Goal: Information Seeking & Learning: Learn about a topic

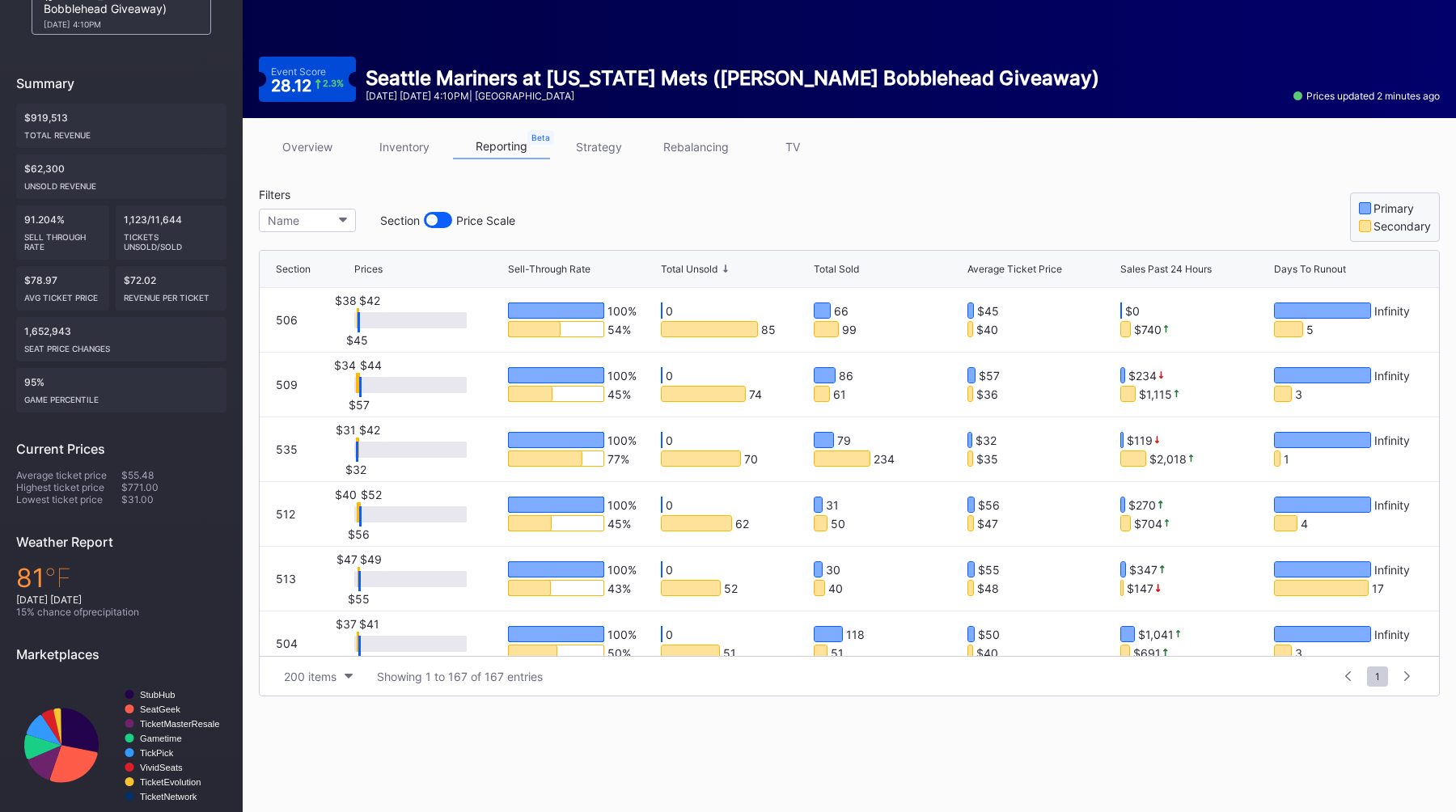
scroll to position [1406, 0]
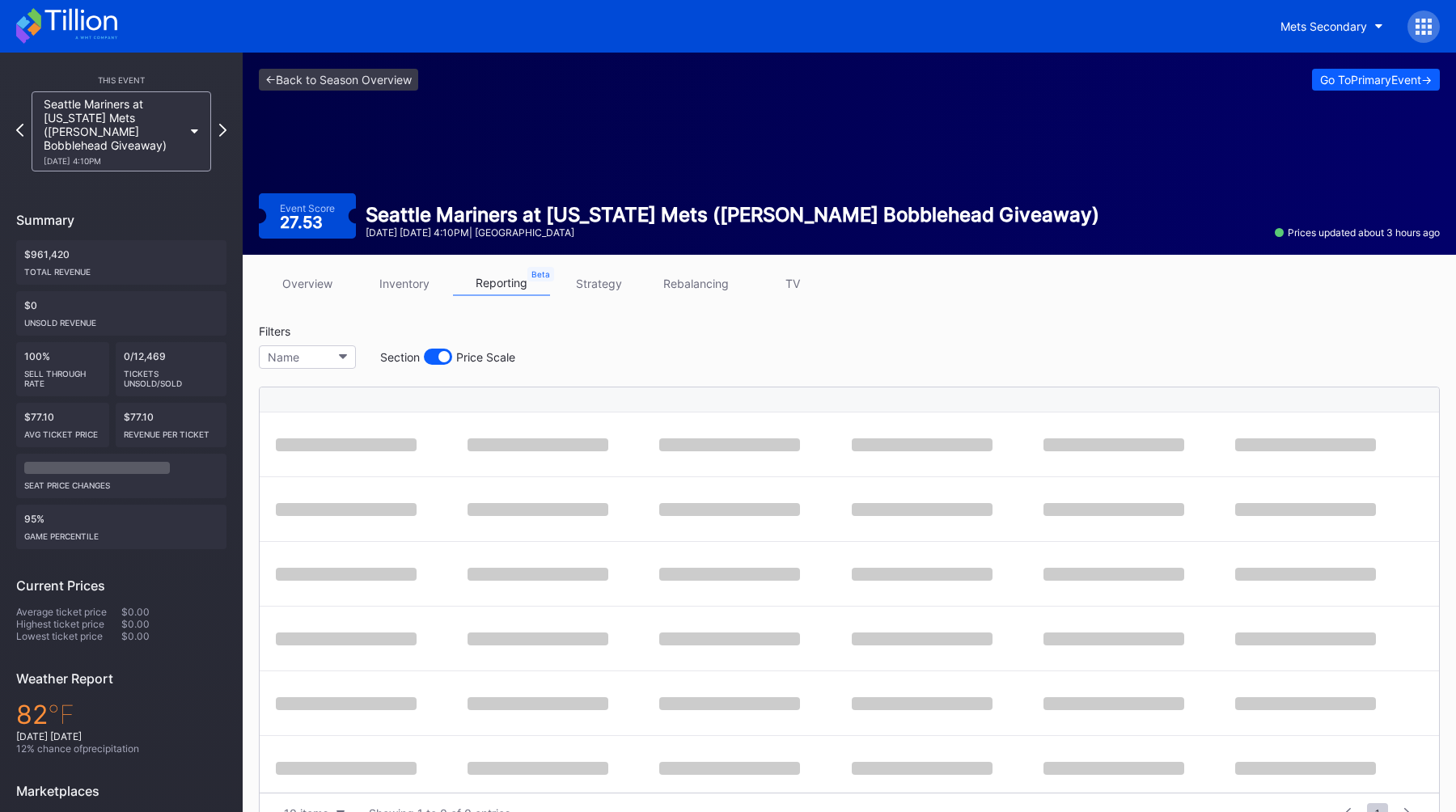
click at [300, 283] on link "overview" at bounding box center [307, 283] width 97 height 25
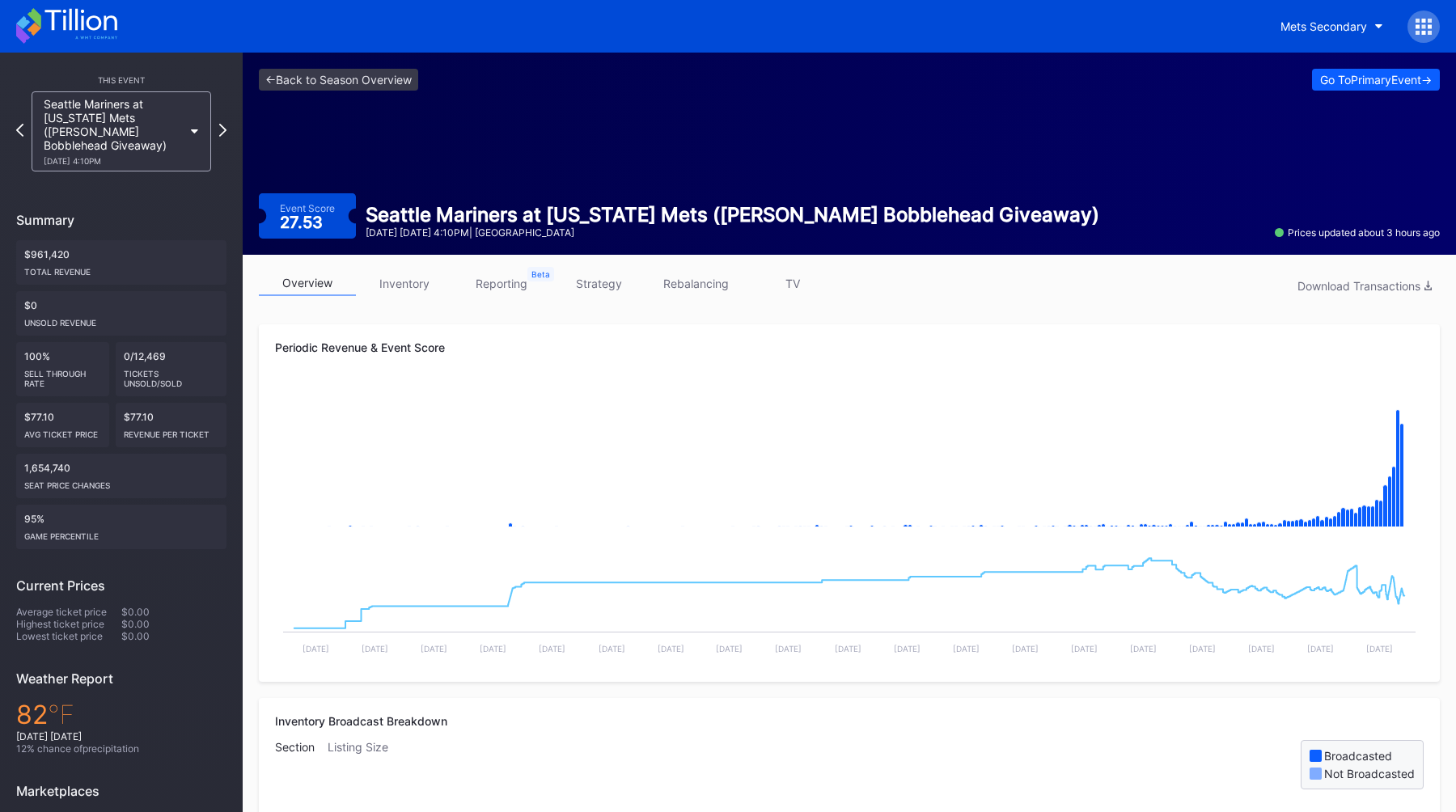
click at [1434, 29] on div at bounding box center [1423, 27] width 33 height 33
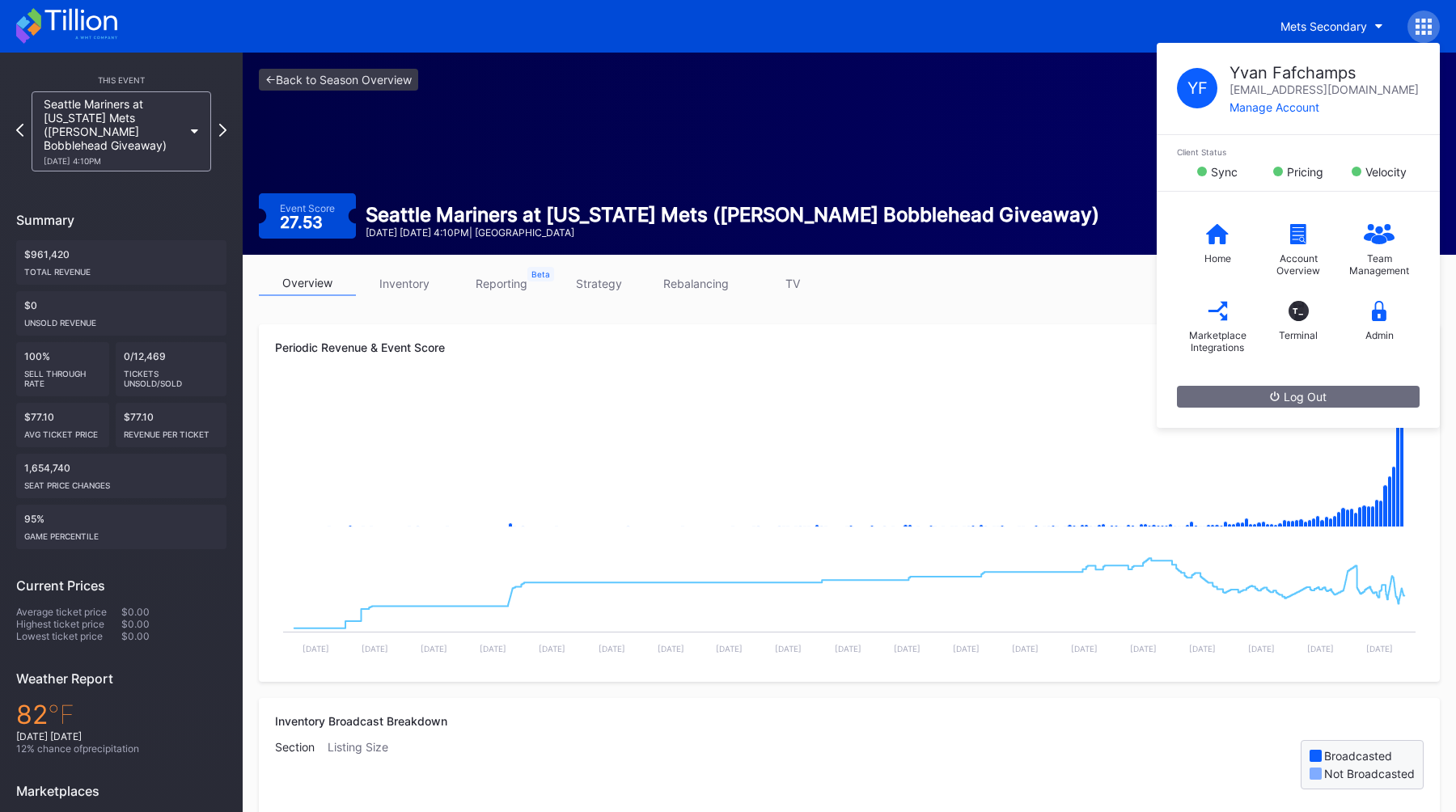
click at [761, 335] on div "Periodic Revenue & Event Score Created with Highcharts 11.2.0 Chart title Creat…" at bounding box center [849, 503] width 1181 height 358
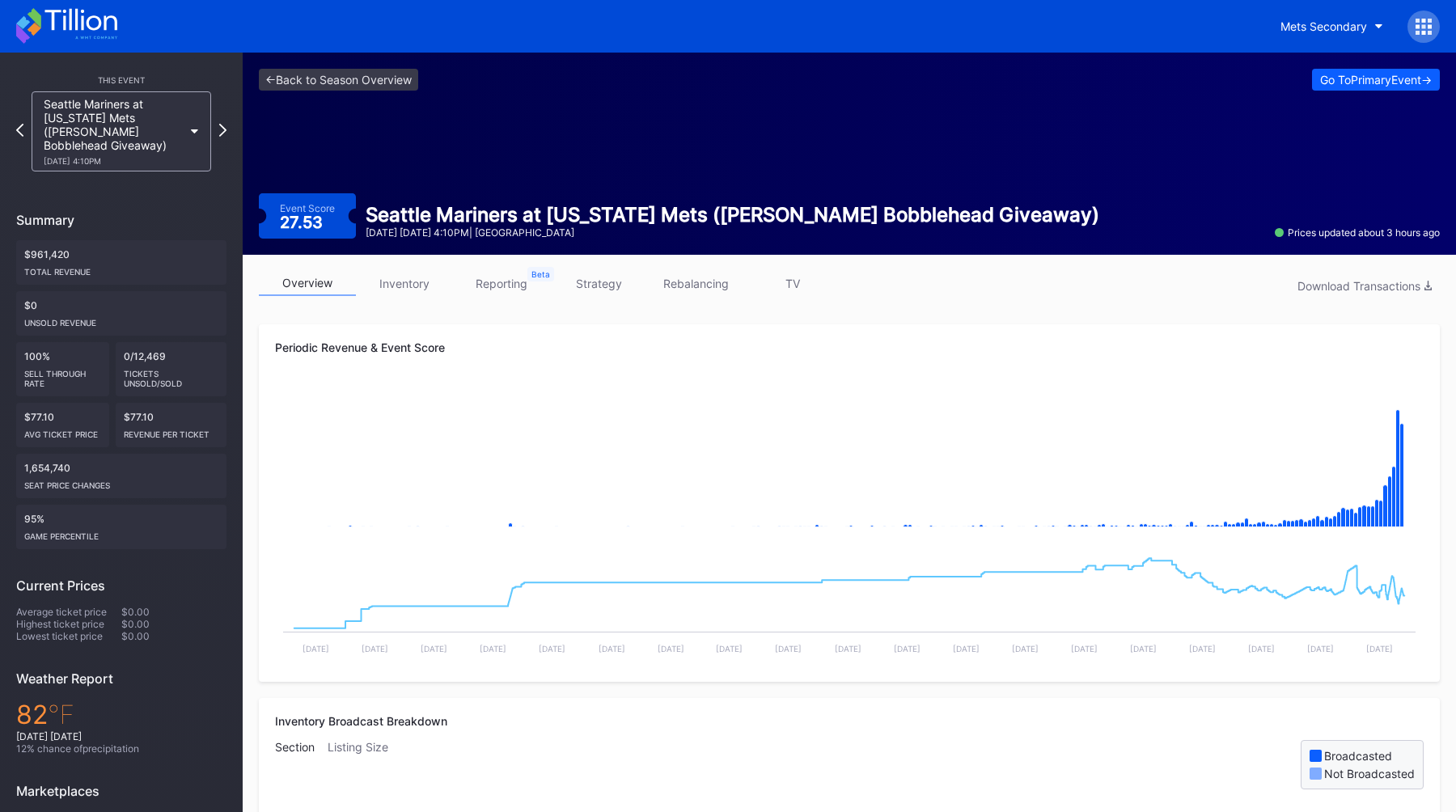
click at [605, 297] on div "overview inventory reporting strategy rebalancing TV Download Transactions" at bounding box center [849, 288] width 1181 height 33
click at [605, 280] on link "strategy" at bounding box center [599, 283] width 97 height 25
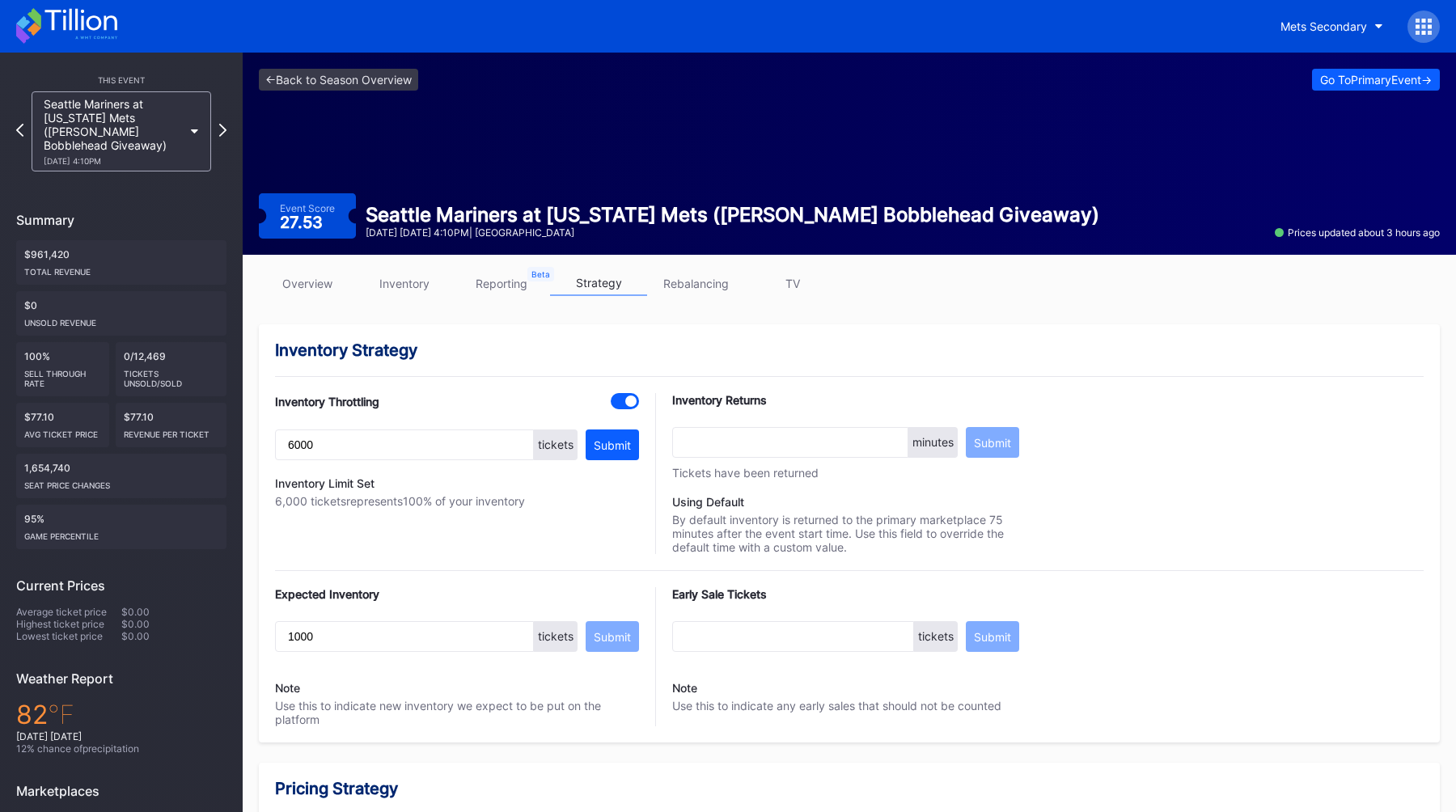
click at [217, 124] on div "Seattle Mariners at [US_STATE] Mets ([PERSON_NAME] Bobblehead Giveaway) [DATE] …" at bounding box center [121, 132] width 196 height 80
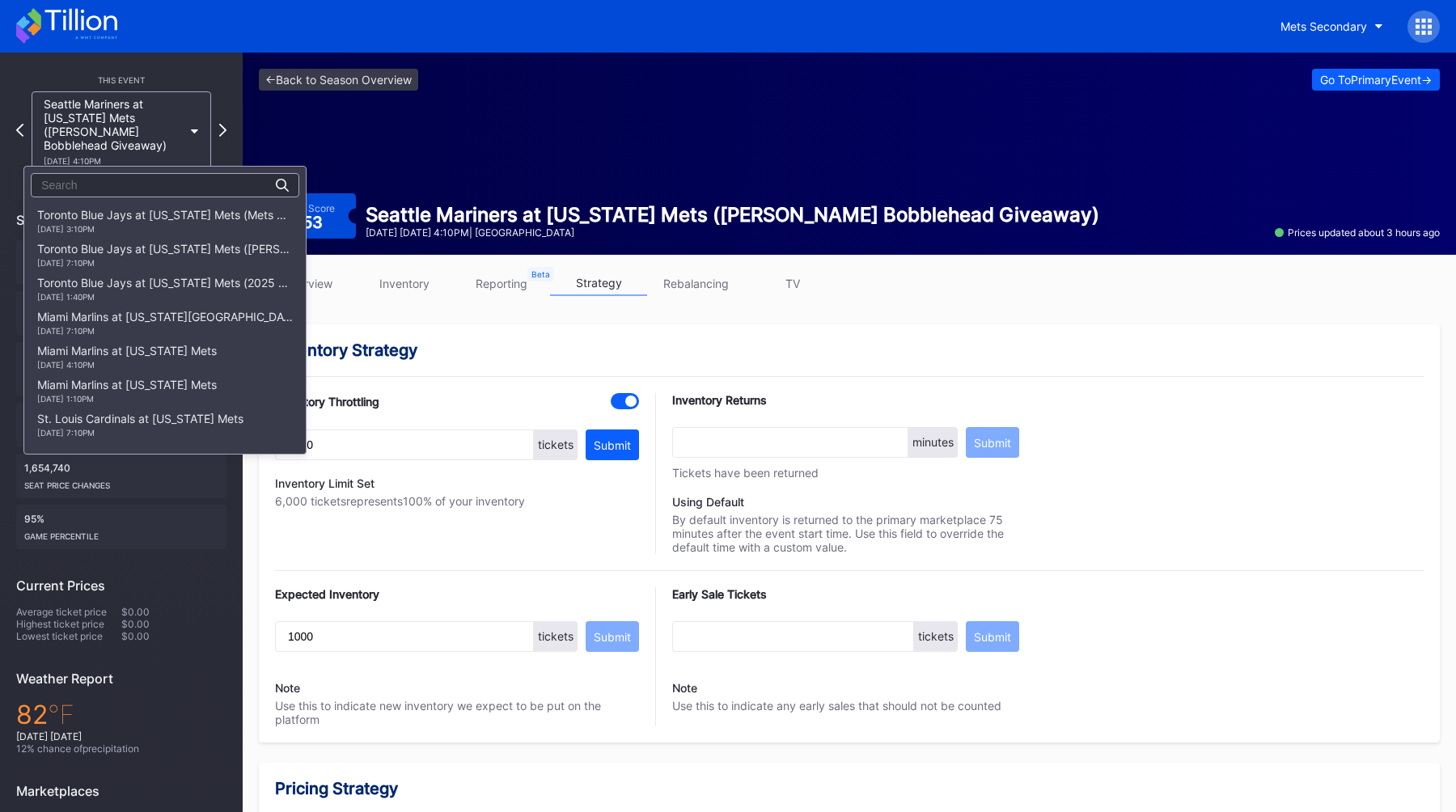
scroll to position [2139, 0]
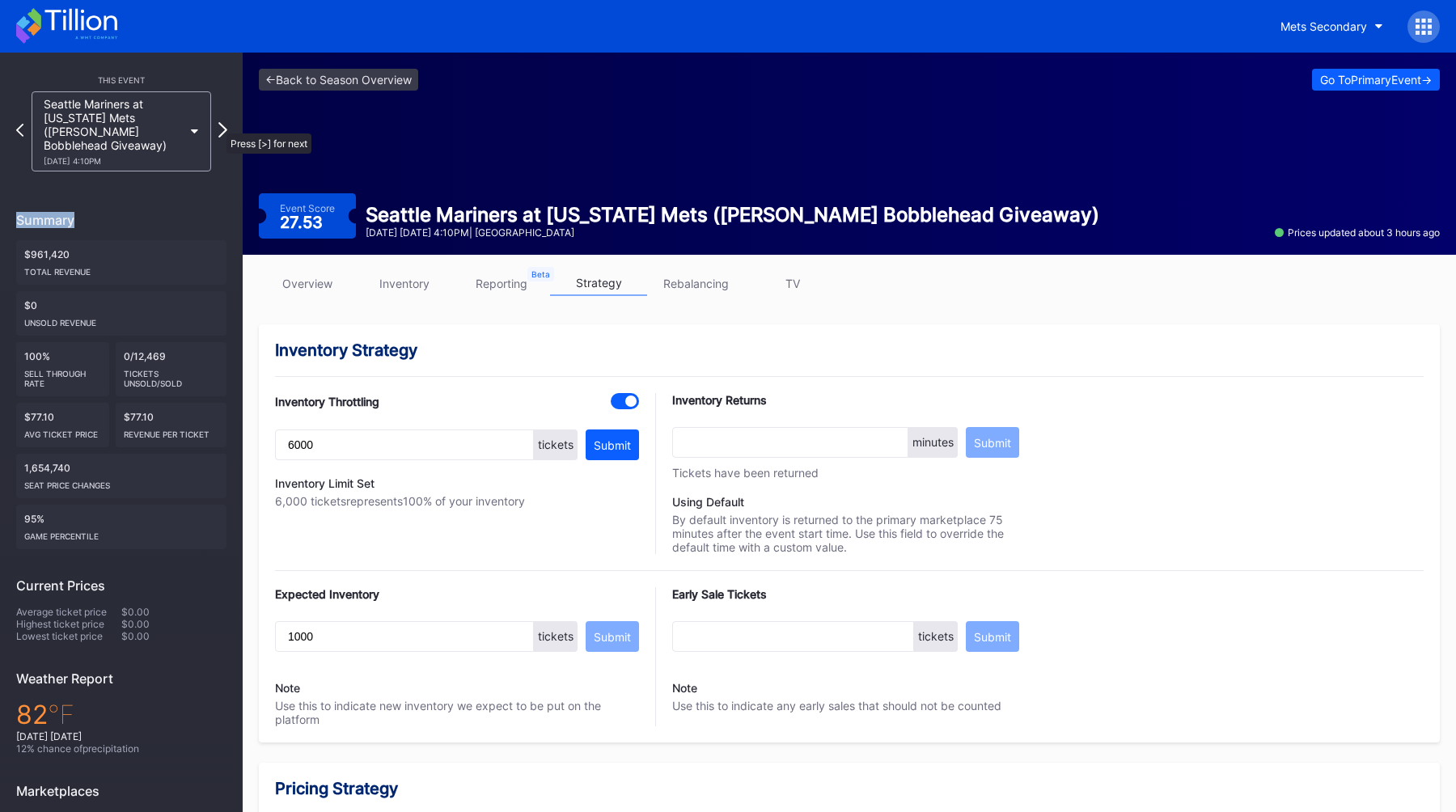
click at [218, 124] on icon at bounding box center [223, 129] width 9 height 15
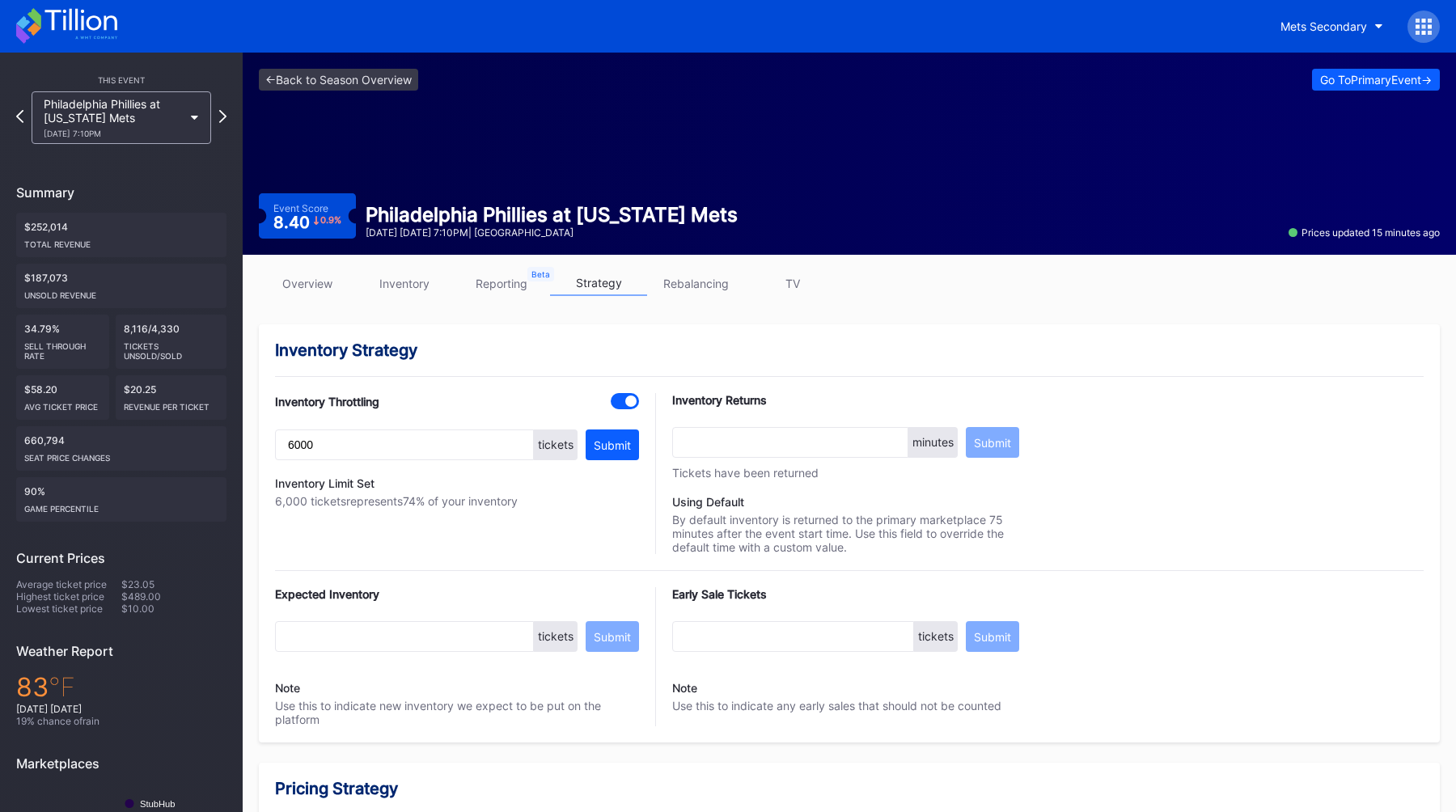
click at [1423, 23] on icon at bounding box center [1423, 26] width 16 height 16
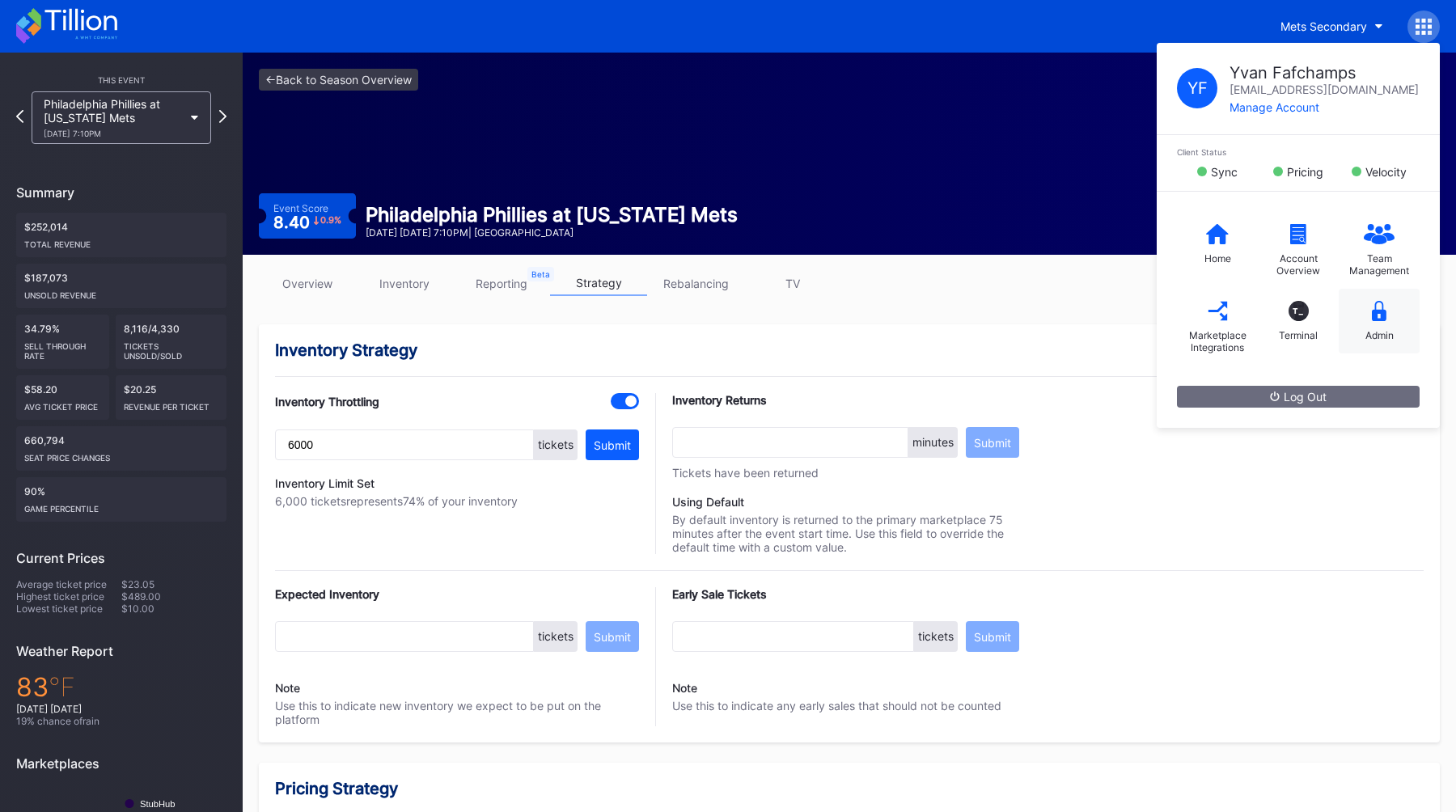
click at [1388, 327] on div "Admin" at bounding box center [1378, 321] width 81 height 65
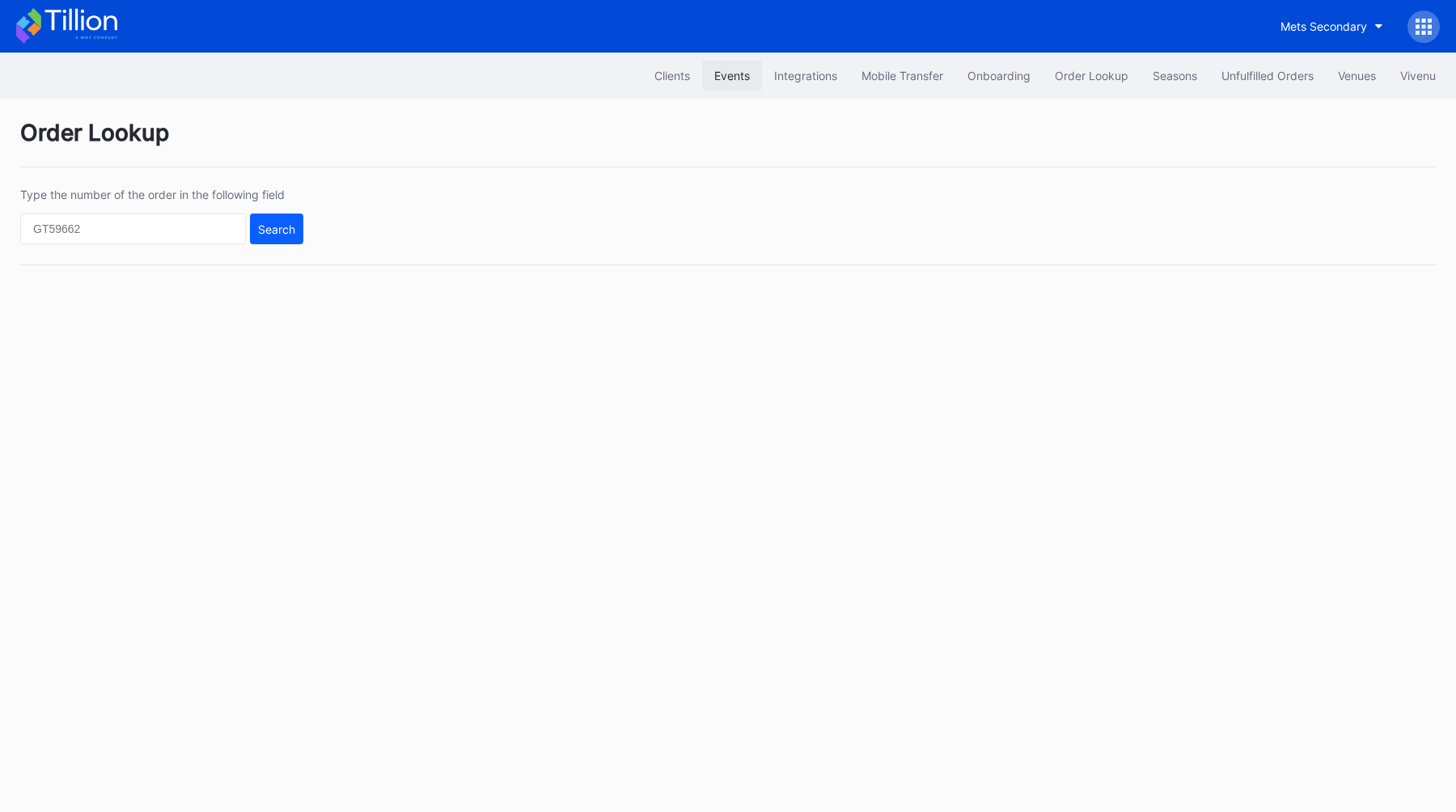
click at [714, 76] on div "Events" at bounding box center [731, 75] width 36 height 13
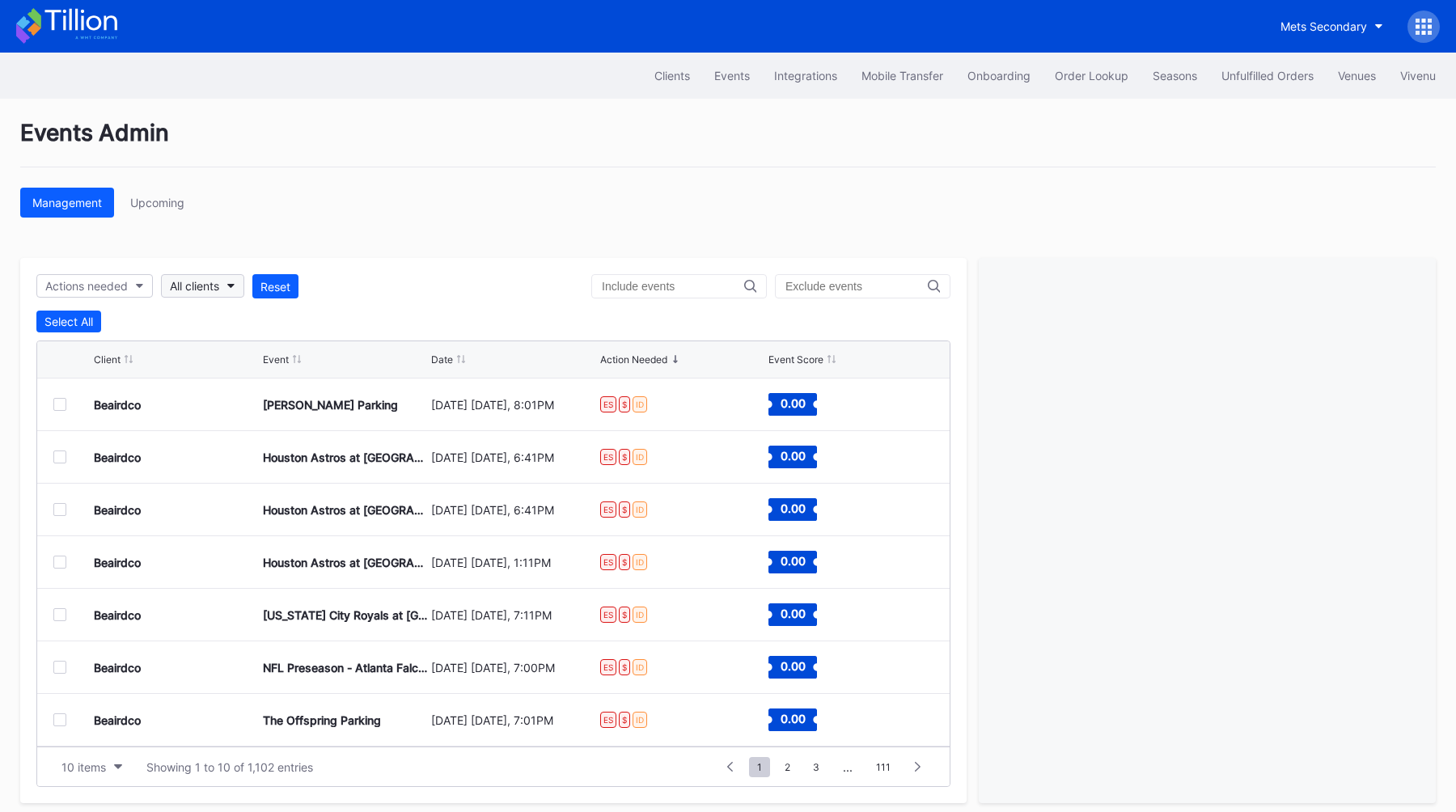
click at [217, 285] on div "All clients" at bounding box center [194, 286] width 49 height 13
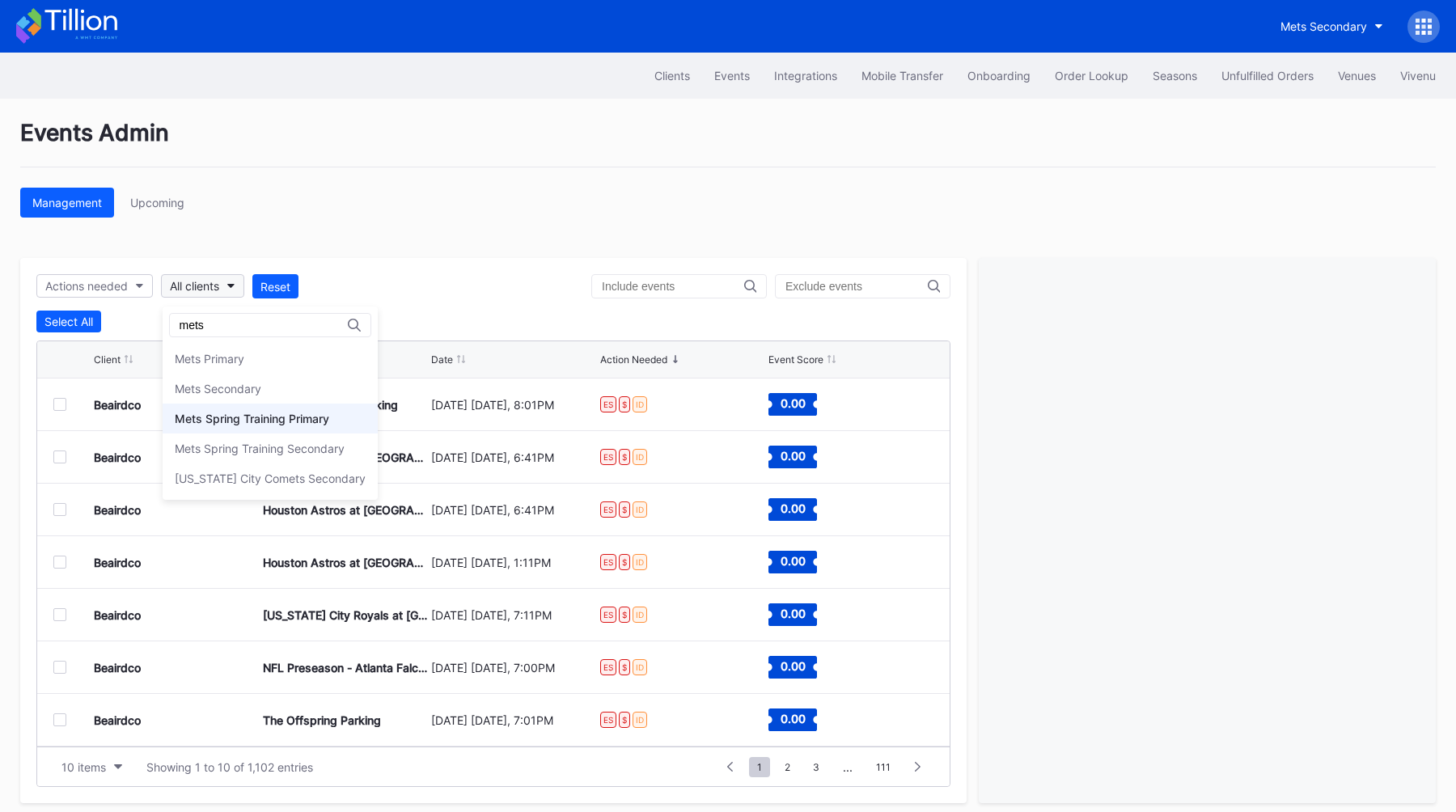
type input "mets"
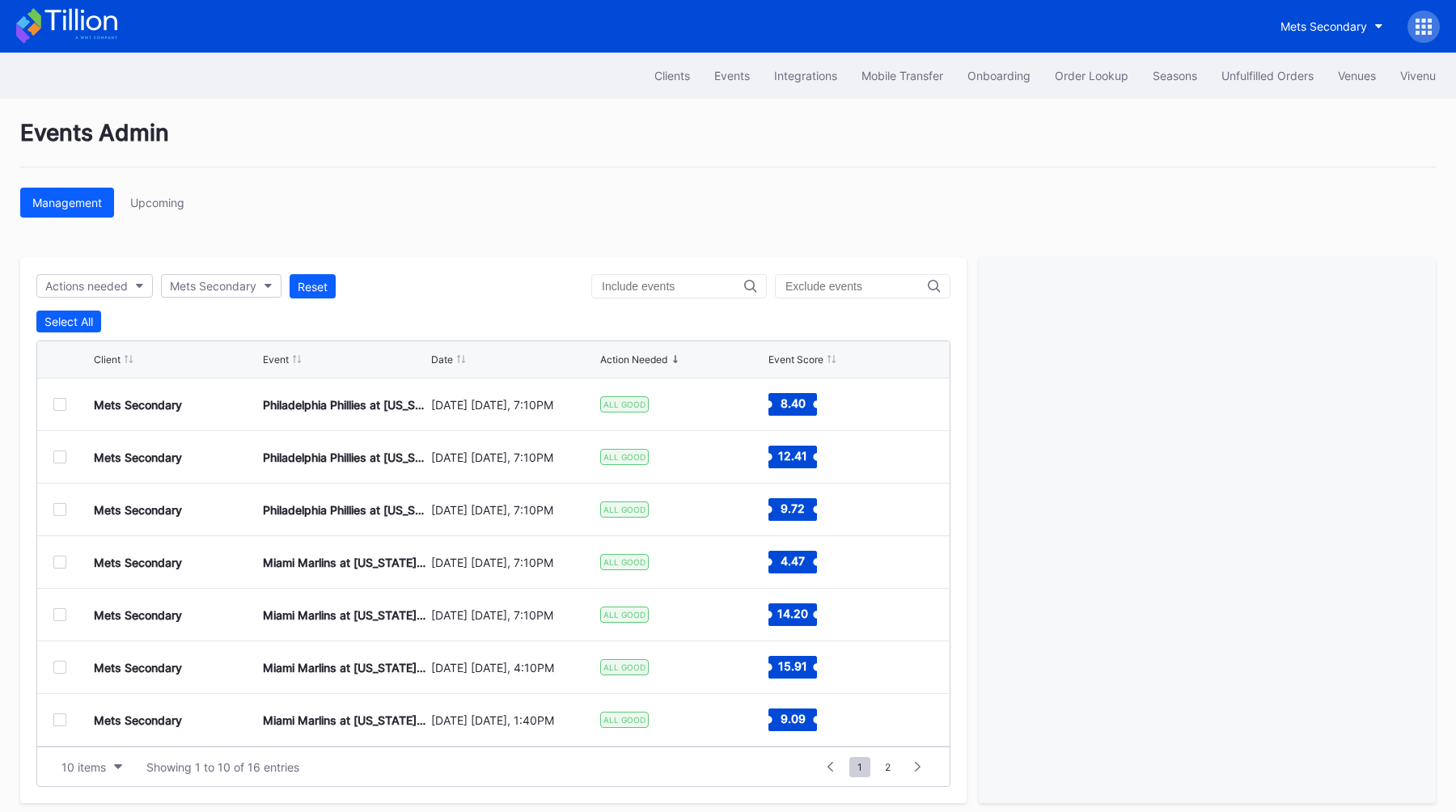
click at [62, 408] on div at bounding box center [60, 404] width 13 height 13
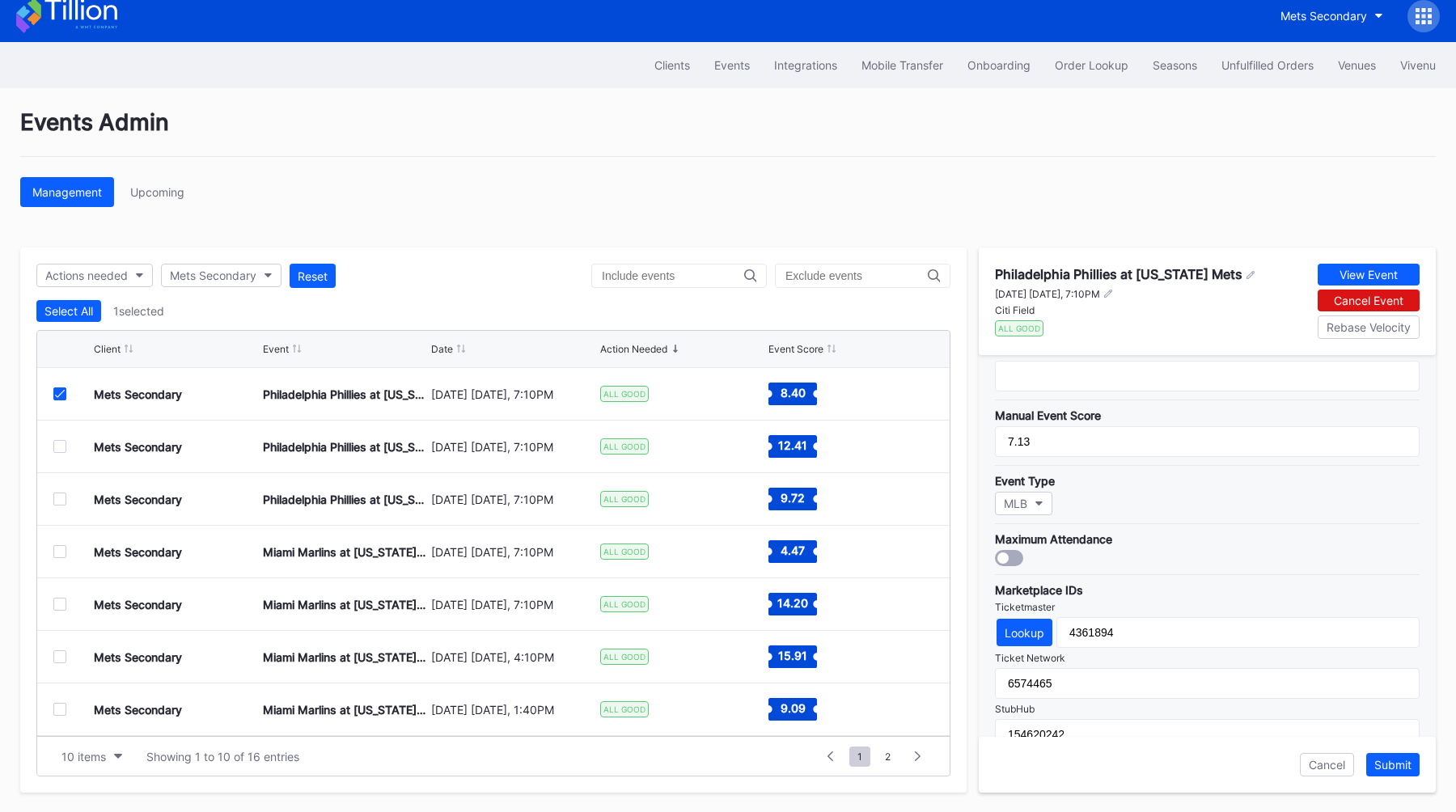
scroll to position [283, 0]
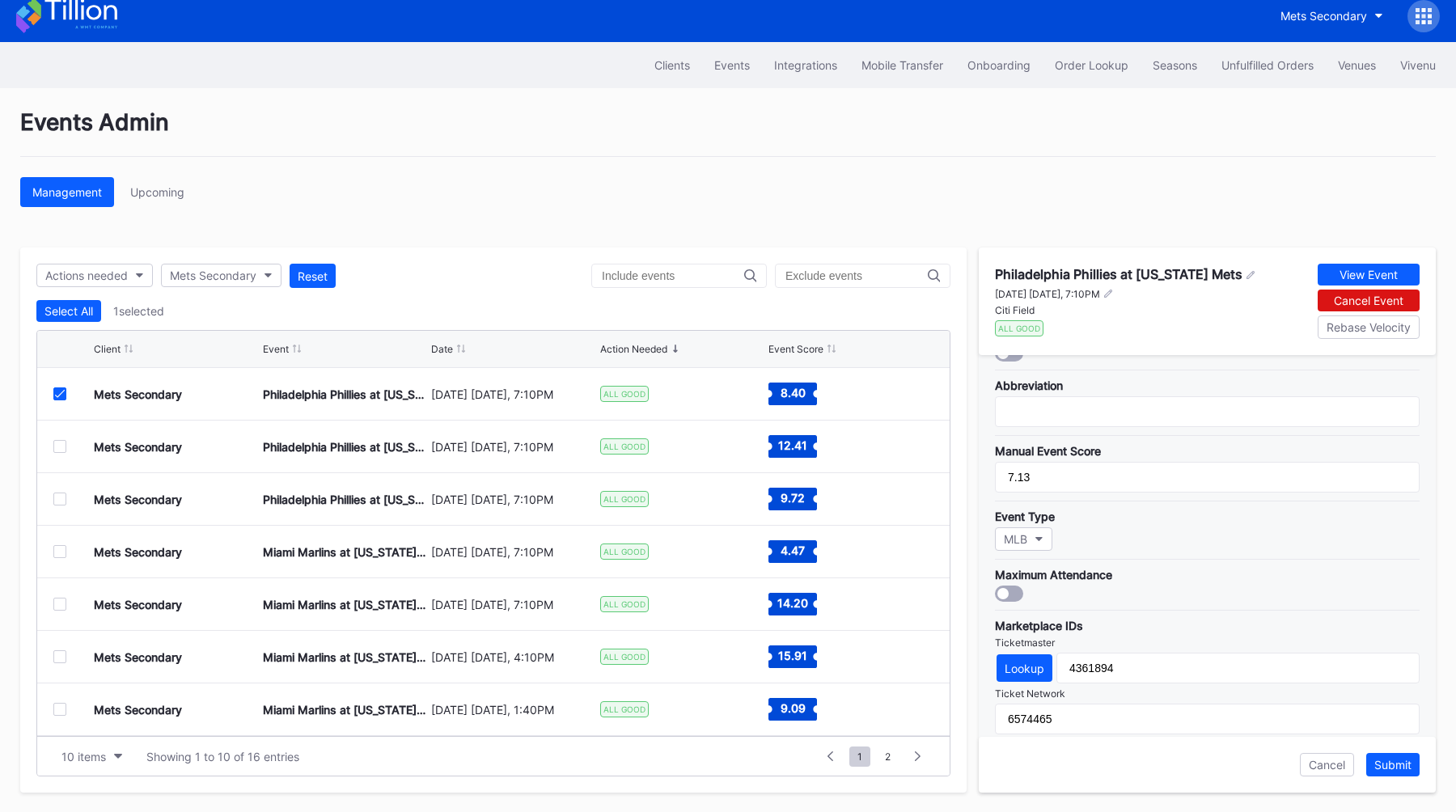
click at [59, 448] on div at bounding box center [60, 447] width 13 height 13
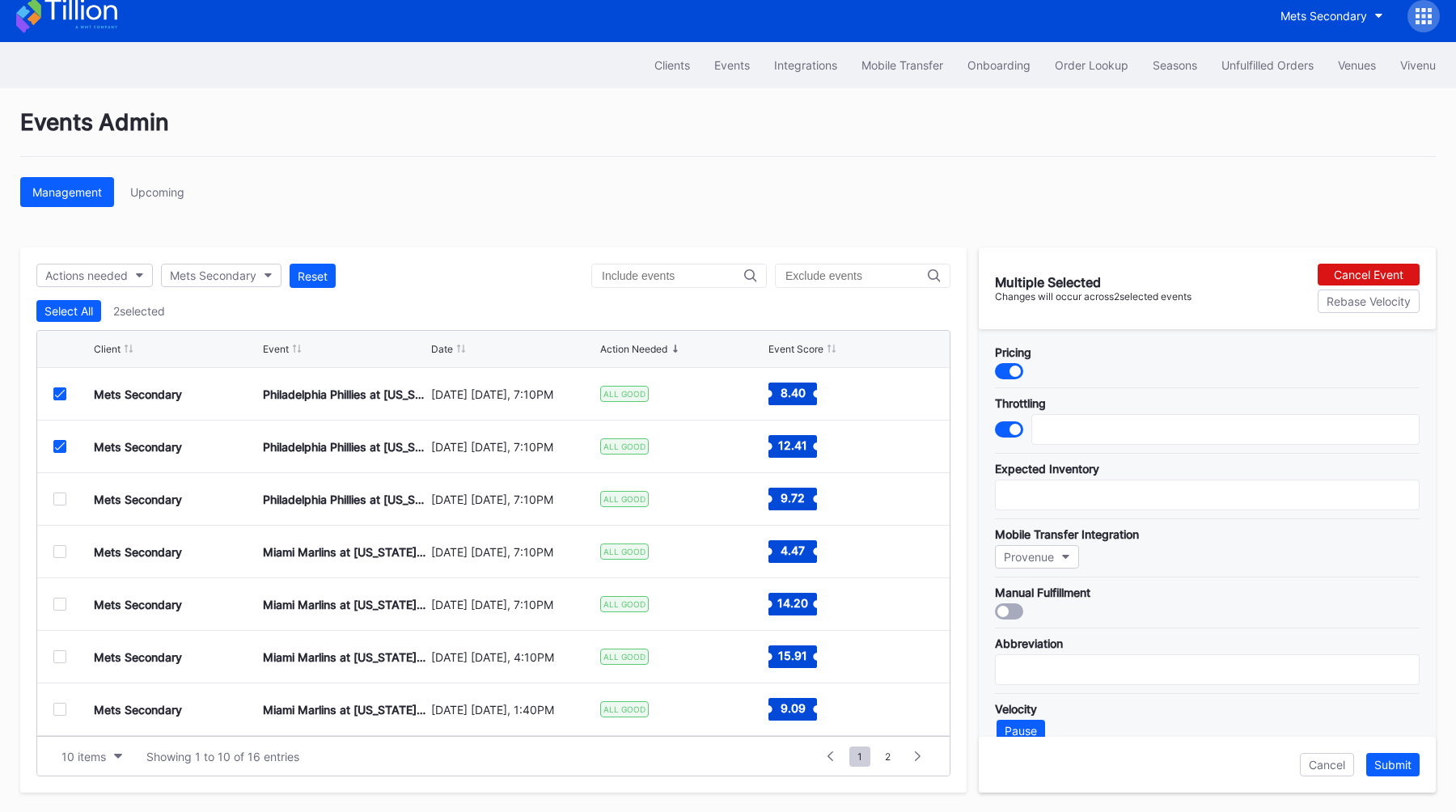
scroll to position [0, 0]
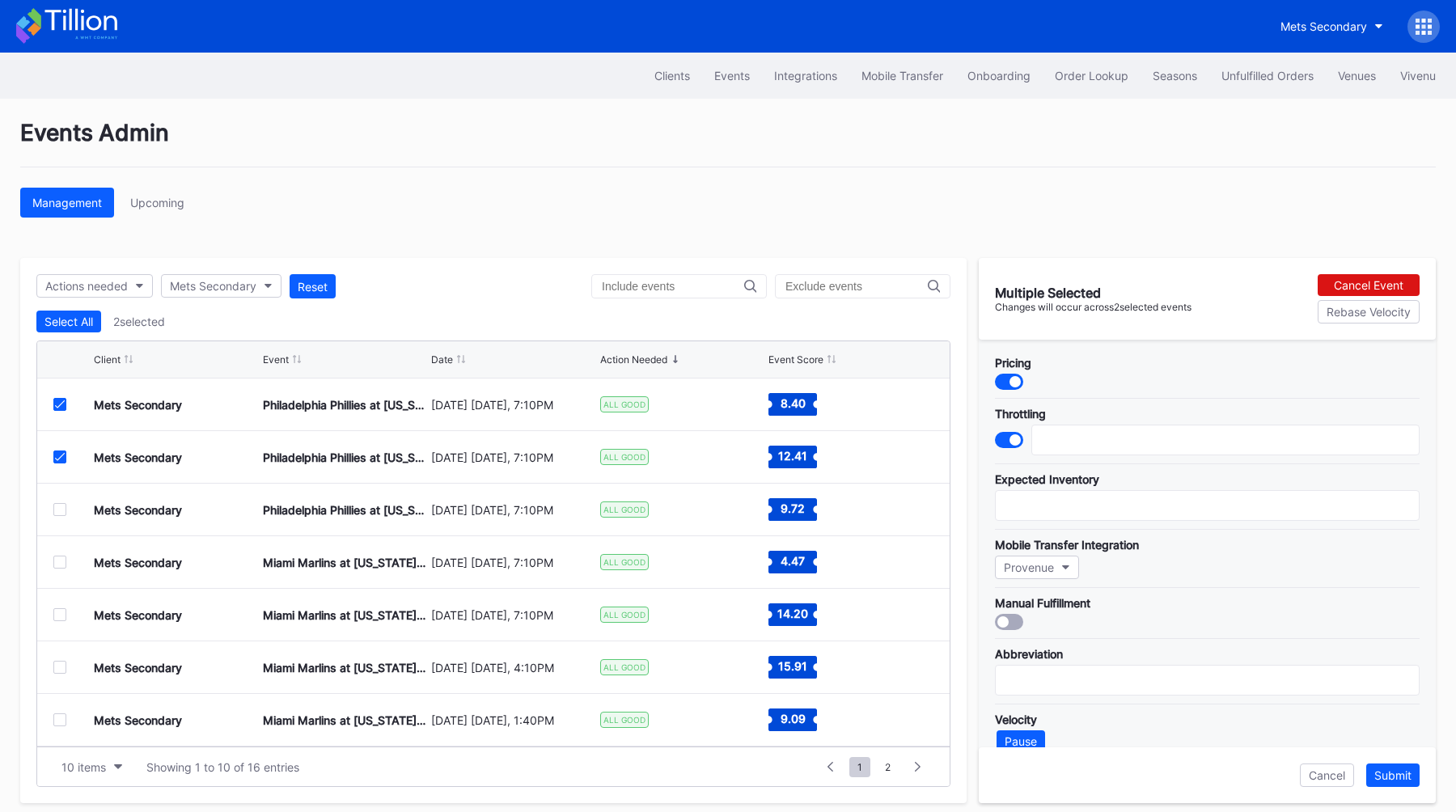
click at [53, 459] on div at bounding box center [60, 457] width 13 height 13
type input "6000"
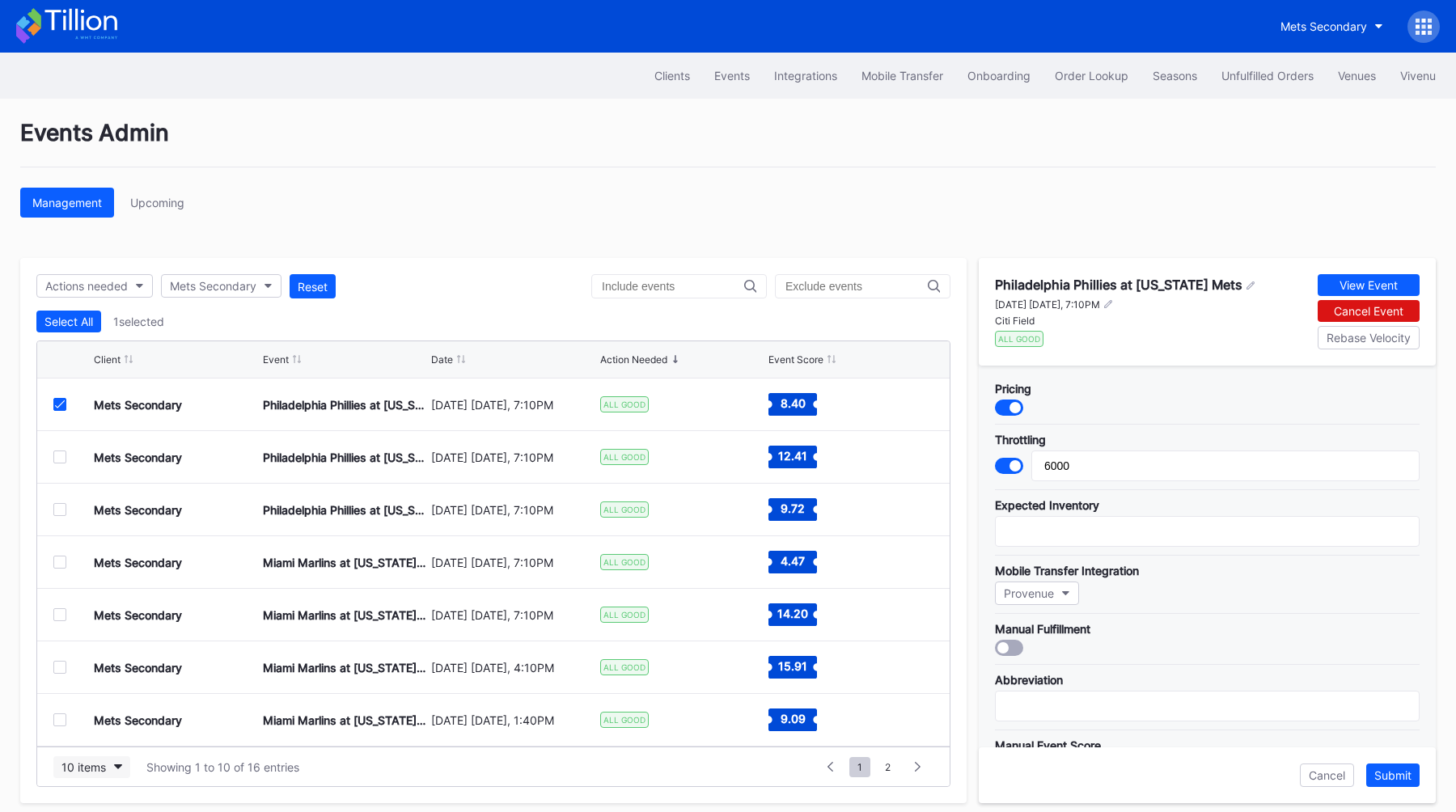
click at [79, 765] on div "10 items" at bounding box center [83, 767] width 44 height 13
click at [98, 732] on div "200 items" at bounding box center [92, 725] width 53 height 13
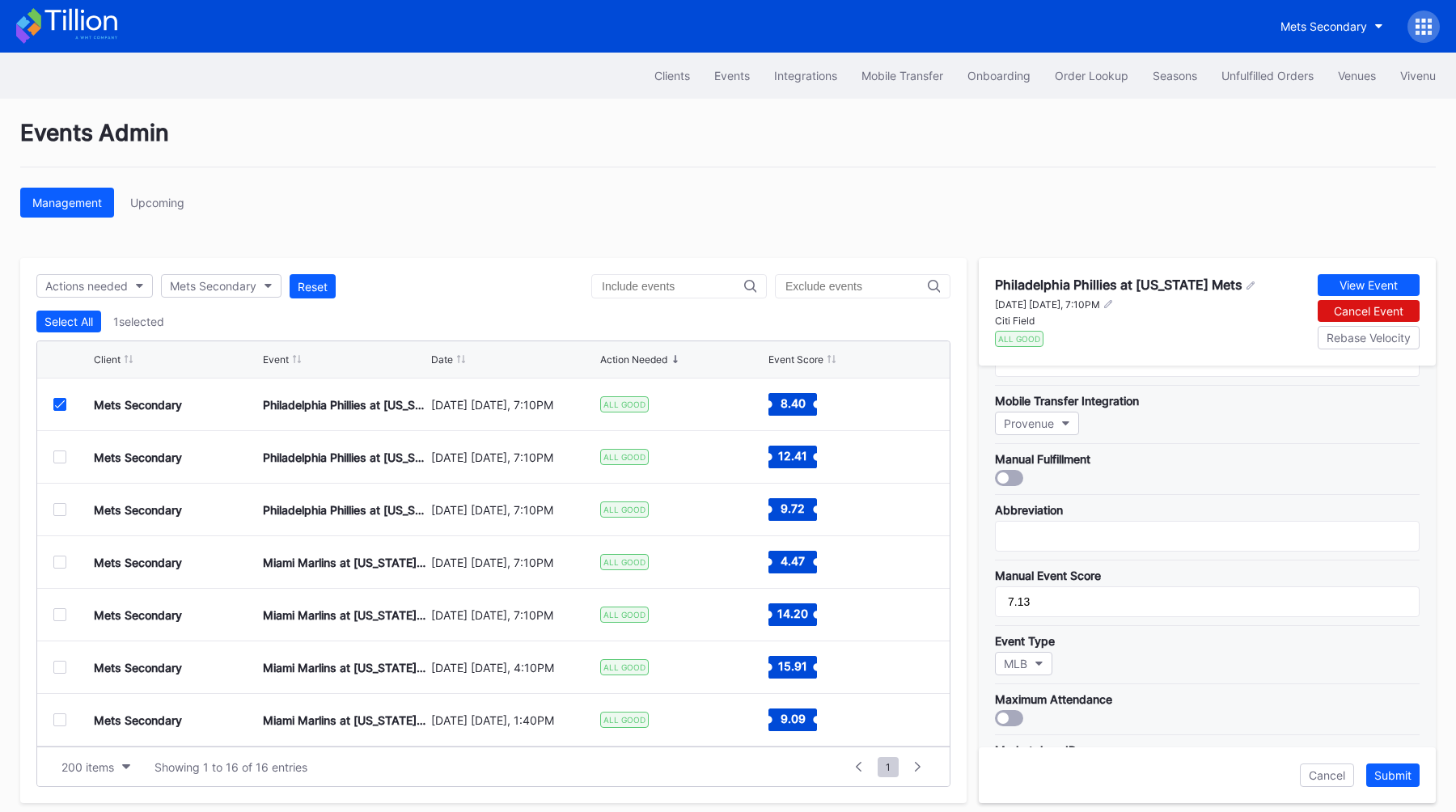
scroll to position [179, 0]
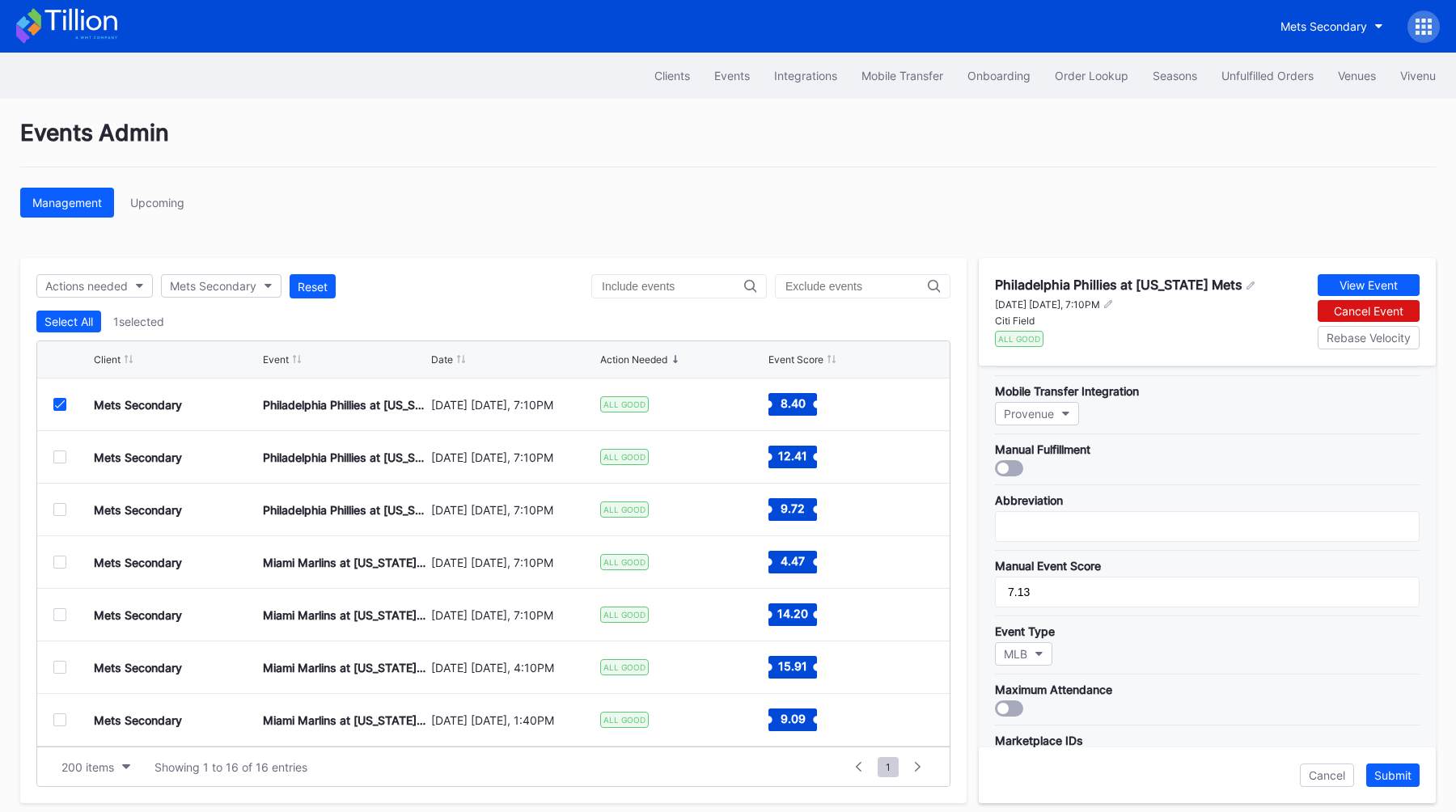
click at [1013, 713] on div at bounding box center [1009, 708] width 28 height 16
click at [1401, 771] on div "Submit" at bounding box center [1393, 774] width 38 height 13
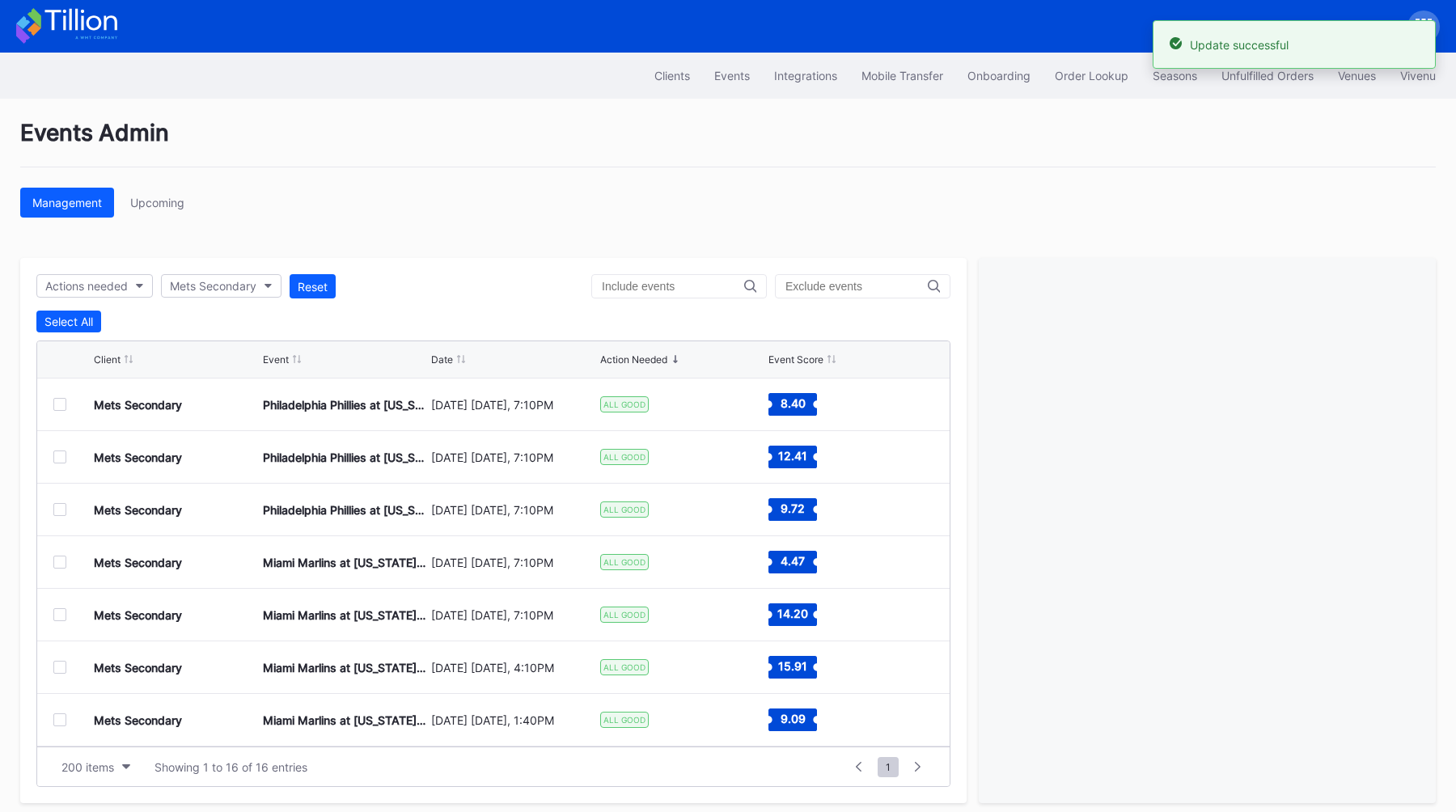
click at [63, 459] on div at bounding box center [60, 457] width 13 height 13
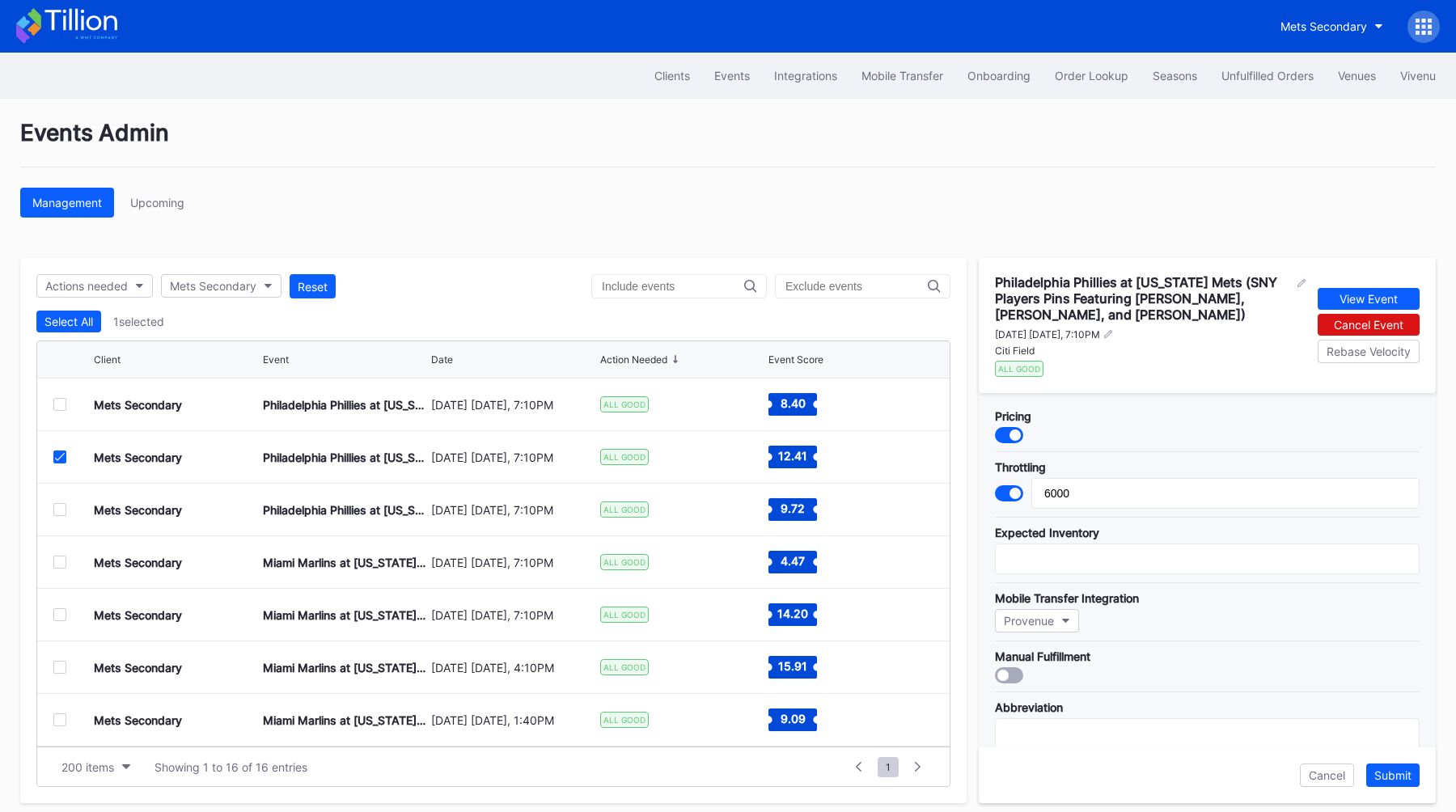
click at [1014, 669] on div at bounding box center [1009, 674] width 28 height 16
click at [1014, 669] on div at bounding box center [1015, 675] width 12 height 12
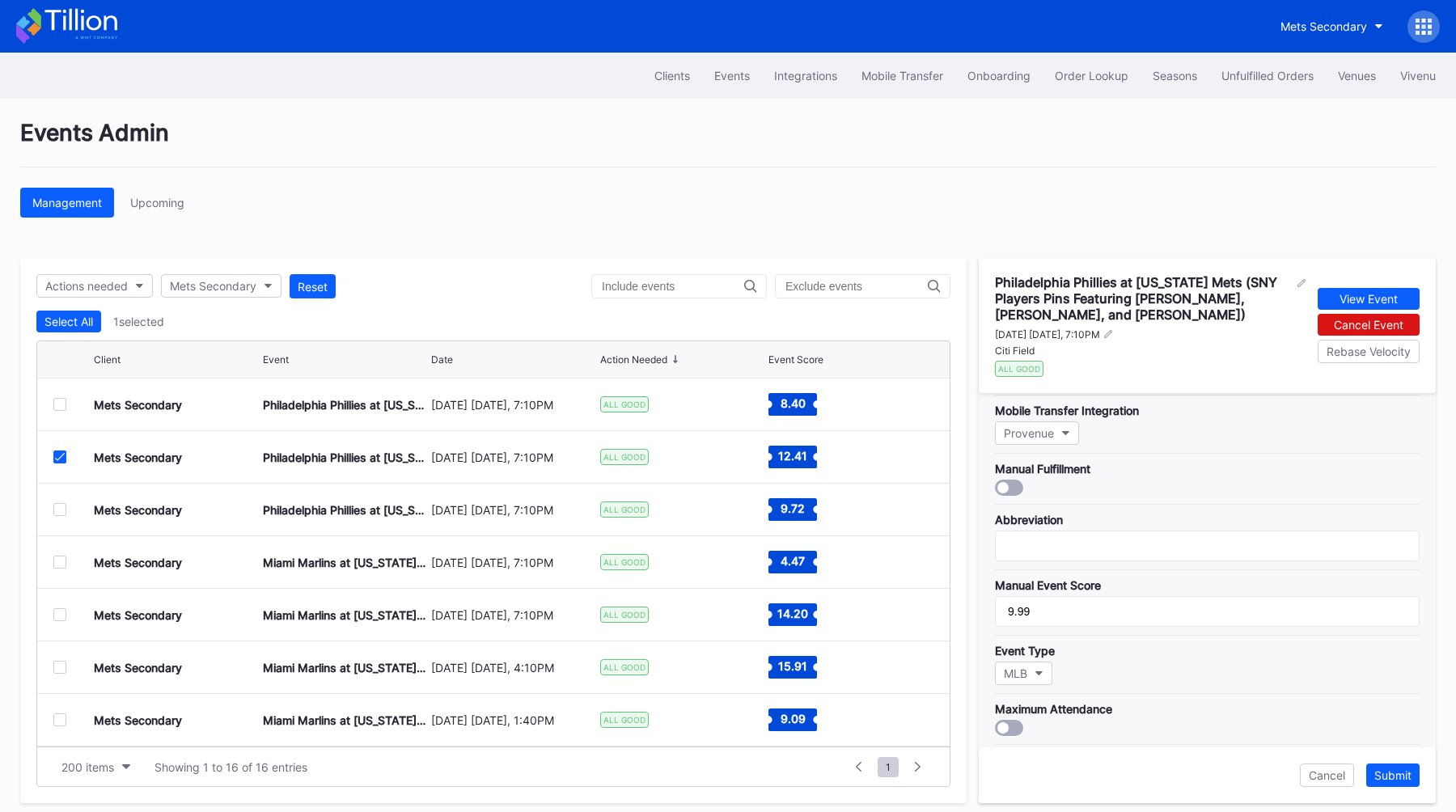
scroll to position [228, 0]
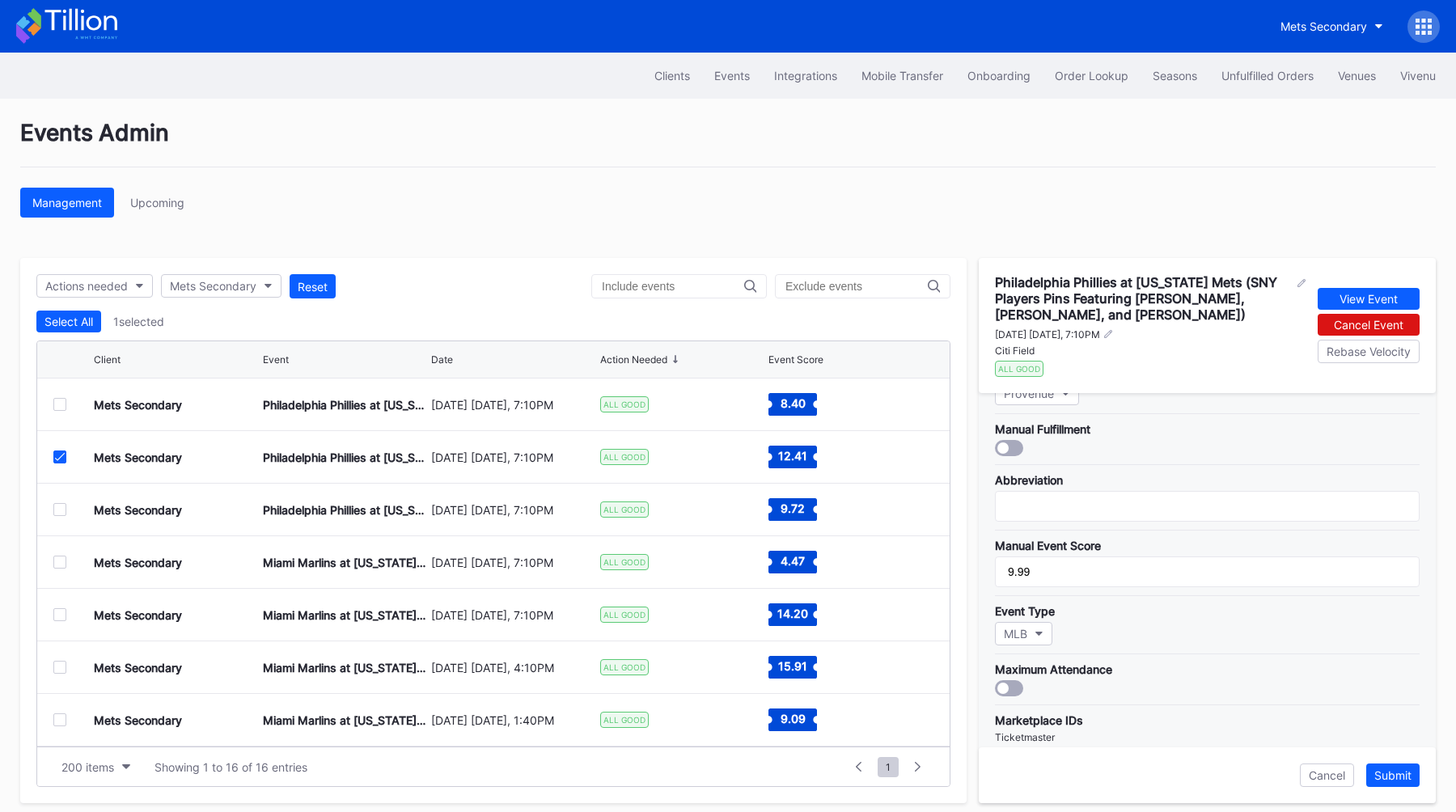
click at [1007, 686] on div at bounding box center [1003, 689] width 12 height 12
click at [1412, 779] on button "Submit" at bounding box center [1393, 775] width 53 height 23
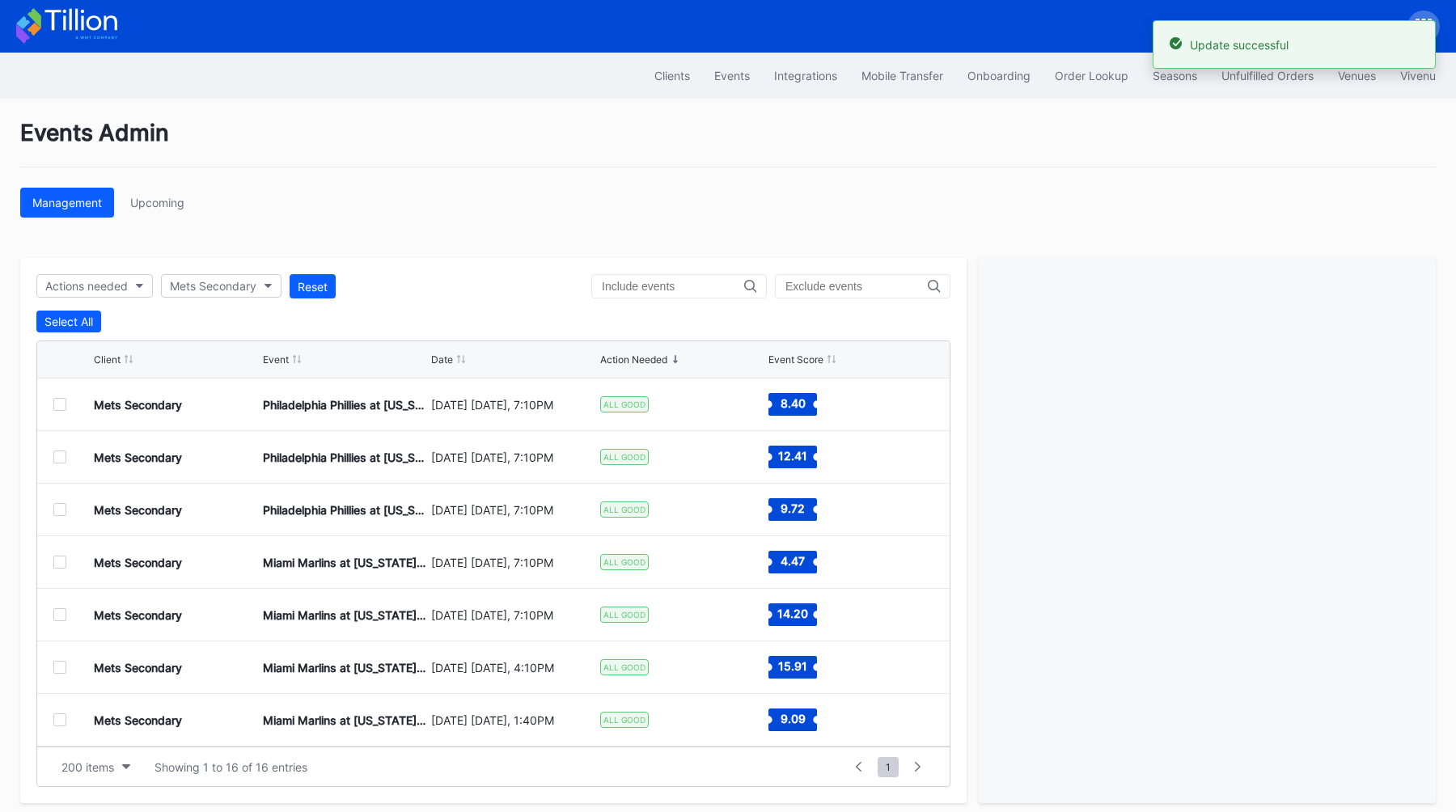
click at [54, 505] on div at bounding box center [60, 509] width 13 height 13
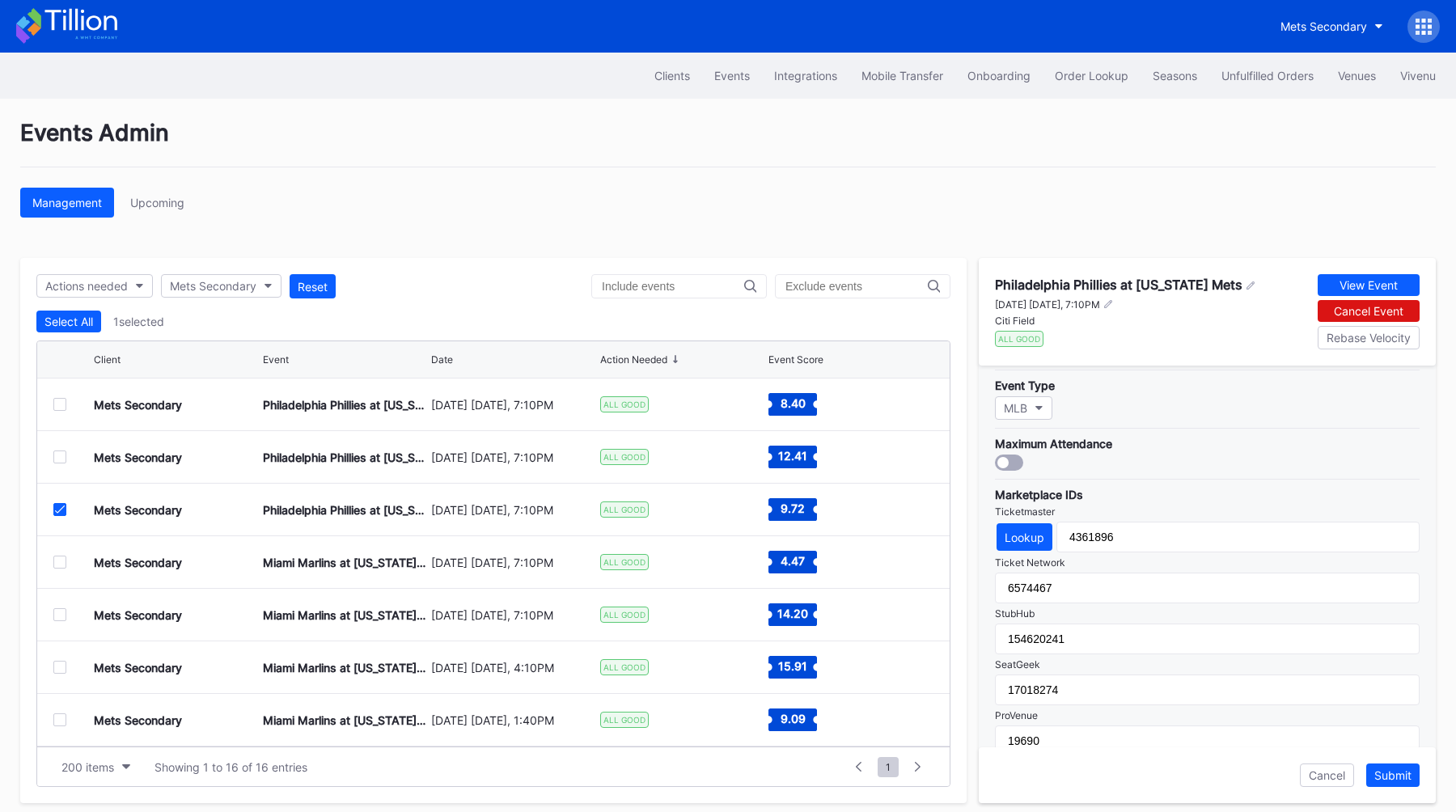
scroll to position [327, 0]
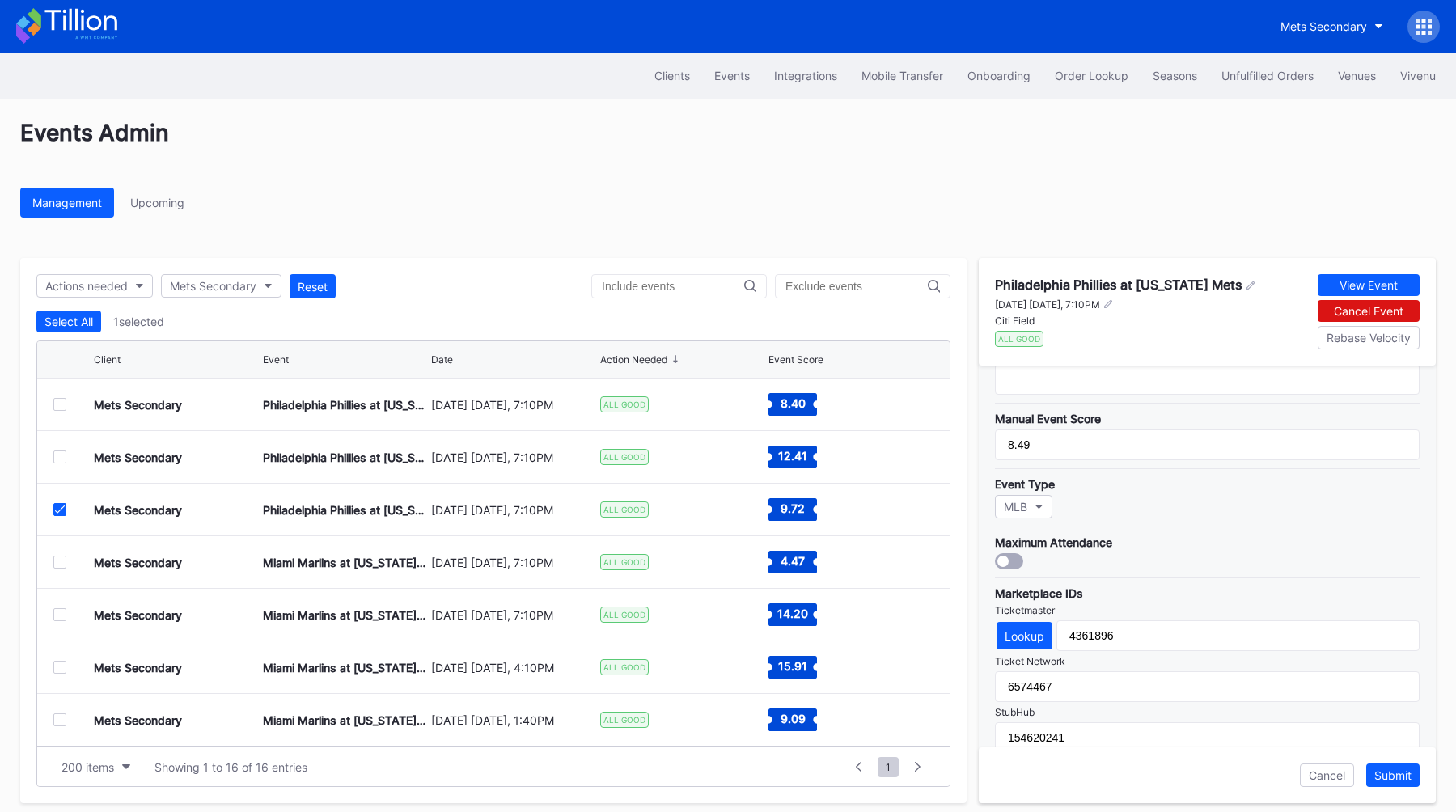
click at [1009, 561] on div at bounding box center [1009, 560] width 28 height 16
click at [1398, 781] on button "Submit" at bounding box center [1393, 775] width 53 height 23
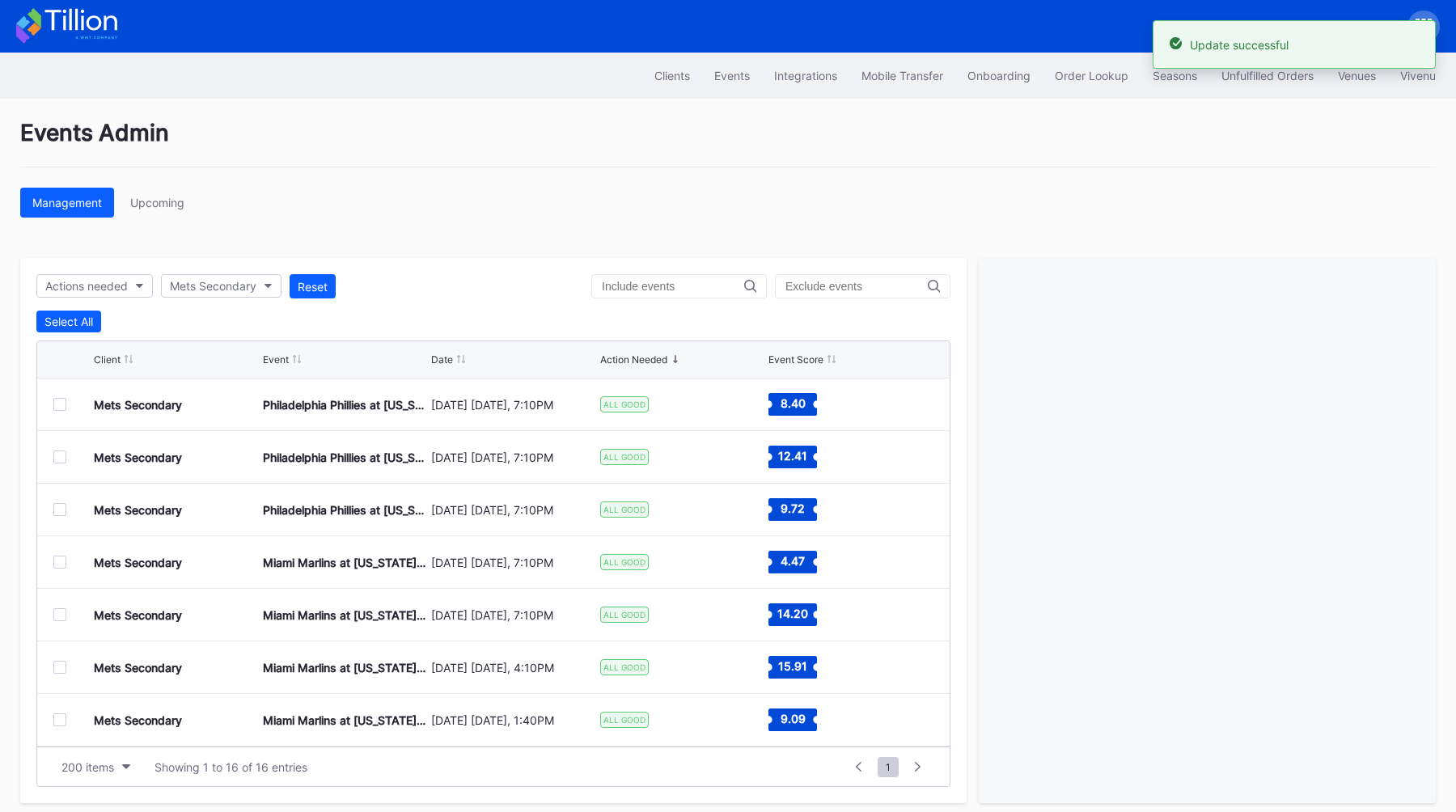
click at [58, 560] on div at bounding box center [60, 562] width 13 height 13
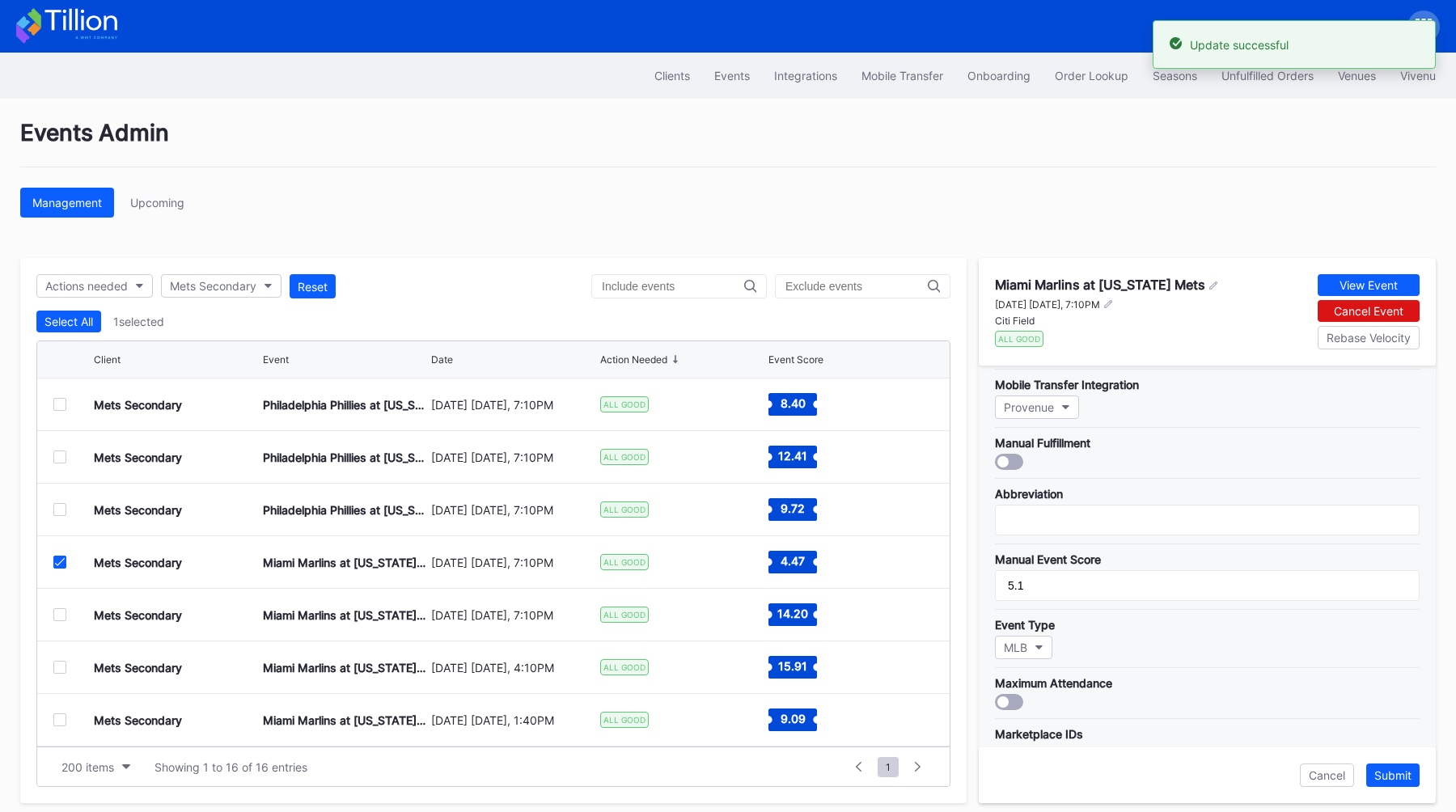
scroll to position [264, 0]
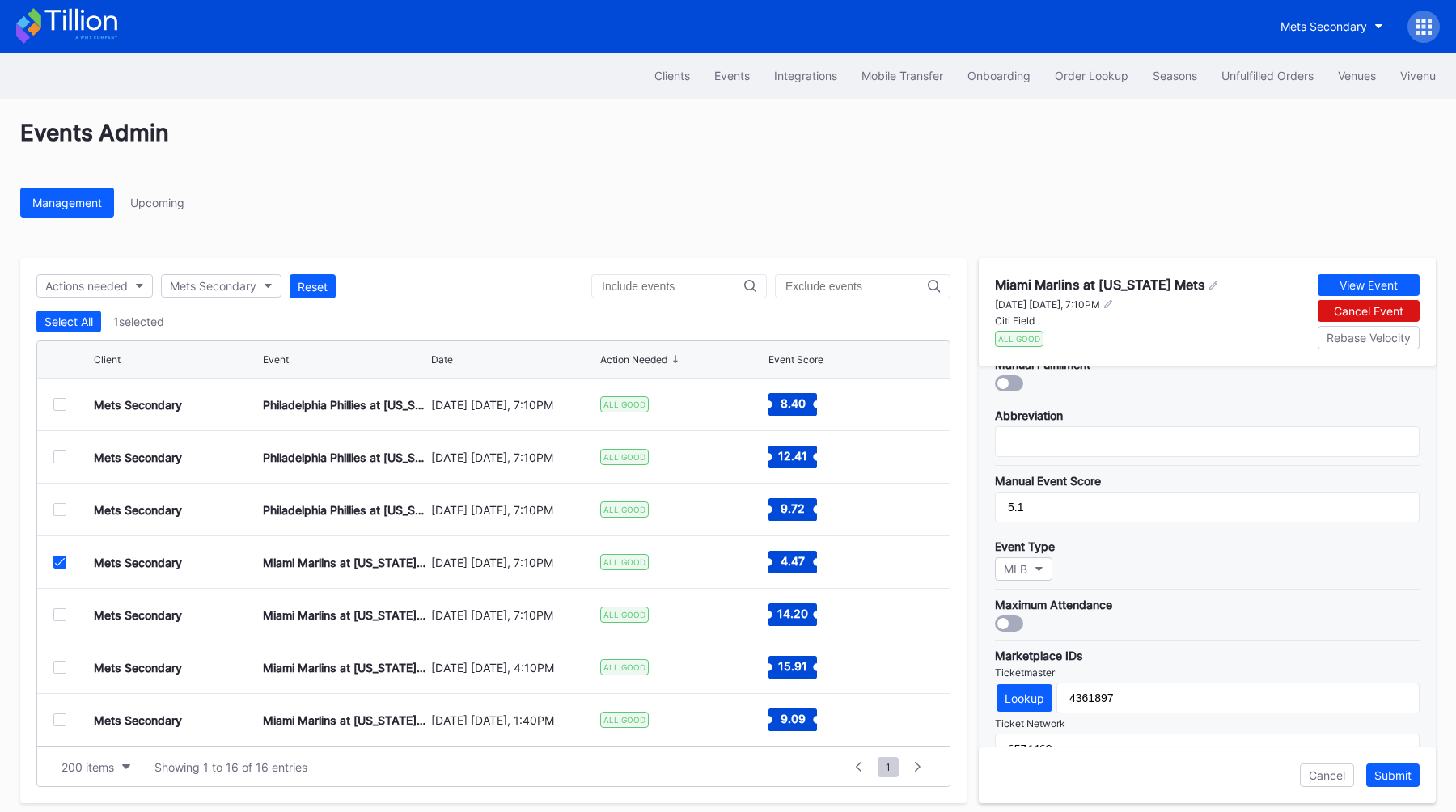
click at [1014, 616] on div at bounding box center [1009, 623] width 28 height 16
click at [1371, 765] on button "Submit" at bounding box center [1393, 775] width 53 height 23
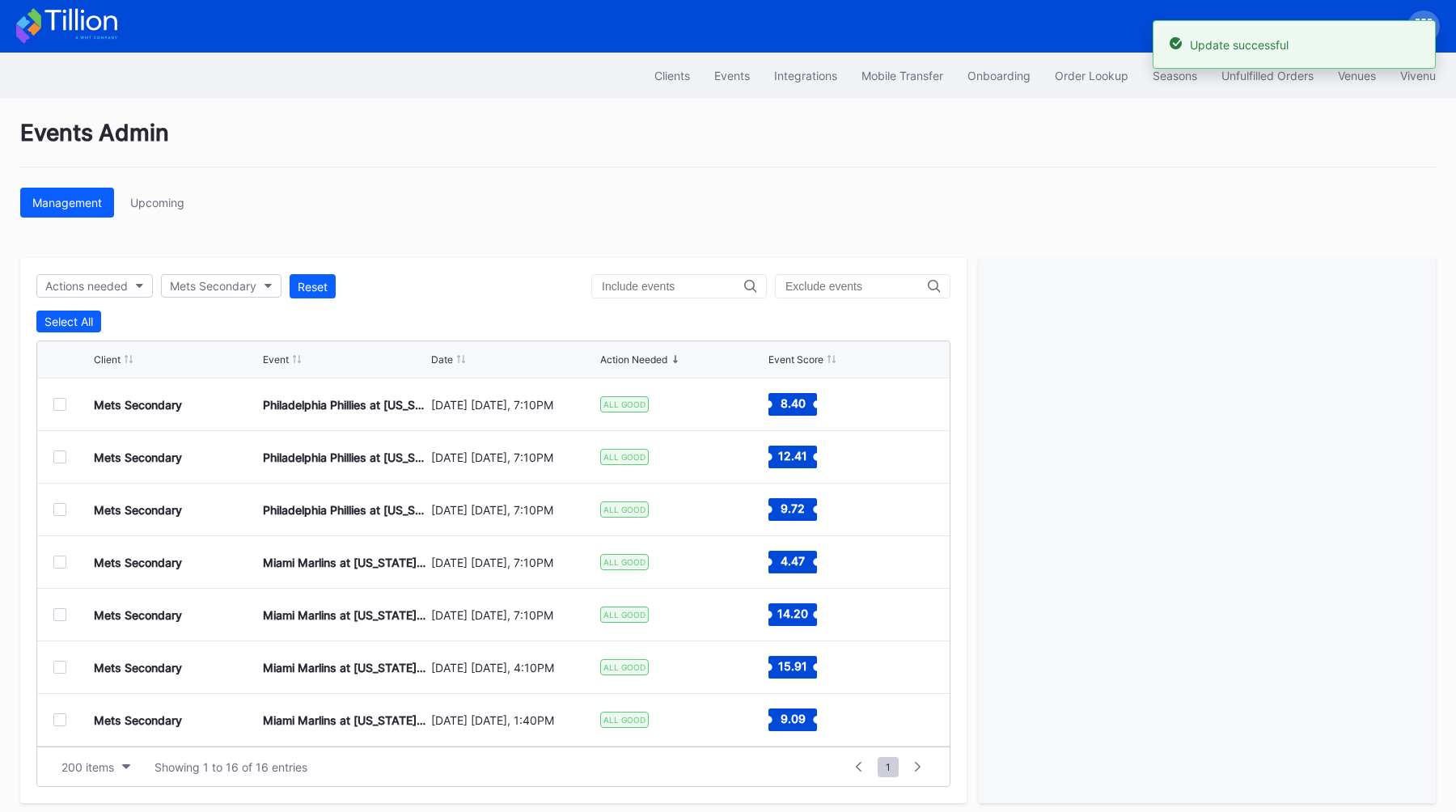
click at [58, 617] on div at bounding box center [60, 614] width 13 height 13
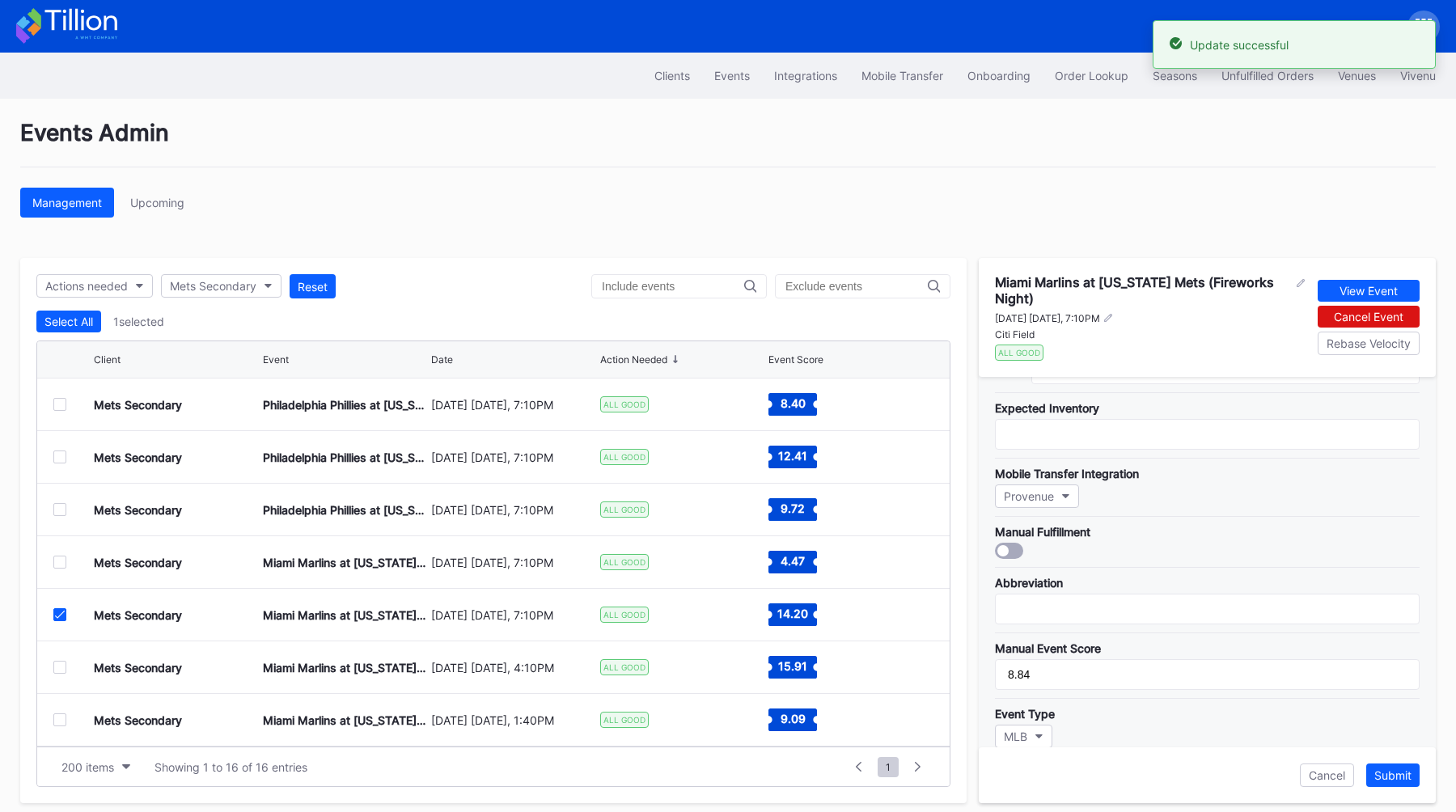
scroll to position [211, 0]
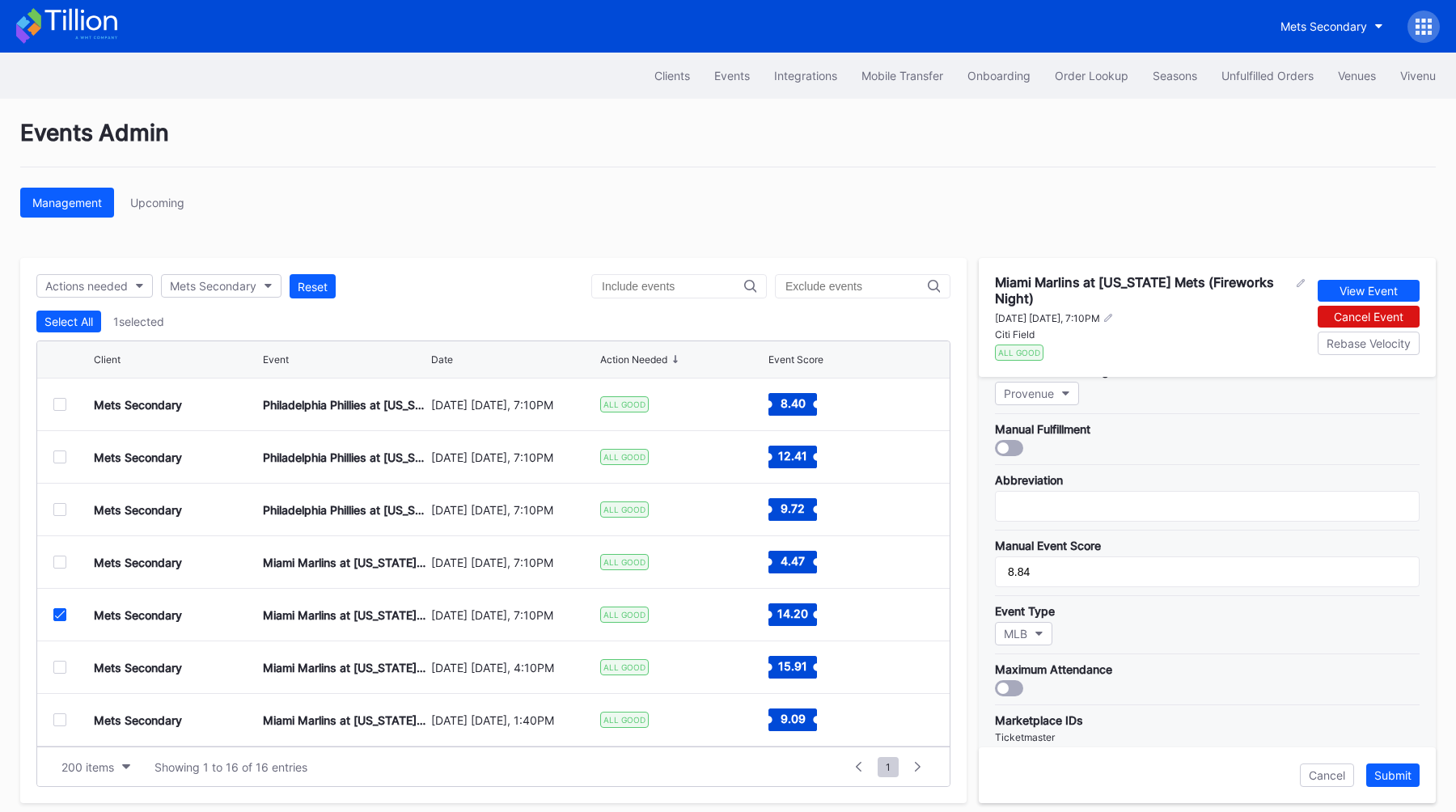
click at [1012, 685] on div at bounding box center [1009, 688] width 28 height 16
click at [1390, 768] on div "Submit" at bounding box center [1393, 774] width 38 height 13
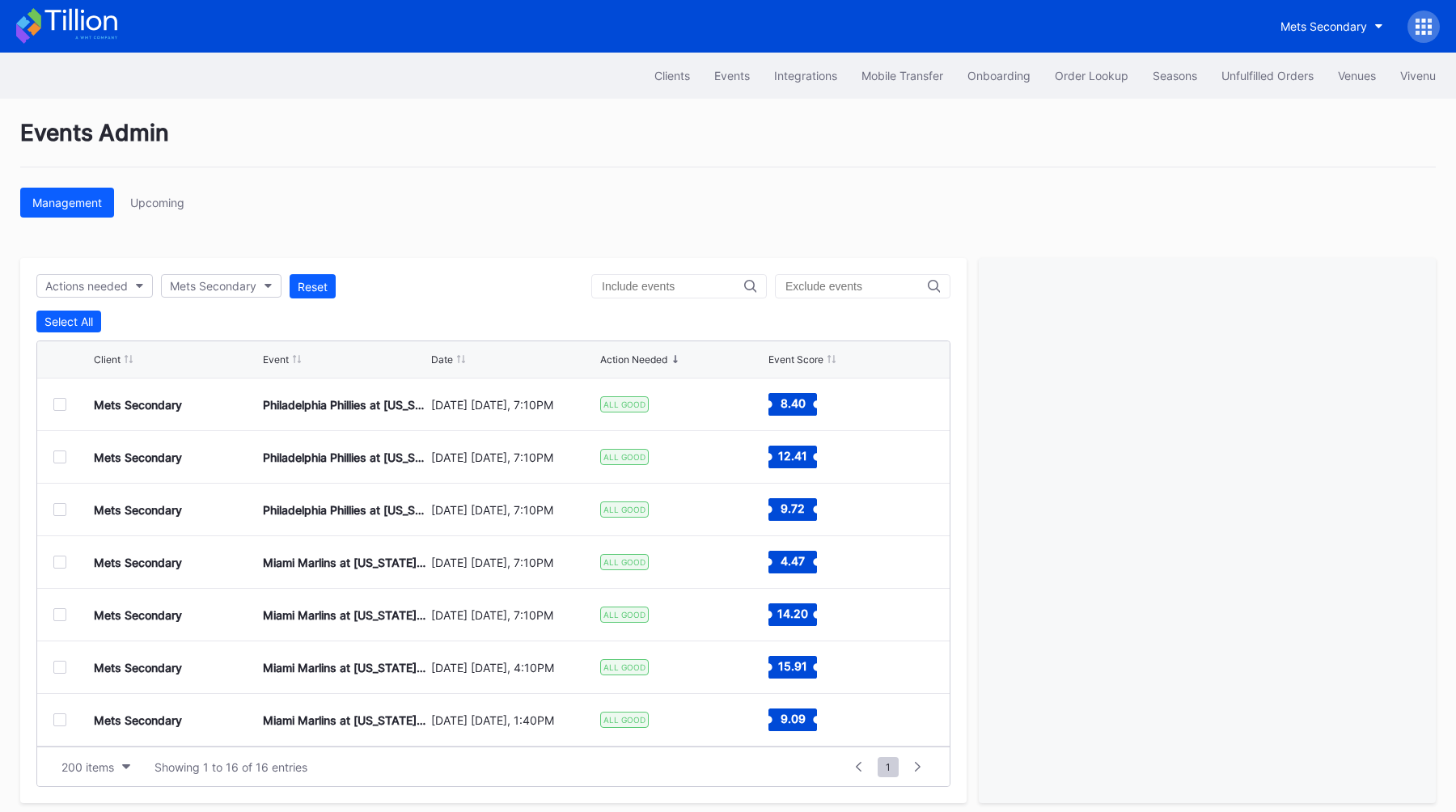
click at [62, 673] on div "Mets Secondary Miami Marlins at [US_STATE] Mets ([PERSON_NAME] Giveaway) [DATE]…" at bounding box center [494, 667] width 912 height 53
click at [60, 670] on div at bounding box center [60, 667] width 13 height 13
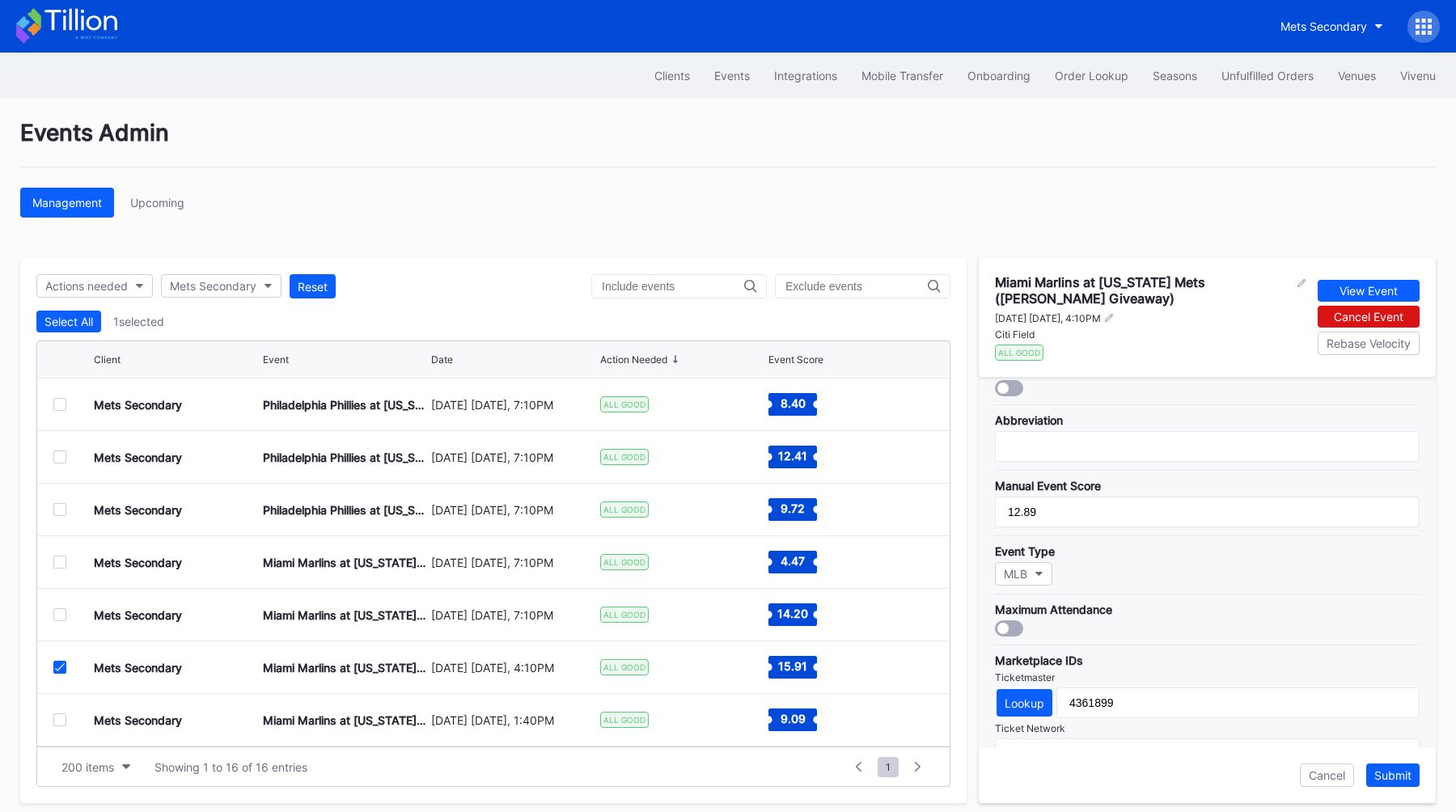
scroll to position [309, 0]
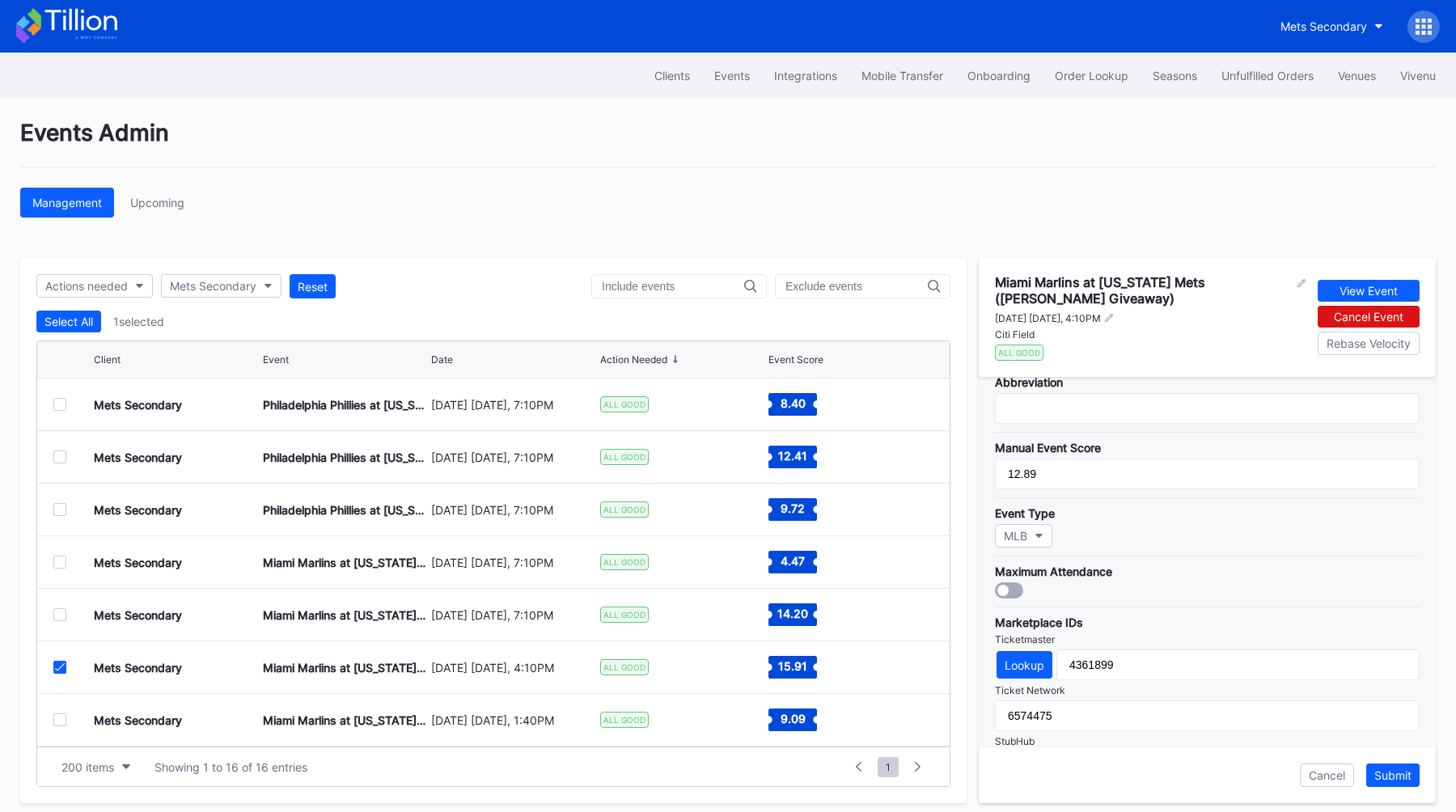
click at [1012, 584] on div at bounding box center [1009, 589] width 28 height 16
click at [1400, 767] on button "Submit" at bounding box center [1393, 775] width 53 height 23
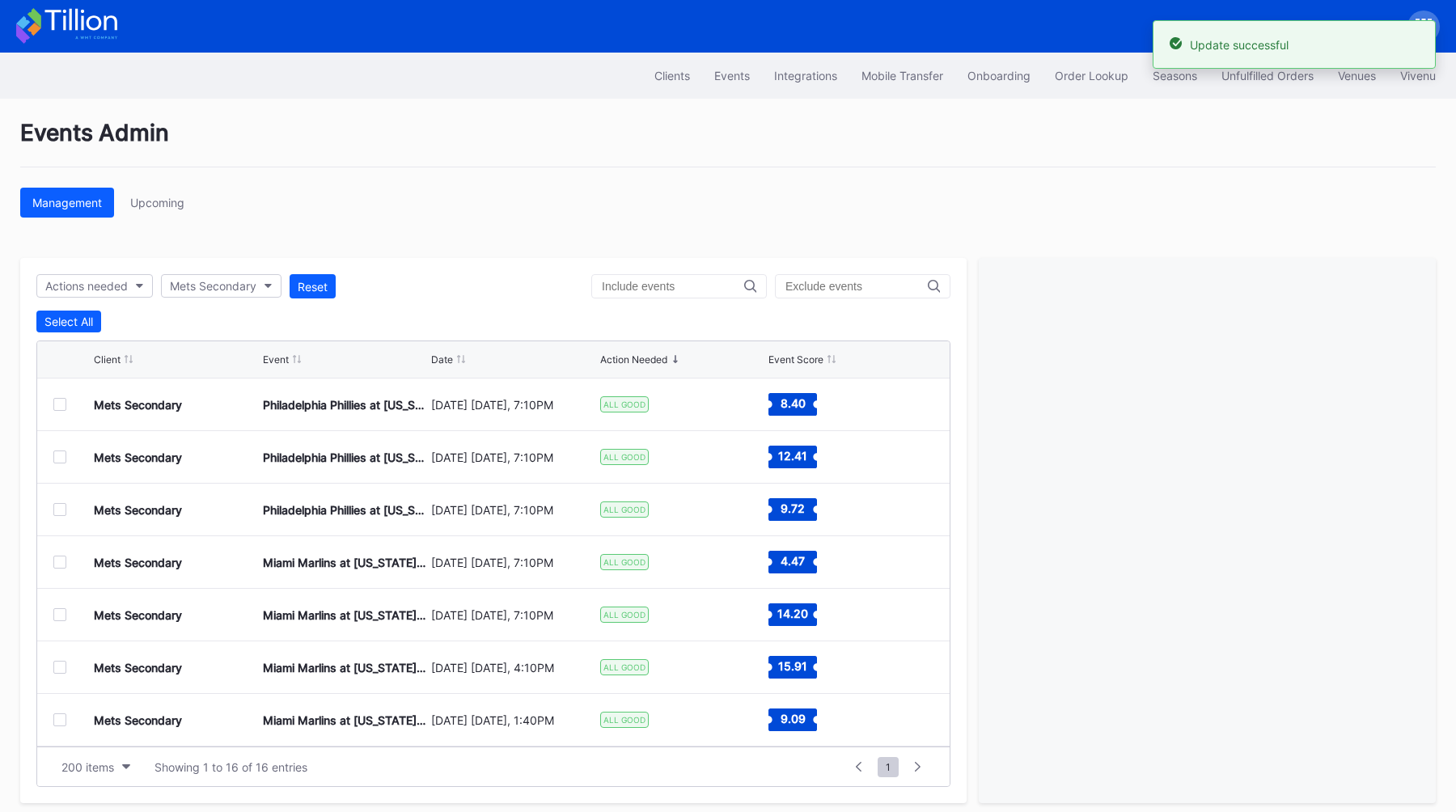
click at [58, 718] on div at bounding box center [60, 719] width 13 height 13
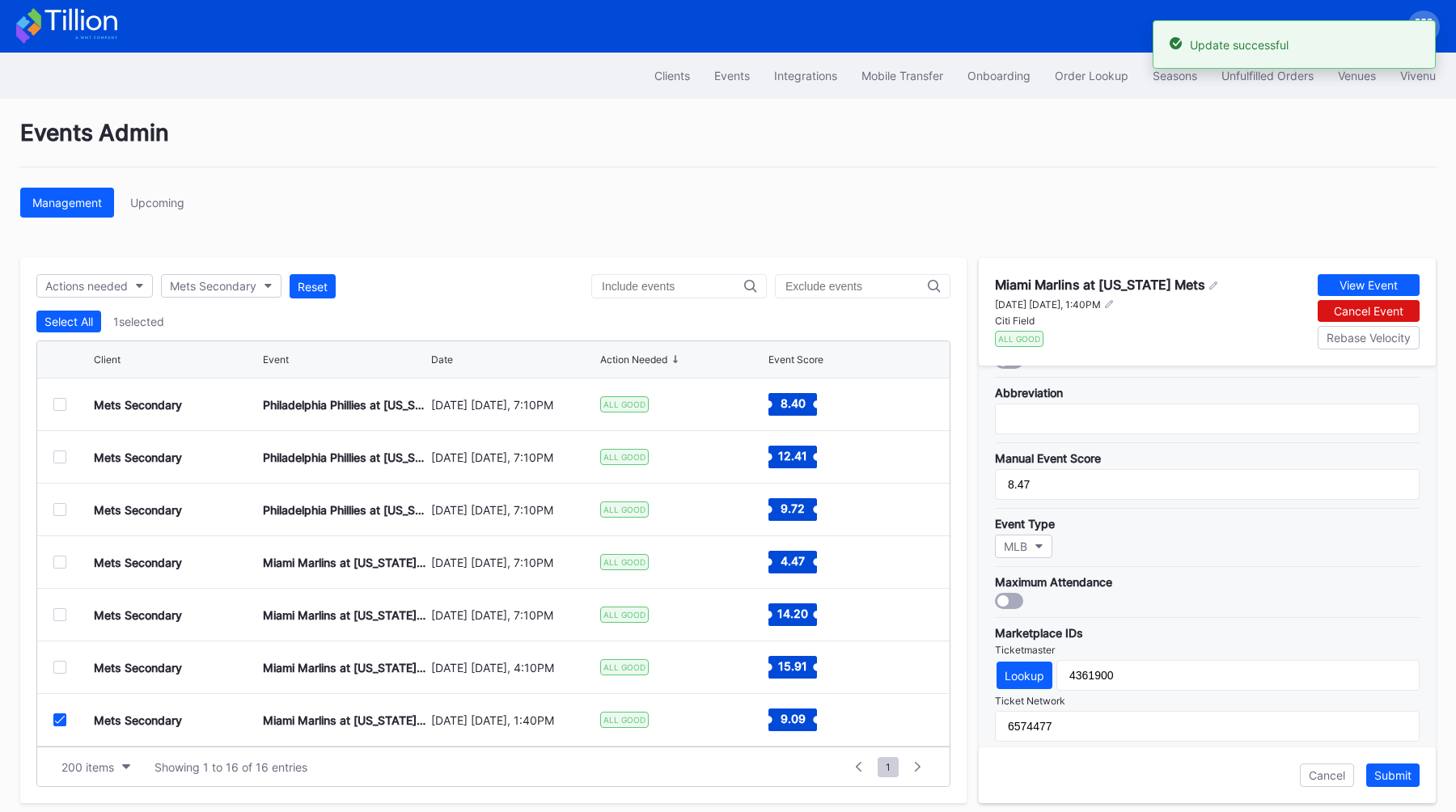
scroll to position [299, 0]
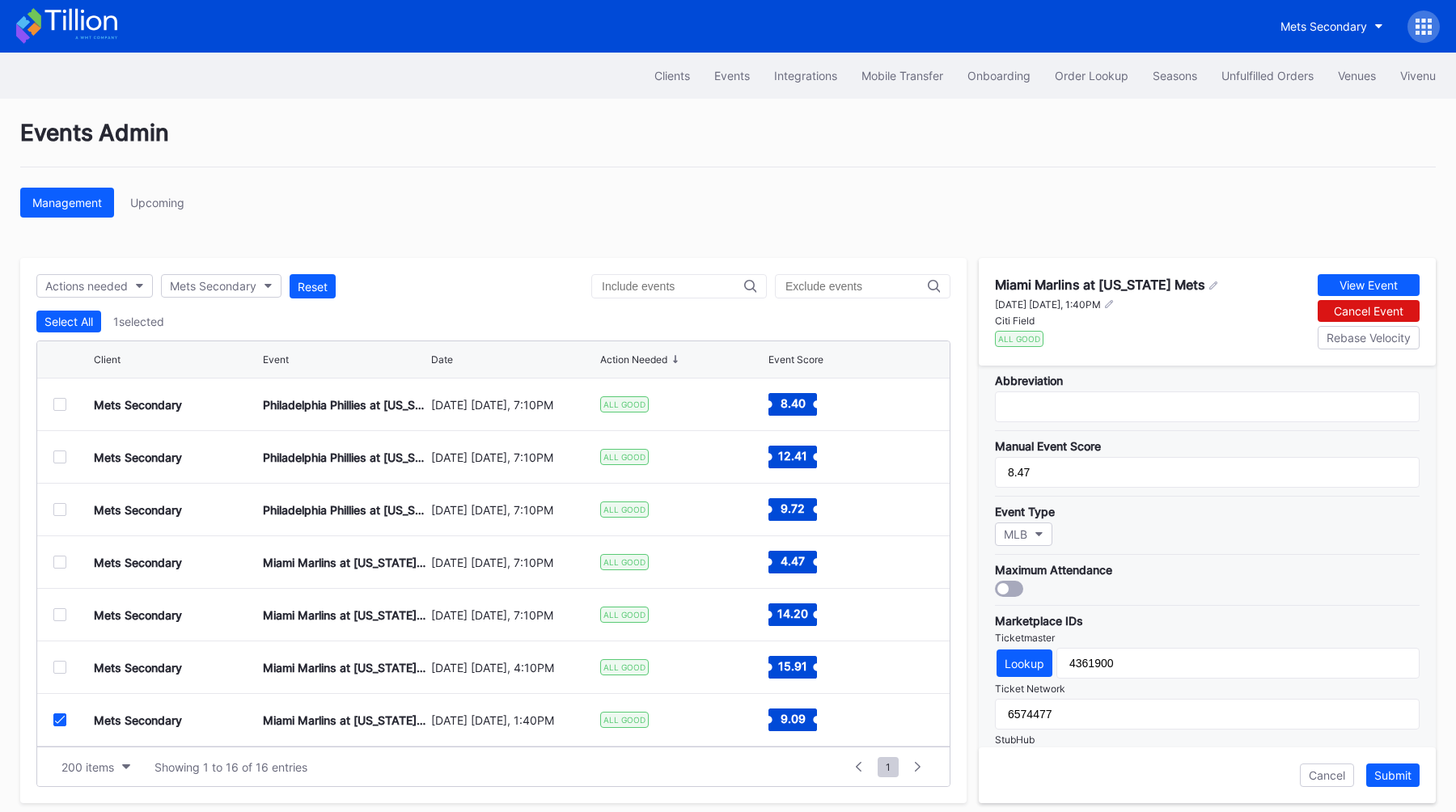
click at [1008, 588] on div at bounding box center [1003, 589] width 12 height 12
click at [1396, 774] on div "Submit" at bounding box center [1393, 774] width 38 height 13
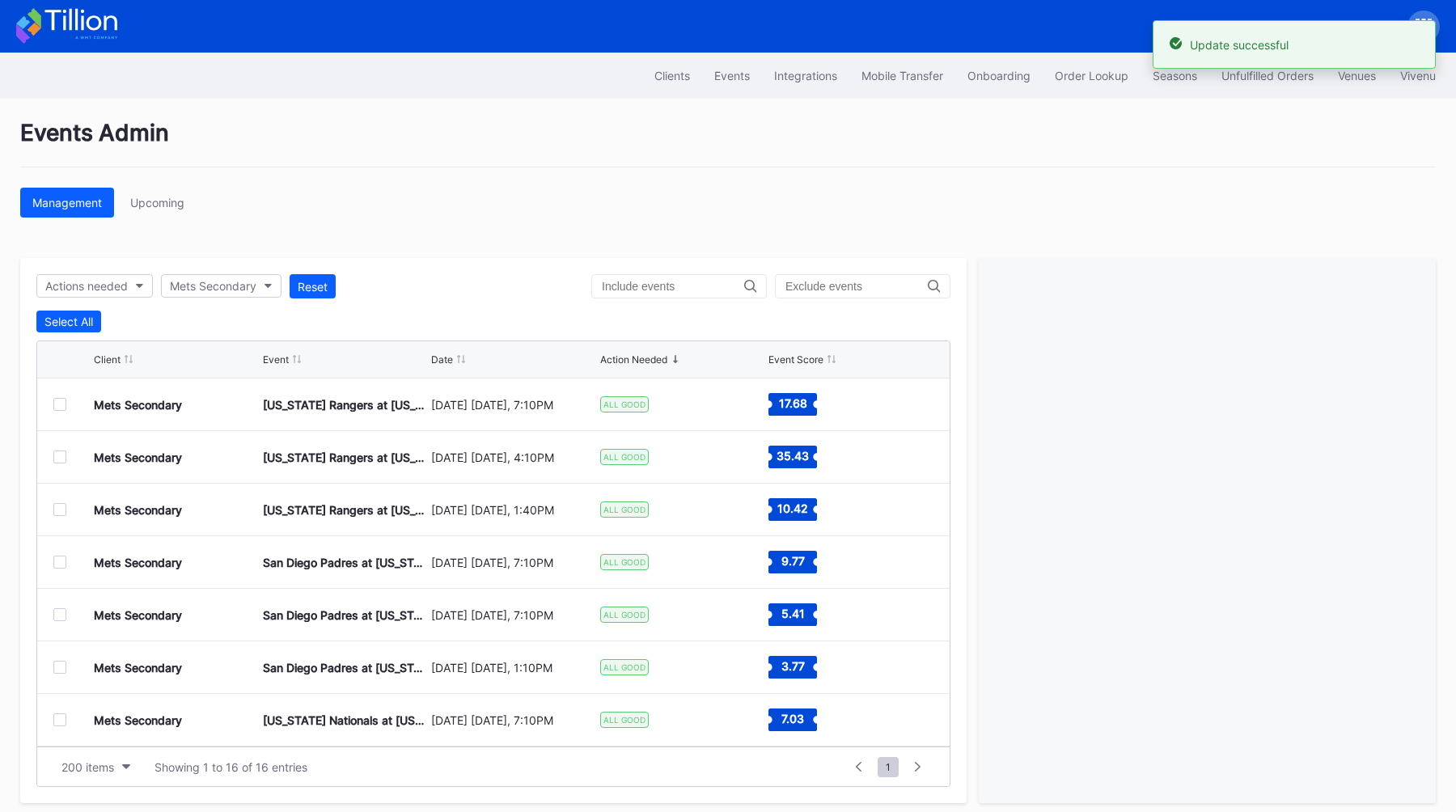
scroll to position [368, 0]
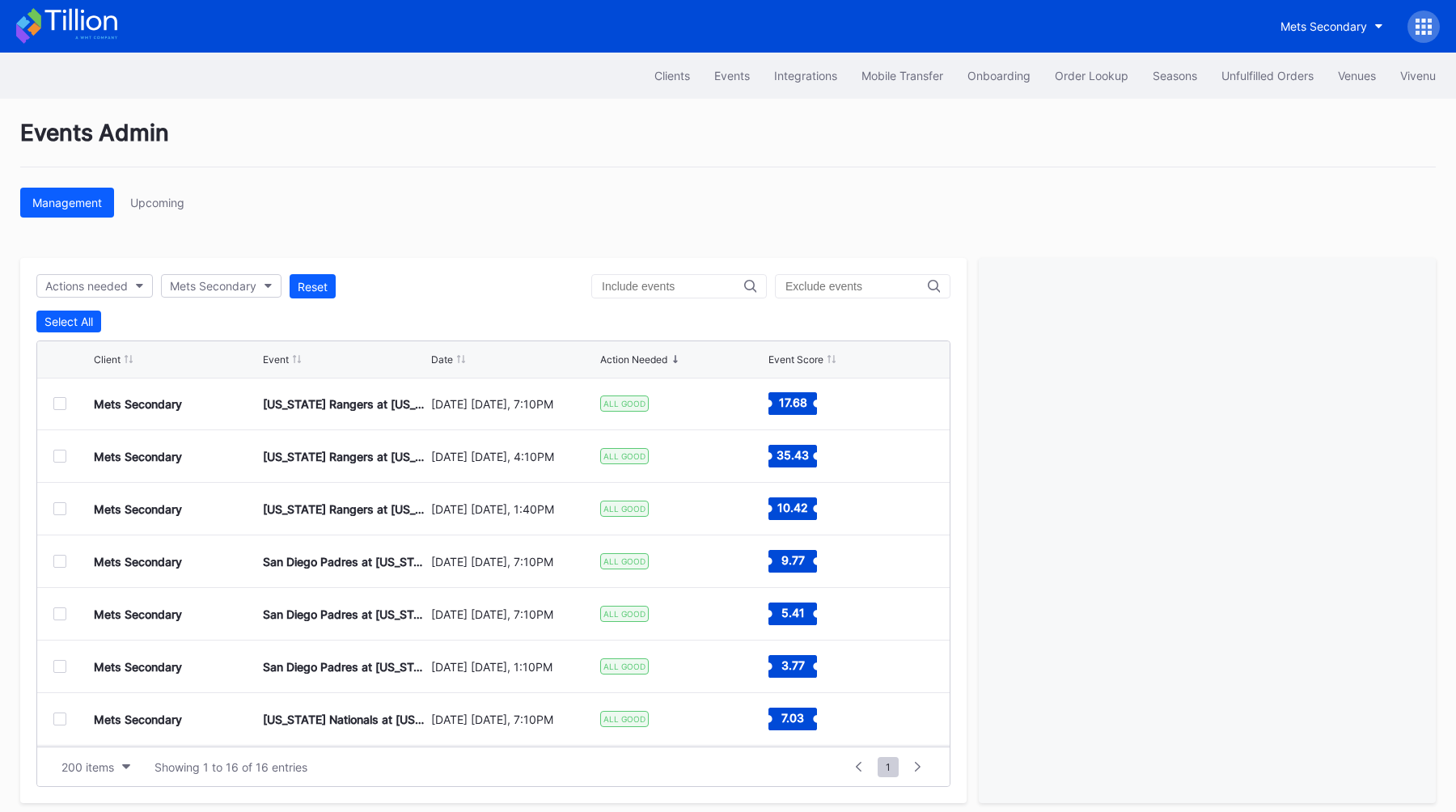
click at [64, 402] on div at bounding box center [60, 403] width 13 height 13
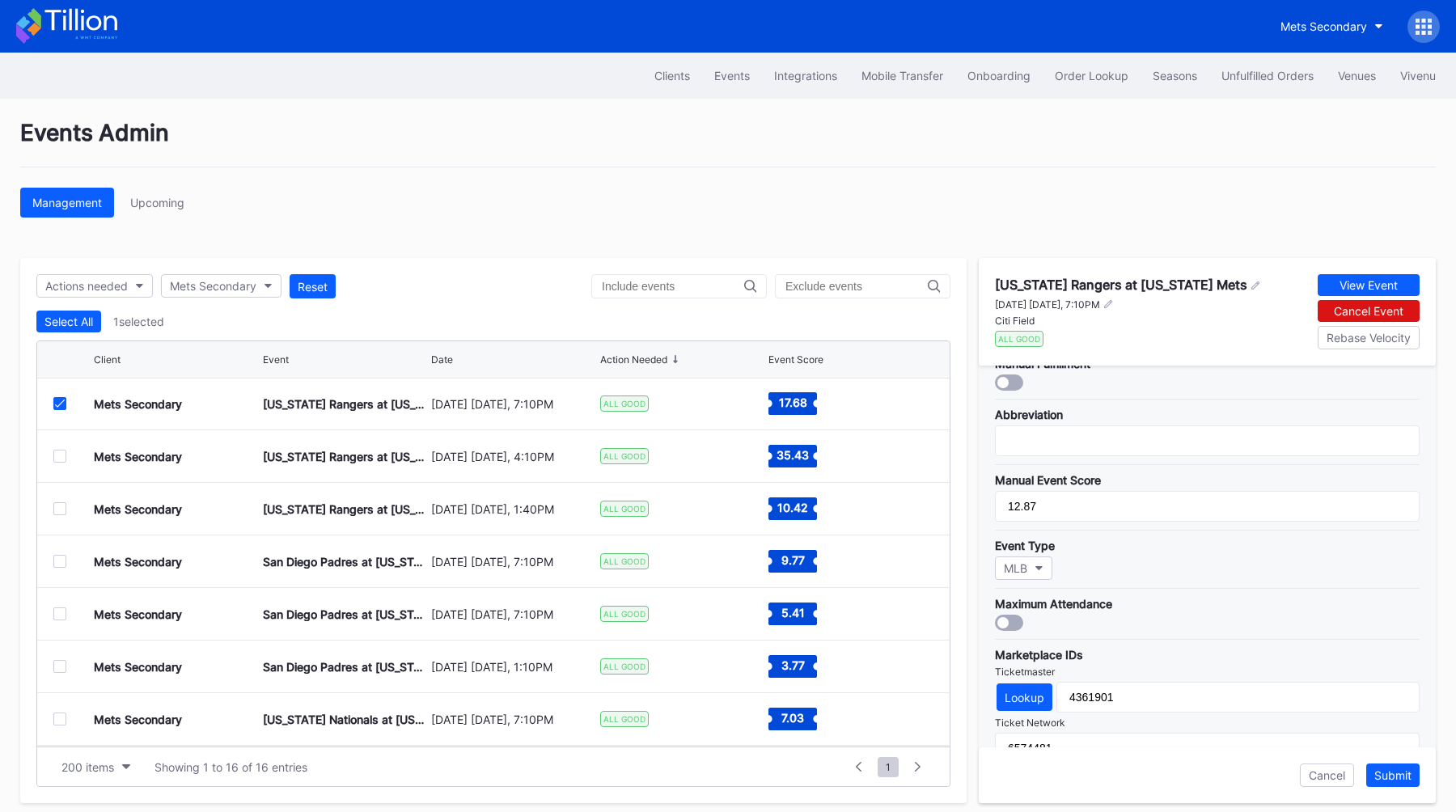
scroll to position [271, 0]
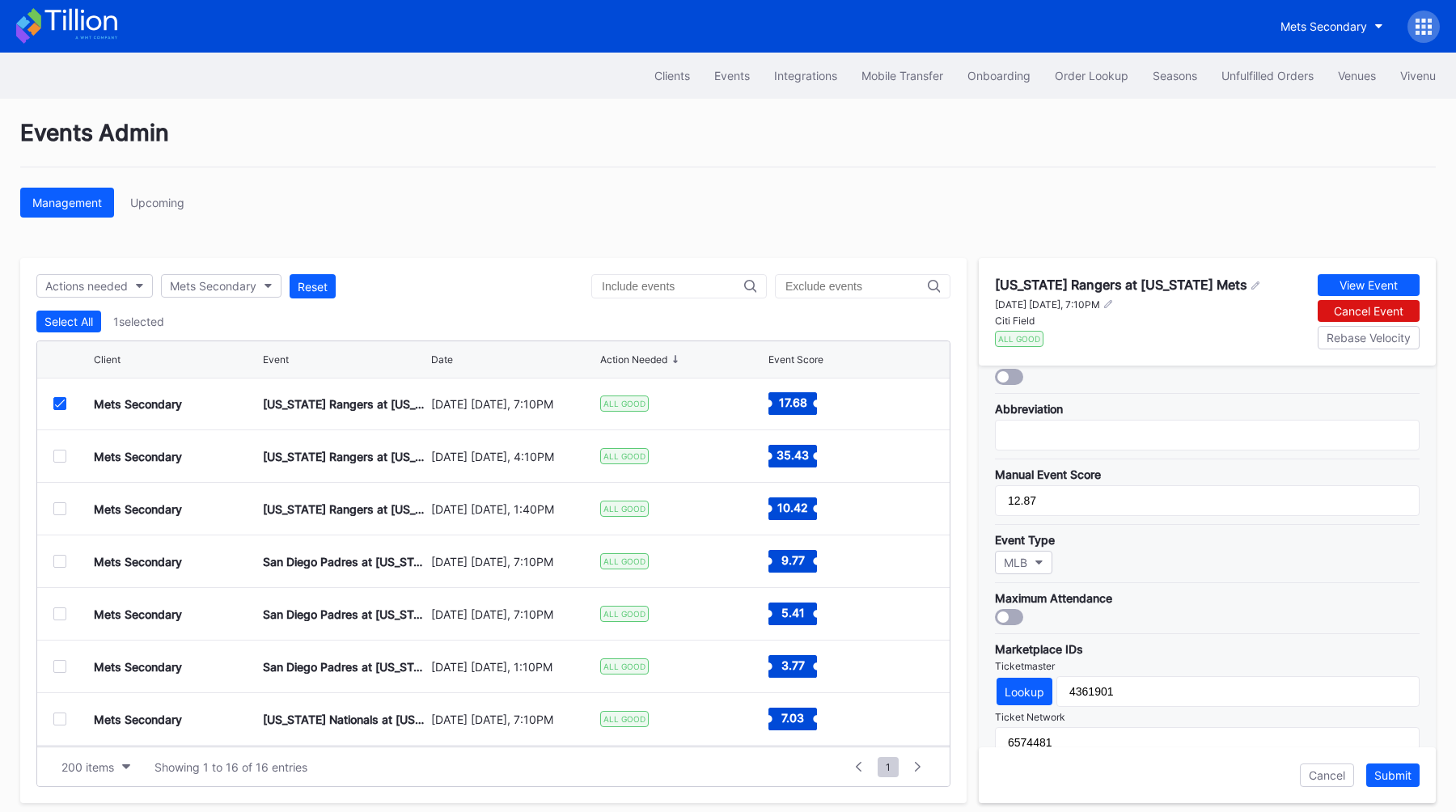
click at [1022, 609] on div at bounding box center [1009, 616] width 28 height 16
click at [1391, 773] on div "Submit" at bounding box center [1393, 774] width 38 height 13
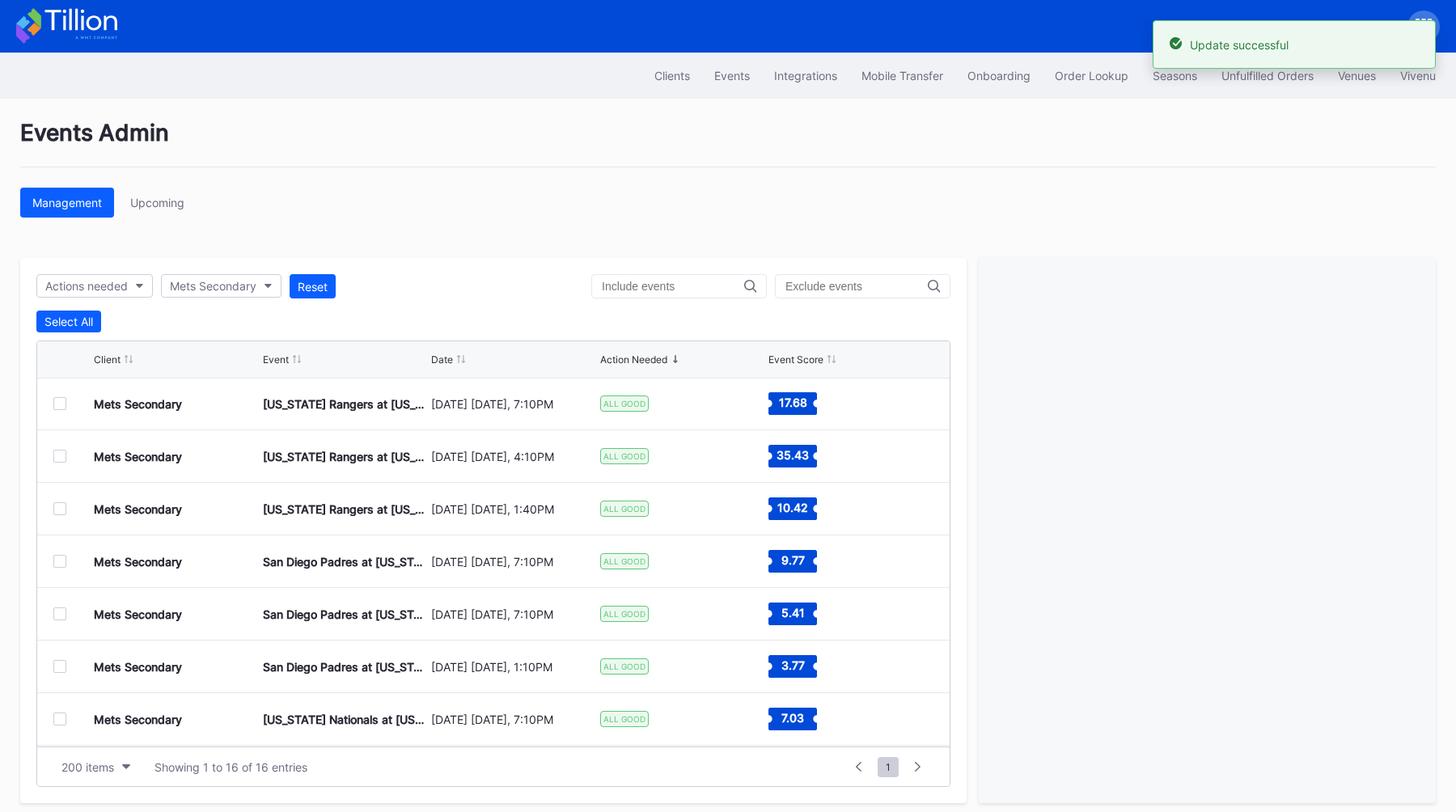
click at [58, 455] on div at bounding box center [60, 456] width 13 height 13
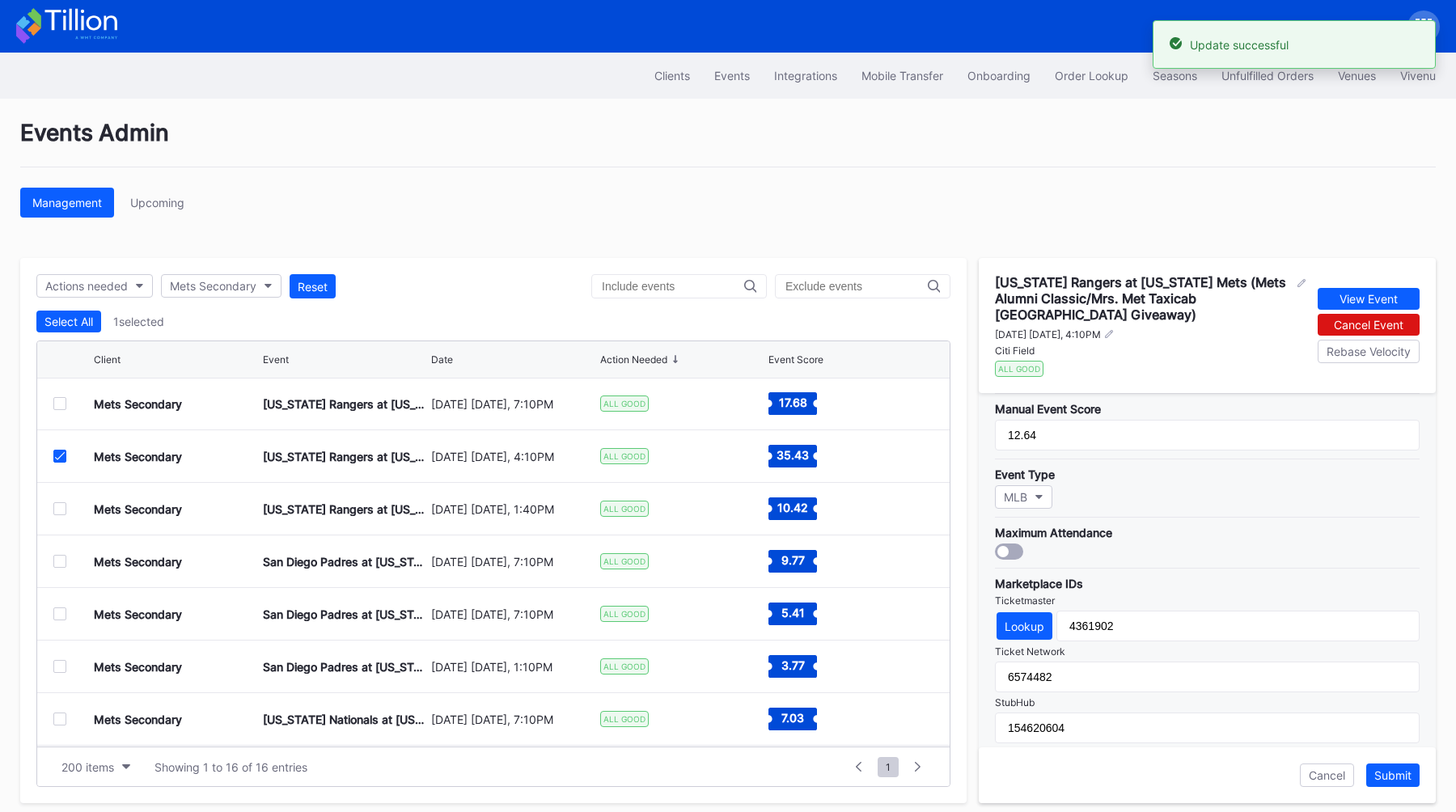
scroll to position [380, 0]
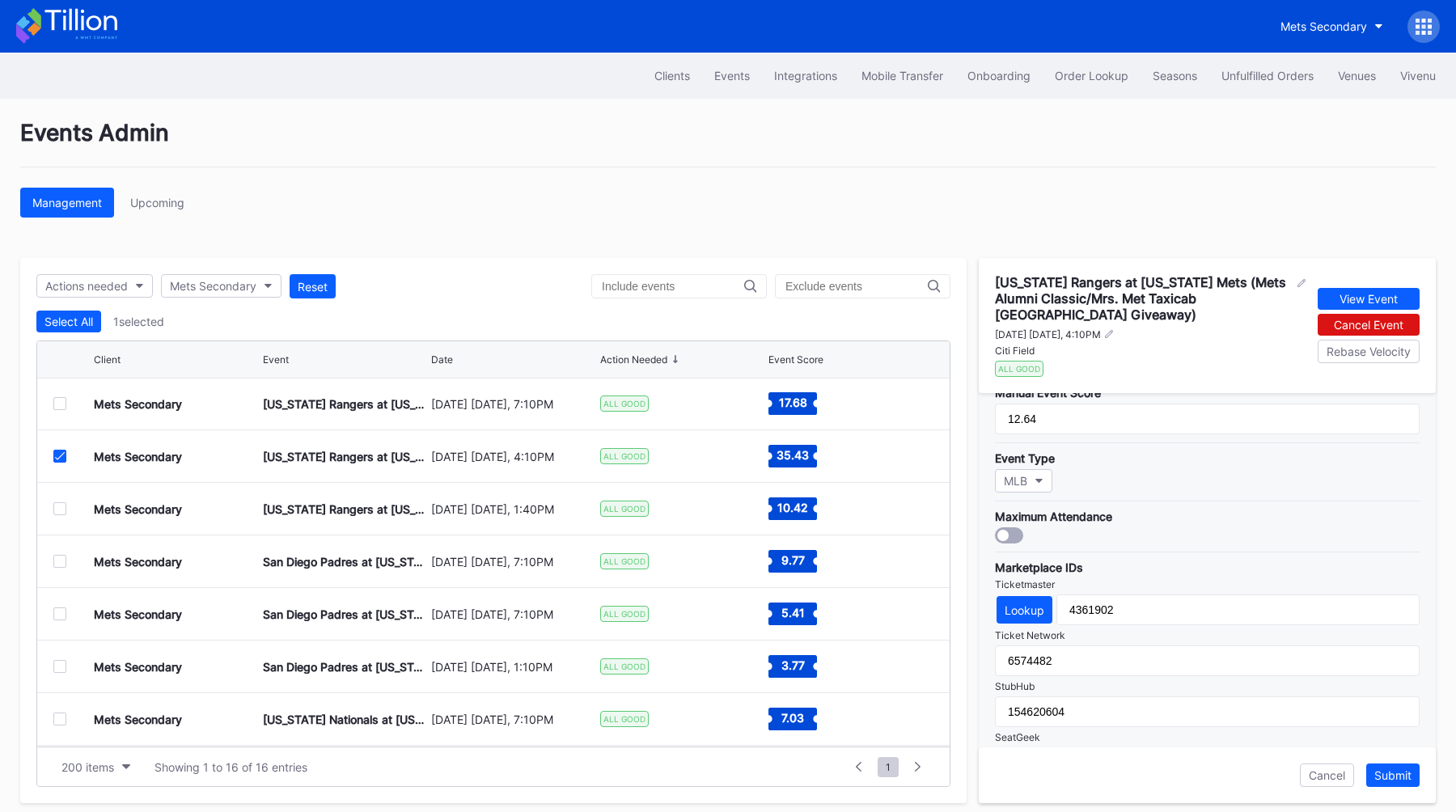
click at [1015, 533] on div at bounding box center [1009, 534] width 28 height 16
click at [1374, 771] on div "Submit" at bounding box center [1393, 774] width 38 height 13
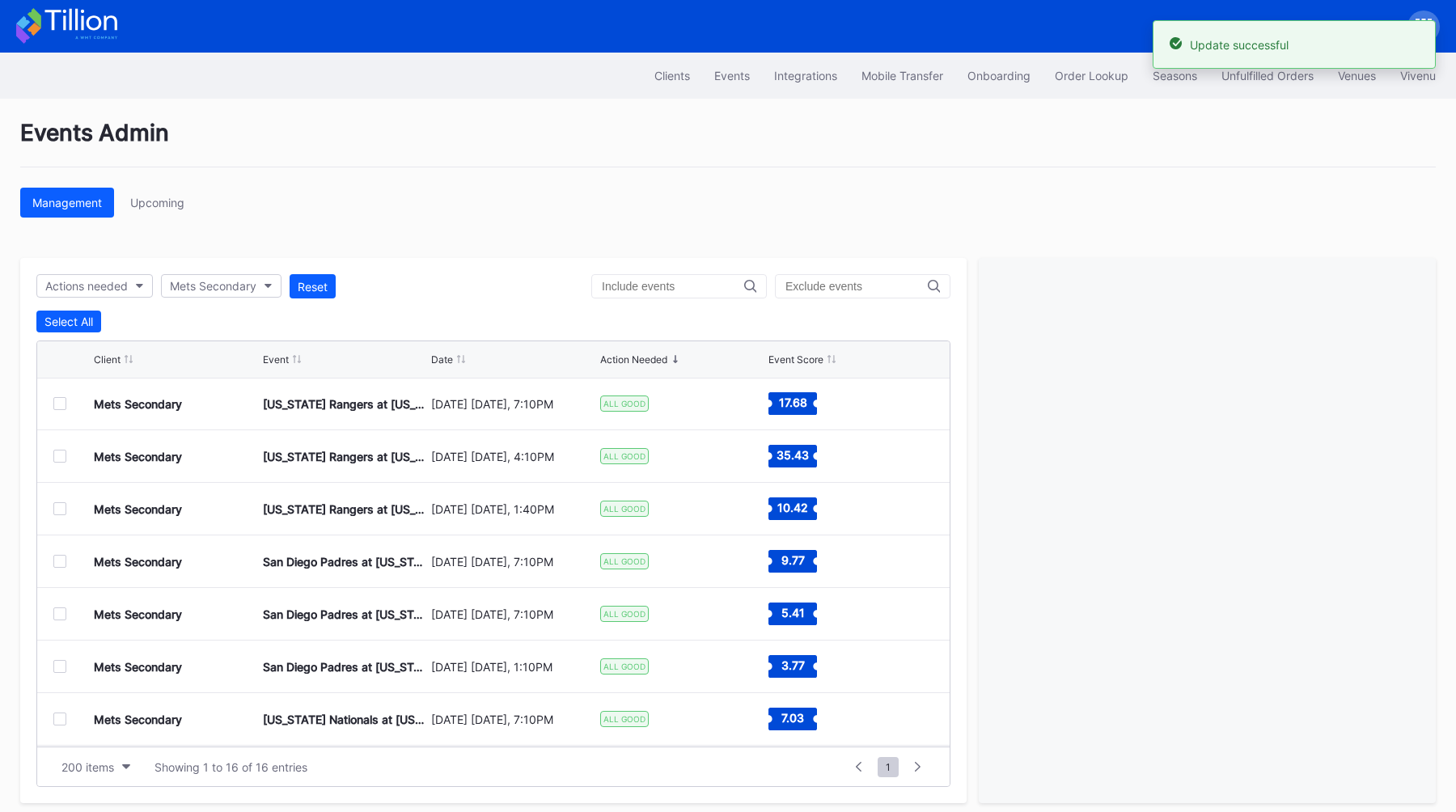
click at [65, 508] on div at bounding box center [60, 509] width 13 height 13
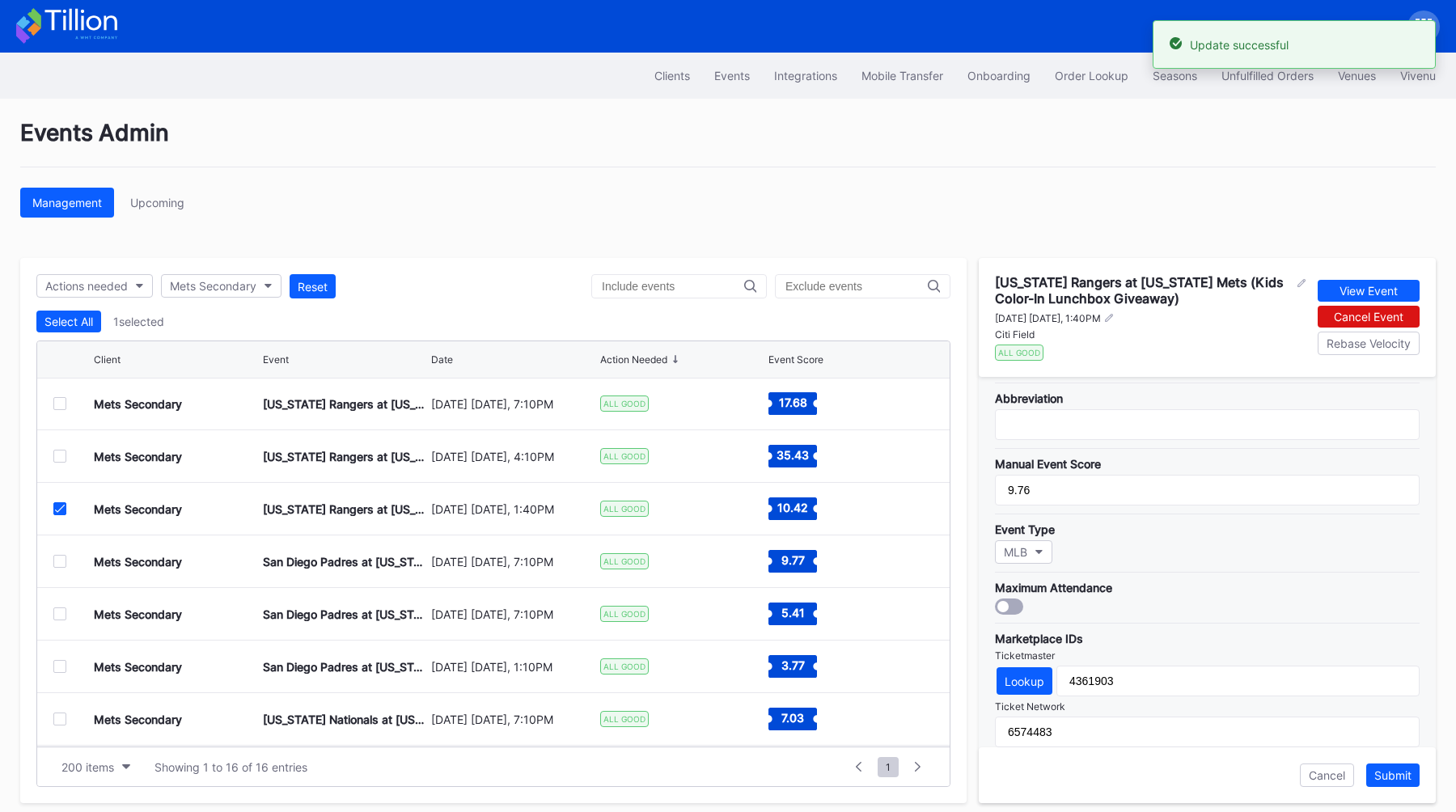
scroll to position [294, 0]
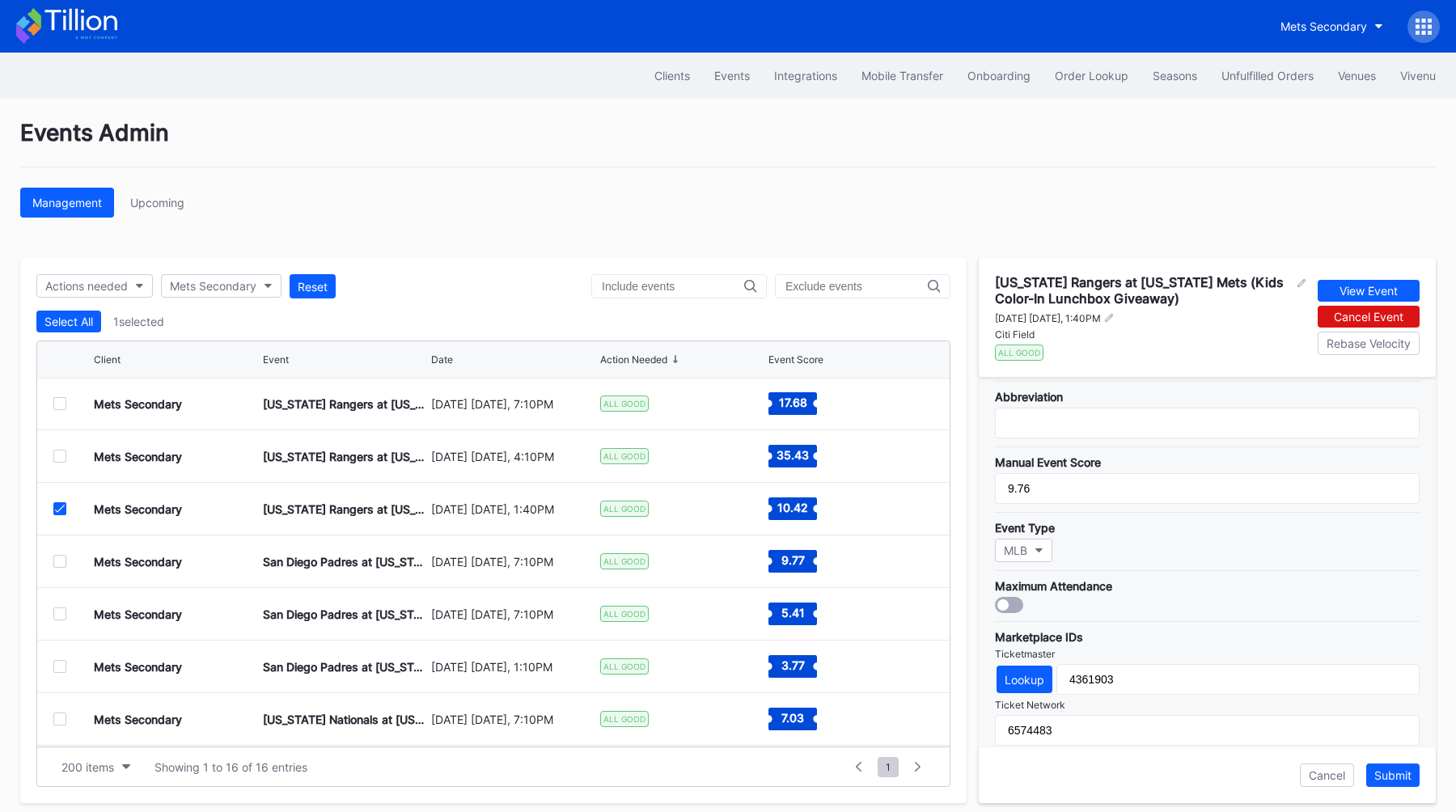
click at [1014, 599] on div at bounding box center [1009, 604] width 28 height 16
click at [1396, 770] on div "Submit" at bounding box center [1393, 774] width 38 height 13
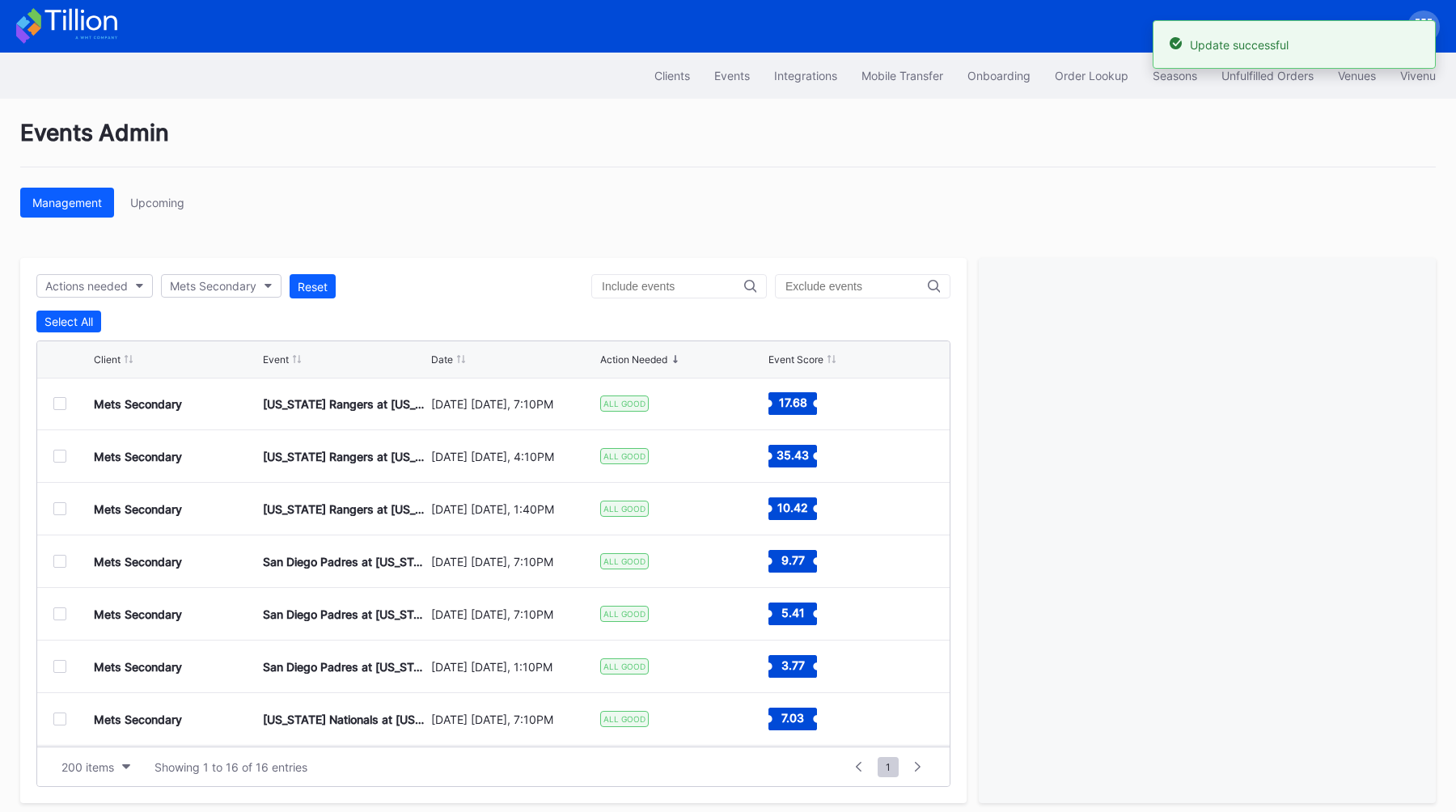
click at [60, 560] on div at bounding box center [60, 561] width 13 height 13
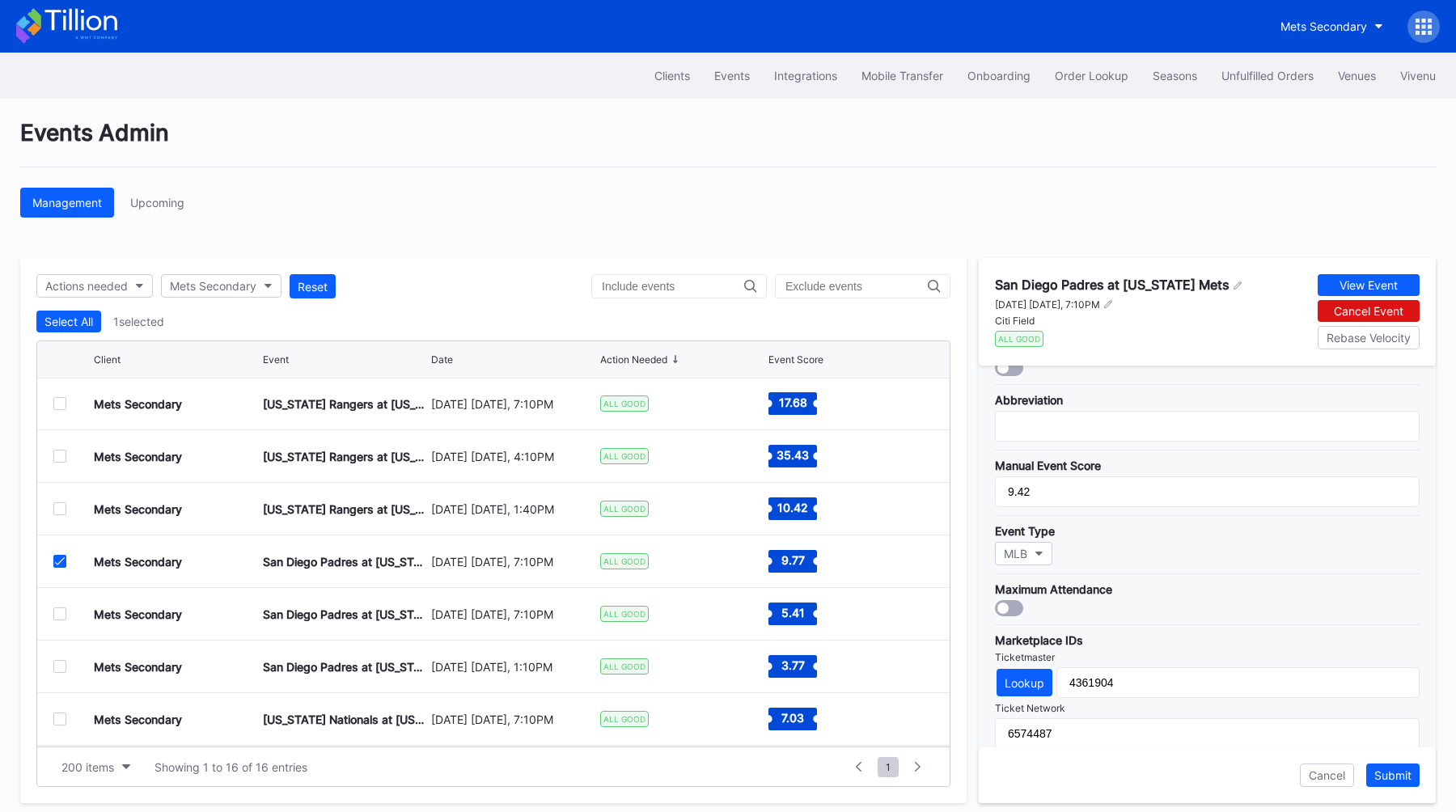
scroll to position [281, 0]
click at [1009, 604] on div at bounding box center [1009, 607] width 28 height 16
click at [1388, 771] on div "Submit" at bounding box center [1393, 774] width 38 height 13
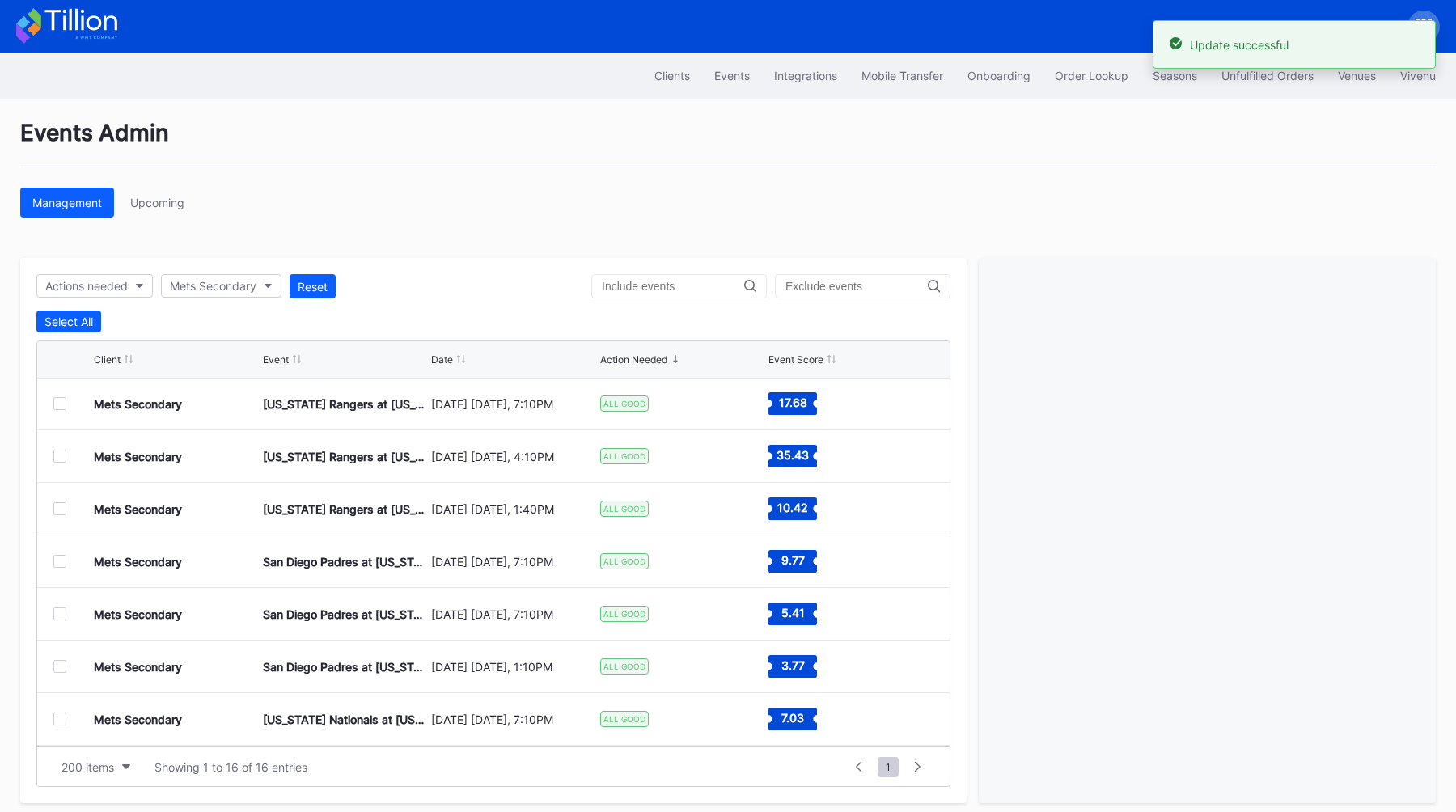
click at [63, 609] on div at bounding box center [60, 614] width 13 height 13
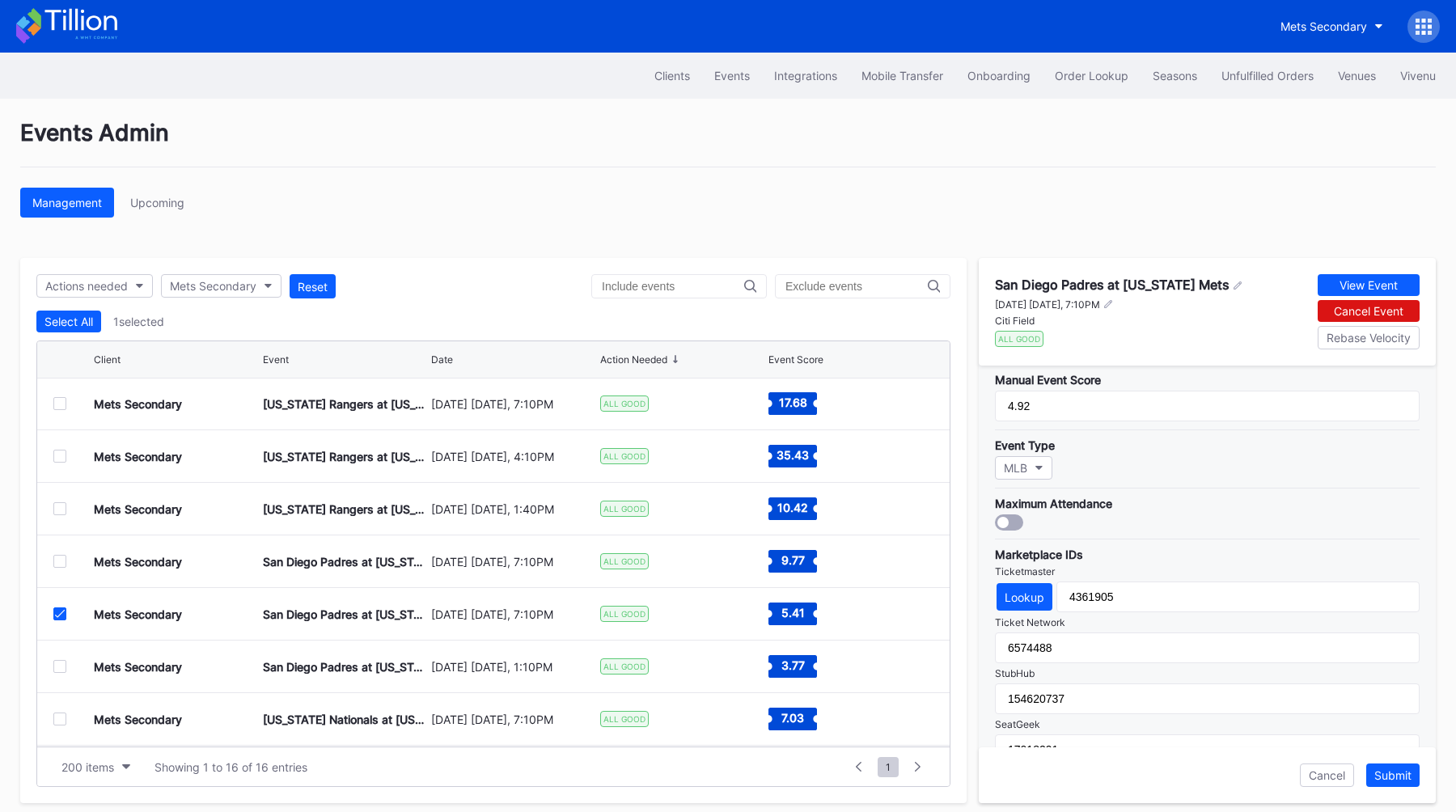
scroll to position [371, 0]
click at [1009, 520] on div at bounding box center [1009, 516] width 28 height 16
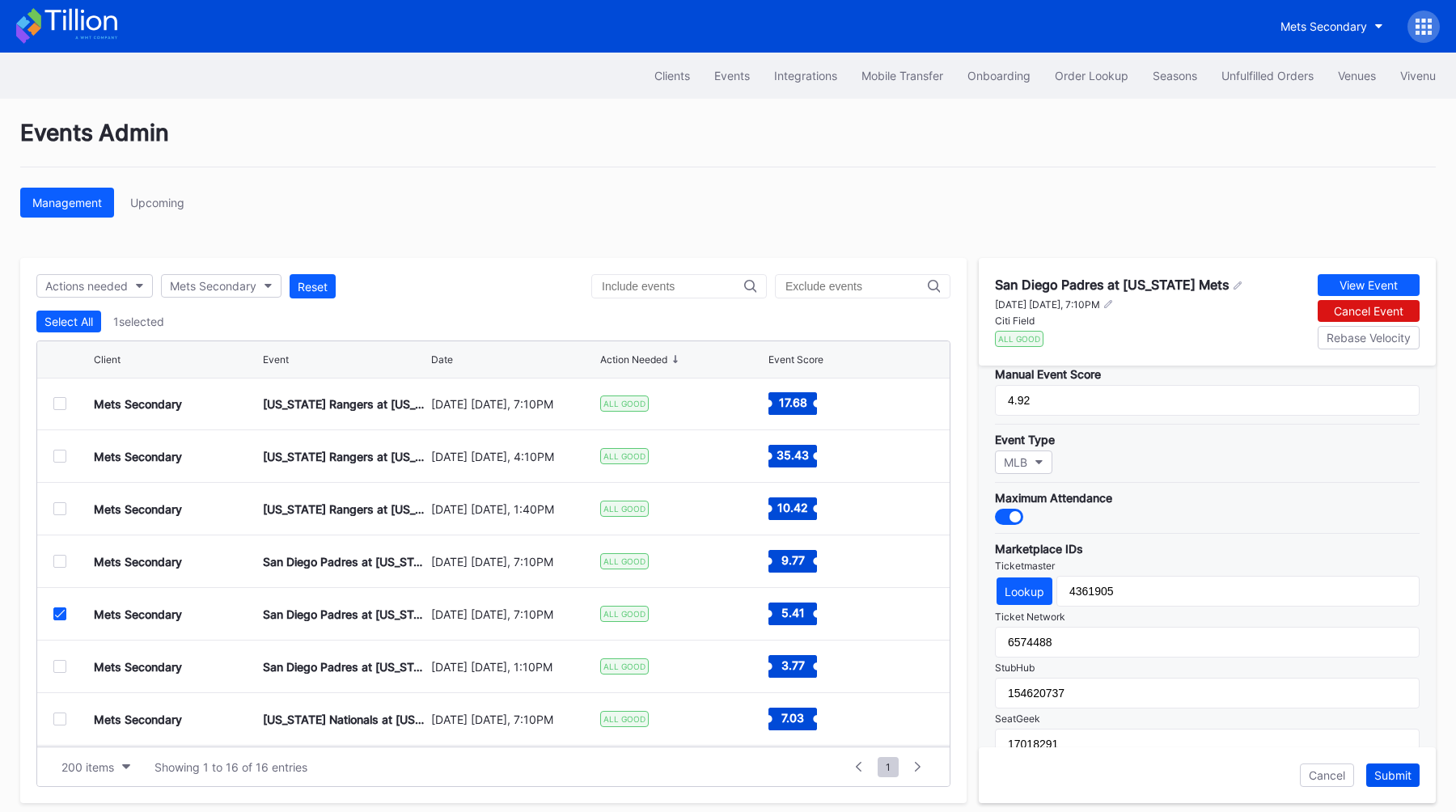
click at [1377, 770] on div "Submit" at bounding box center [1393, 774] width 38 height 13
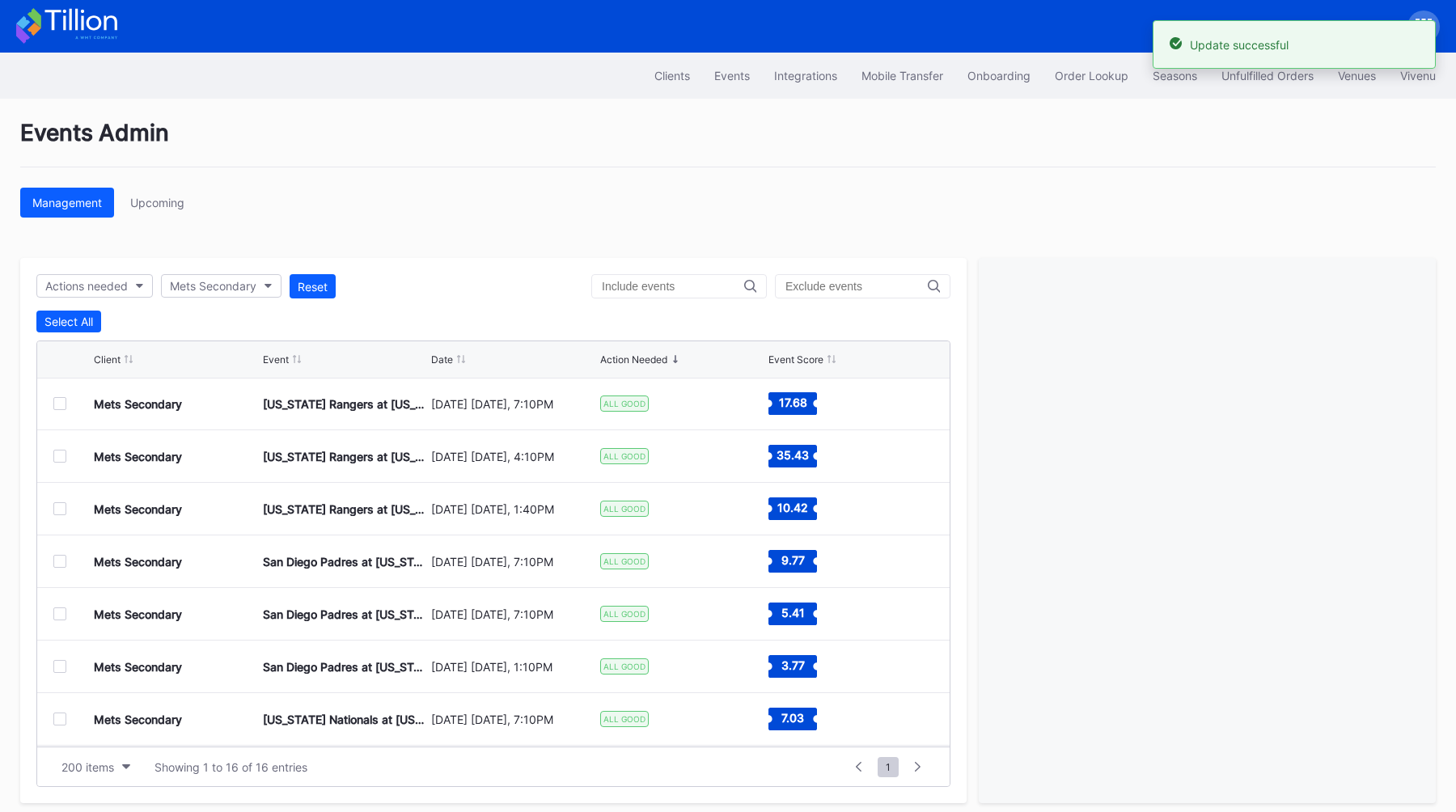
click at [60, 666] on div at bounding box center [60, 666] width 13 height 13
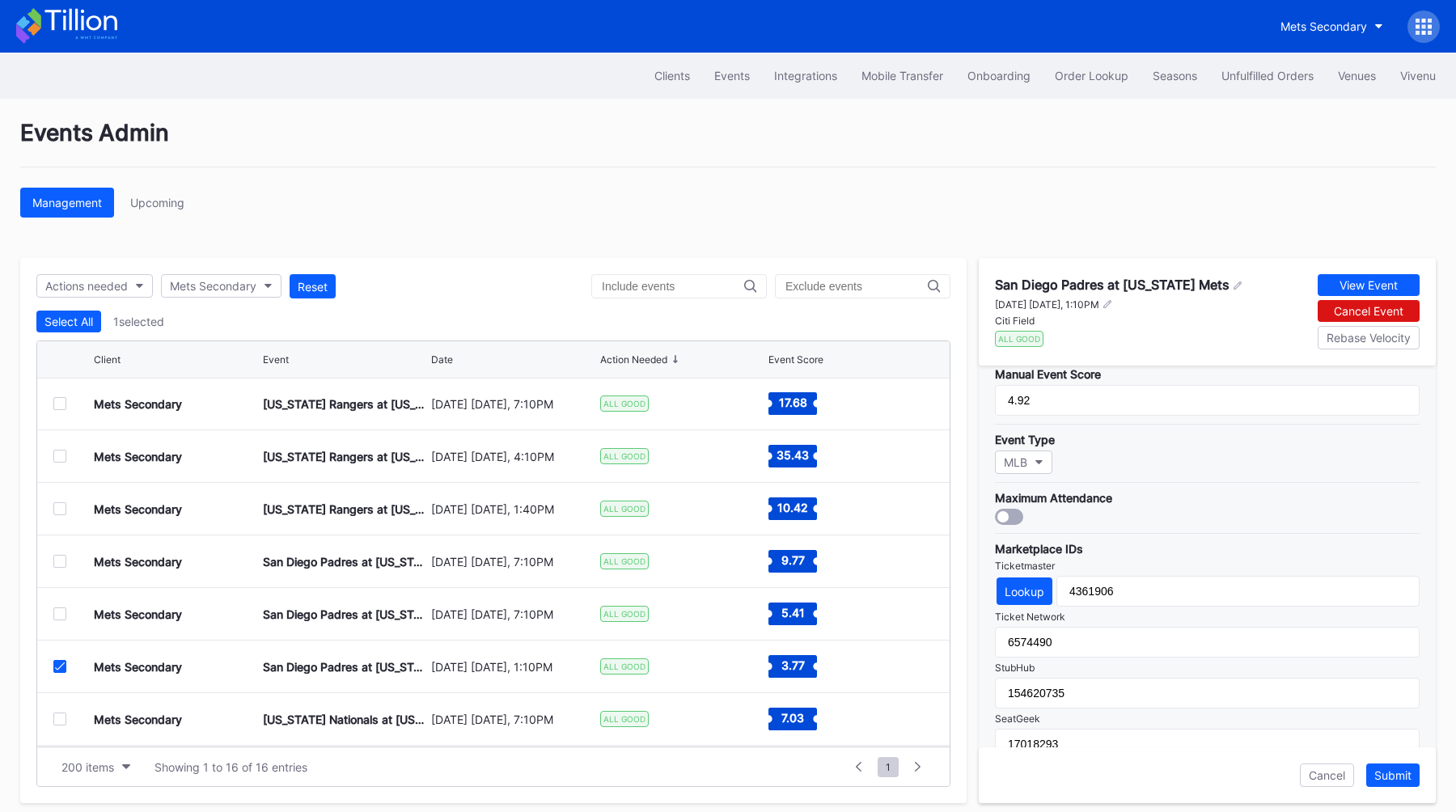
click at [1020, 514] on div at bounding box center [1009, 516] width 28 height 16
click at [1393, 773] on div "Submit" at bounding box center [1393, 774] width 38 height 13
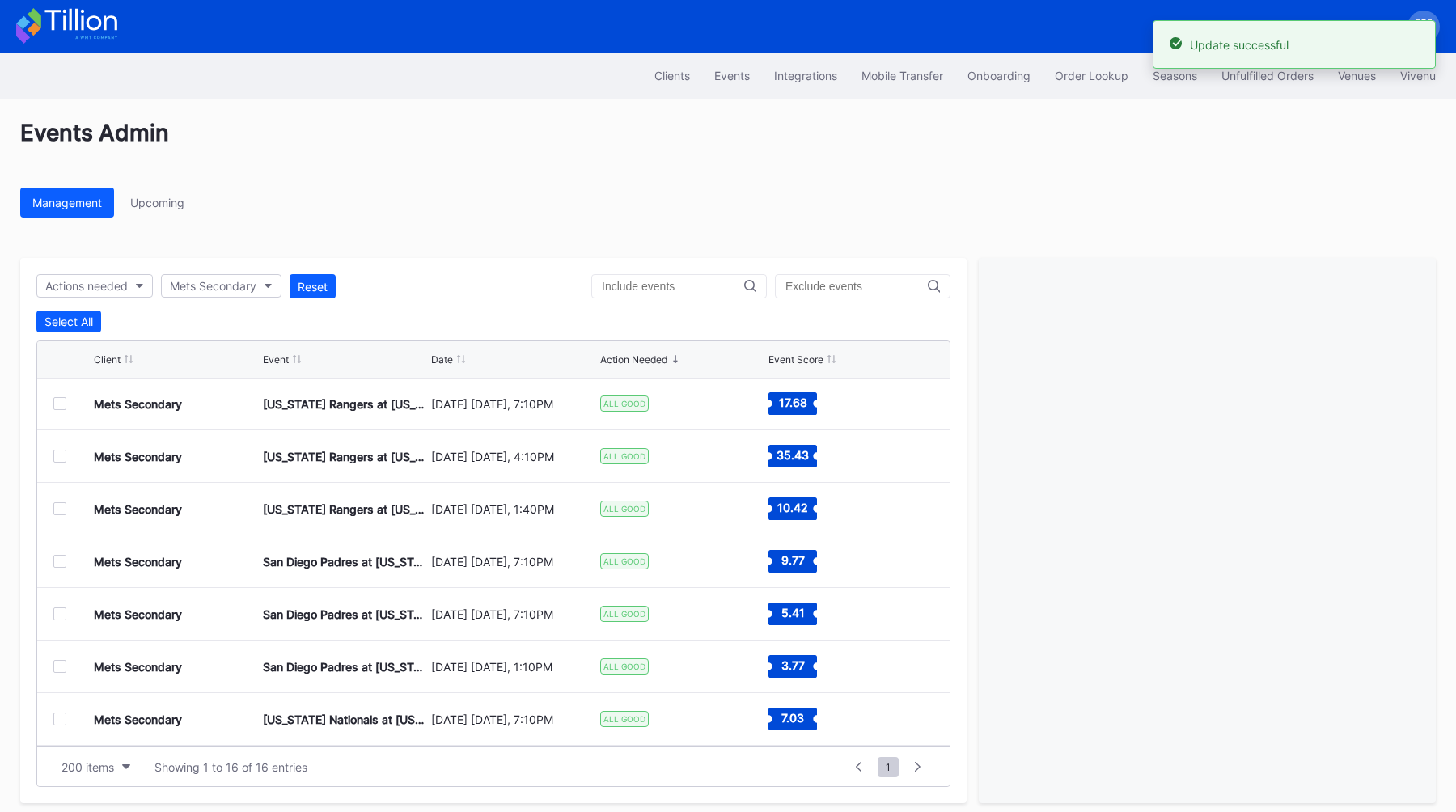
click at [59, 721] on div at bounding box center [60, 719] width 13 height 13
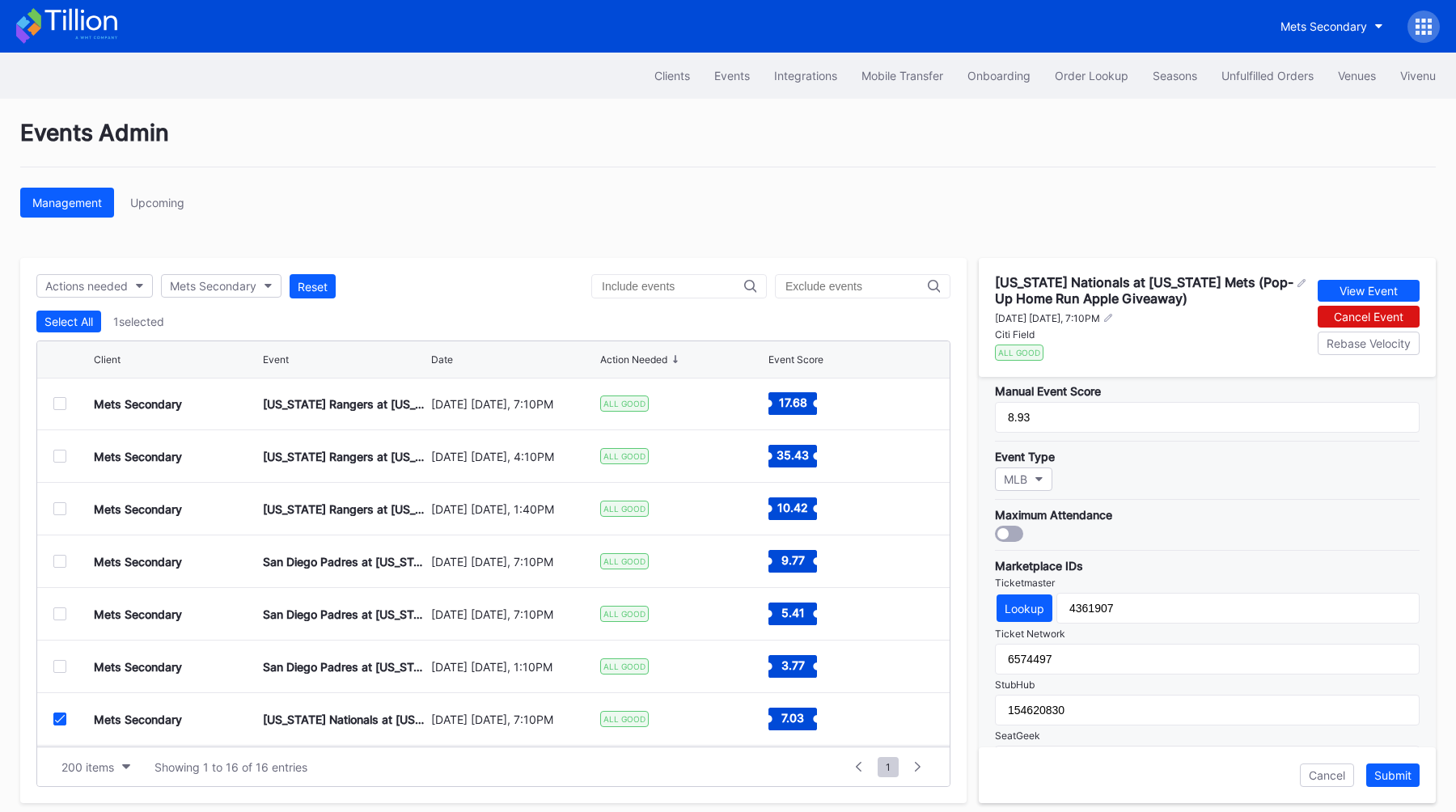
scroll to position [378, 0]
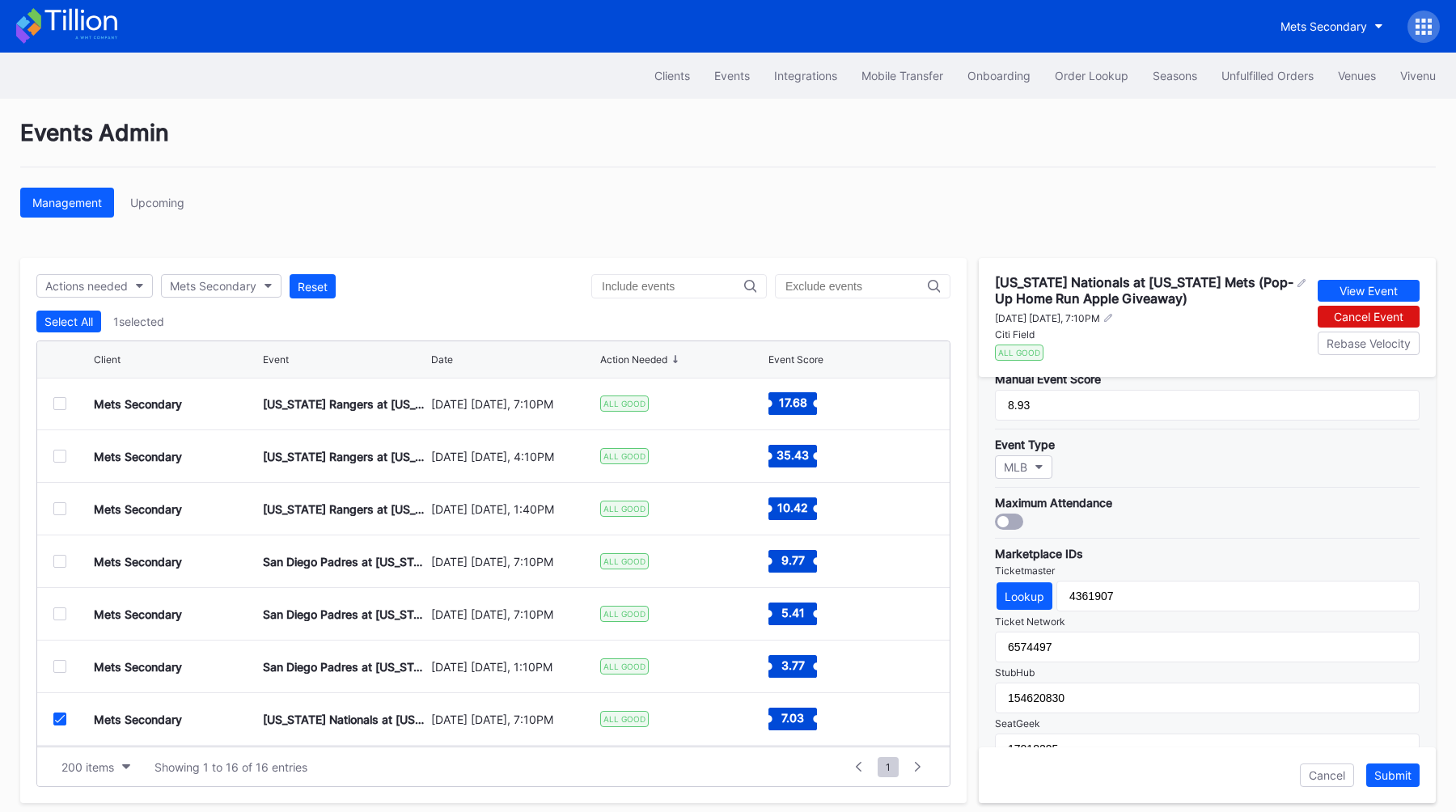
click at [1009, 524] on div at bounding box center [1009, 521] width 28 height 16
click at [1386, 778] on div "Submit" at bounding box center [1393, 774] width 38 height 13
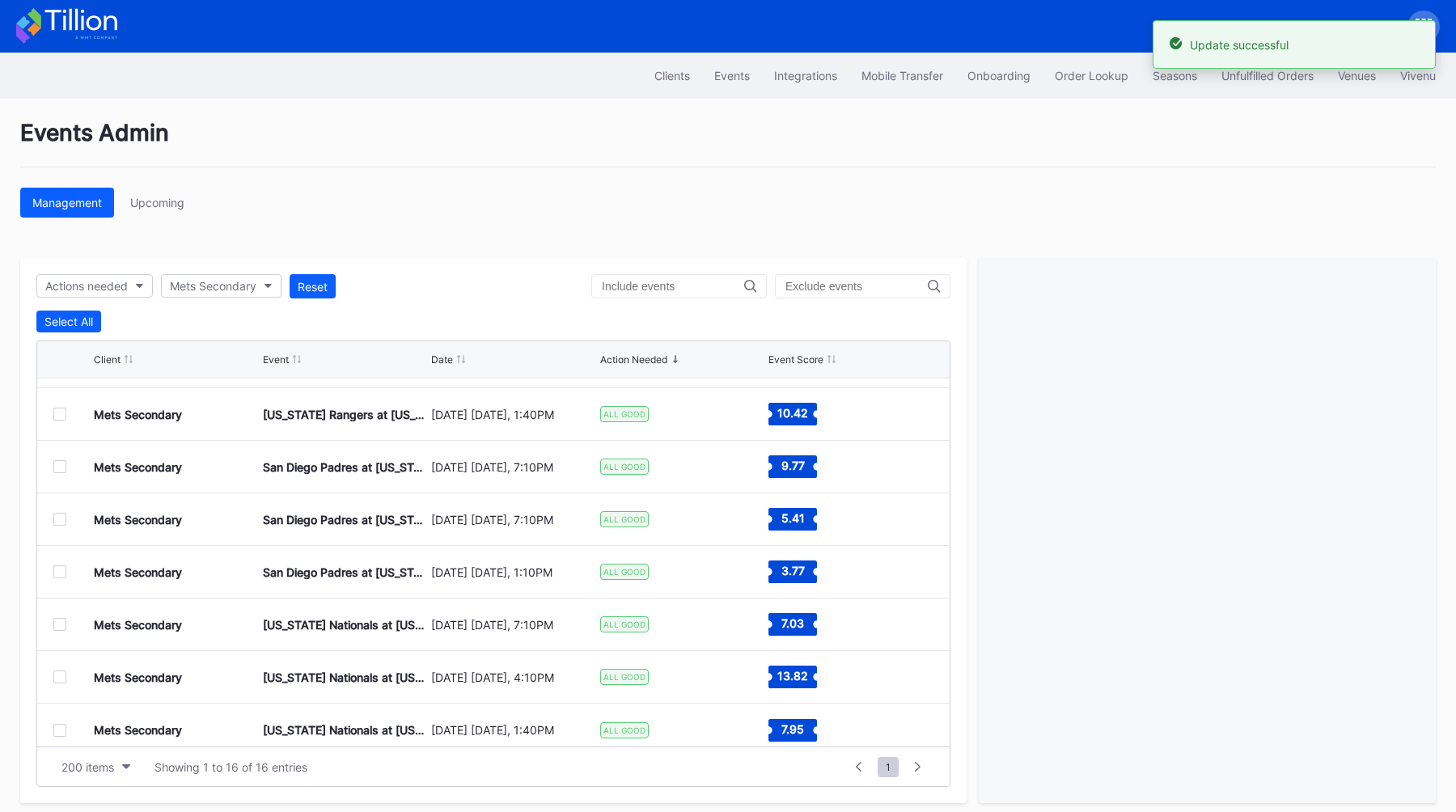
scroll to position [473, 0]
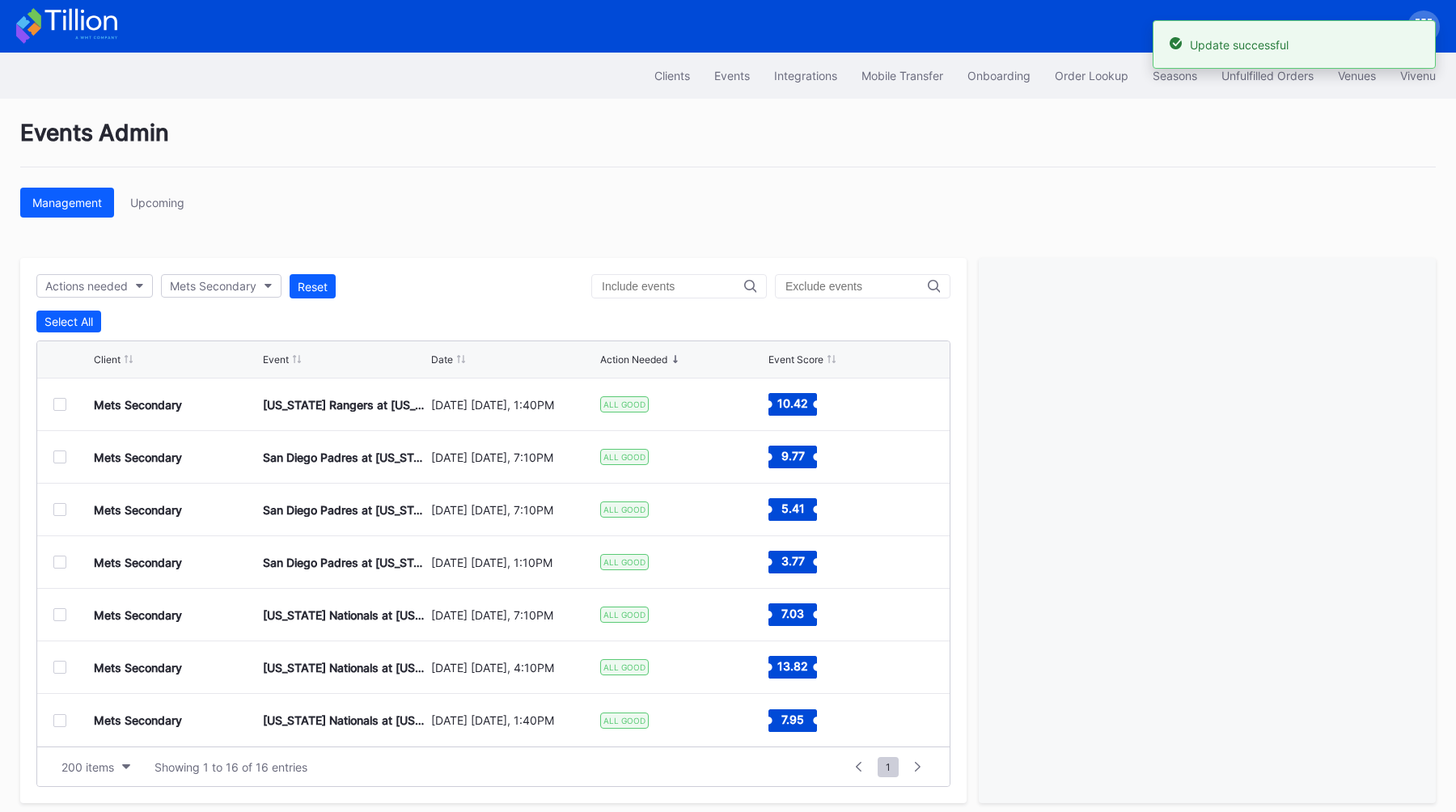
click at [63, 666] on div at bounding box center [60, 667] width 13 height 13
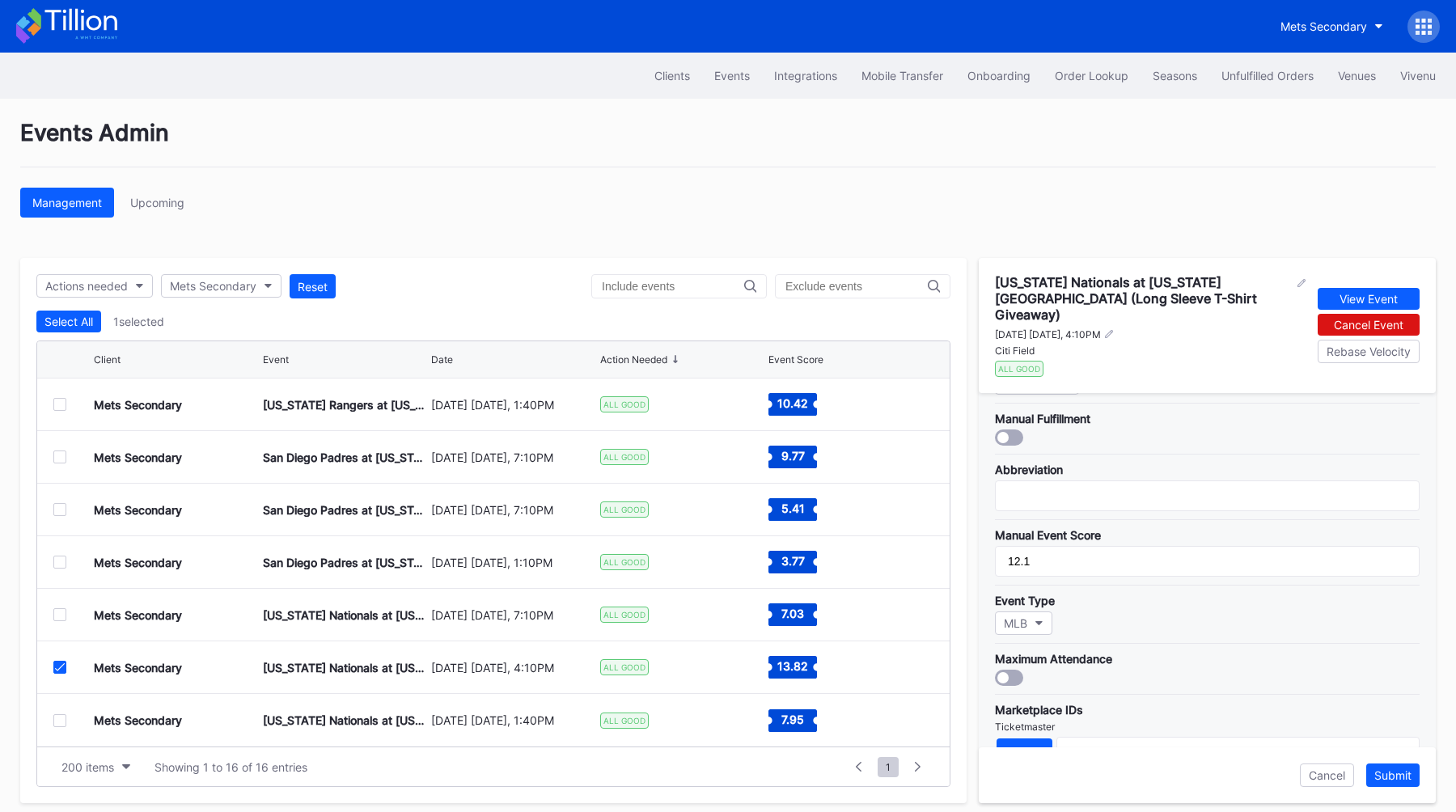
scroll to position [253, 0]
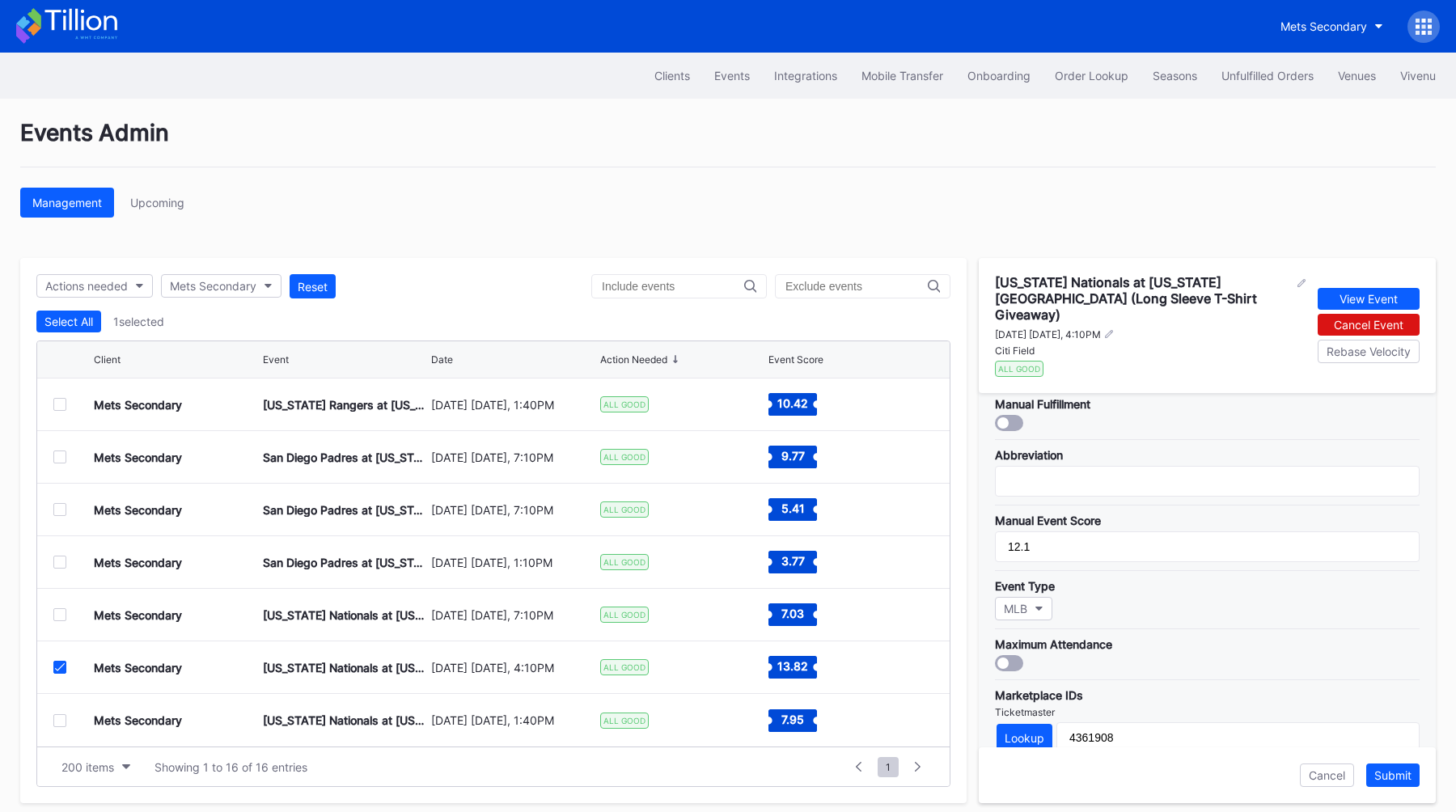
click at [1016, 655] on div at bounding box center [1009, 663] width 28 height 16
click at [1412, 774] on button "Submit" at bounding box center [1393, 775] width 53 height 23
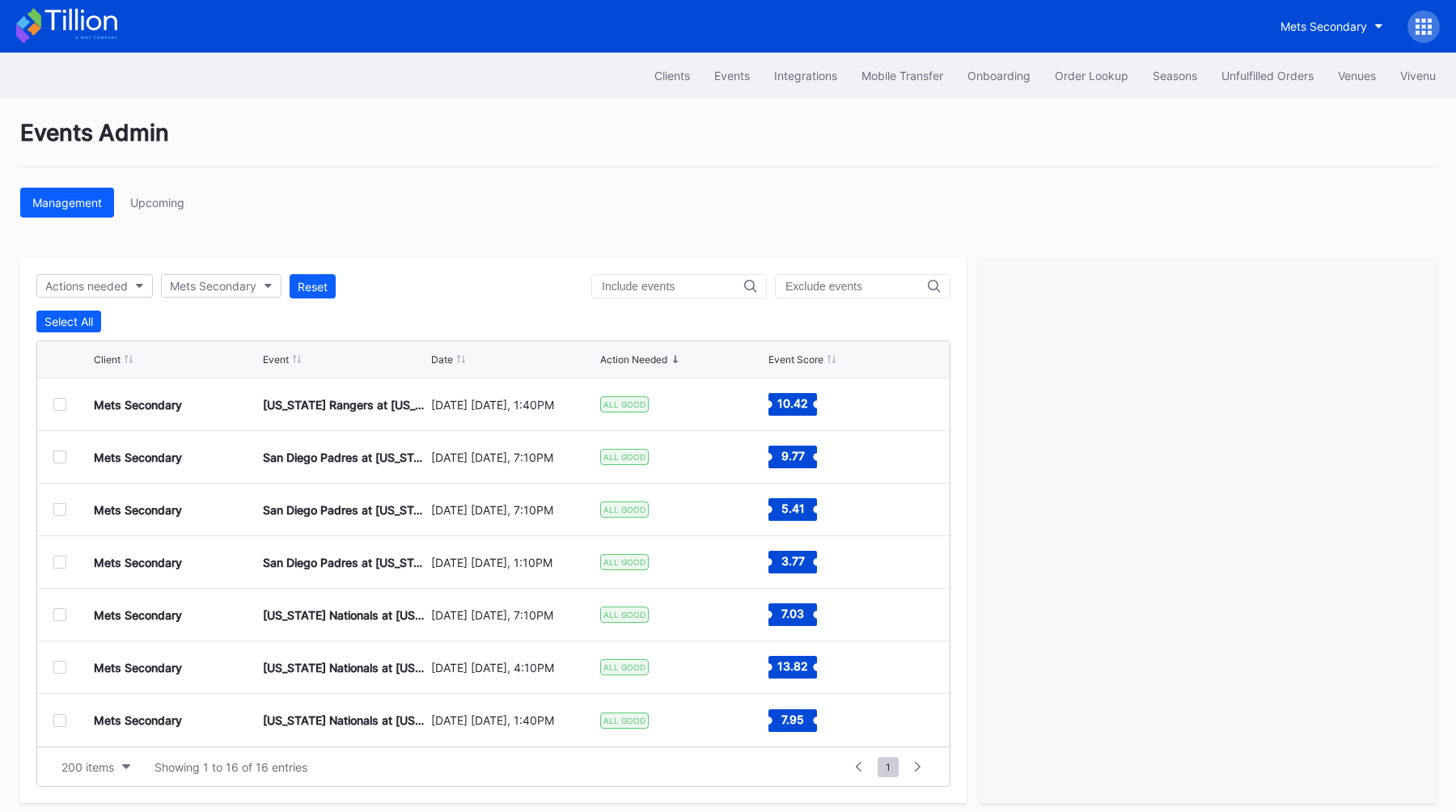
click at [63, 722] on div at bounding box center [60, 720] width 13 height 13
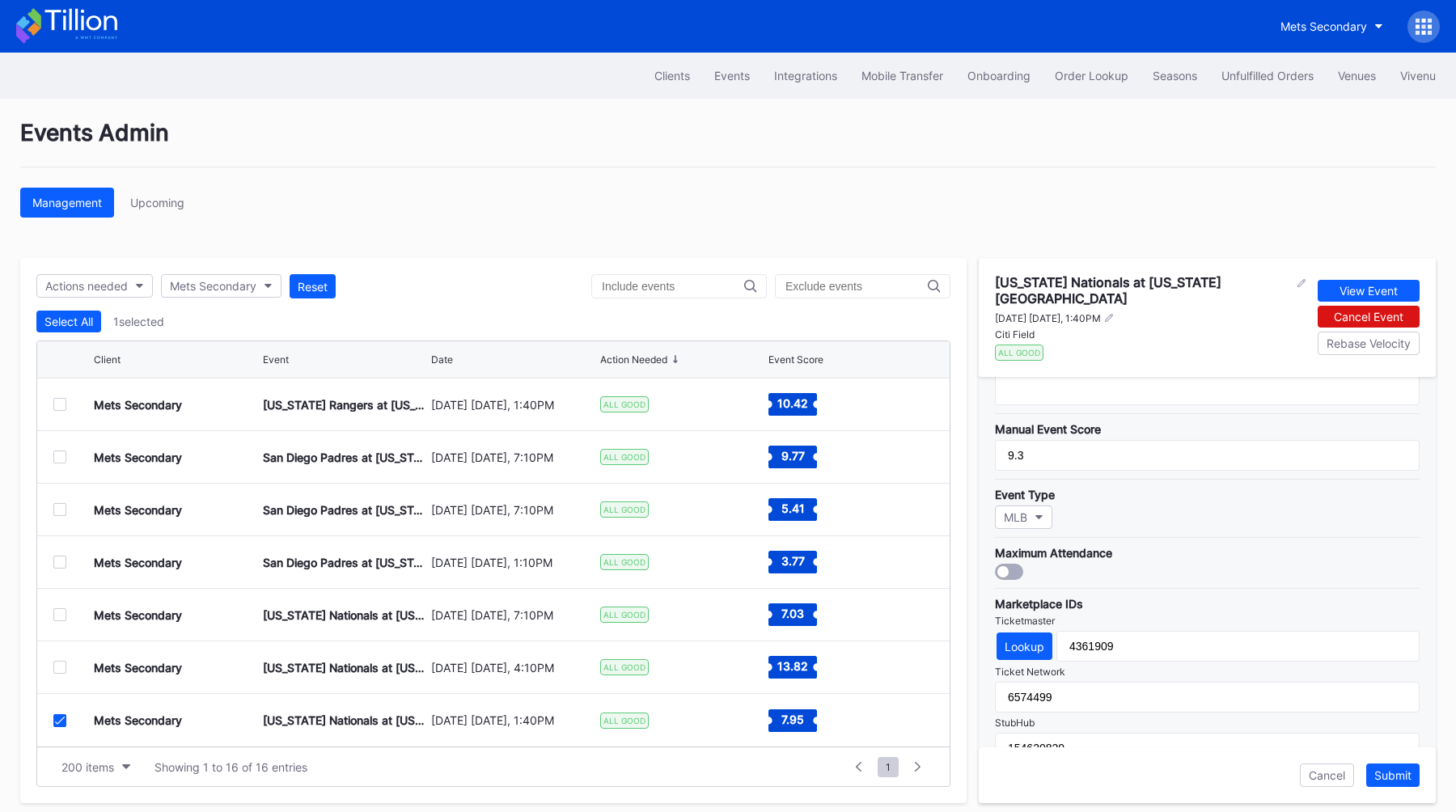
scroll to position [336, 0]
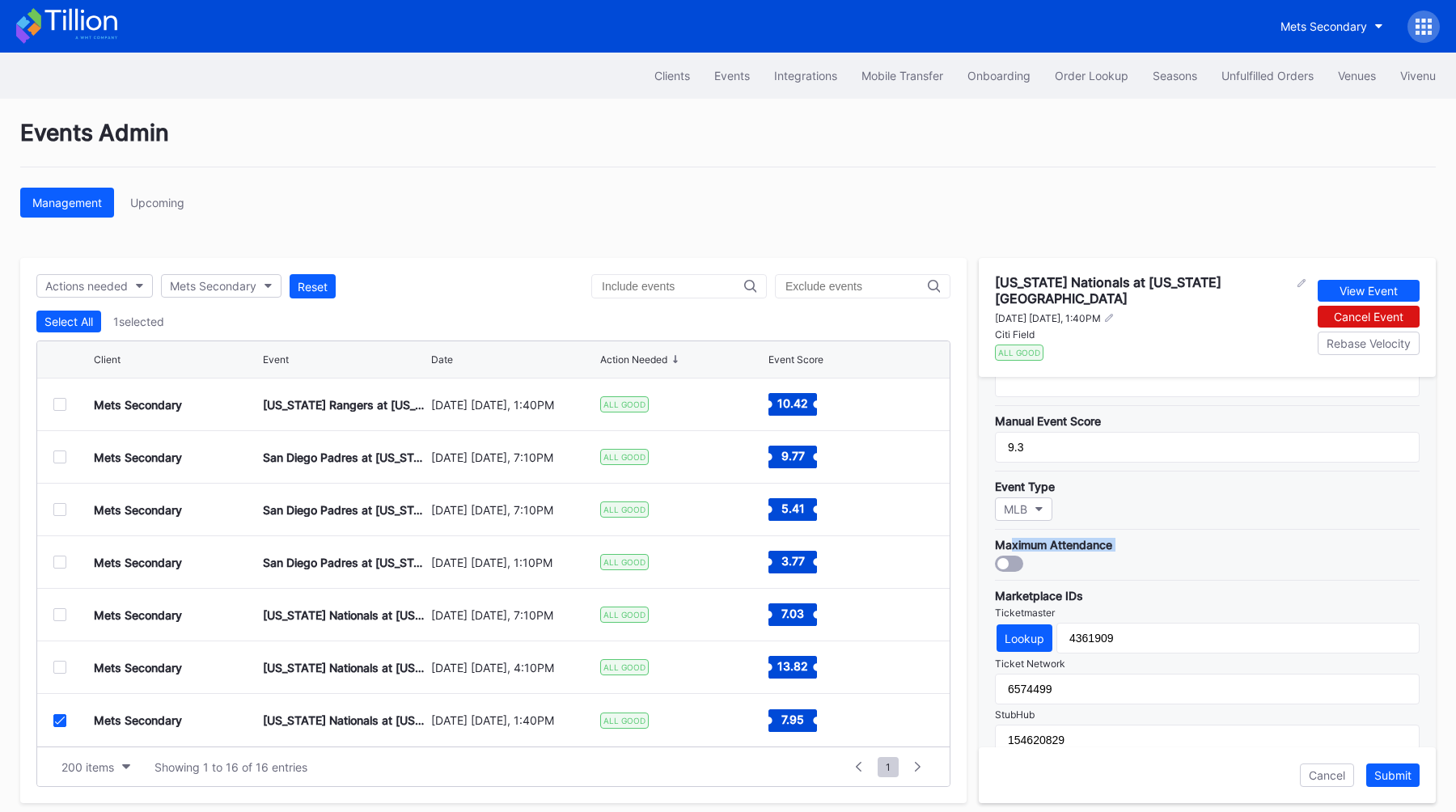
click at [1010, 540] on div "Maximum Attendance" at bounding box center [1207, 549] width 424 height 43
click at [1010, 557] on div at bounding box center [1009, 563] width 28 height 16
click at [1381, 765] on button "Submit" at bounding box center [1393, 775] width 53 height 23
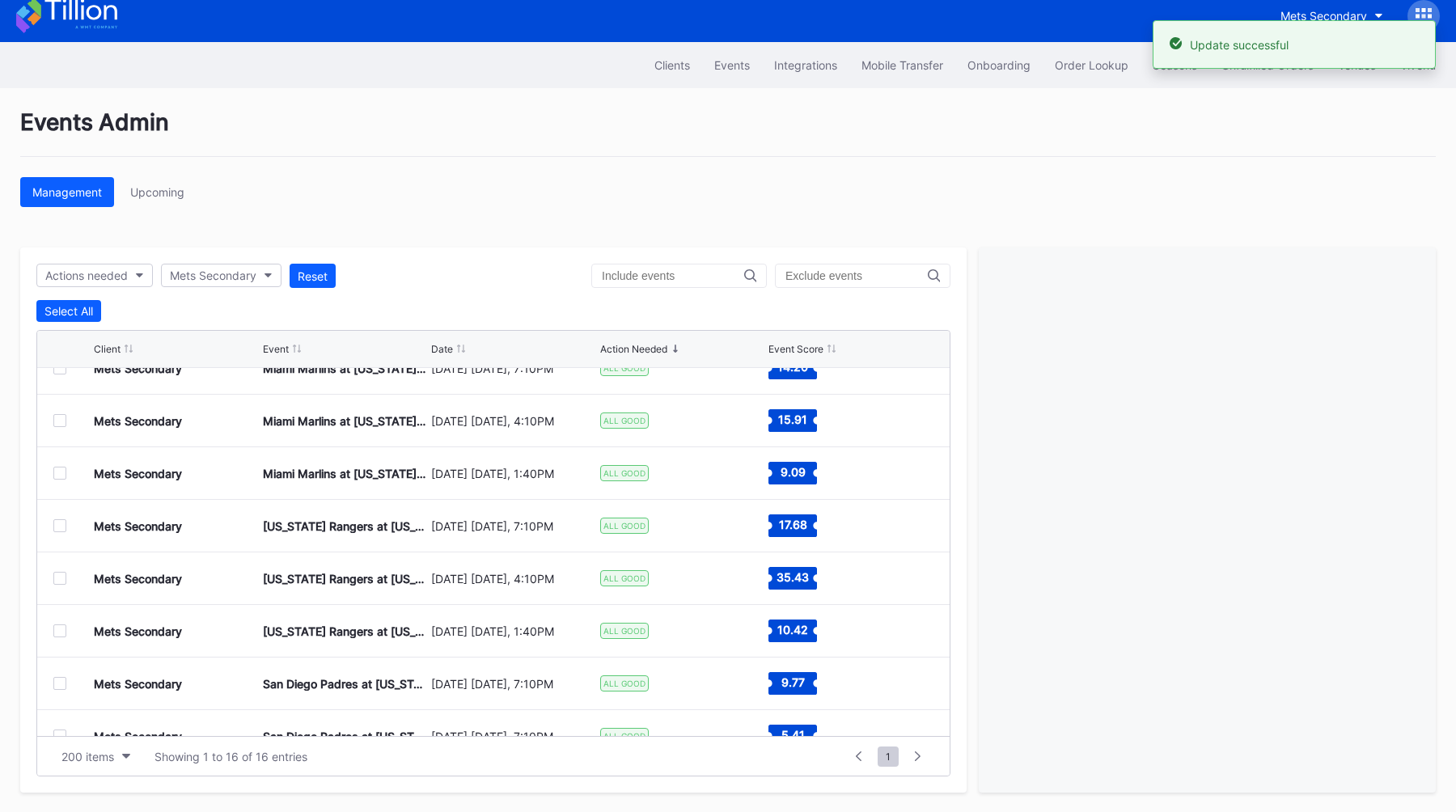
scroll to position [0, 0]
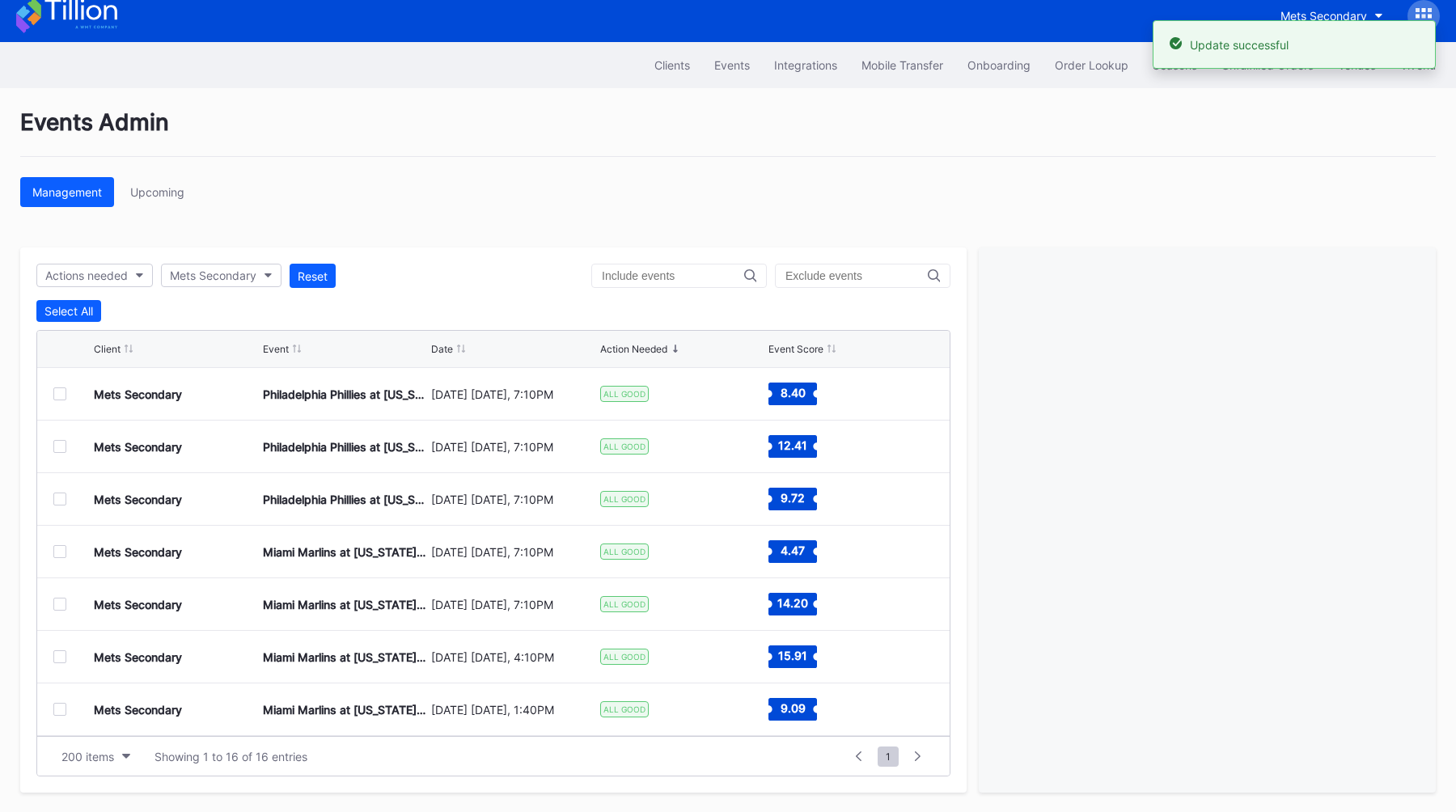
click at [63, 390] on div at bounding box center [60, 394] width 13 height 13
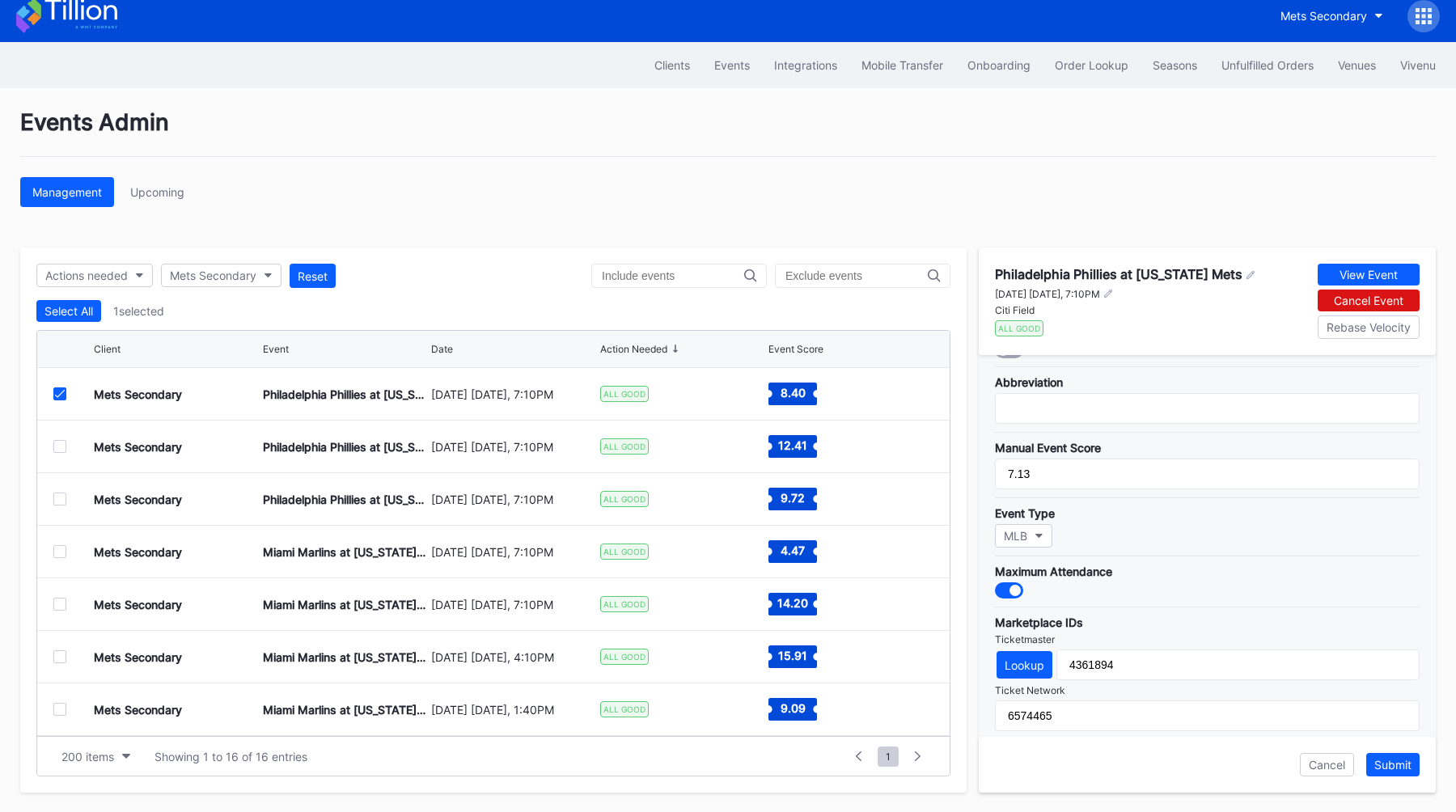
scroll to position [296, 0]
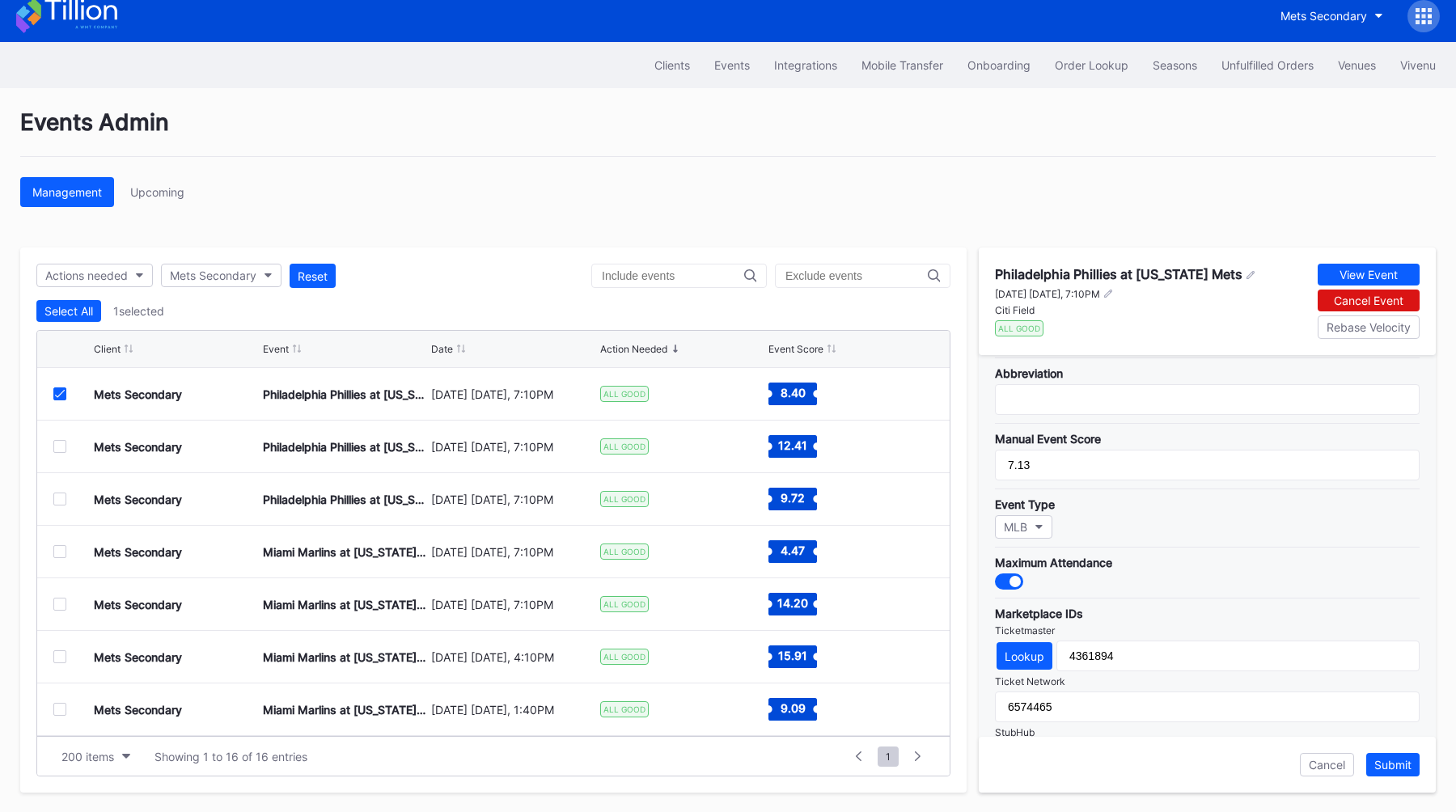
click at [58, 396] on icon at bounding box center [60, 394] width 10 height 8
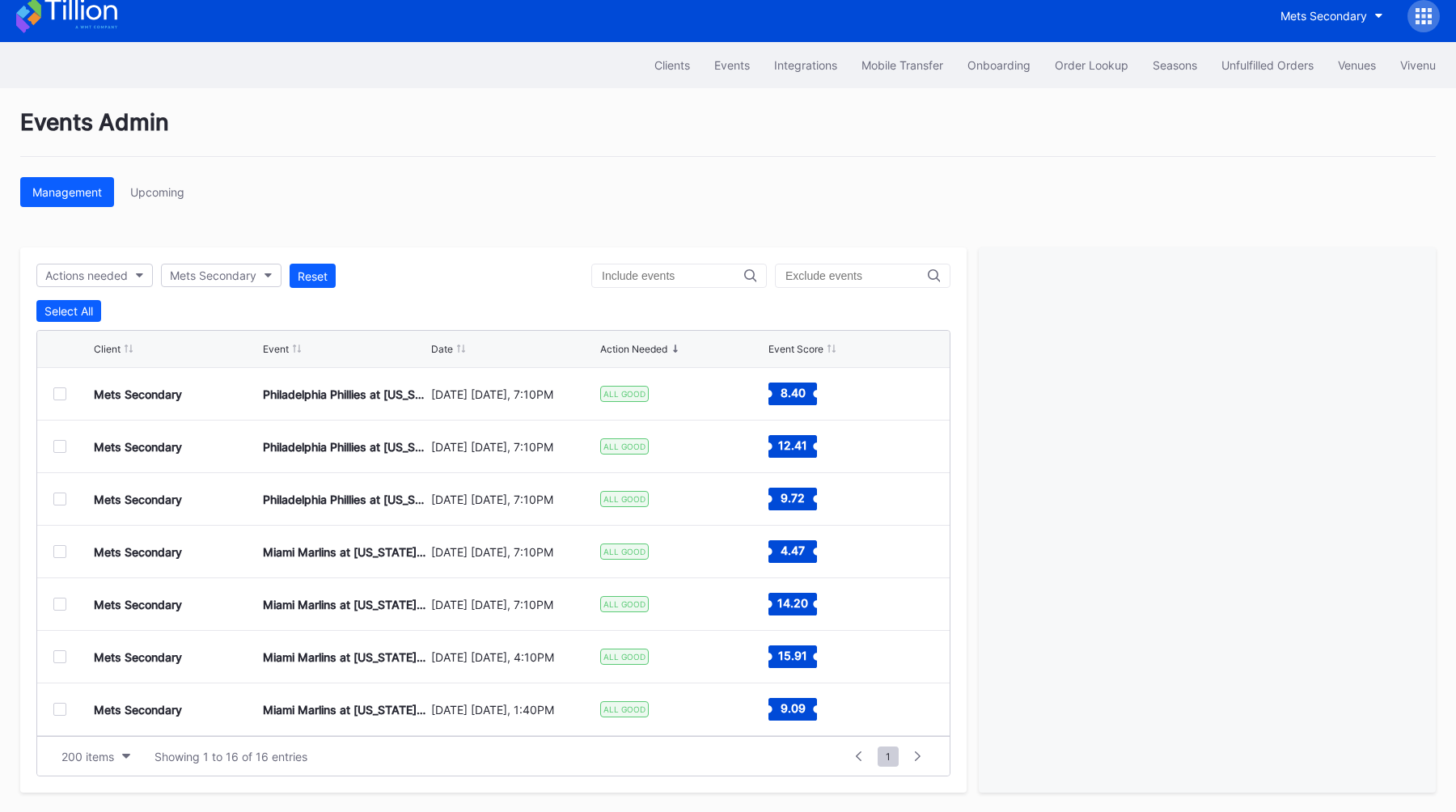
click at [58, 445] on div at bounding box center [60, 447] width 13 height 13
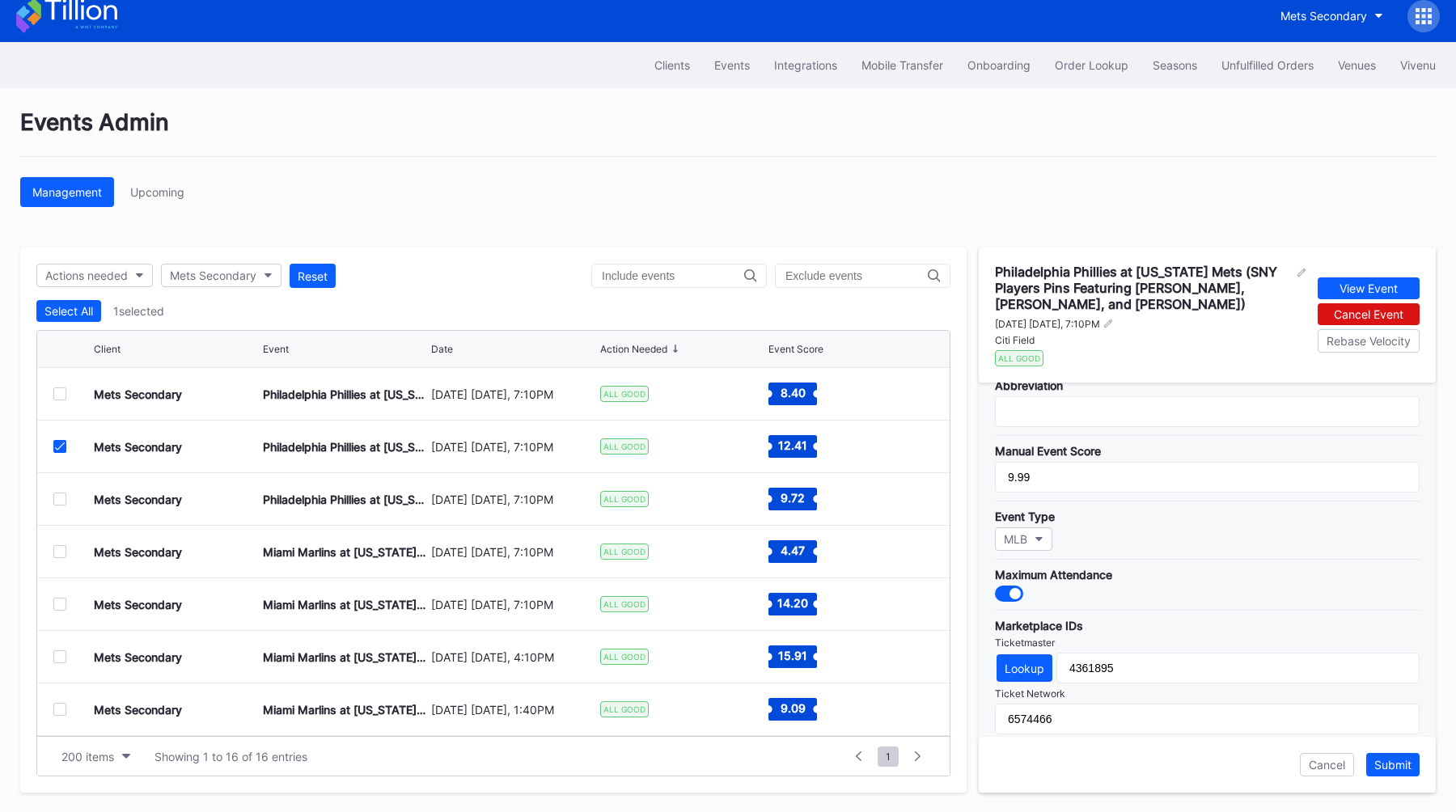
scroll to position [320, 0]
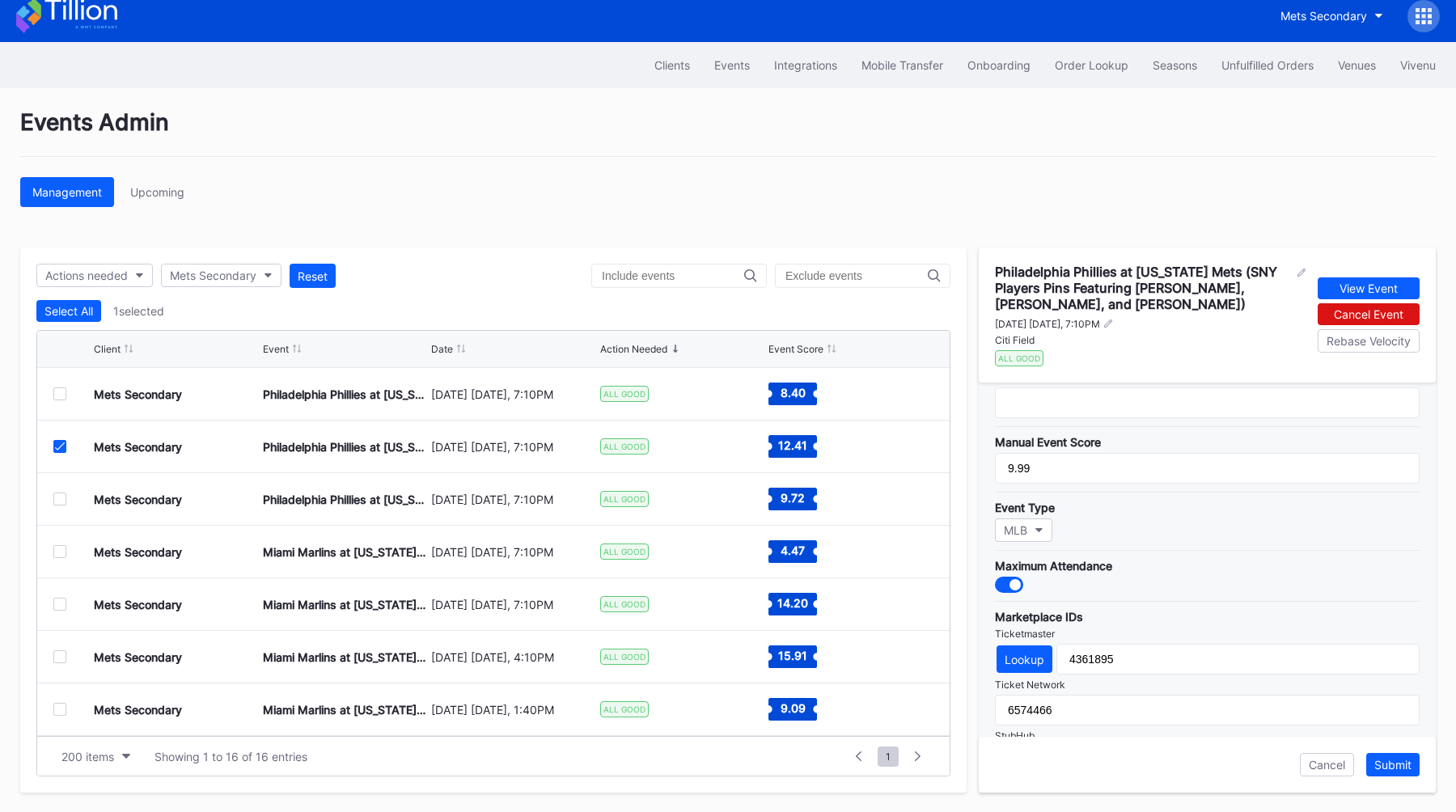
click at [67, 447] on div at bounding box center [73, 447] width 40 height 13
click at [58, 445] on icon at bounding box center [60, 447] width 10 height 8
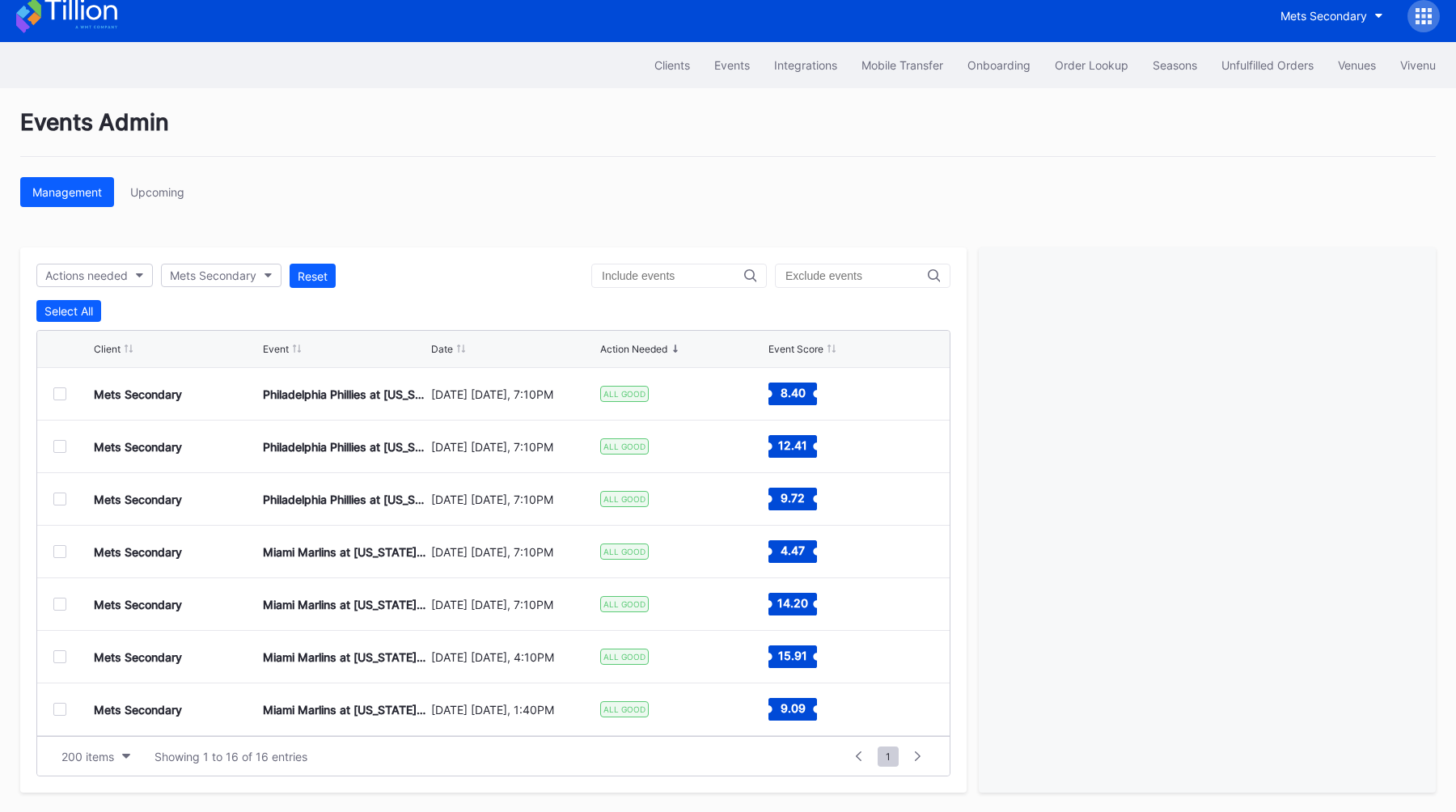
click at [62, 498] on div at bounding box center [60, 499] width 13 height 13
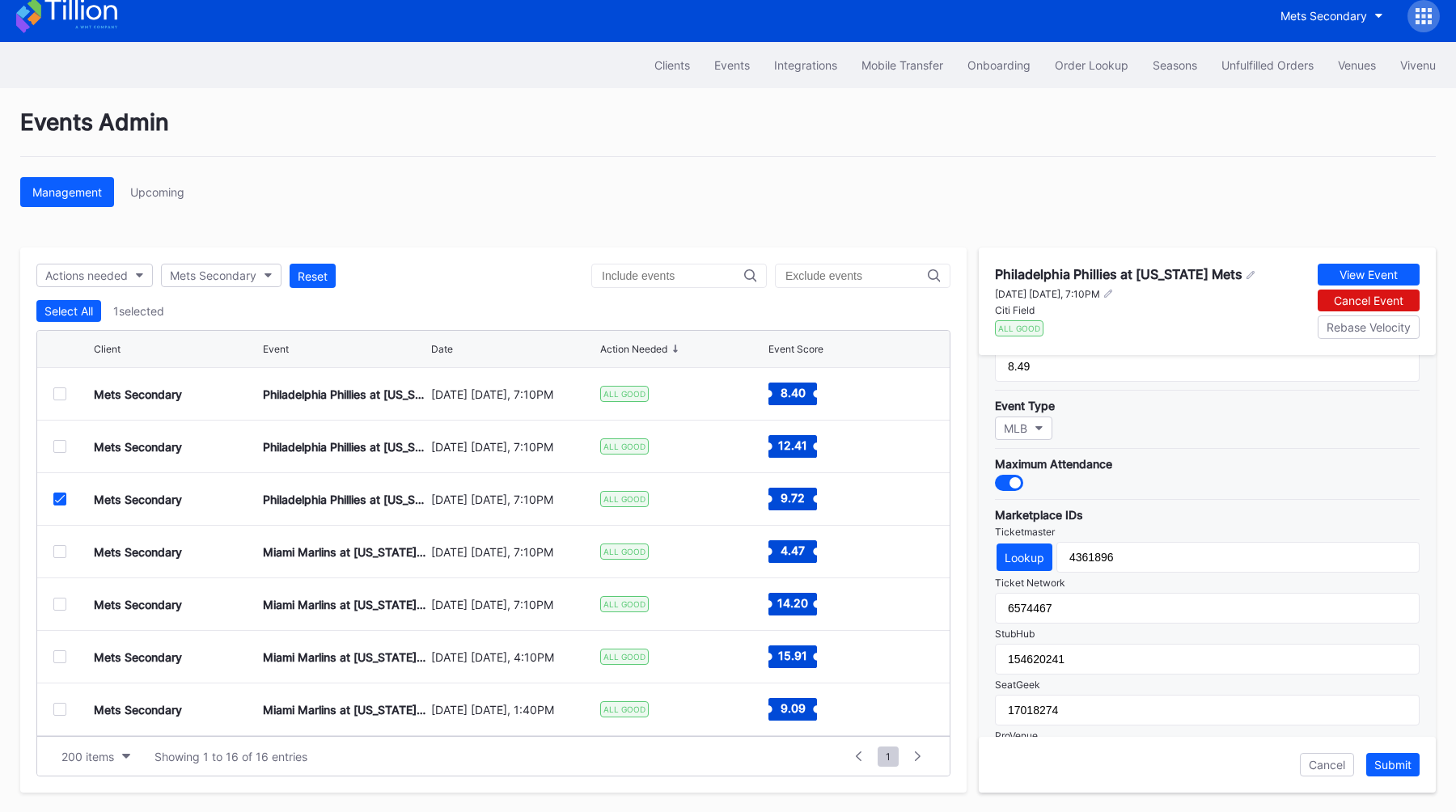
scroll to position [402, 0]
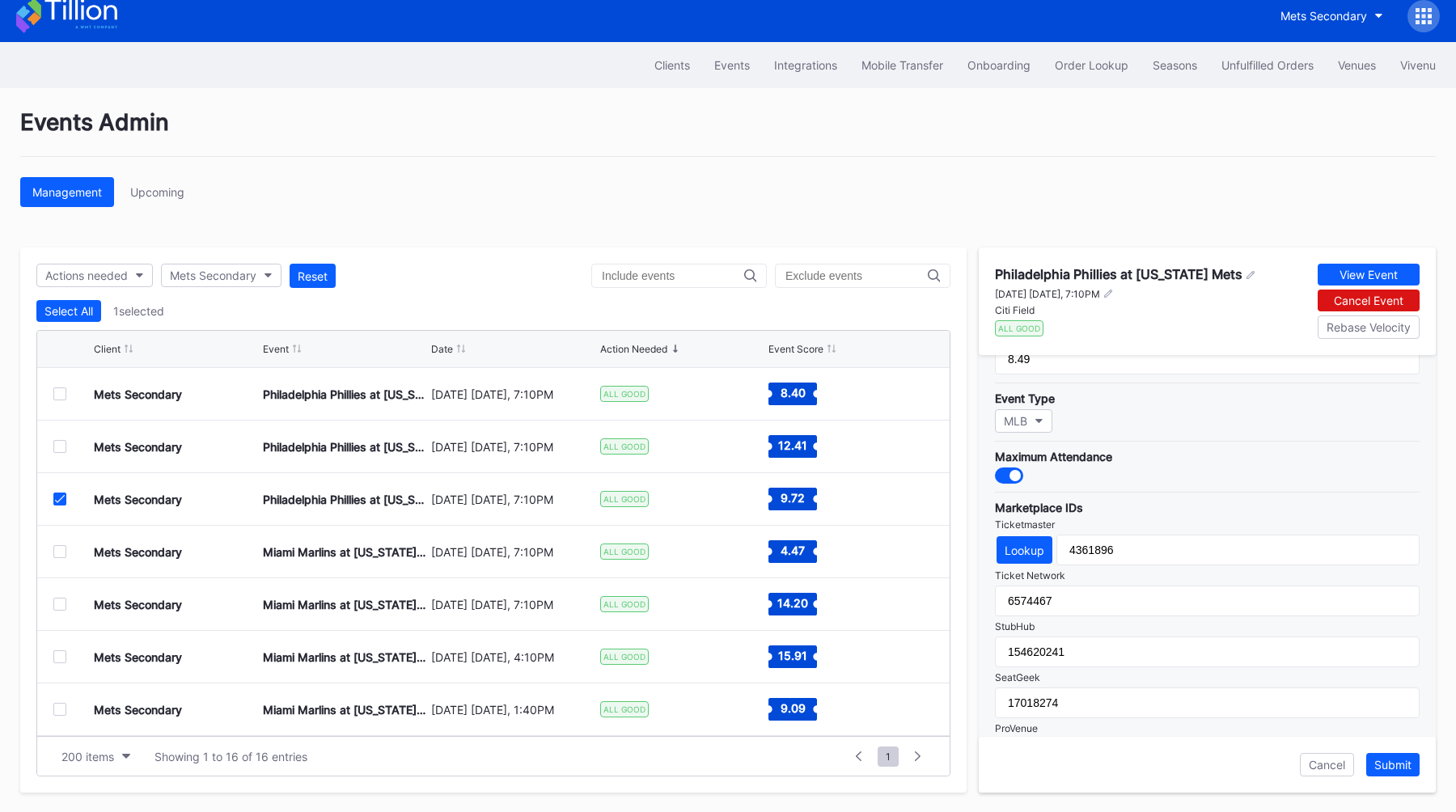
click at [57, 499] on icon at bounding box center [60, 499] width 10 height 8
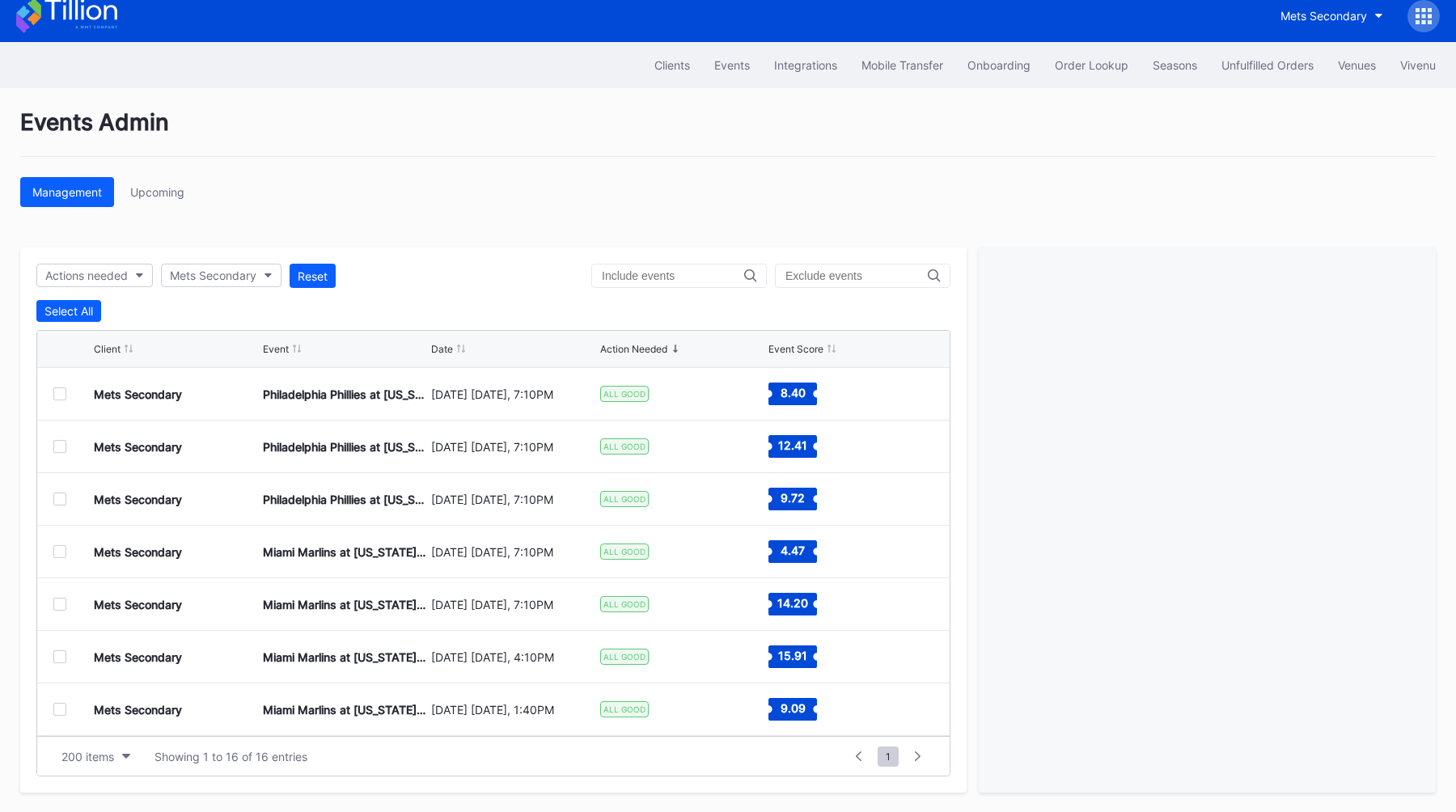
click at [58, 547] on div at bounding box center [60, 552] width 13 height 13
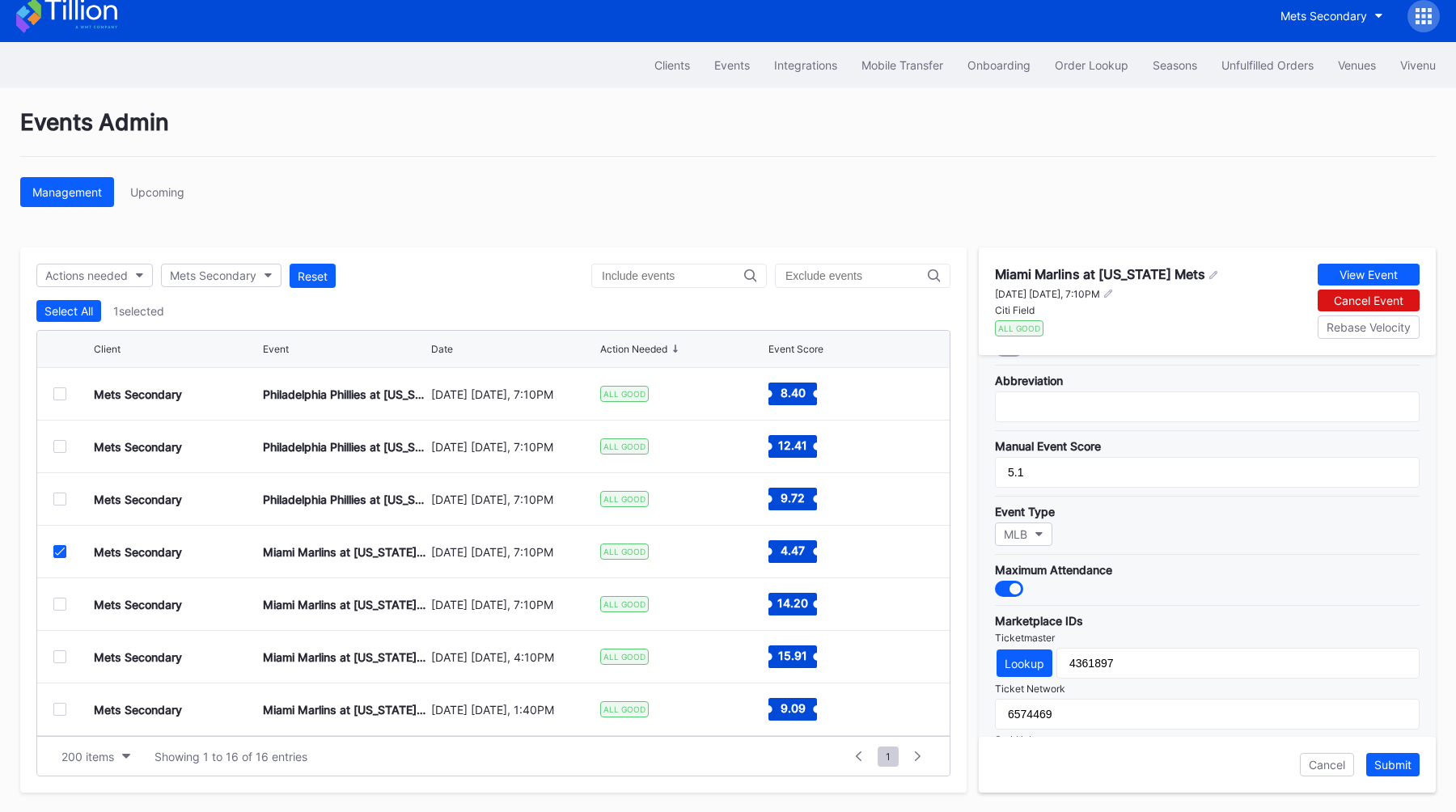
scroll to position [291, 0]
click at [64, 551] on icon at bounding box center [60, 552] width 10 height 8
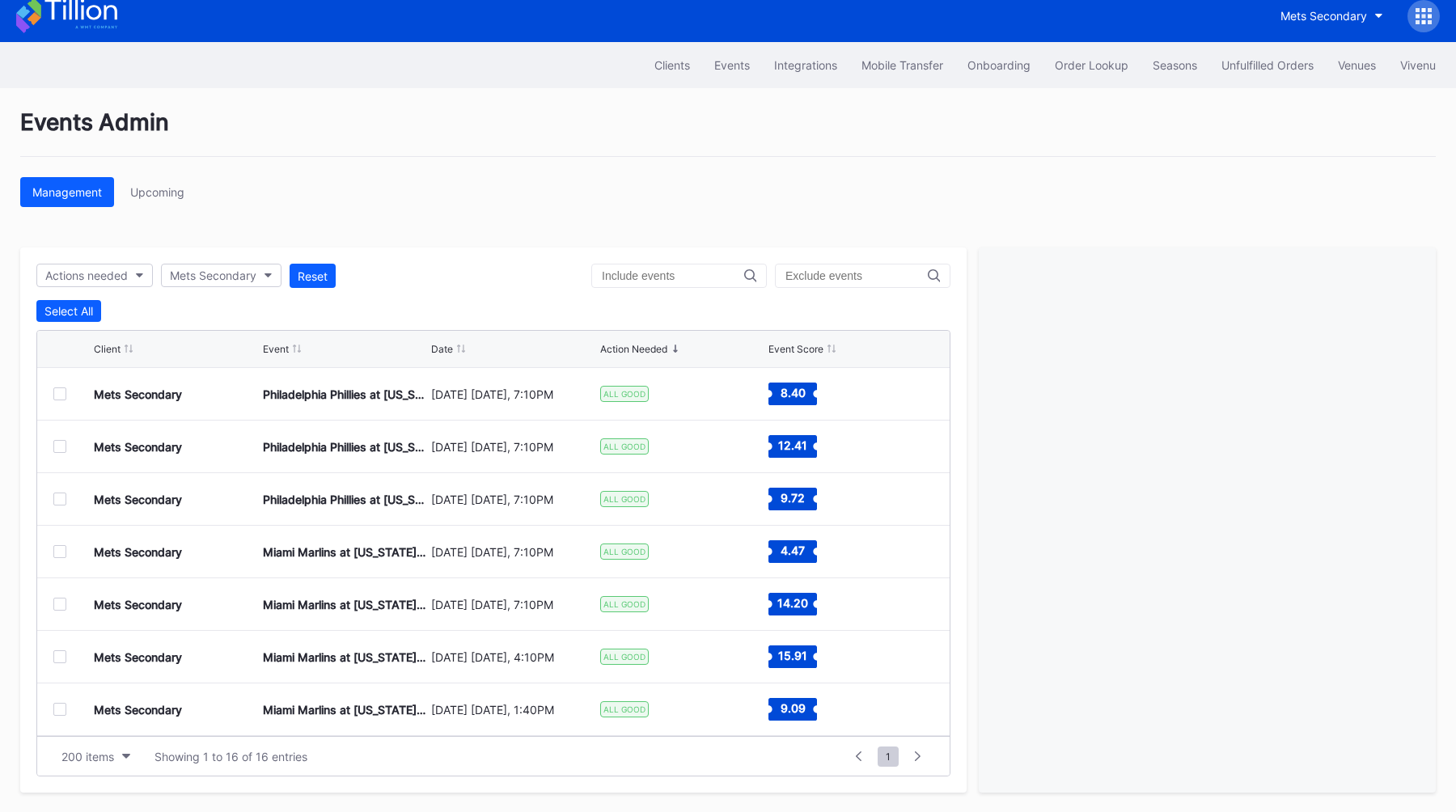
click at [64, 598] on div at bounding box center [60, 604] width 13 height 13
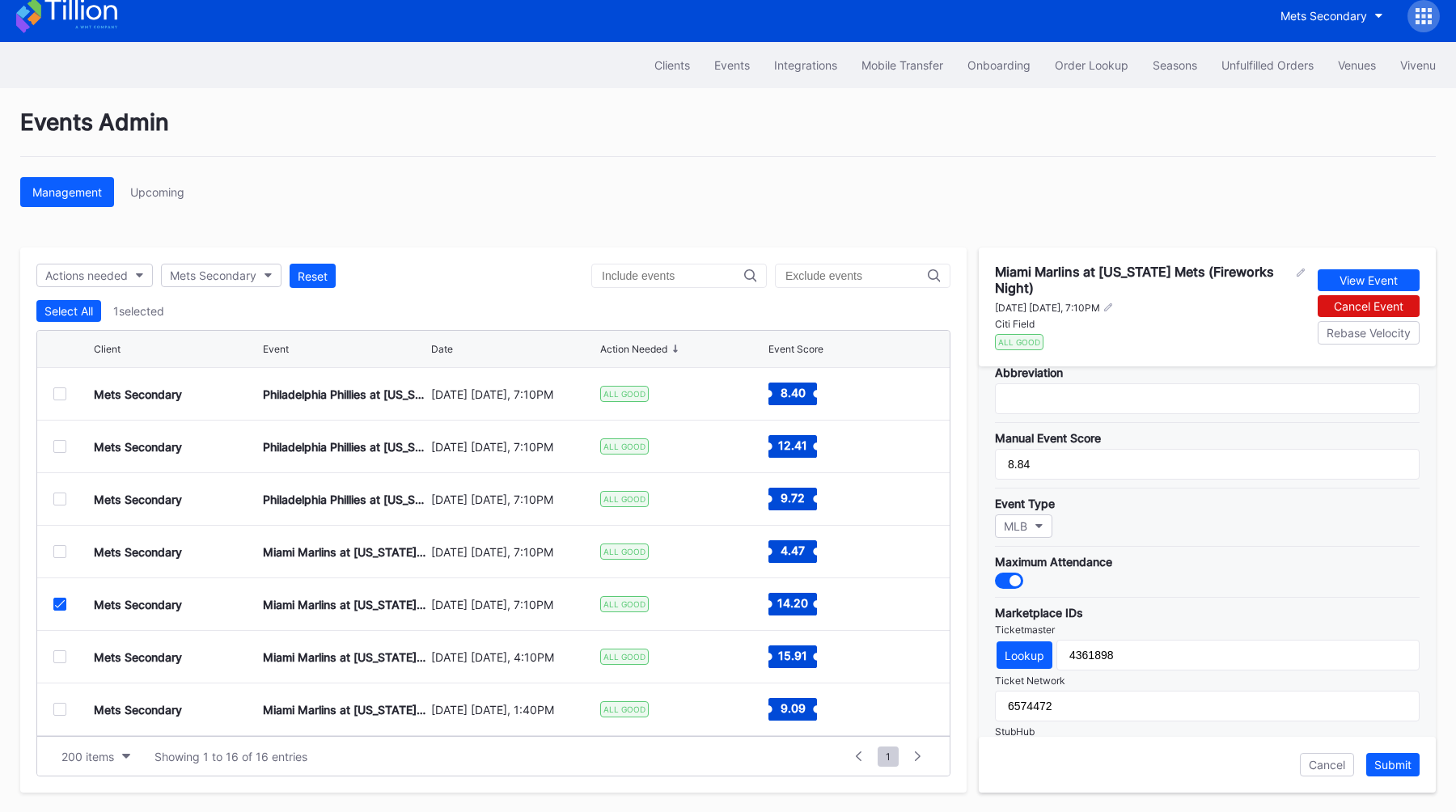
scroll to position [318, 0]
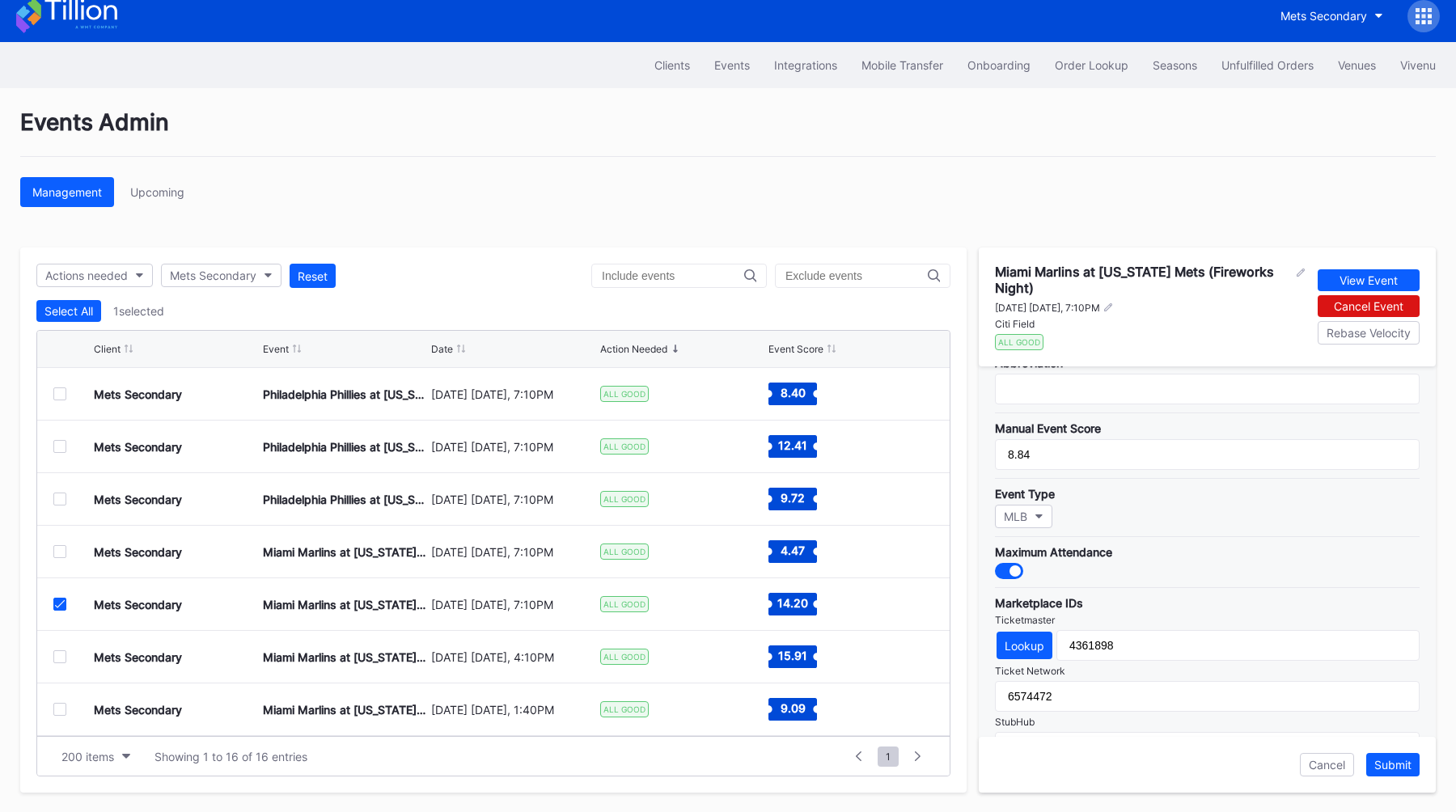
click at [58, 600] on icon at bounding box center [60, 604] width 10 height 8
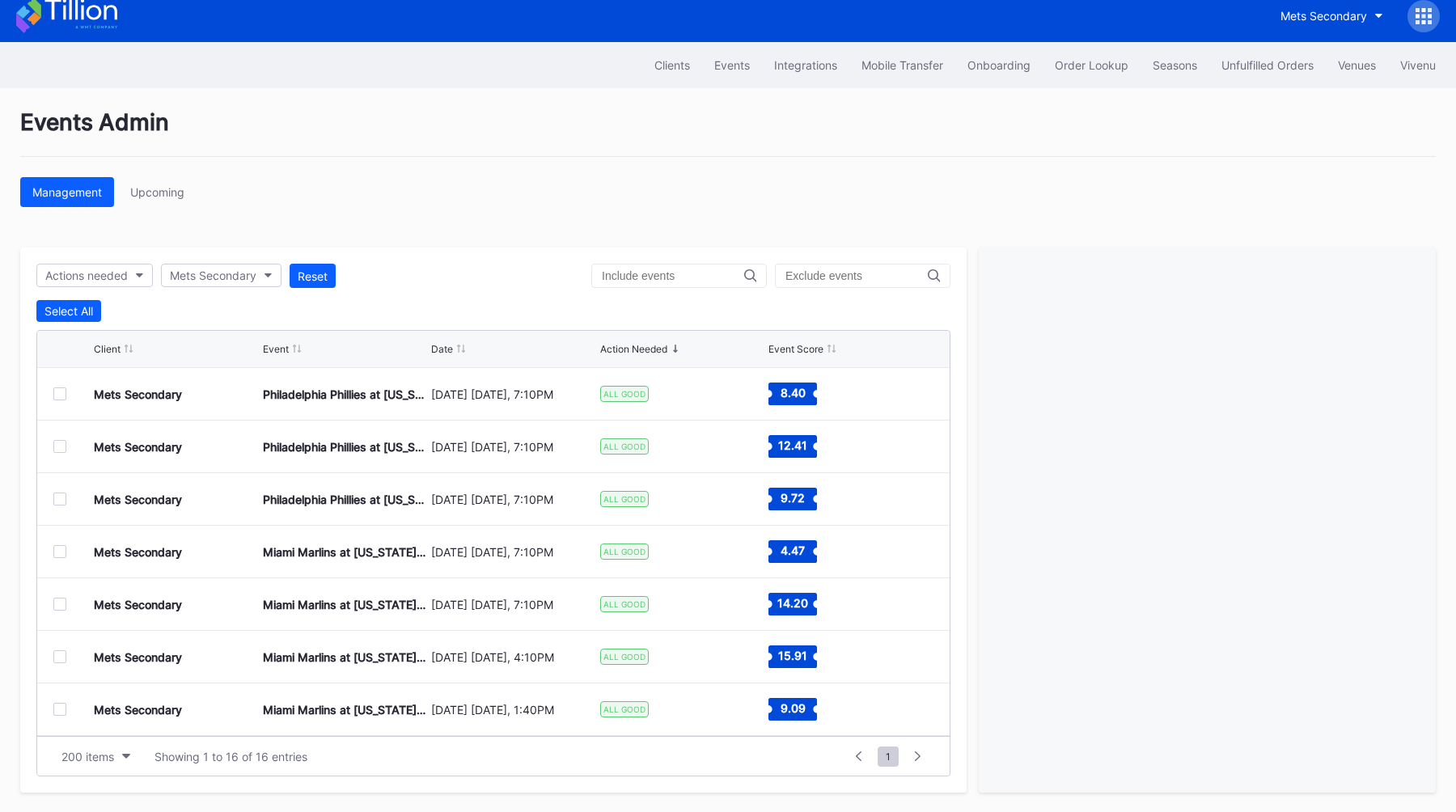
click at [58, 650] on div at bounding box center [60, 657] width 13 height 13
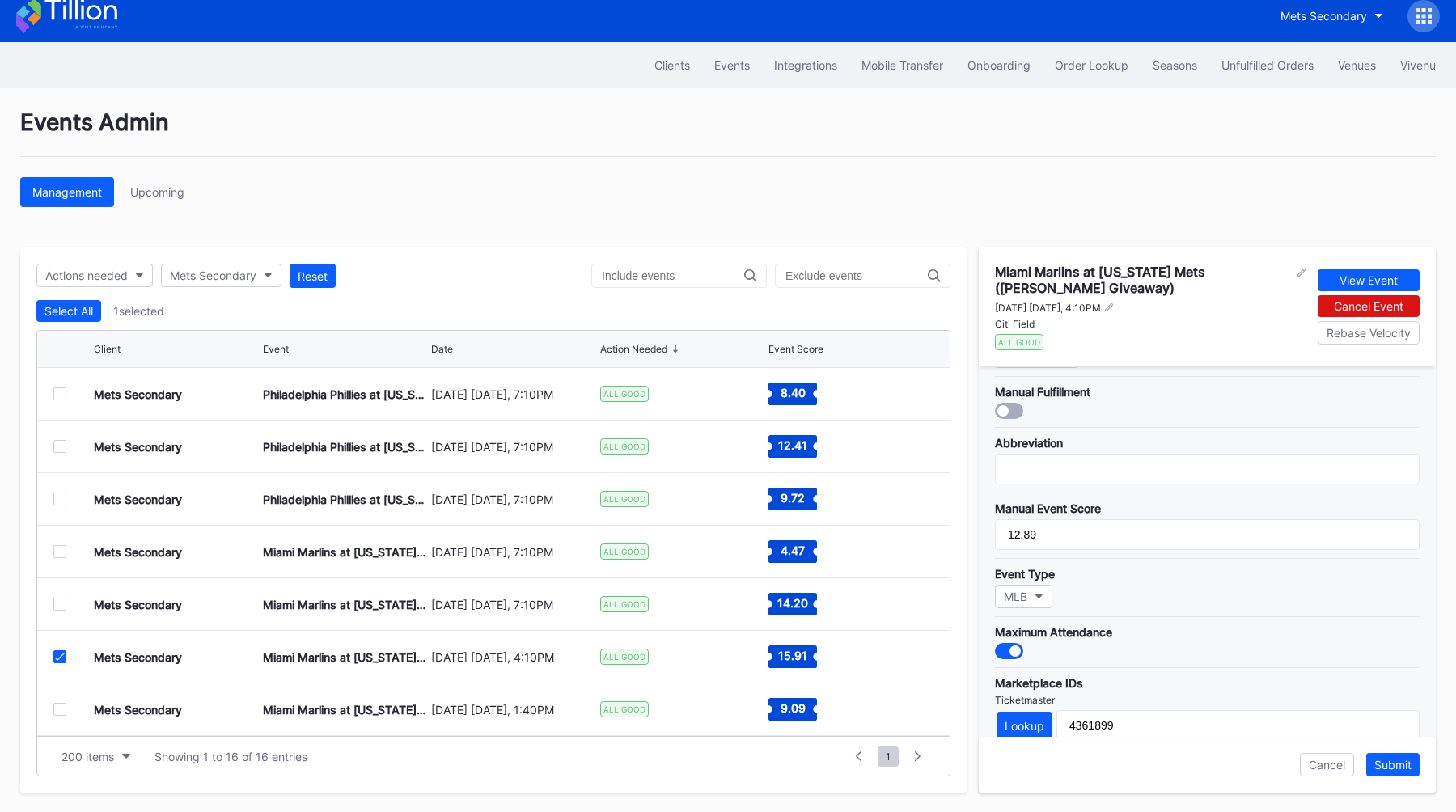
scroll to position [249, 0]
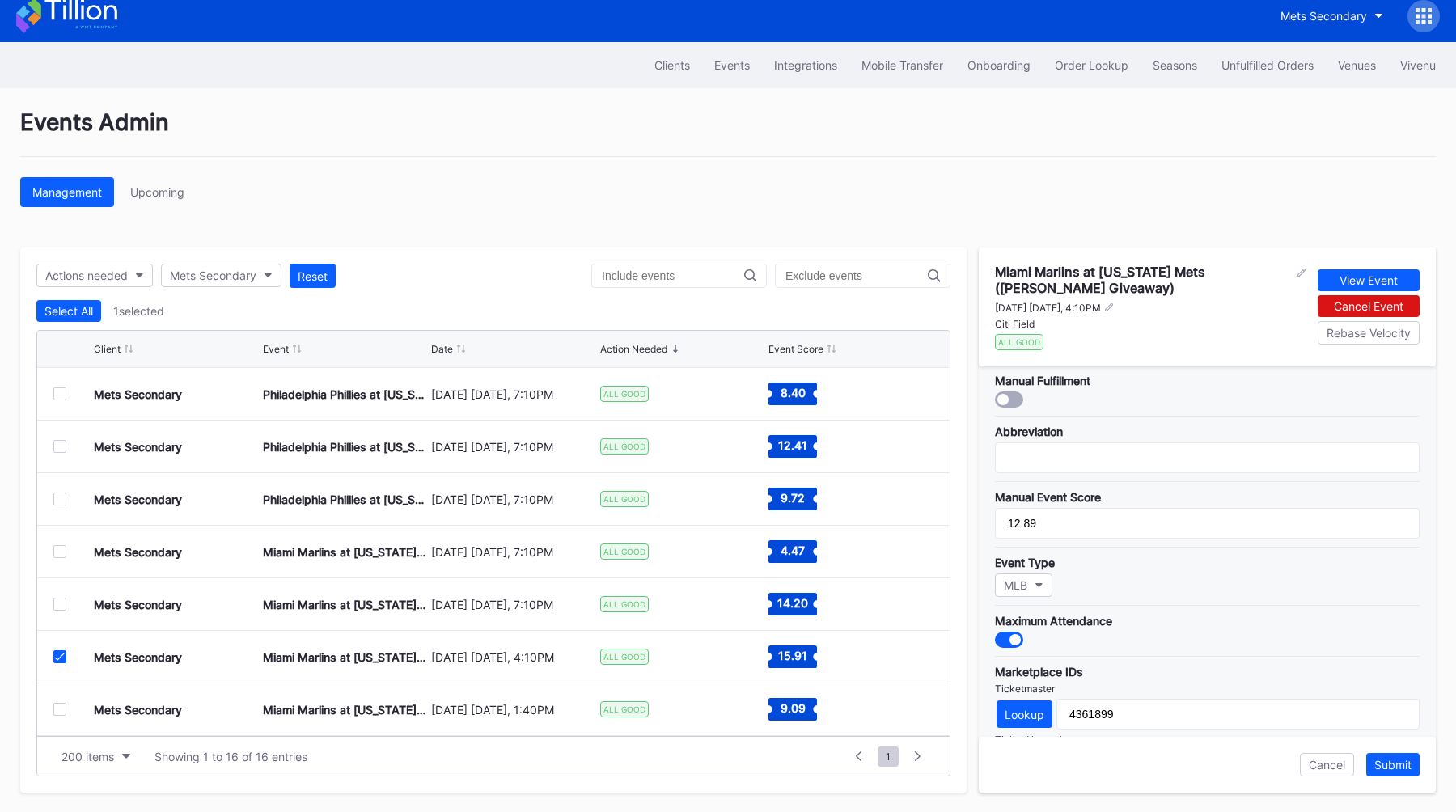
click at [56, 658] on icon at bounding box center [60, 657] width 10 height 8
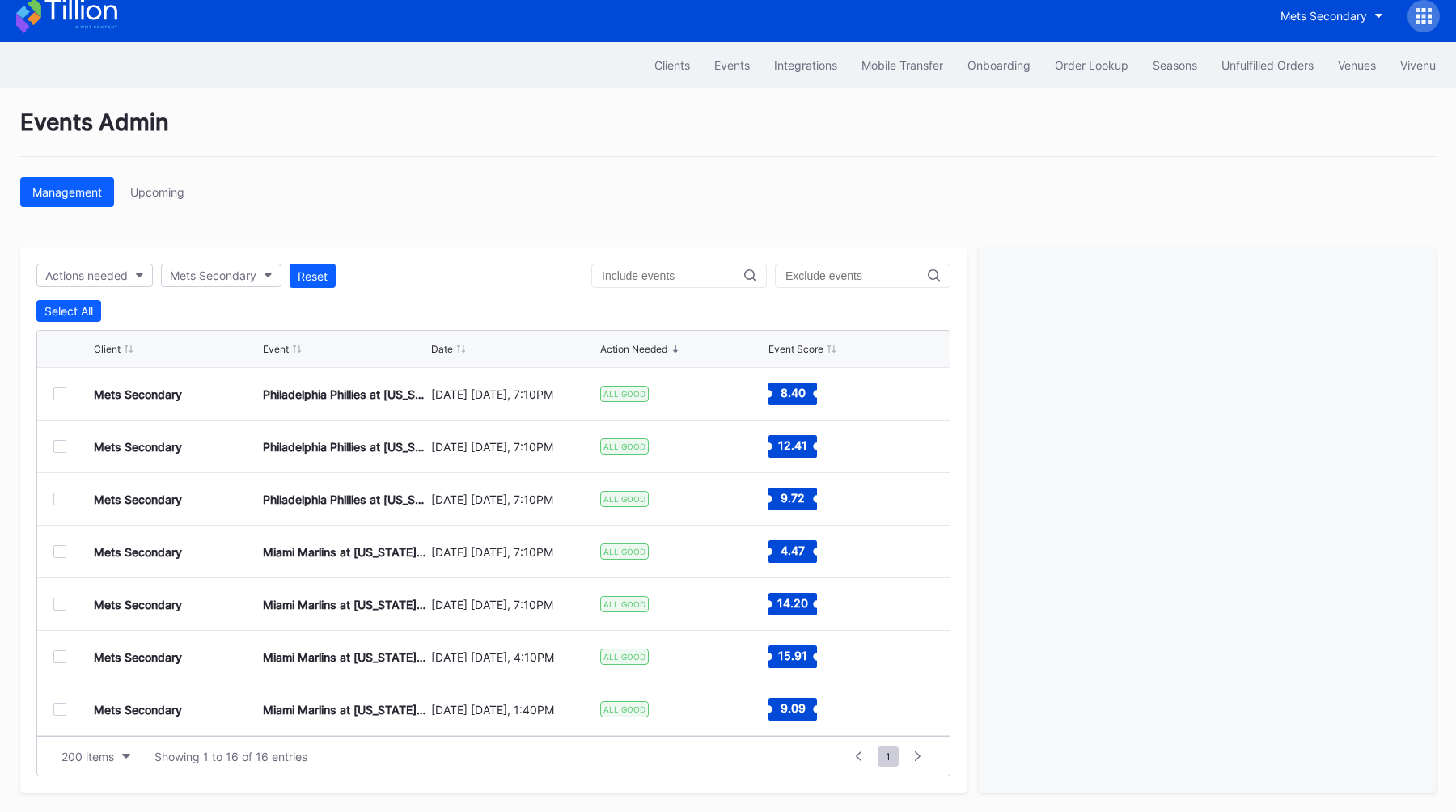
click at [56, 714] on div "Mets Secondary Miami Marlins at [US_STATE] Mets [DATE] [DATE], 1:40PM ALL GOOD …" at bounding box center [494, 709] width 912 height 53
click at [56, 710] on div at bounding box center [60, 709] width 13 height 13
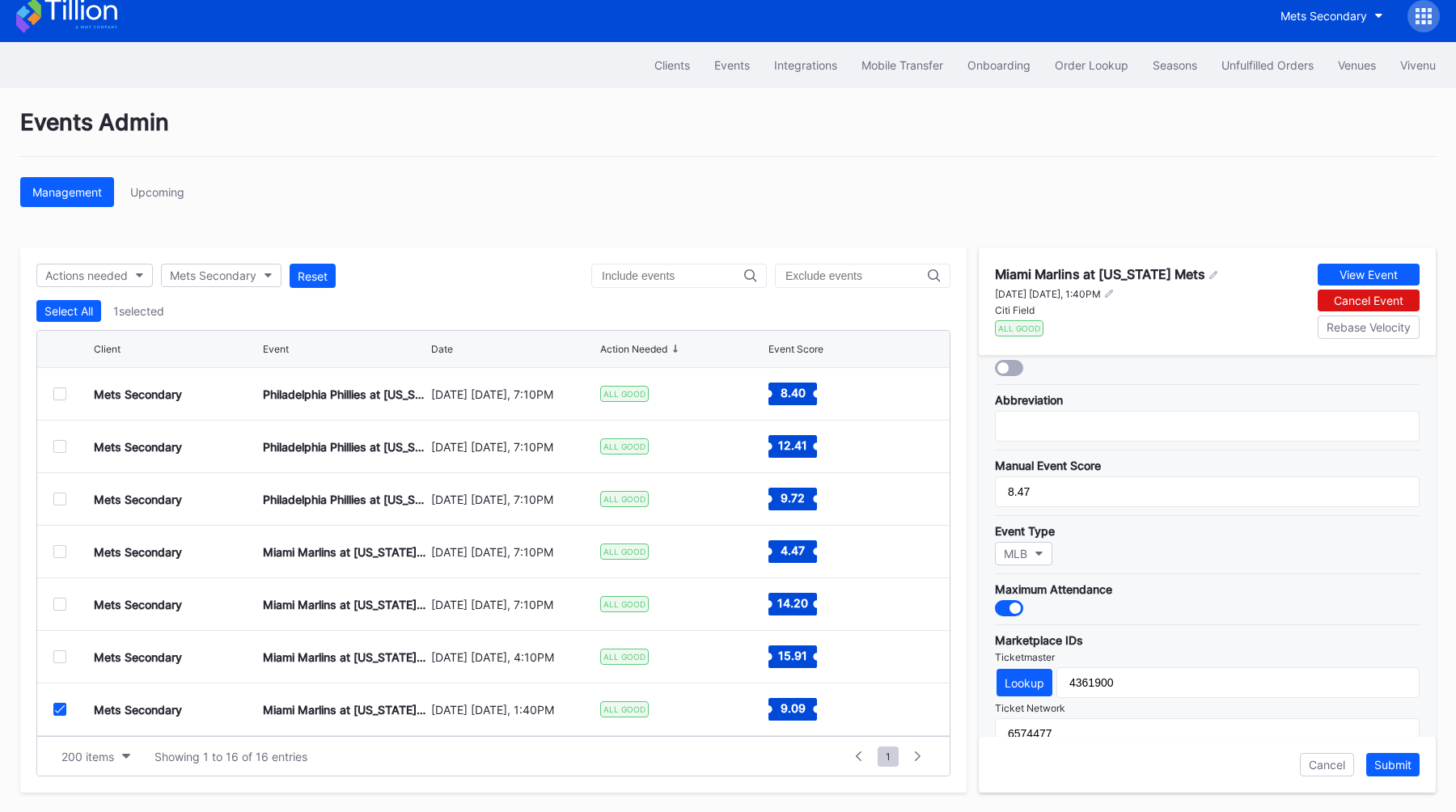
scroll to position [283, 0]
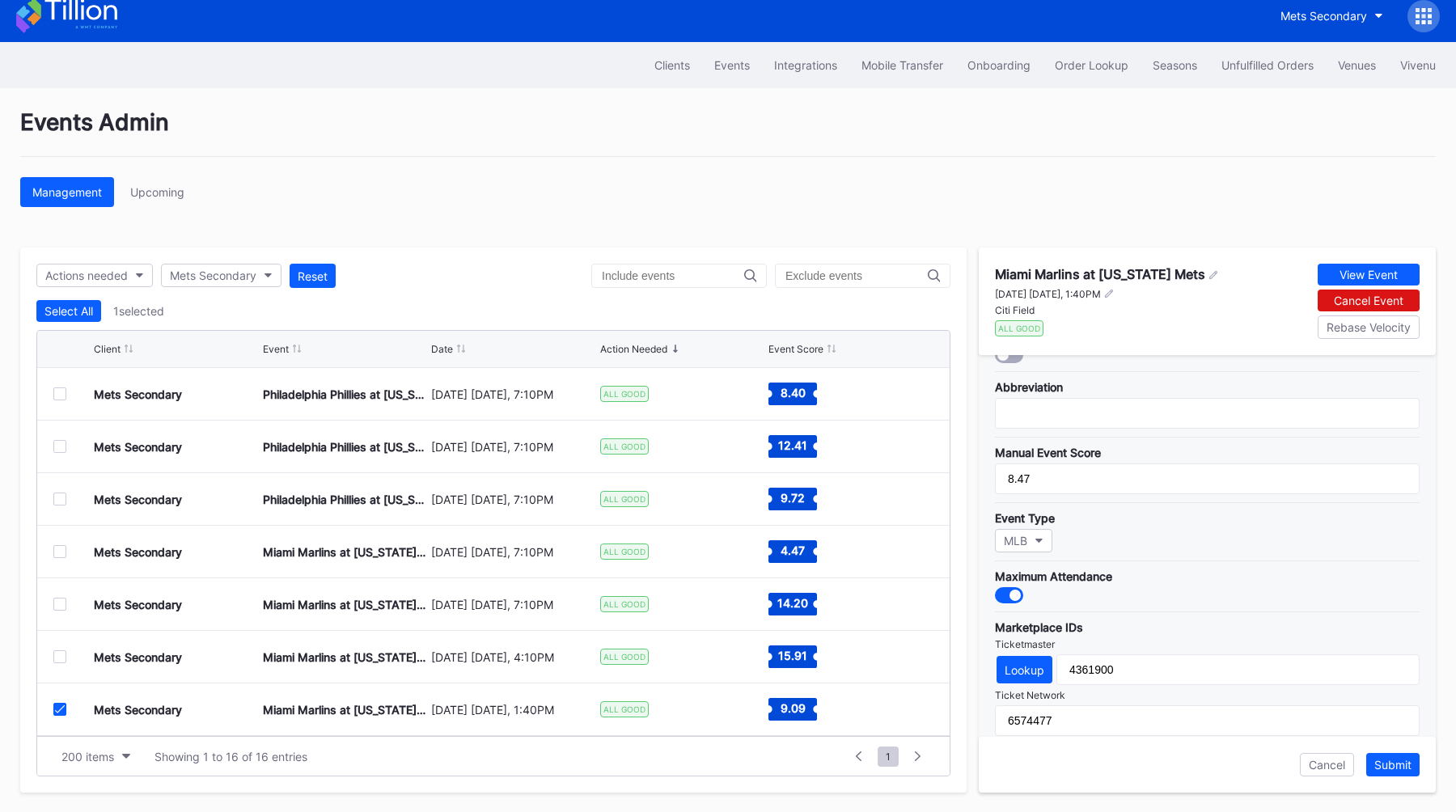
click at [63, 705] on icon at bounding box center [60, 709] width 10 height 8
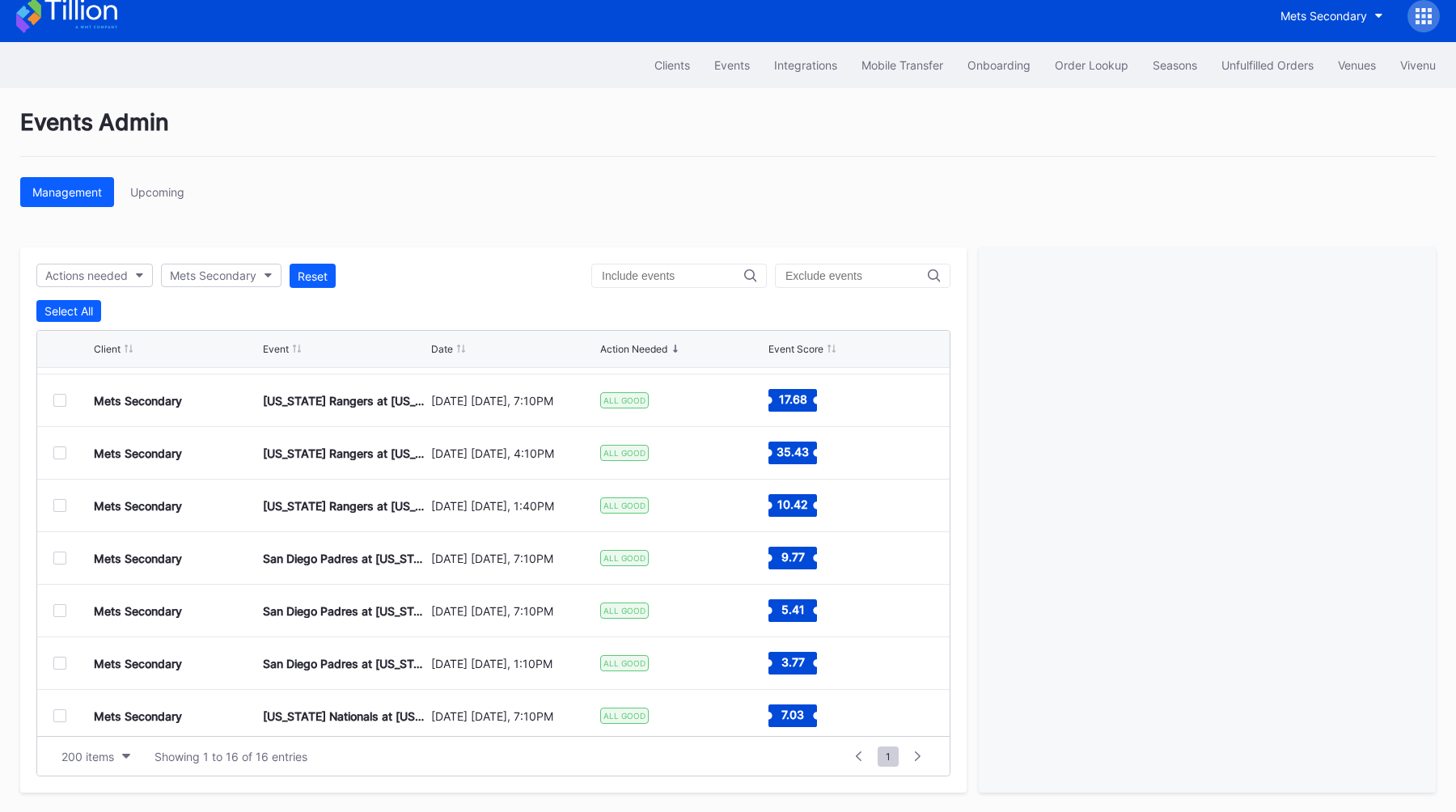
scroll to position [365, 0]
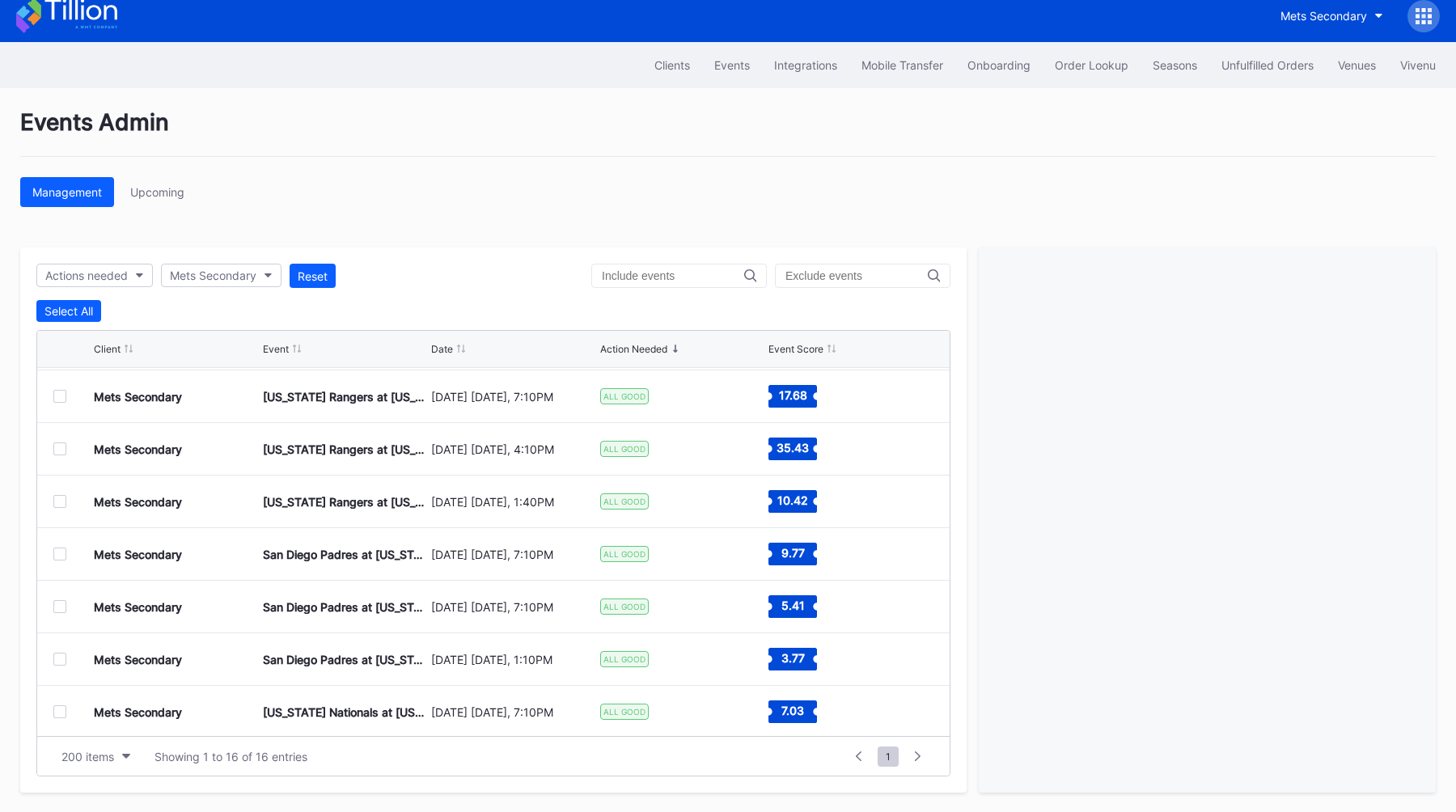
click at [63, 393] on div at bounding box center [60, 397] width 13 height 13
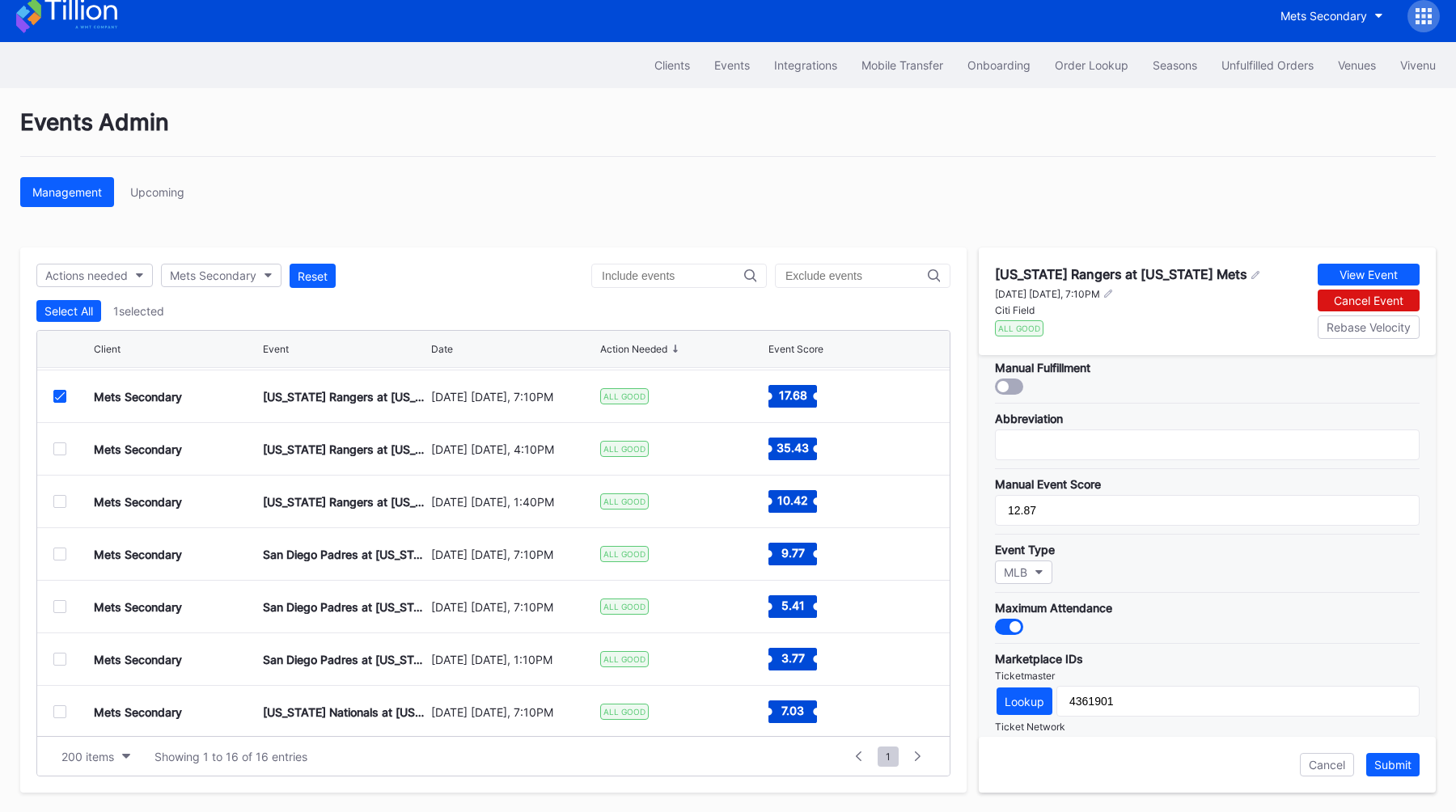
scroll to position [257, 0]
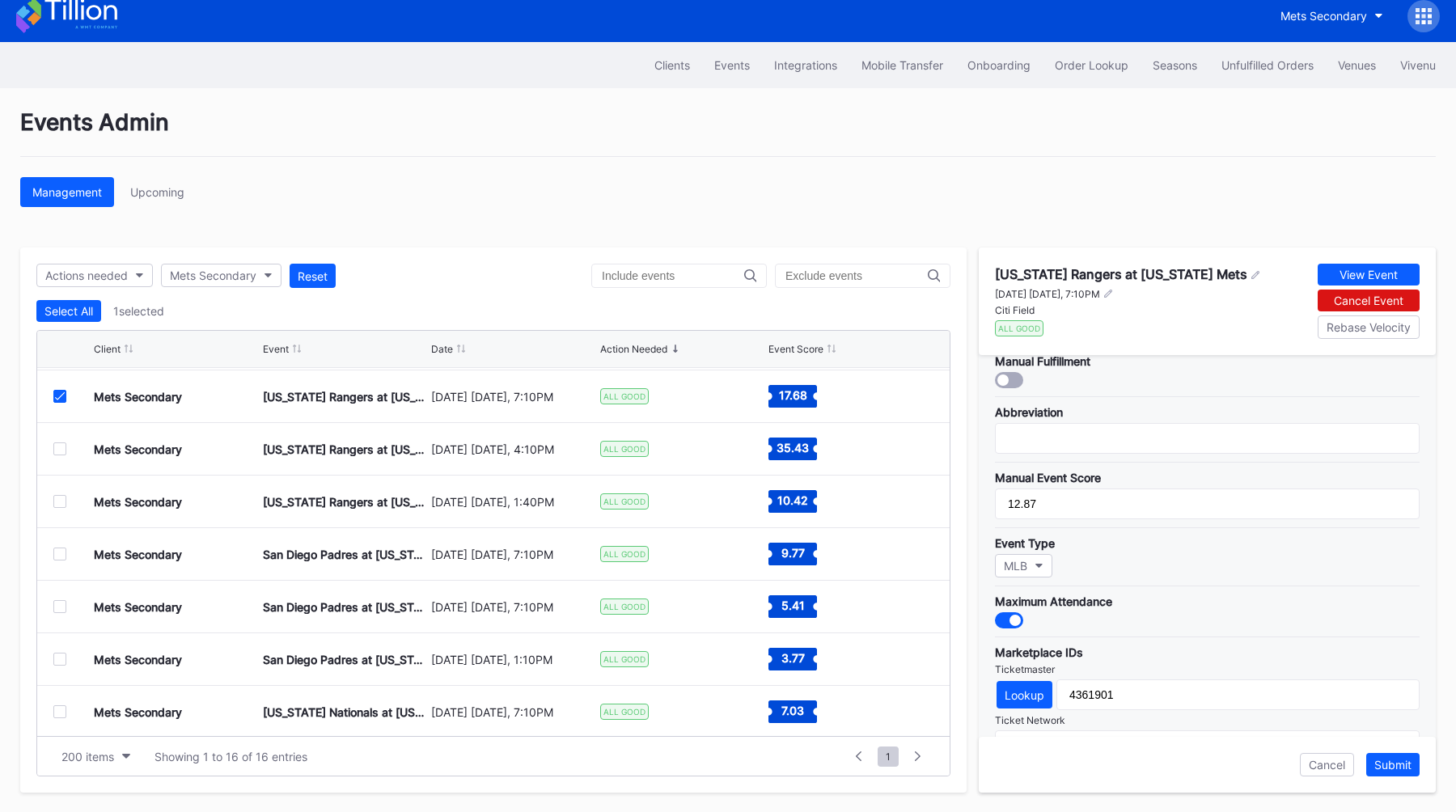
click at [62, 393] on icon at bounding box center [60, 396] width 10 height 8
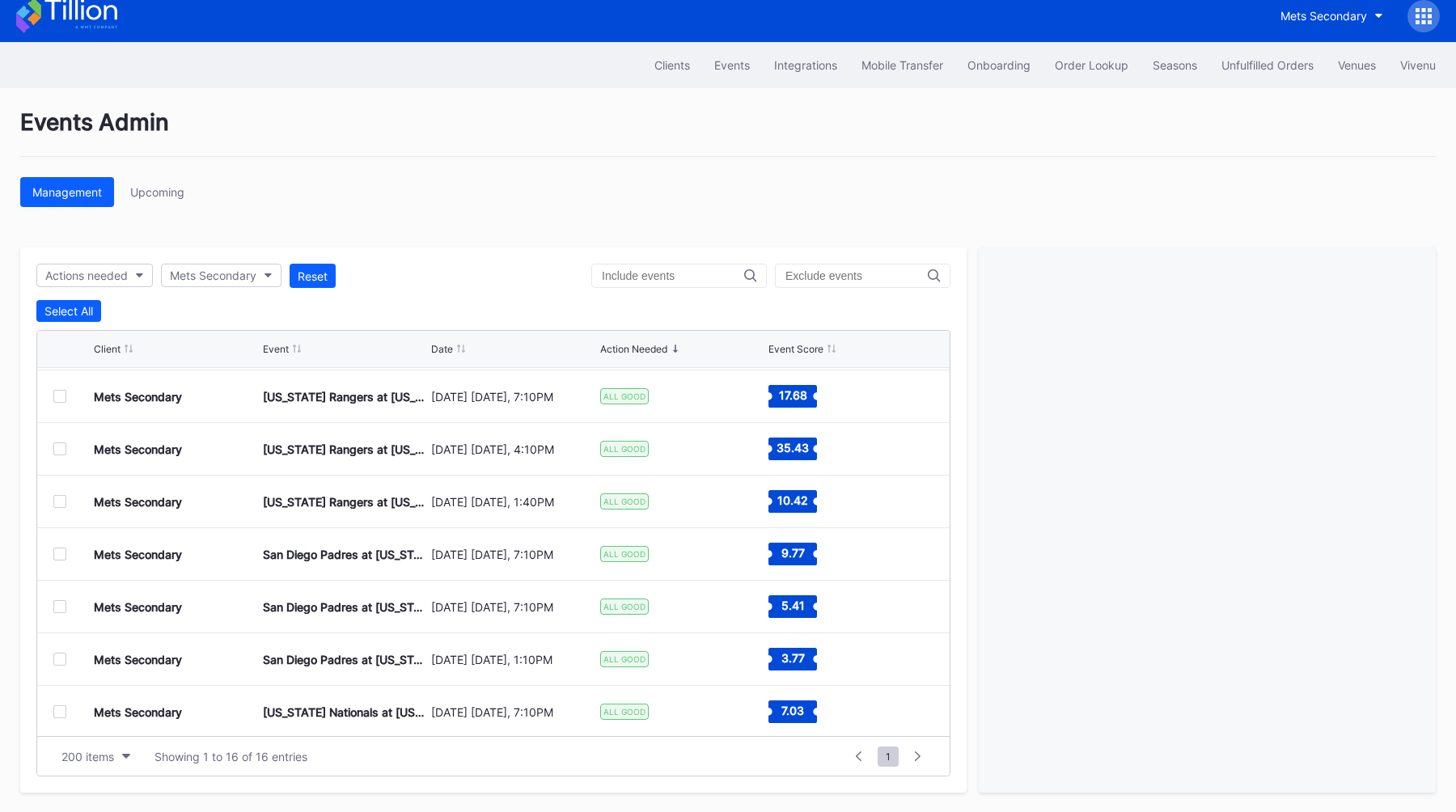
click at [62, 454] on div at bounding box center [60, 449] width 13 height 13
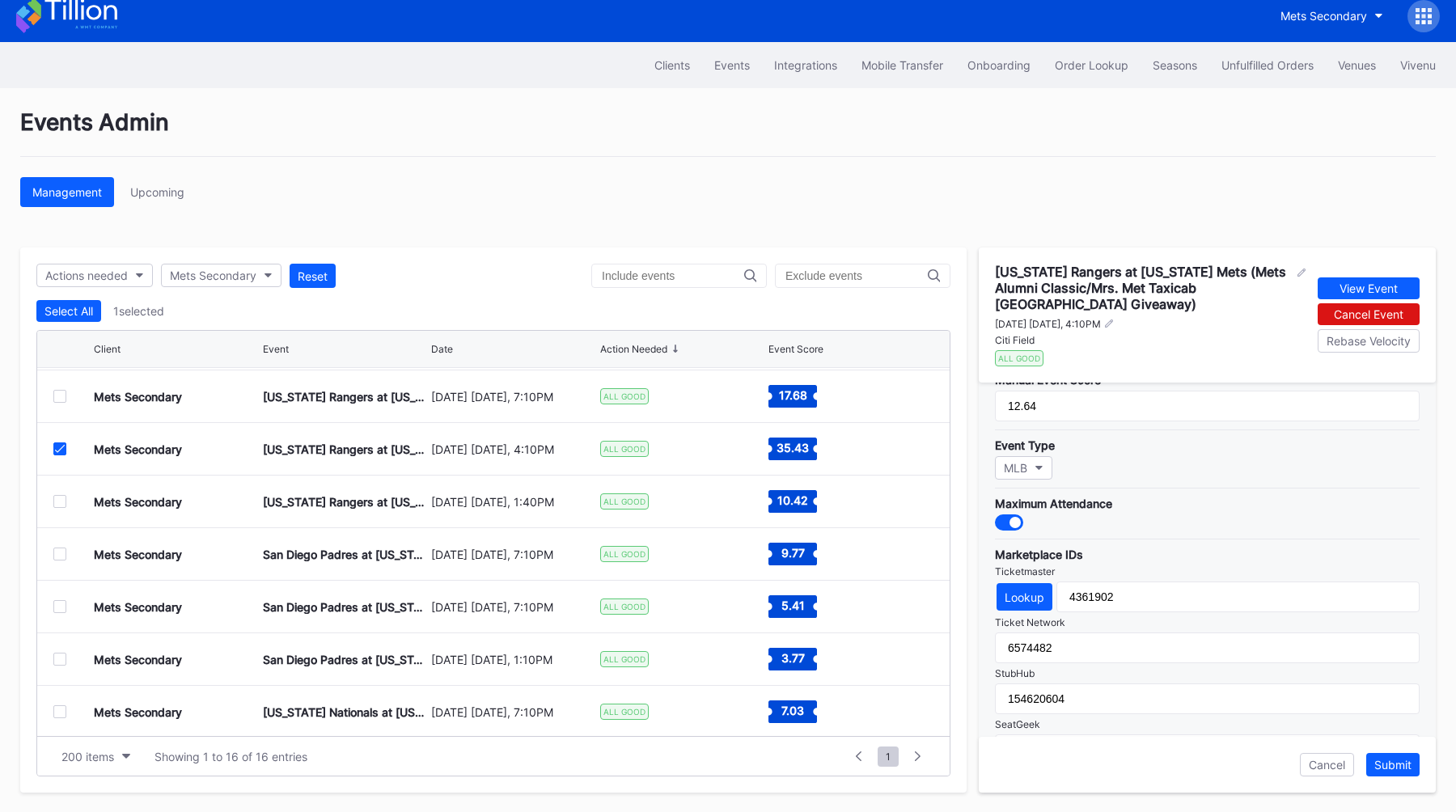
scroll to position [406, 0]
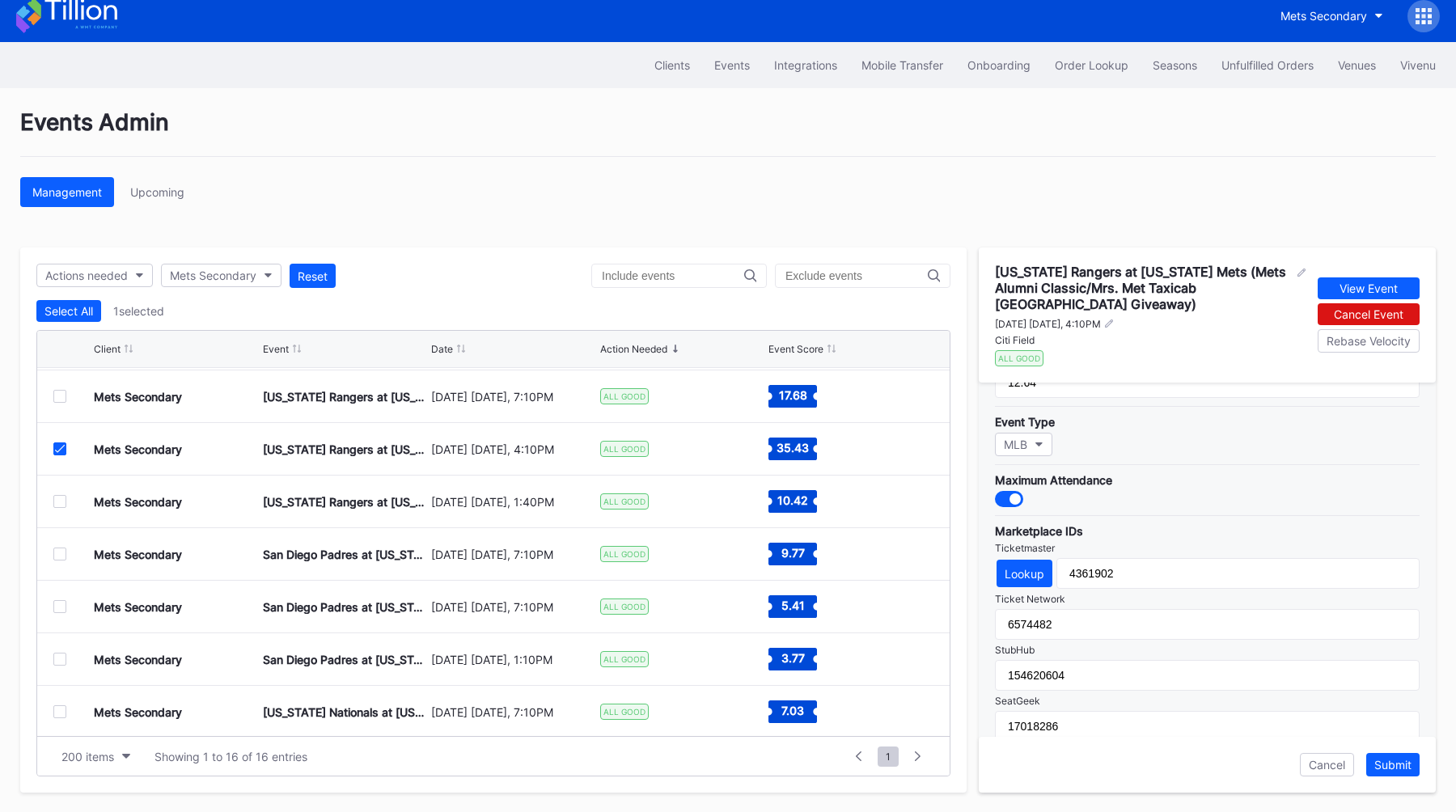
click at [56, 447] on icon at bounding box center [60, 449] width 10 height 8
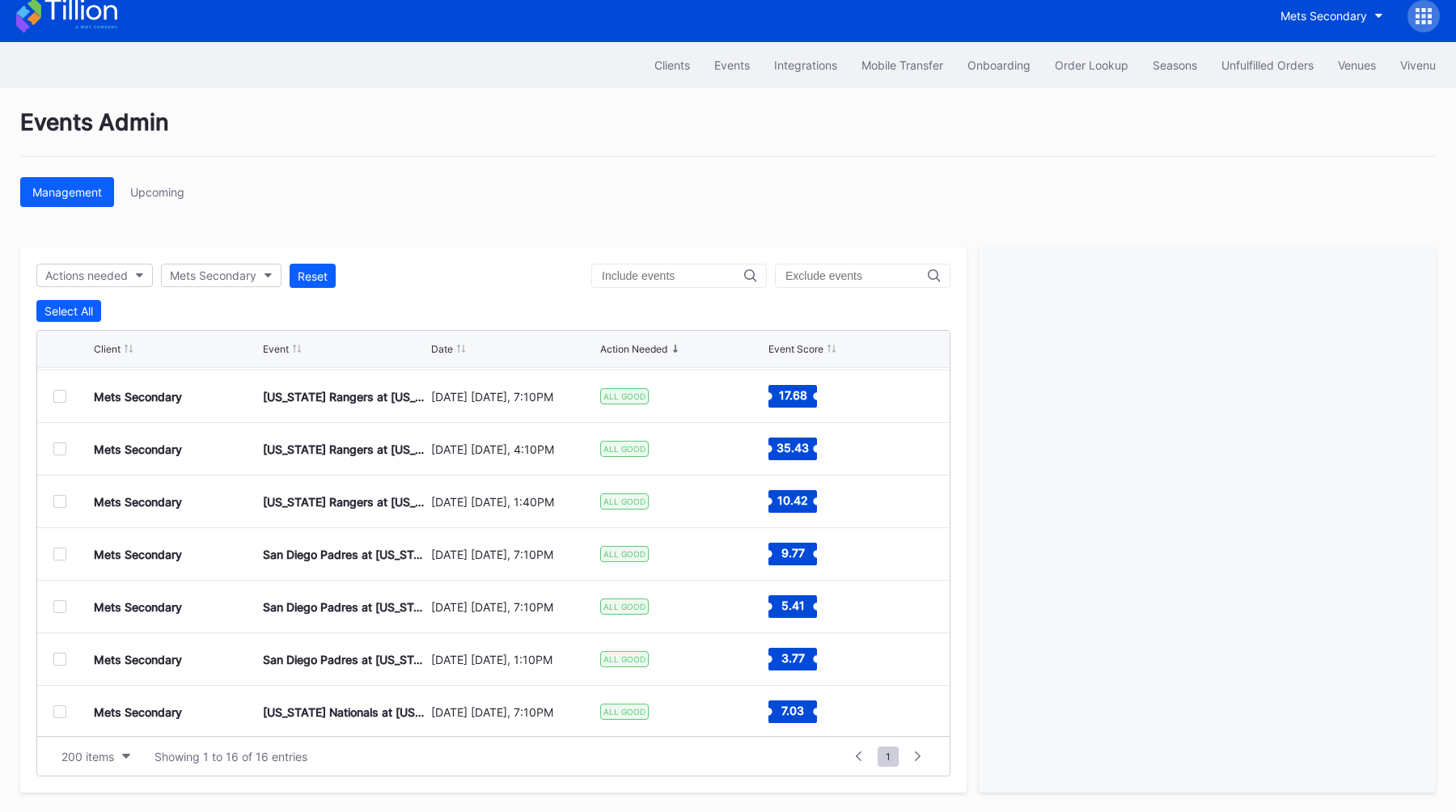
click at [59, 497] on div at bounding box center [60, 502] width 13 height 13
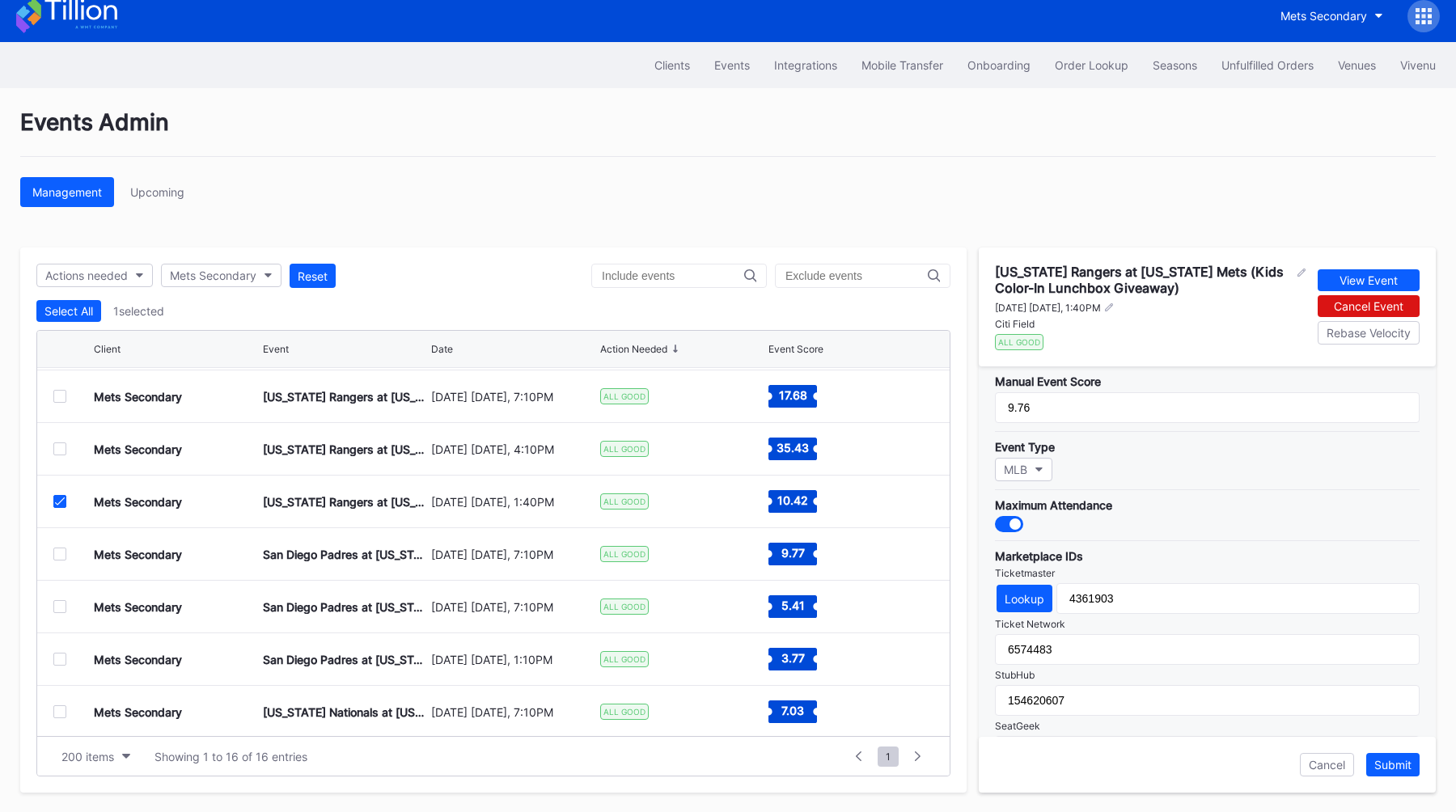
scroll to position [368, 0]
click at [58, 499] on icon at bounding box center [60, 502] width 10 height 8
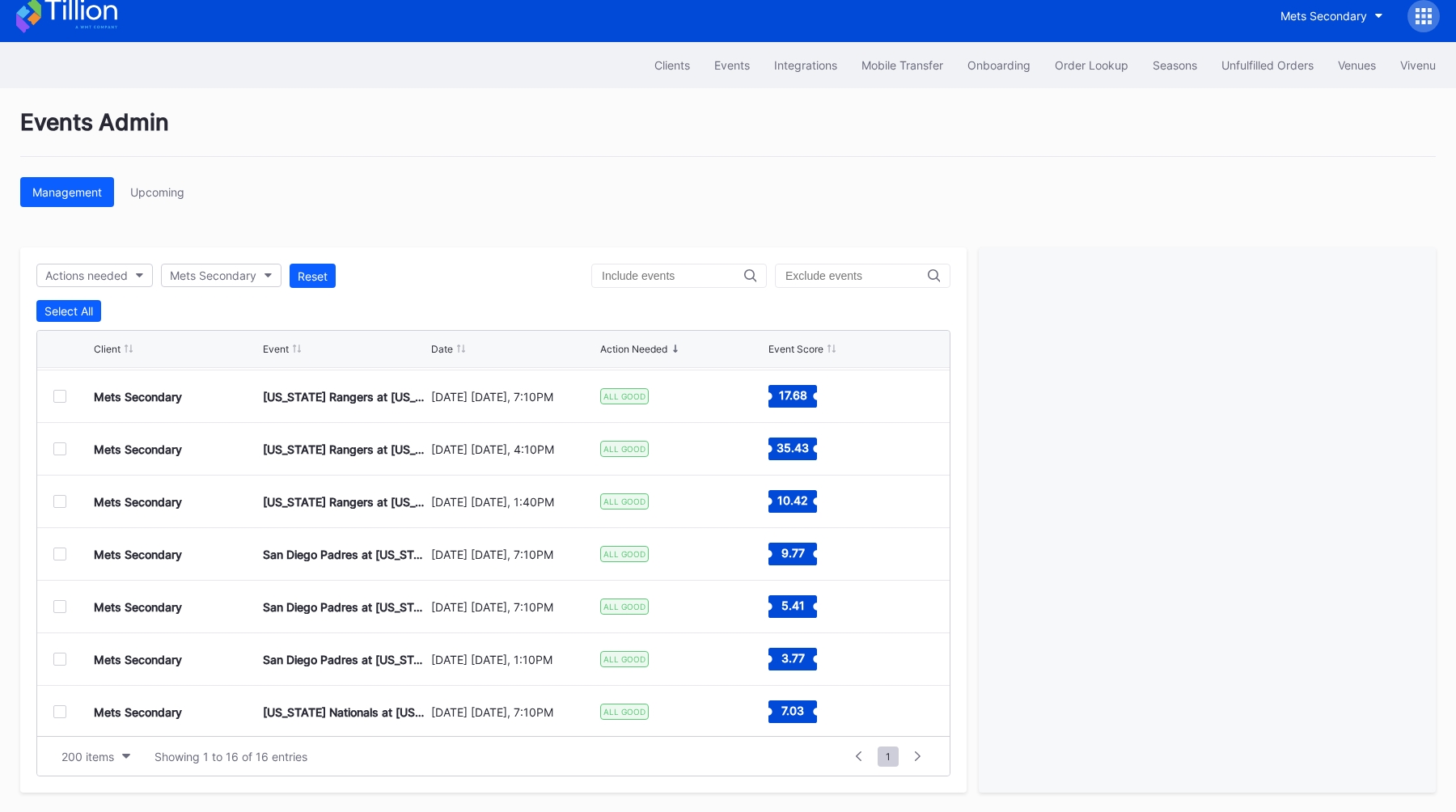
click at [62, 550] on div at bounding box center [60, 554] width 13 height 13
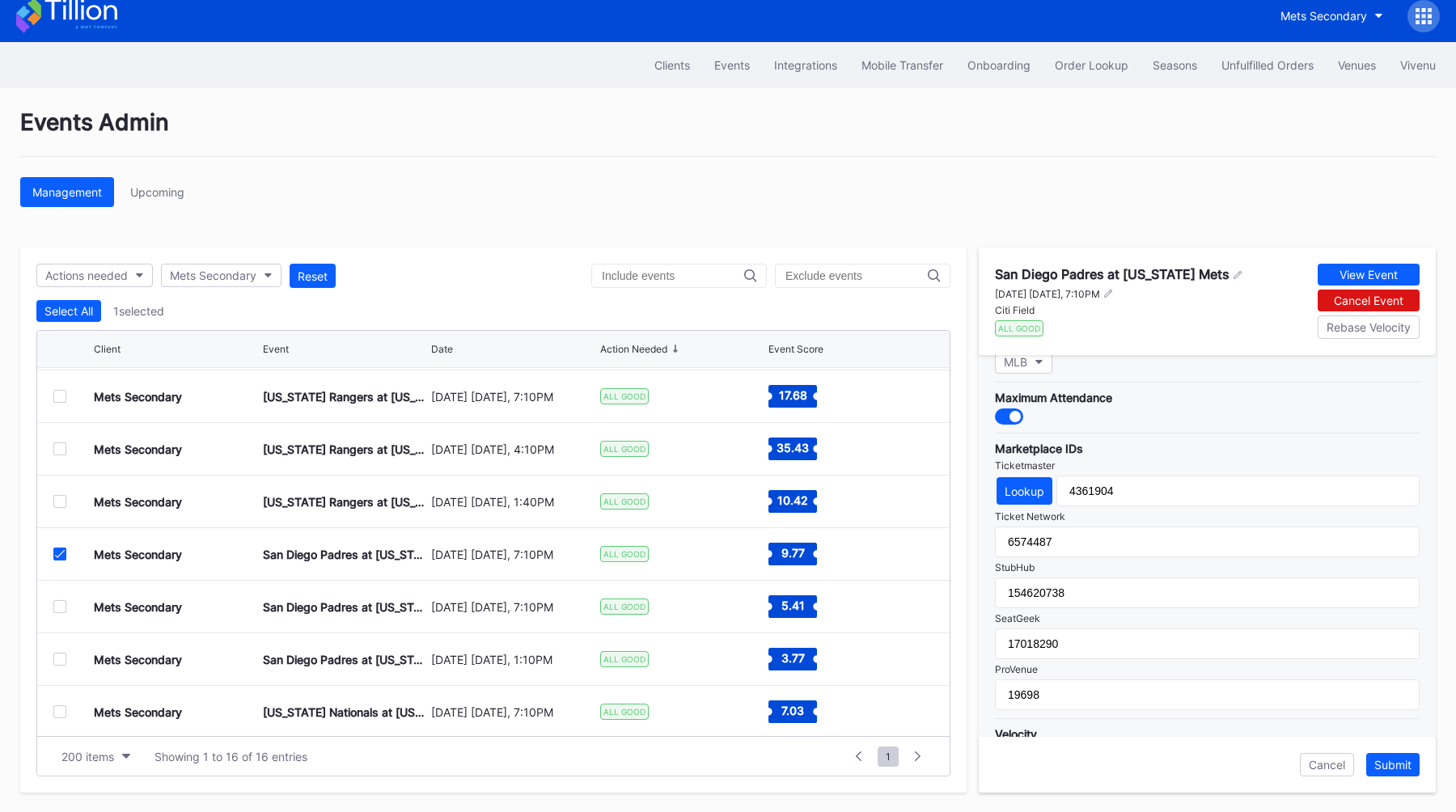
scroll to position [466, 0]
click at [61, 554] on icon at bounding box center [60, 554] width 10 height 8
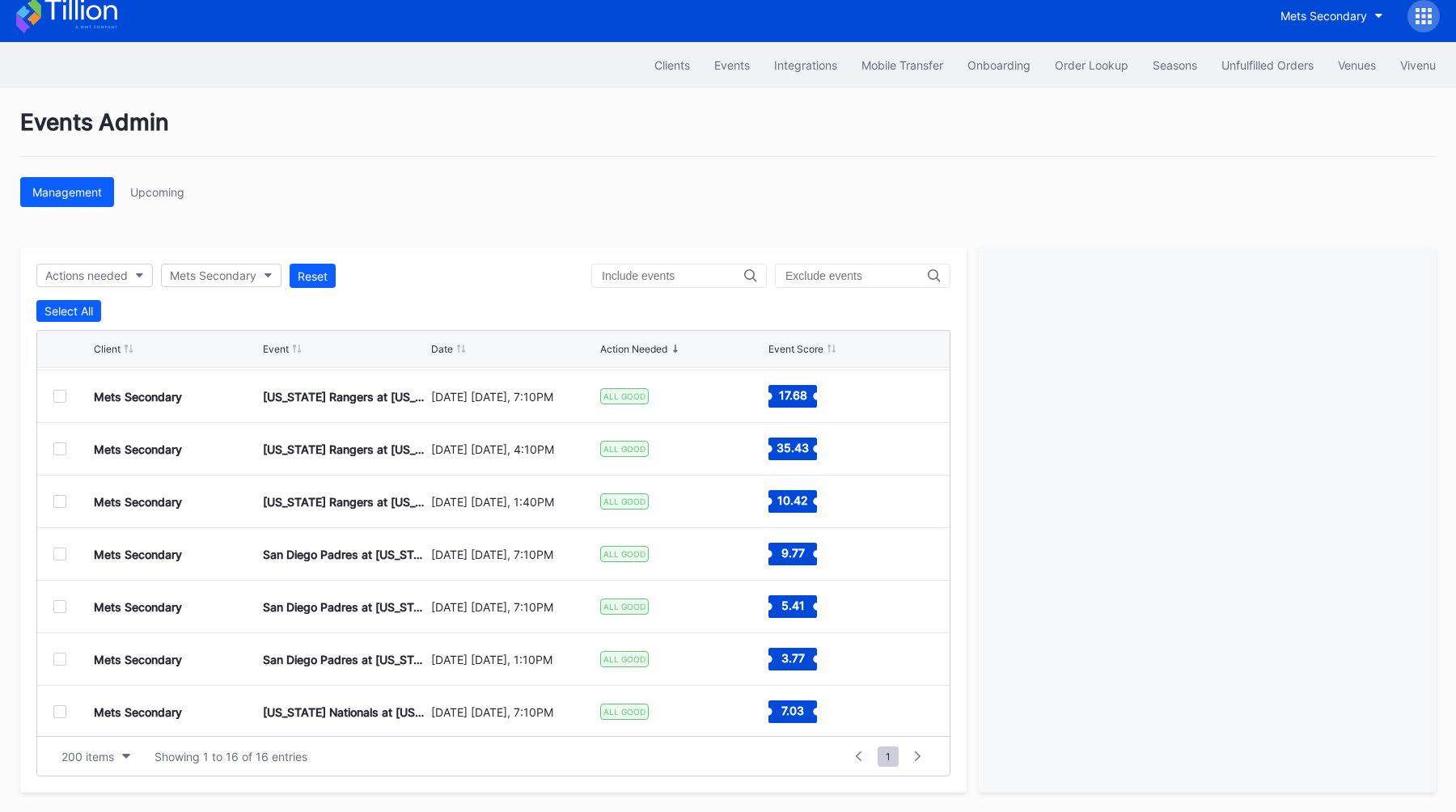
click at [62, 604] on div at bounding box center [60, 607] width 13 height 13
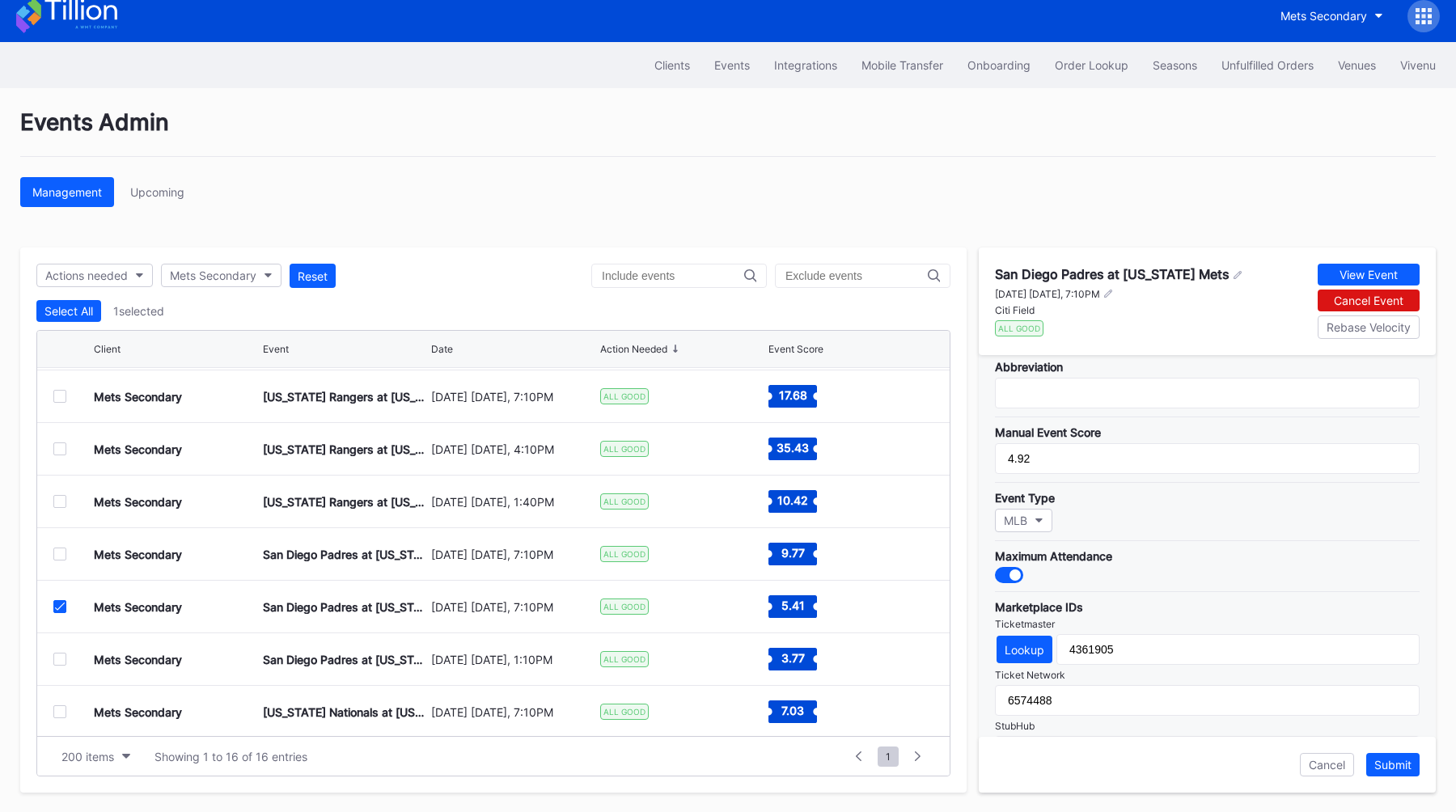
scroll to position [335, 0]
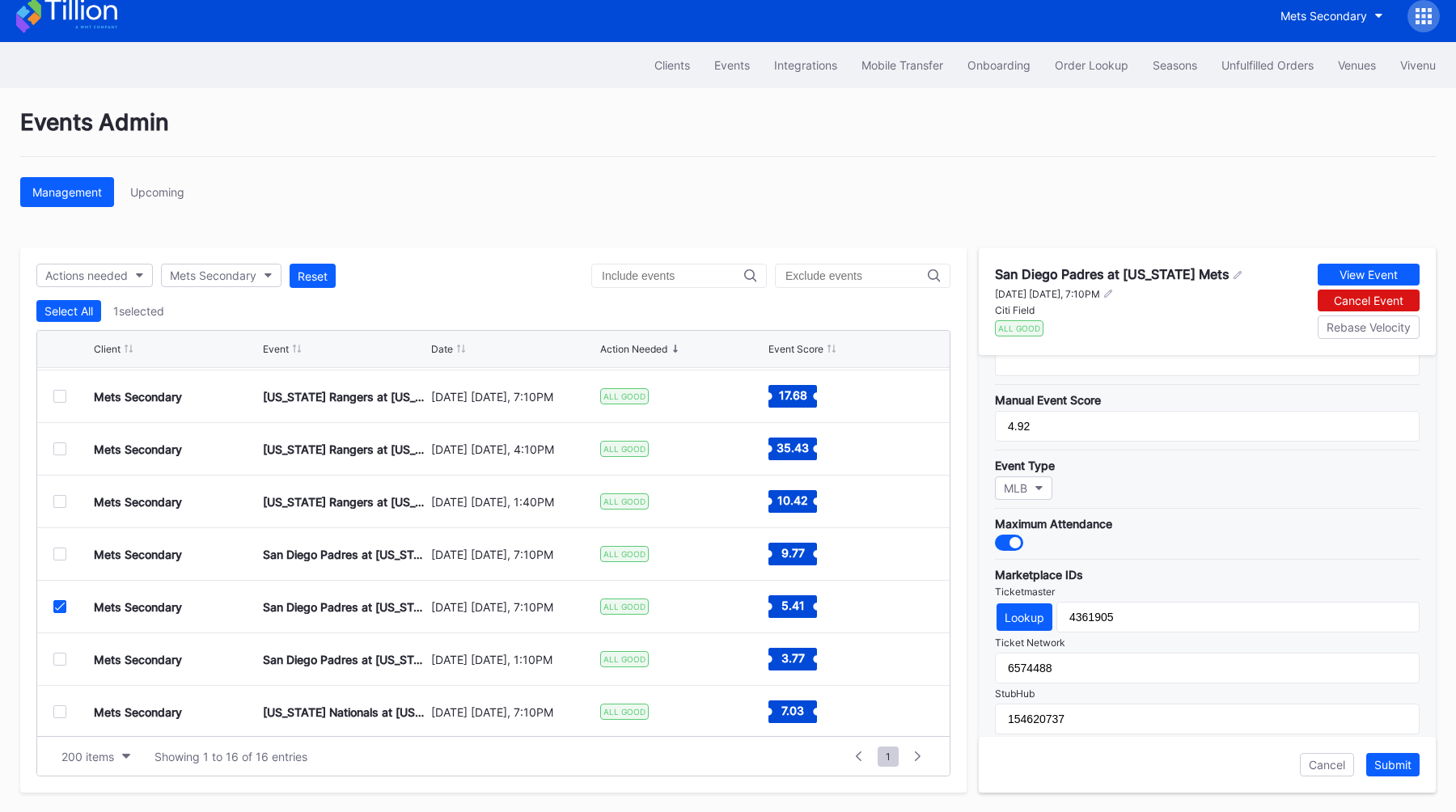
click at [70, 608] on div at bounding box center [73, 607] width 40 height 13
click at [63, 608] on icon at bounding box center [60, 607] width 10 height 8
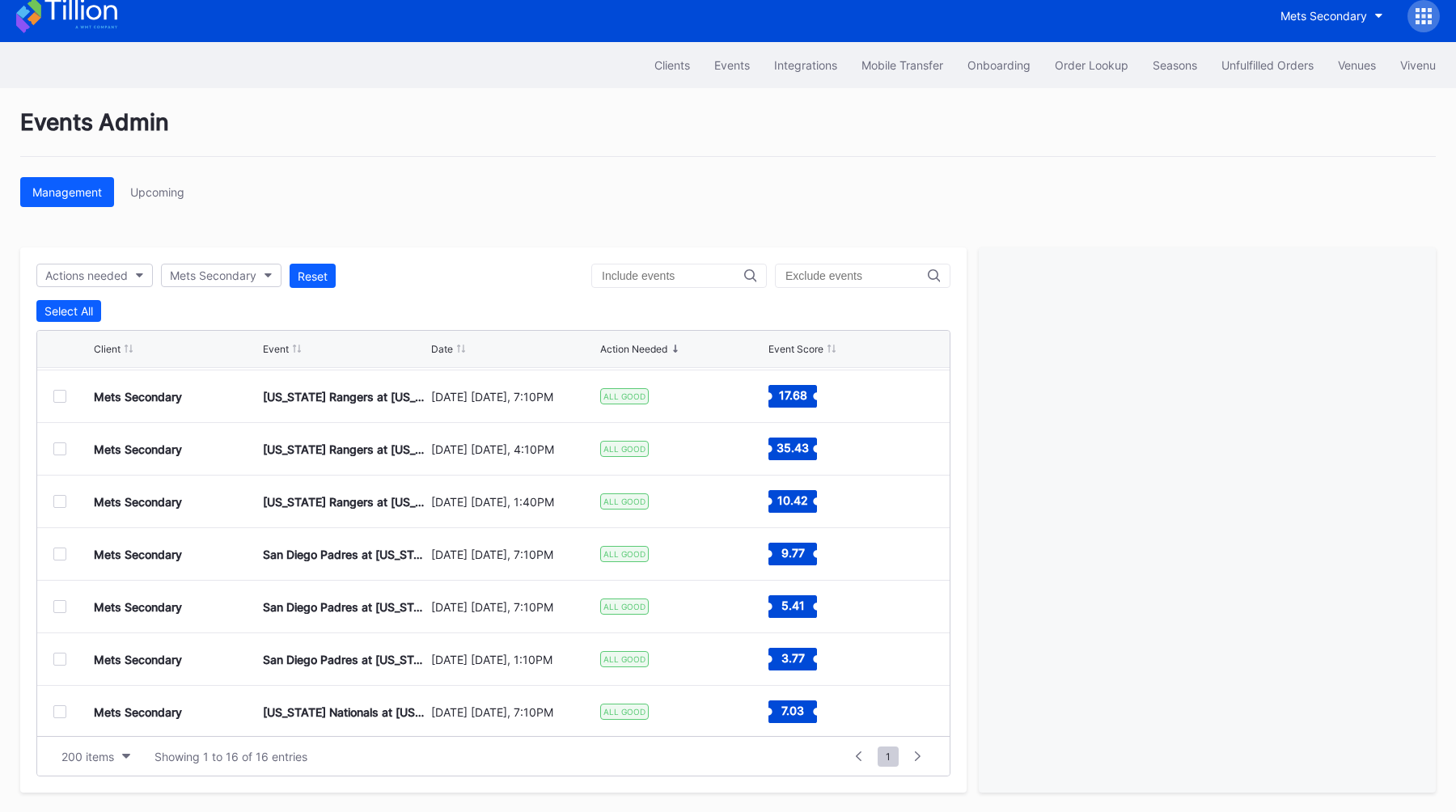
click at [60, 660] on div at bounding box center [60, 659] width 13 height 13
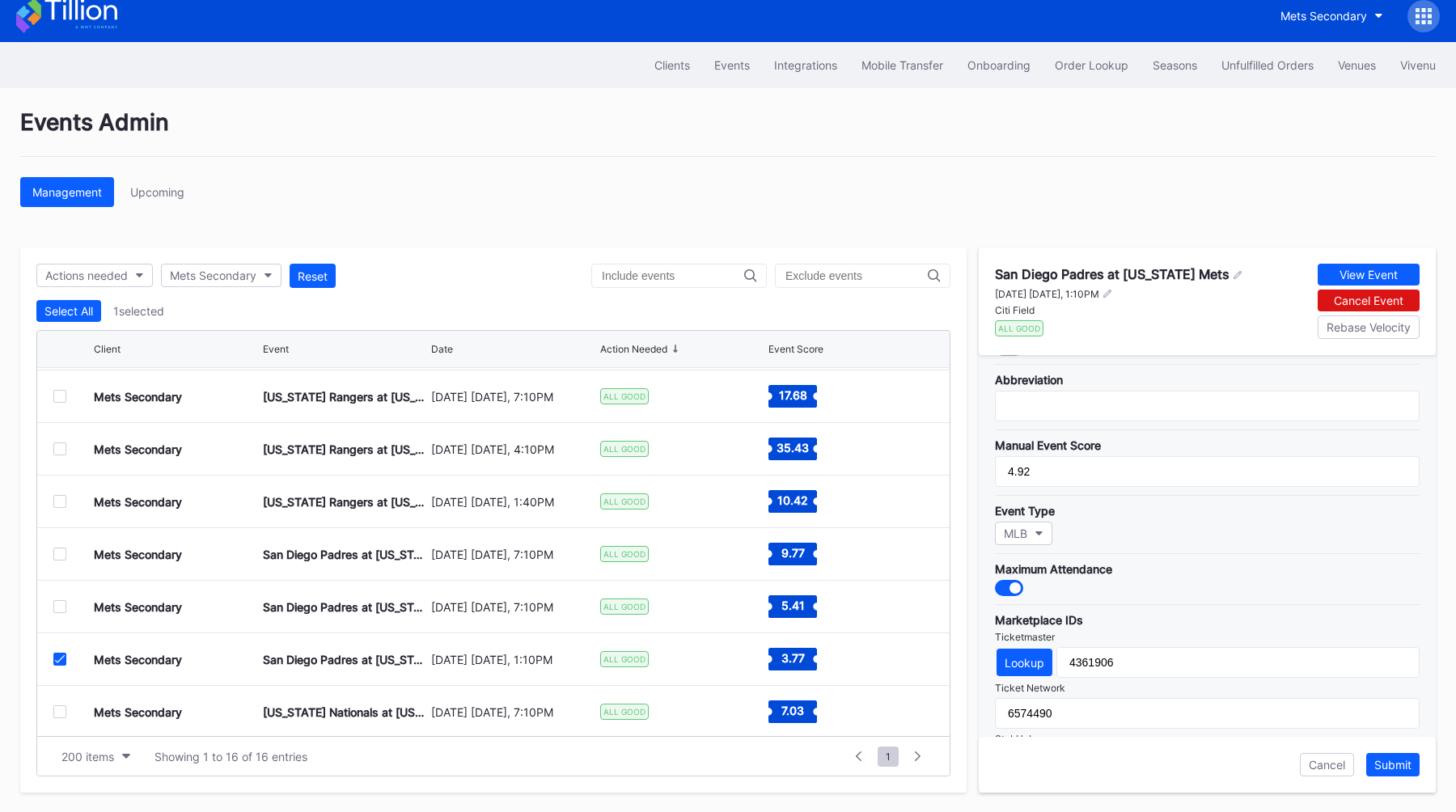
scroll to position [313, 0]
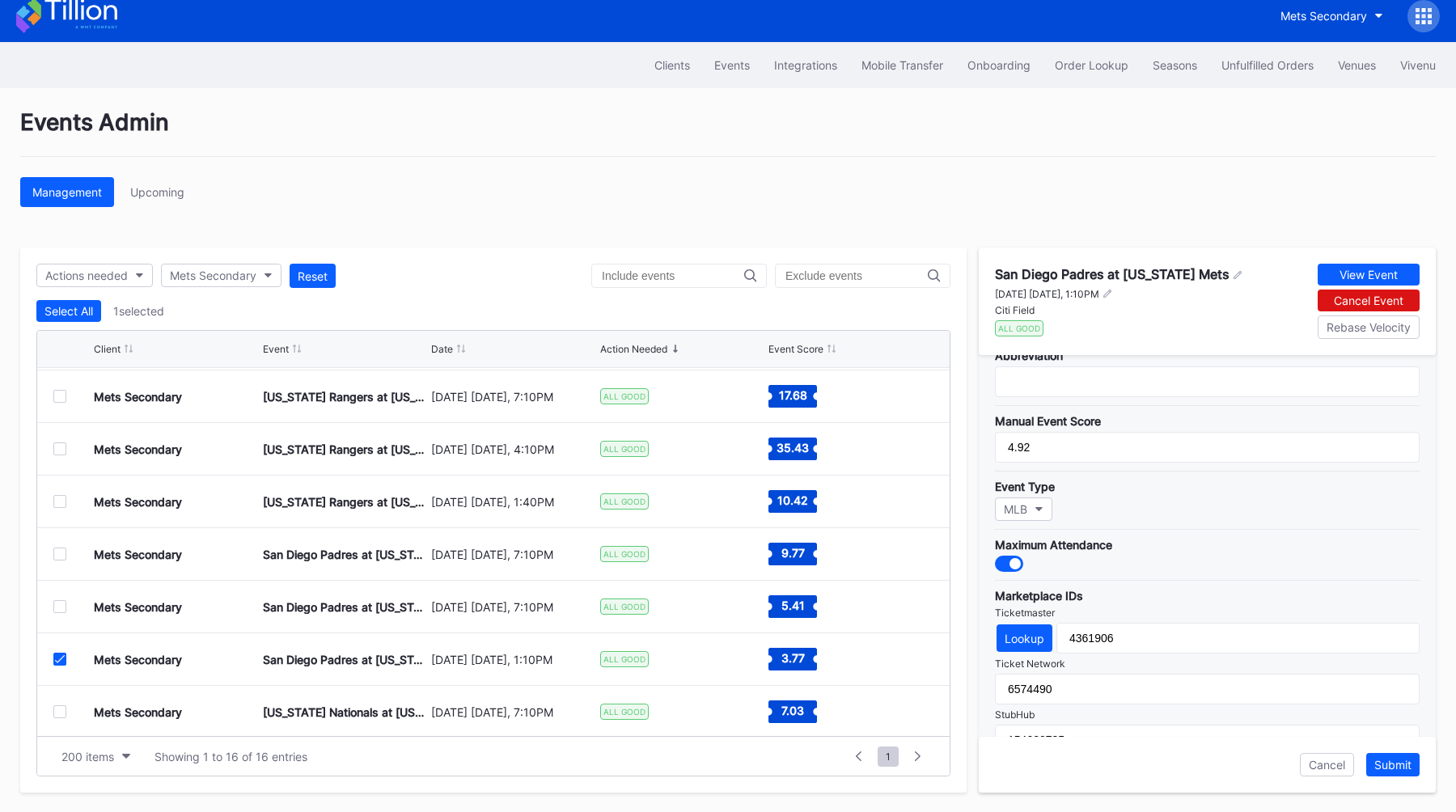
click at [63, 658] on icon at bounding box center [60, 659] width 10 height 8
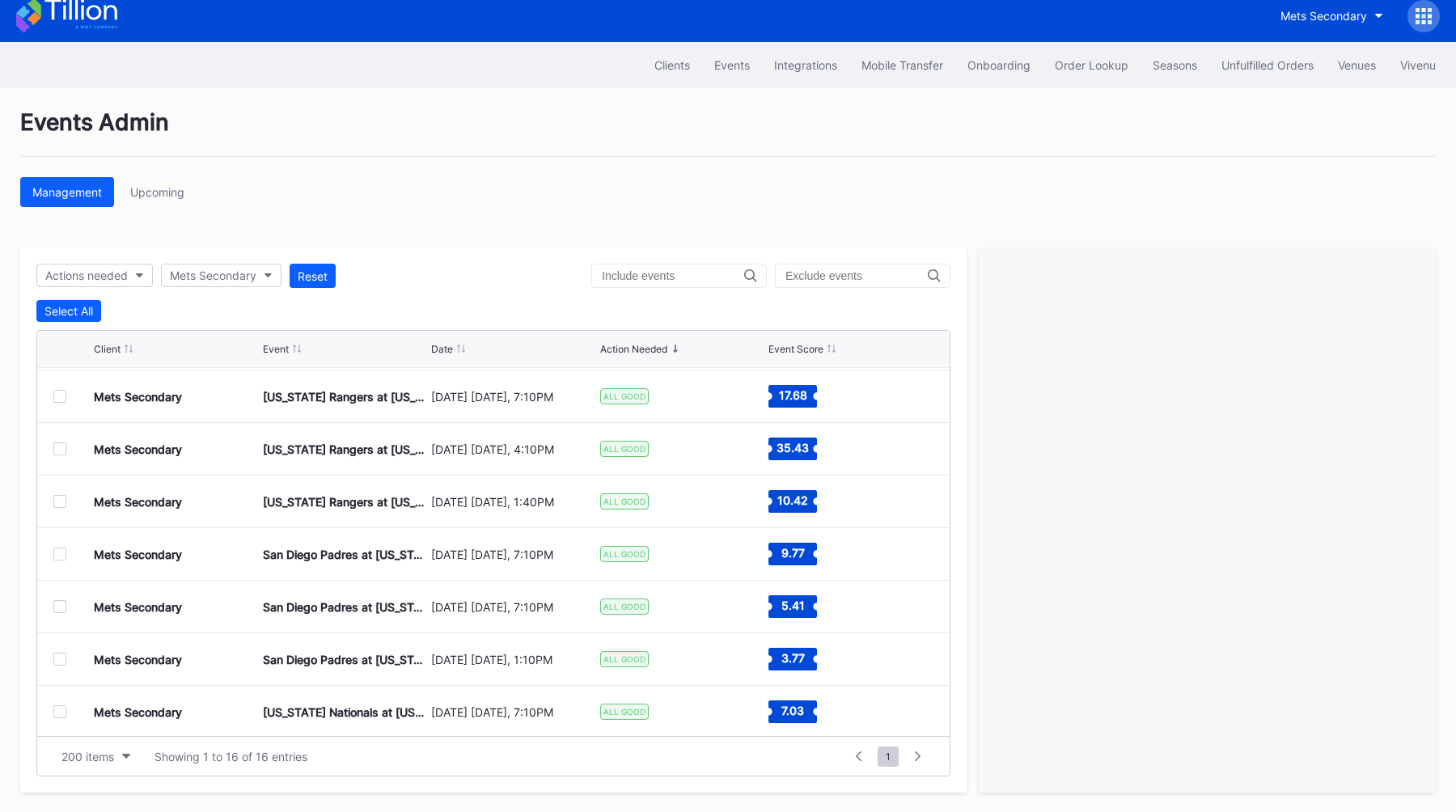
click at [63, 711] on div at bounding box center [60, 712] width 13 height 13
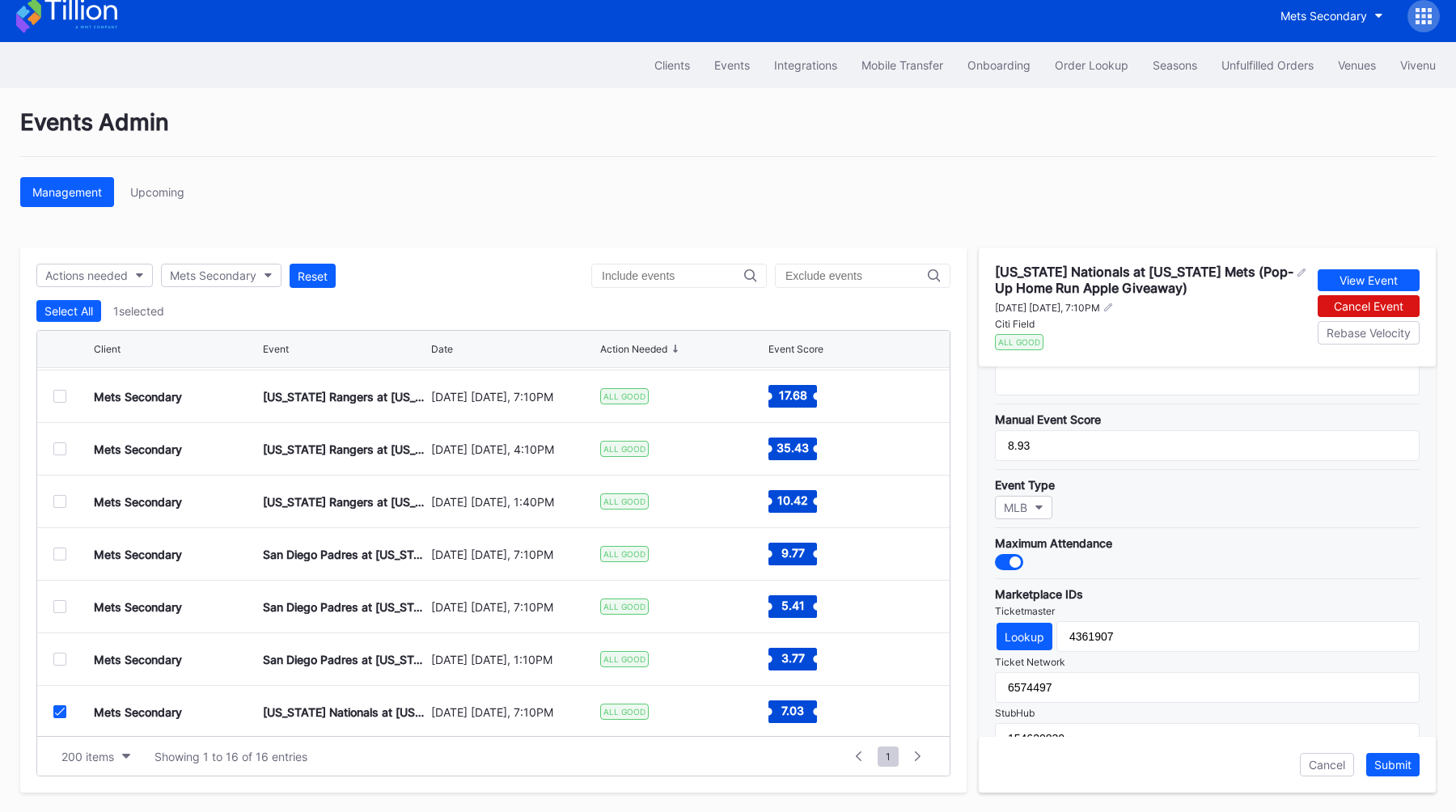
scroll to position [346, 0]
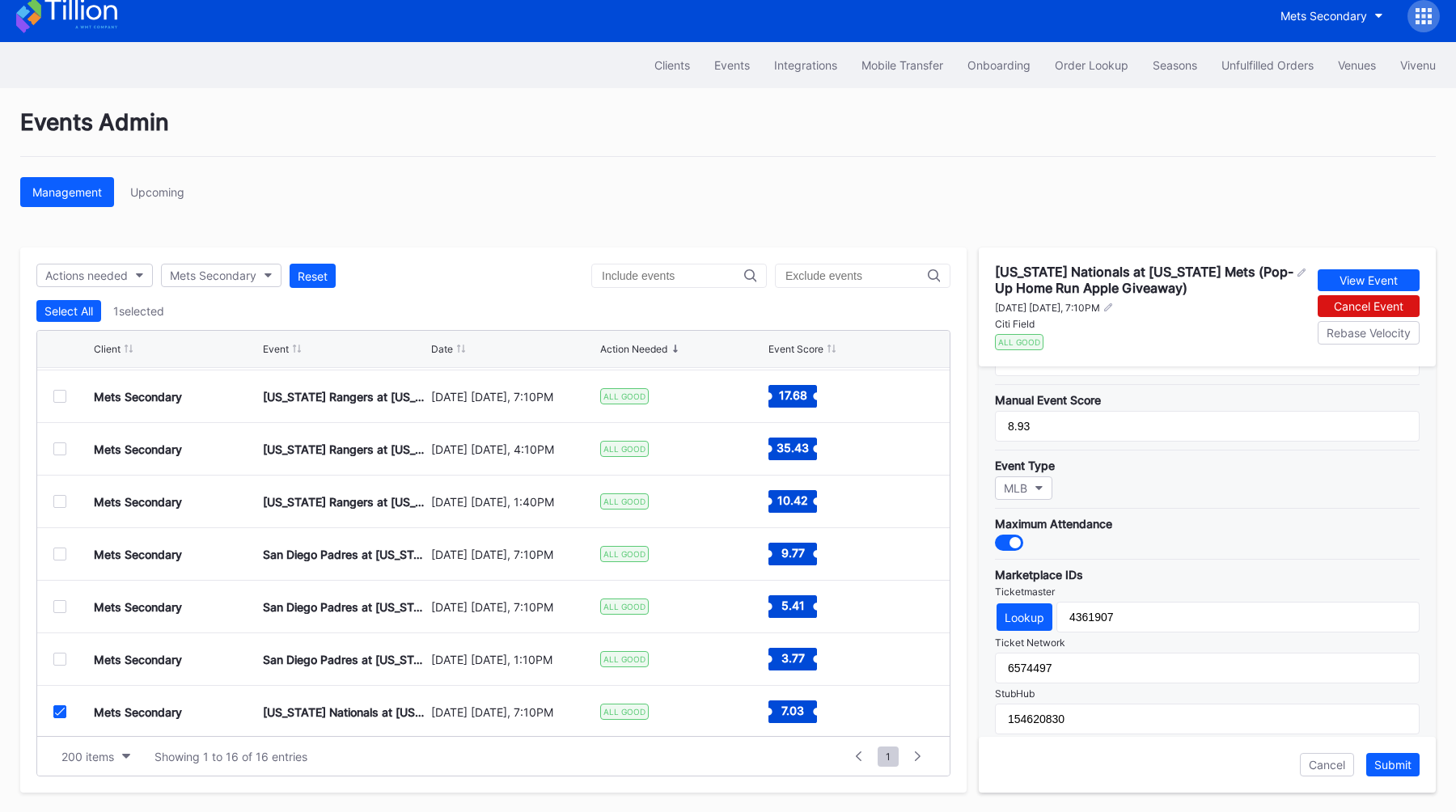
click at [67, 712] on div at bounding box center [73, 712] width 40 height 13
click at [64, 712] on icon at bounding box center [60, 712] width 10 height 8
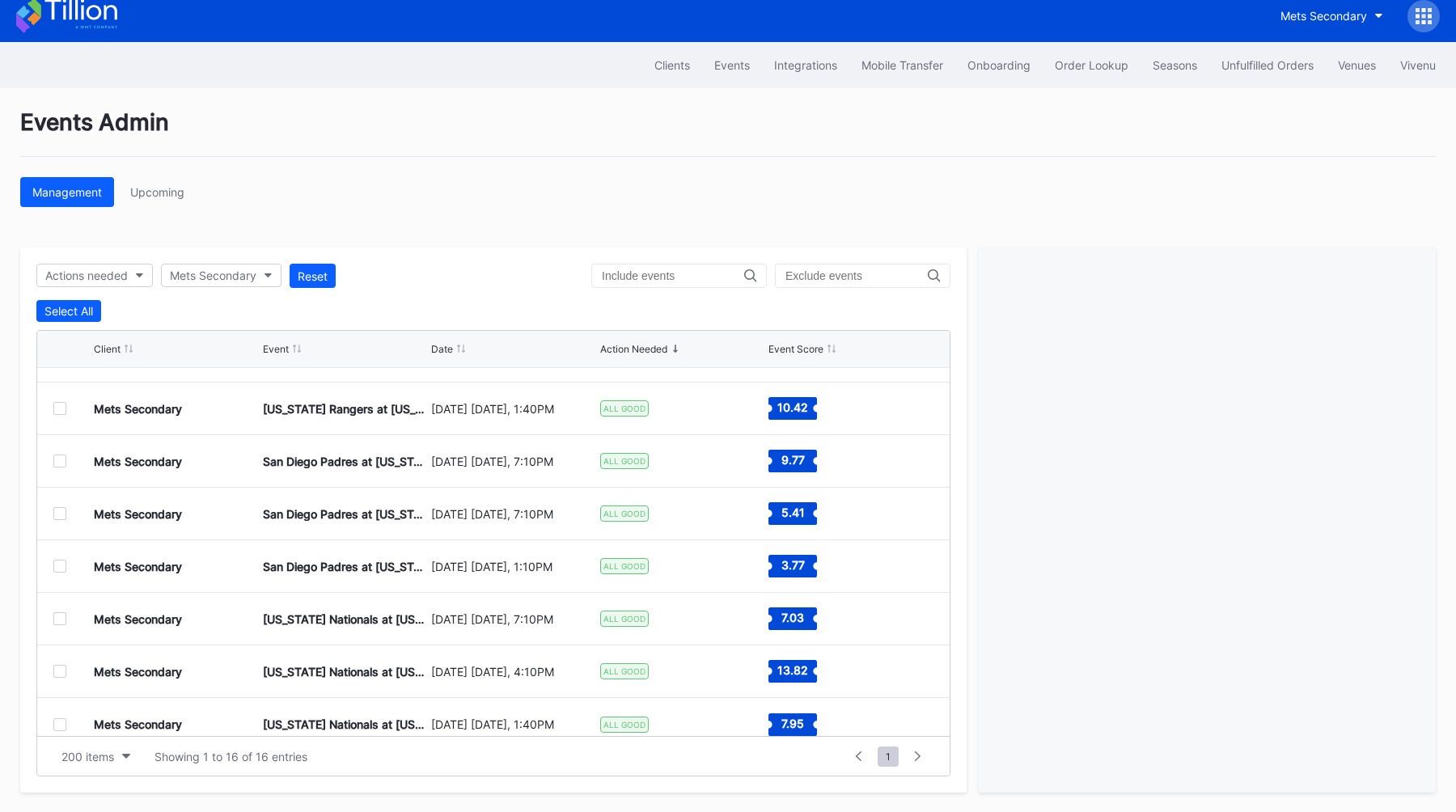
scroll to position [473, 0]
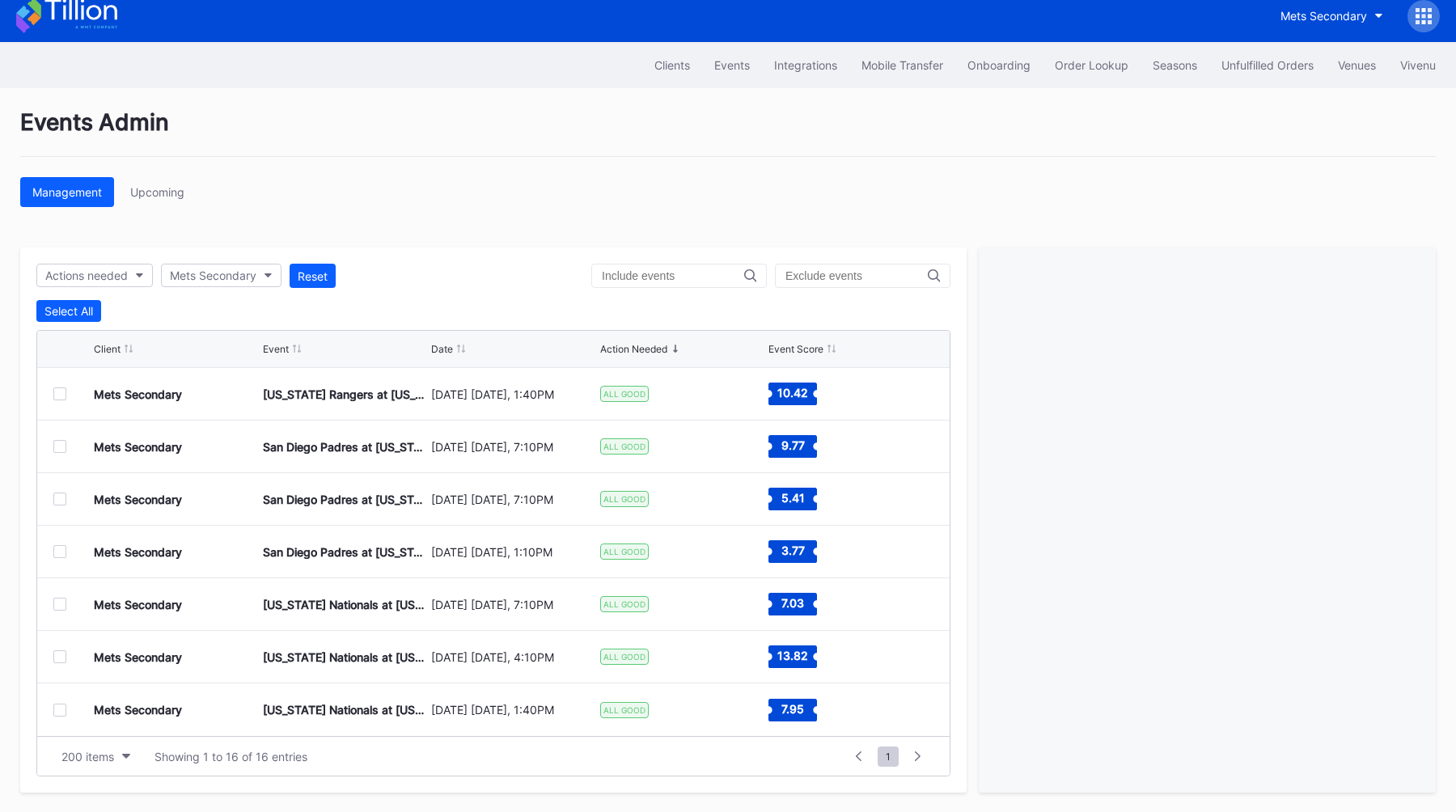
click at [54, 659] on div at bounding box center [60, 657] width 13 height 13
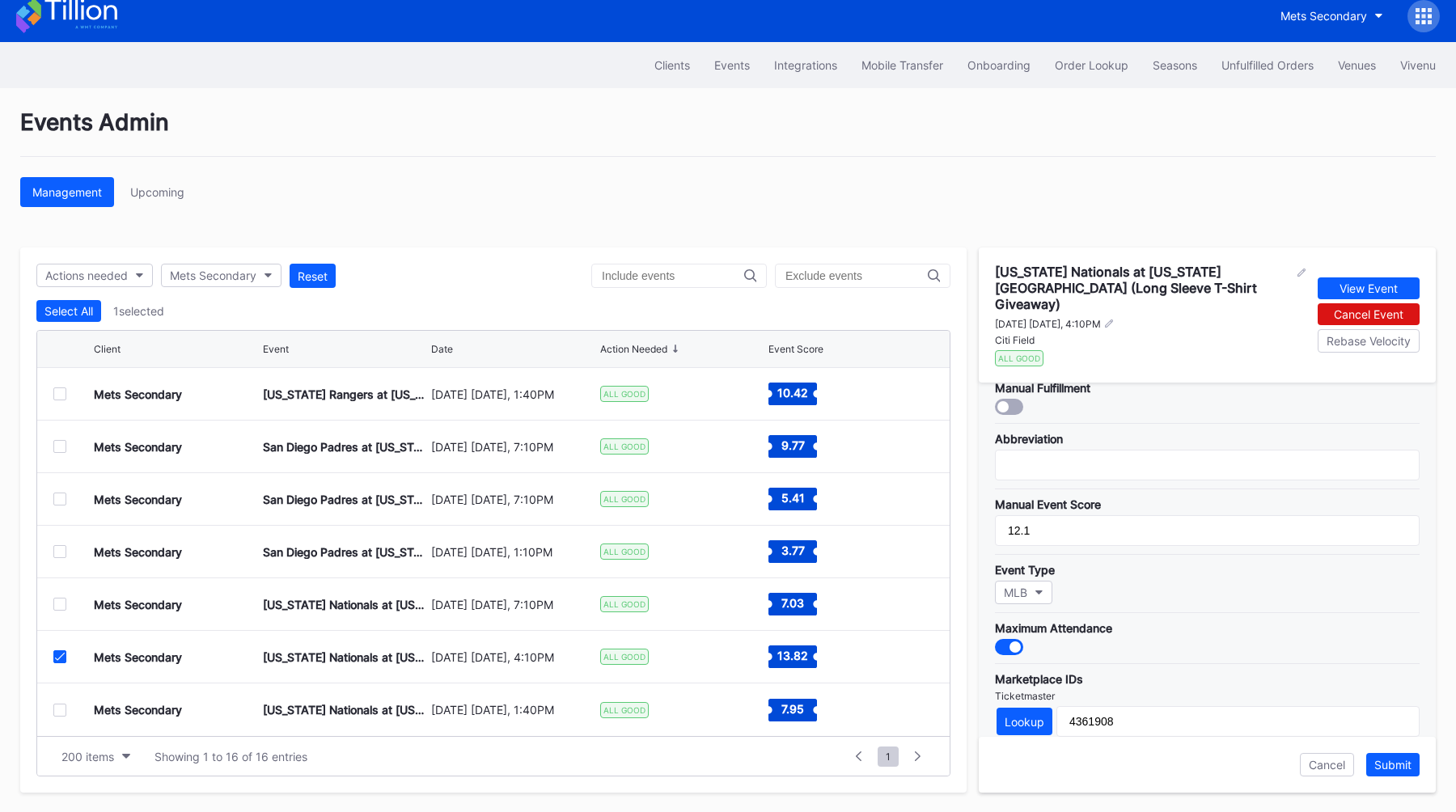
scroll to position [274, 0]
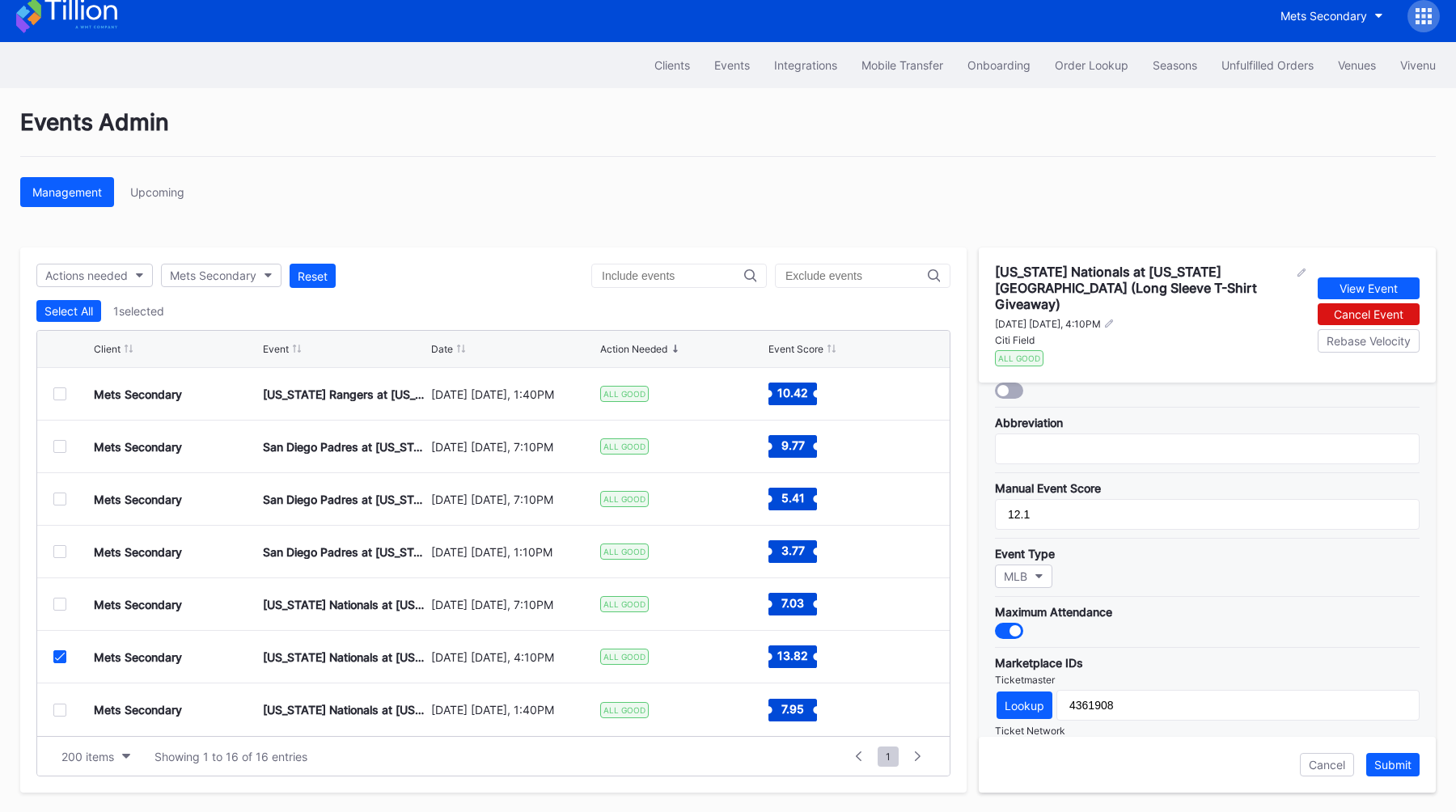
click at [61, 655] on icon at bounding box center [60, 657] width 10 height 8
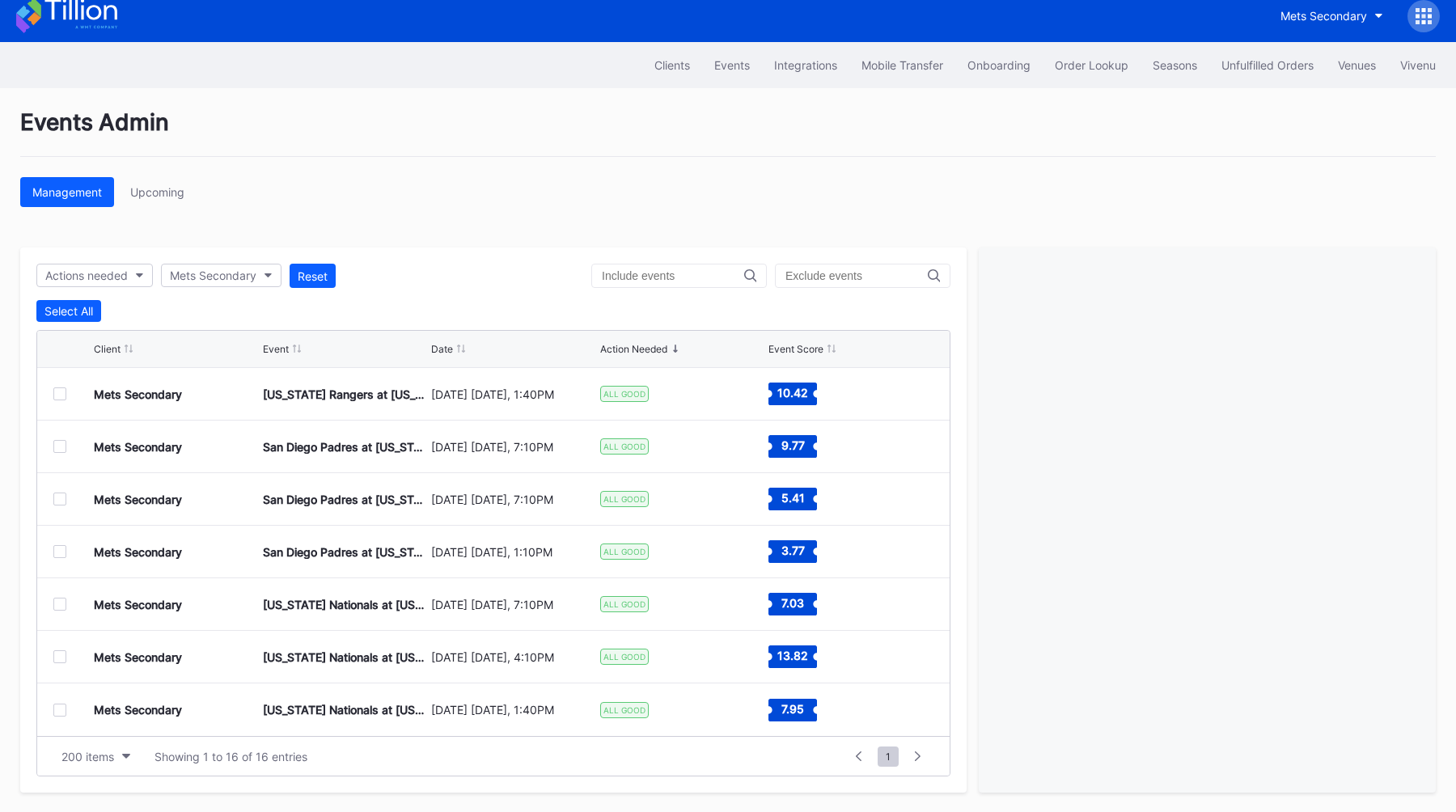
click at [62, 704] on div at bounding box center [60, 710] width 13 height 13
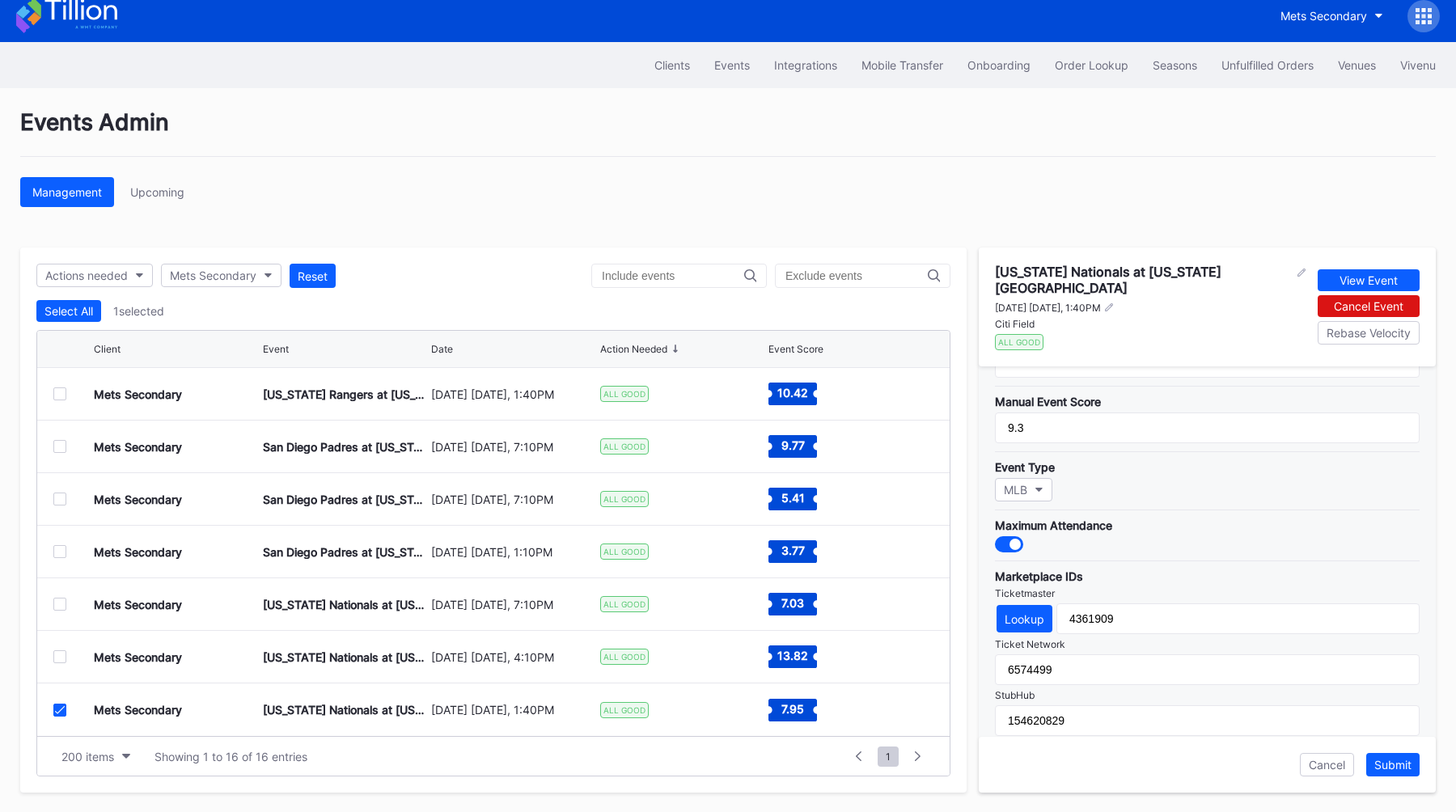
scroll to position [345, 0]
click at [66, 712] on div at bounding box center [60, 710] width 13 height 13
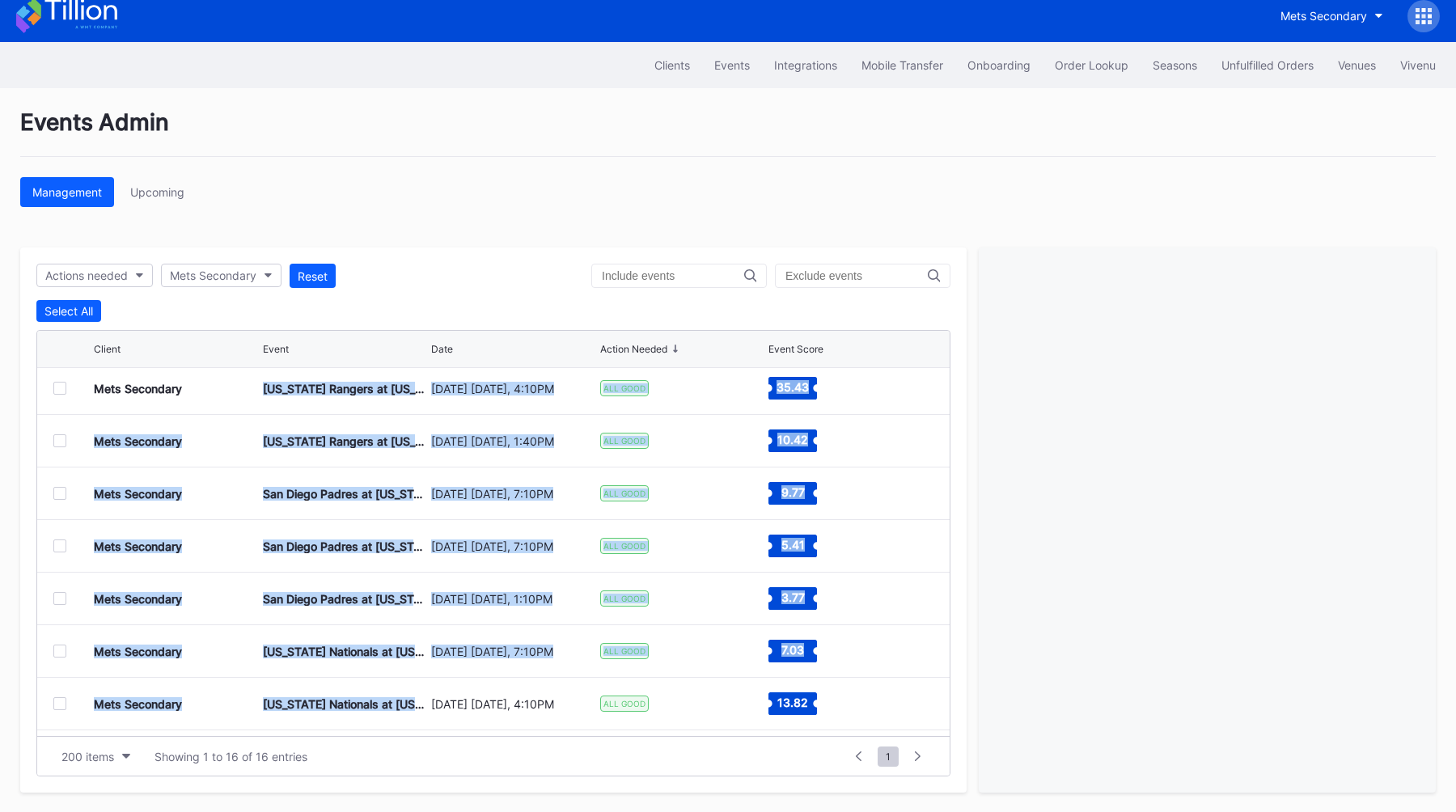
scroll to position [414, 0]
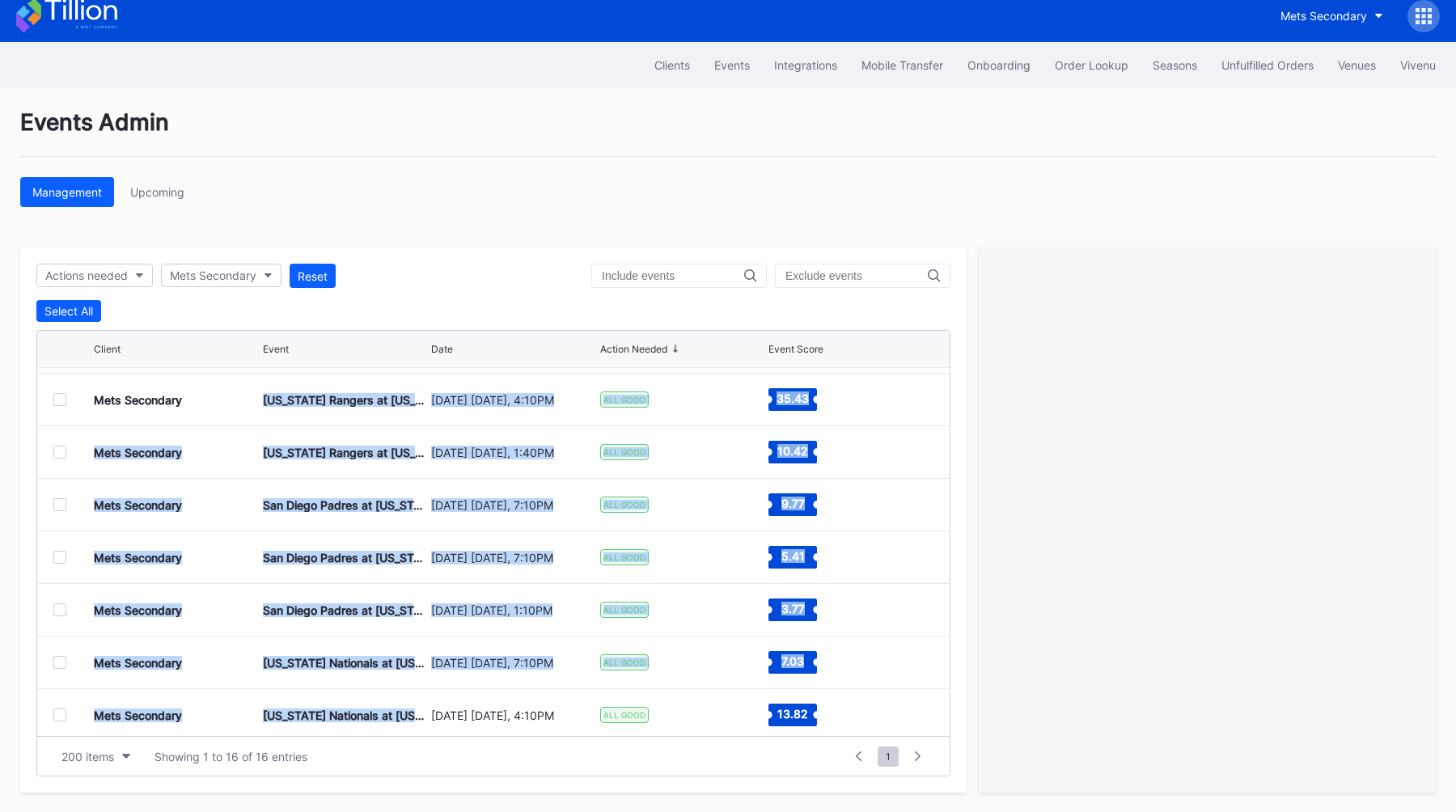
drag, startPoint x: 336, startPoint y: 674, endPoint x: 402, endPoint y: 373, distance: 308.2
click at [402, 373] on div "Mets Secondary Philadelphia Phillies at [US_STATE] Mets [DATE] [DATE], 7:10PM A…" at bounding box center [494, 551] width 912 height 368
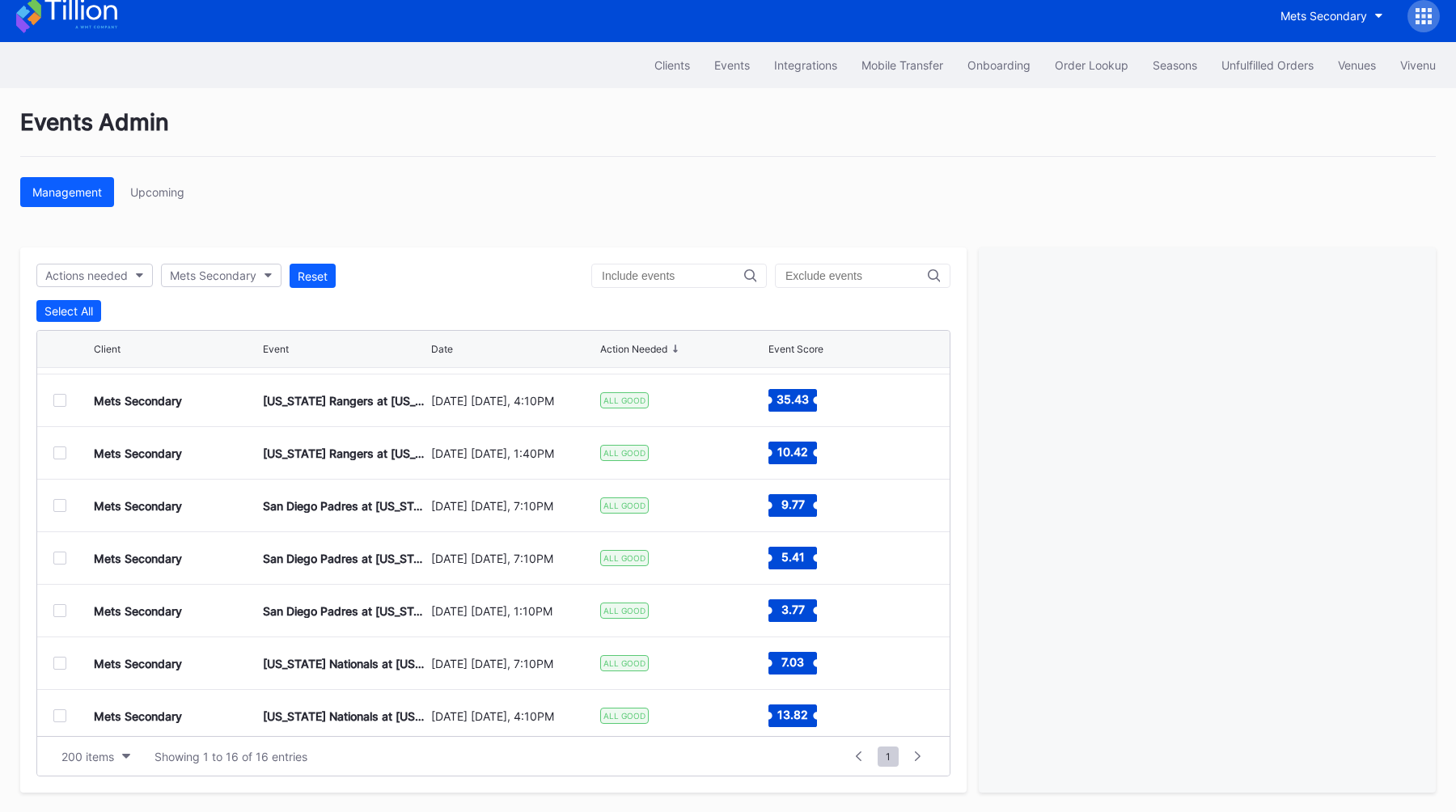
click at [424, 273] on div "Actions needed Mets Secondary Reset" at bounding box center [494, 275] width 914 height 24
click at [1423, 23] on div at bounding box center [1423, 16] width 33 height 33
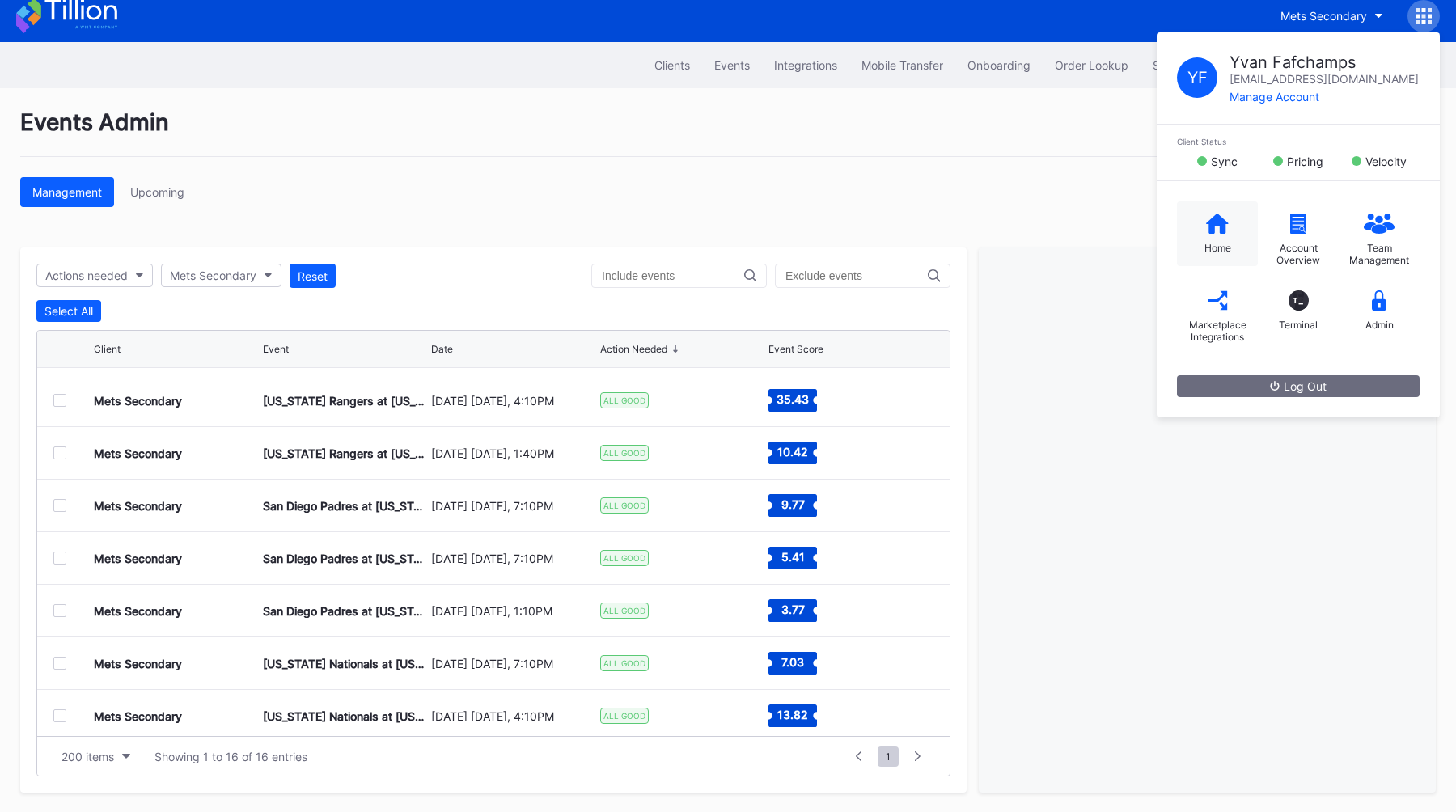
click at [1191, 242] on div "Home" at bounding box center [1217, 234] width 81 height 65
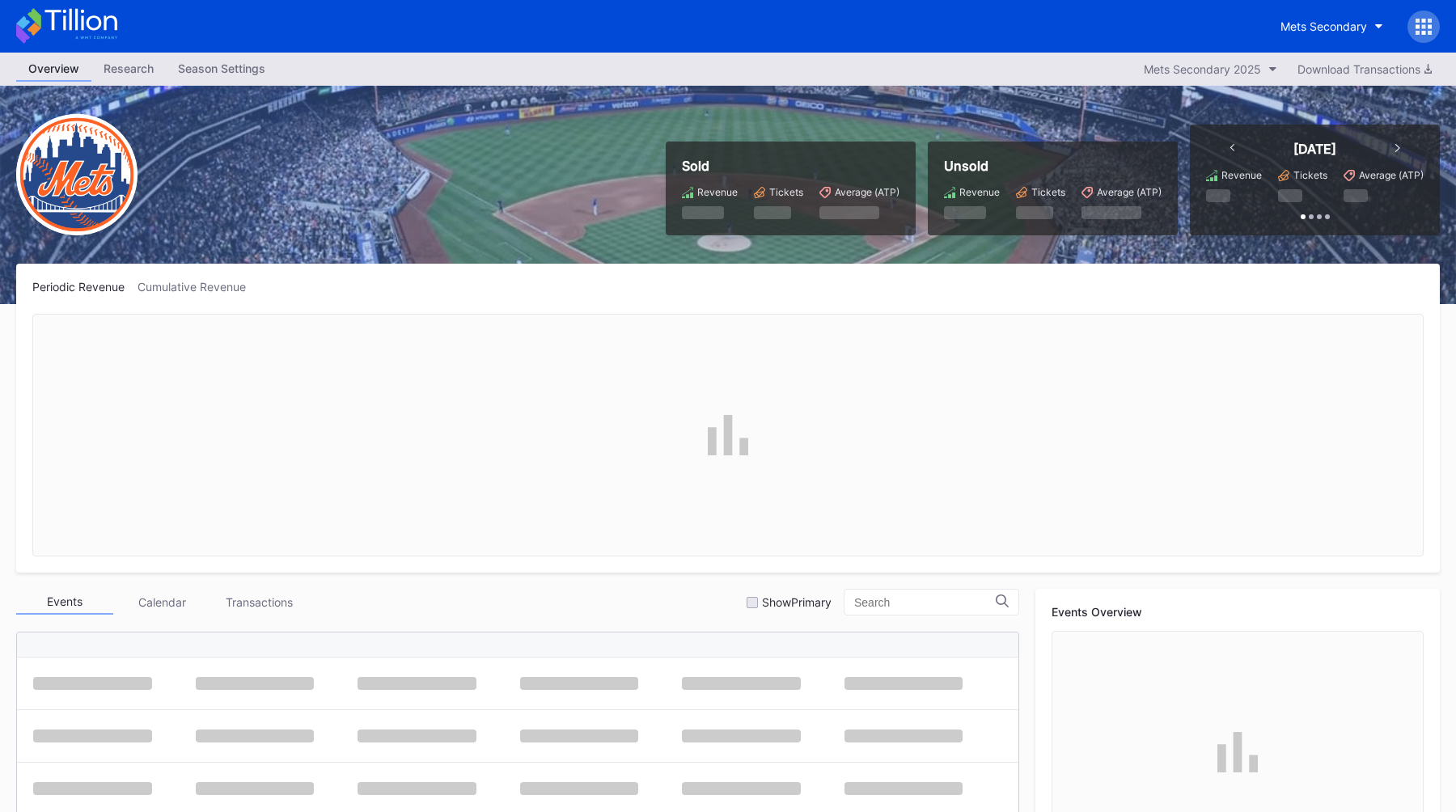
scroll to position [3364, 0]
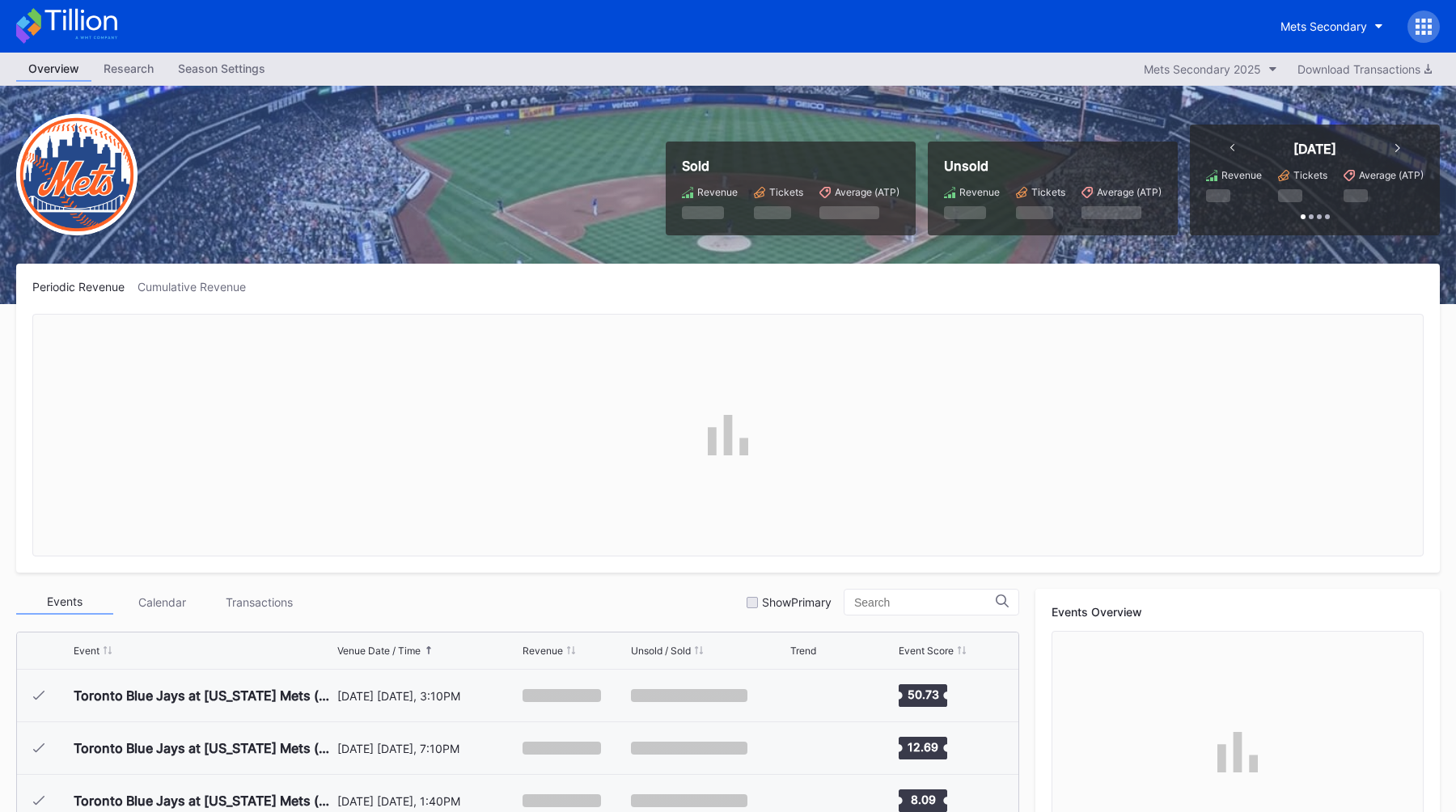
scroll to position [3364, 0]
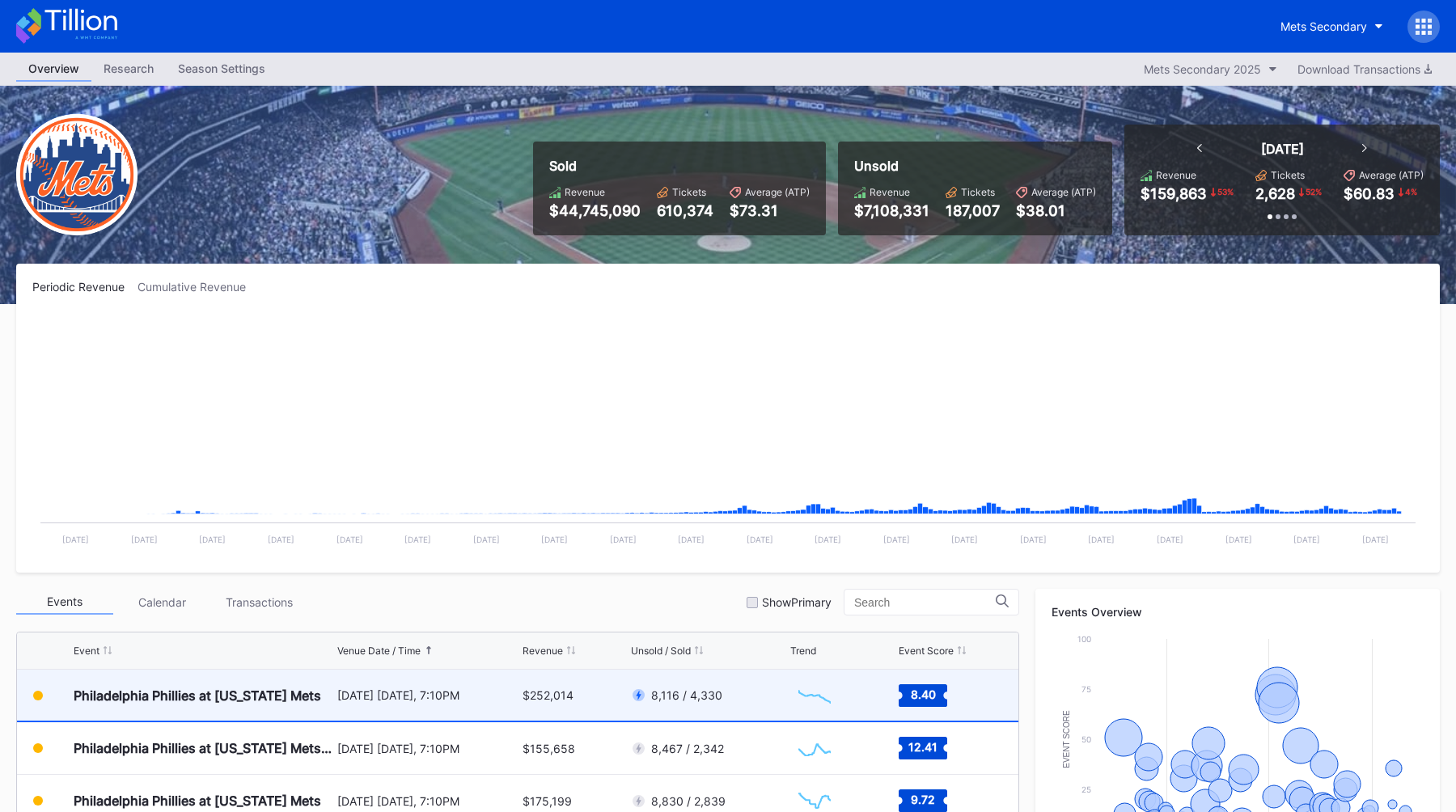
click at [368, 698] on div "[DATE] [DATE], 7:10PM" at bounding box center [428, 694] width 182 height 13
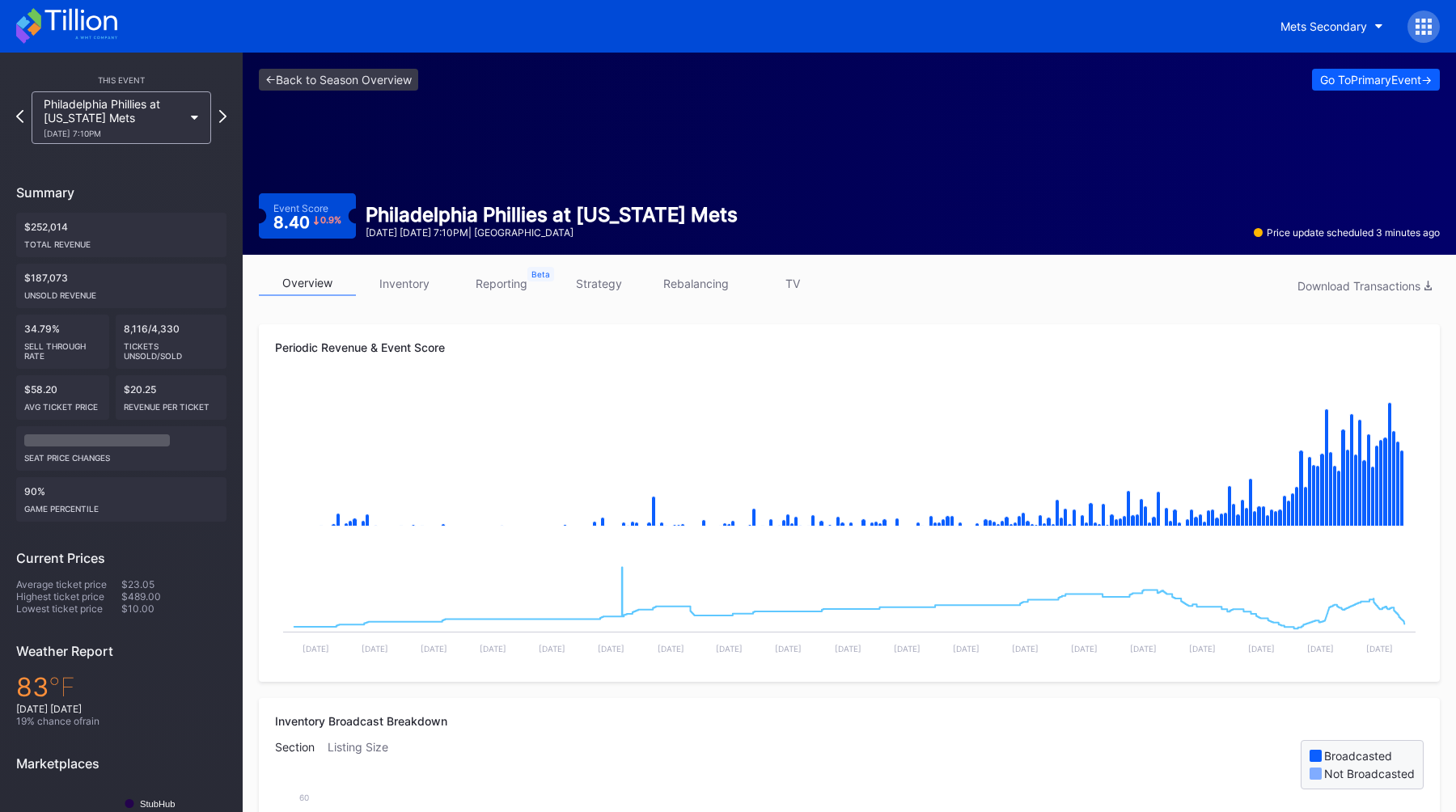
click at [595, 282] on link "strategy" at bounding box center [599, 283] width 97 height 25
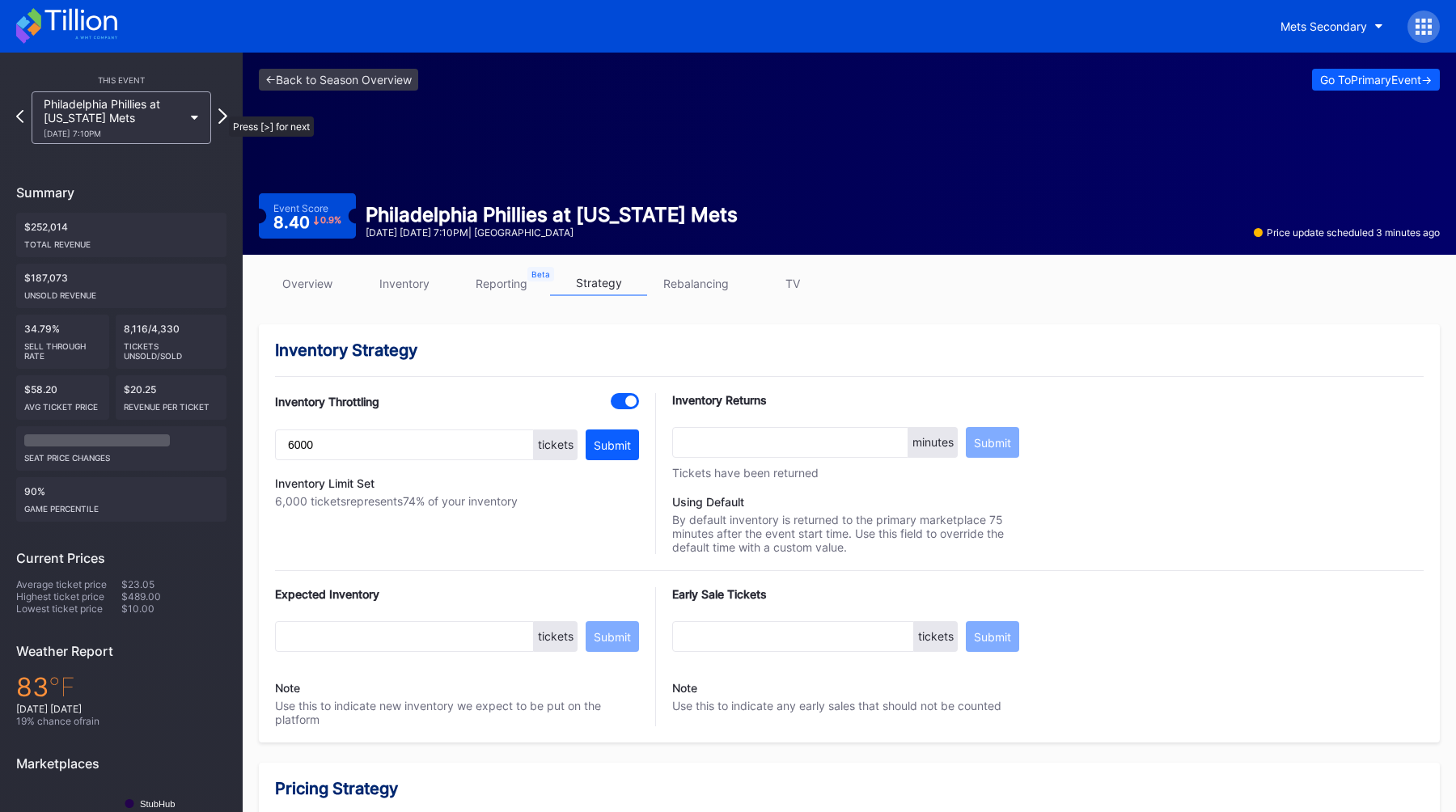
click at [220, 108] on icon at bounding box center [223, 116] width 9 height 15
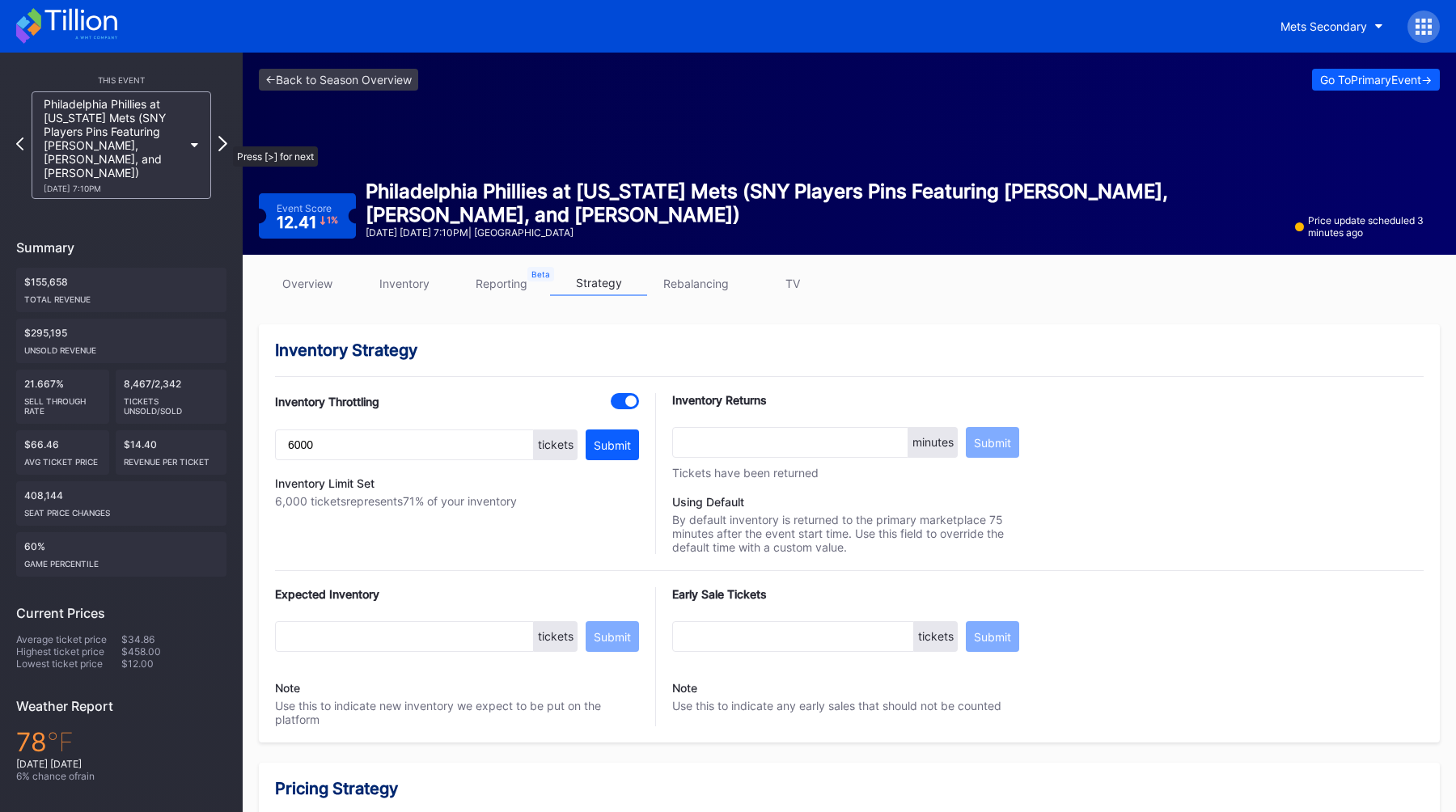
click at [225, 138] on icon at bounding box center [223, 143] width 9 height 15
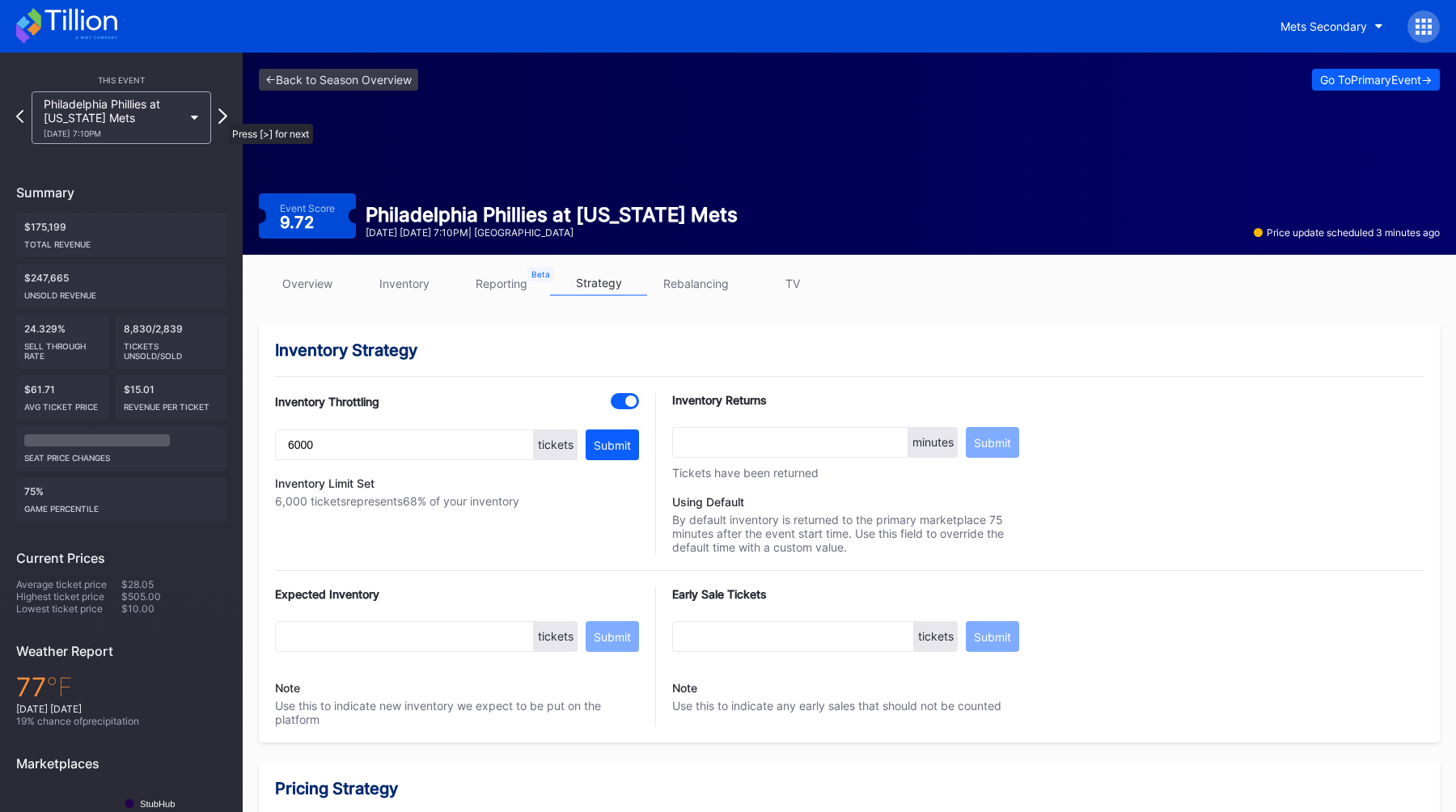
click at [222, 117] on icon at bounding box center [223, 116] width 9 height 15
click at [228, 118] on div "This Event Miami Marlins at New York Mets 8/28 Thursday 7:10PM Summary $70,522 …" at bounding box center [121, 497] width 243 height 889
click at [223, 118] on icon at bounding box center [223, 116] width 9 height 15
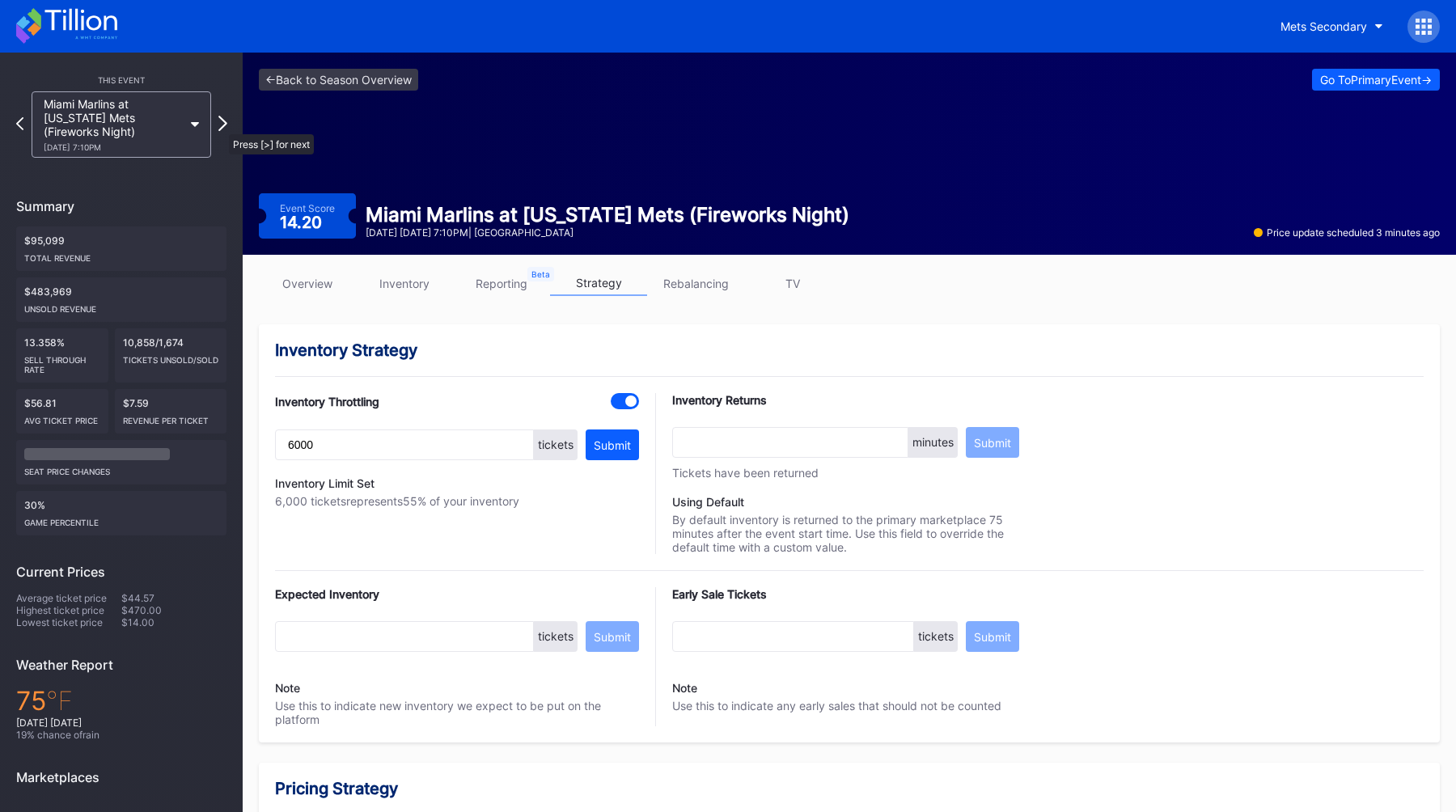
click at [221, 125] on icon at bounding box center [223, 123] width 9 height 15
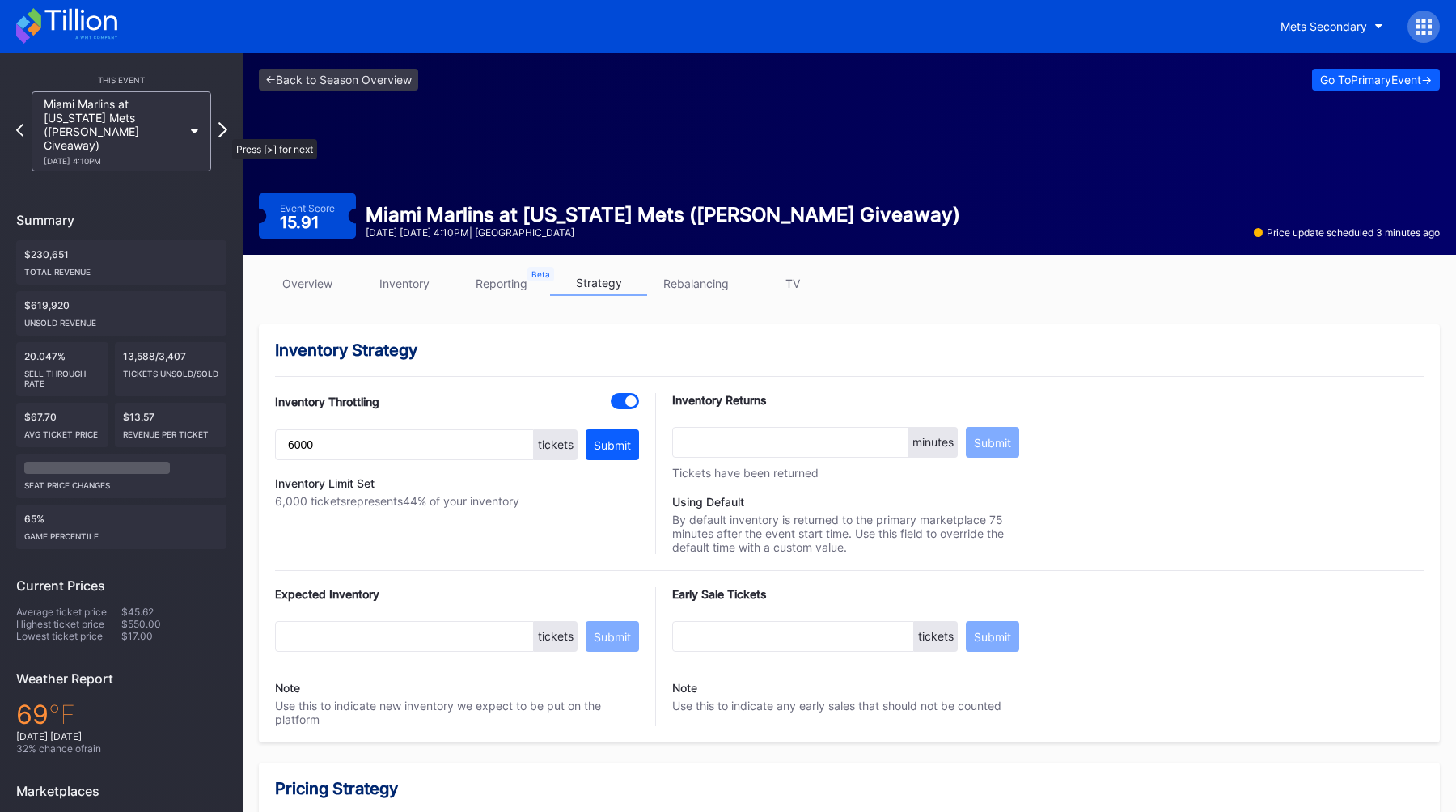
click at [223, 131] on icon at bounding box center [223, 129] width 9 height 15
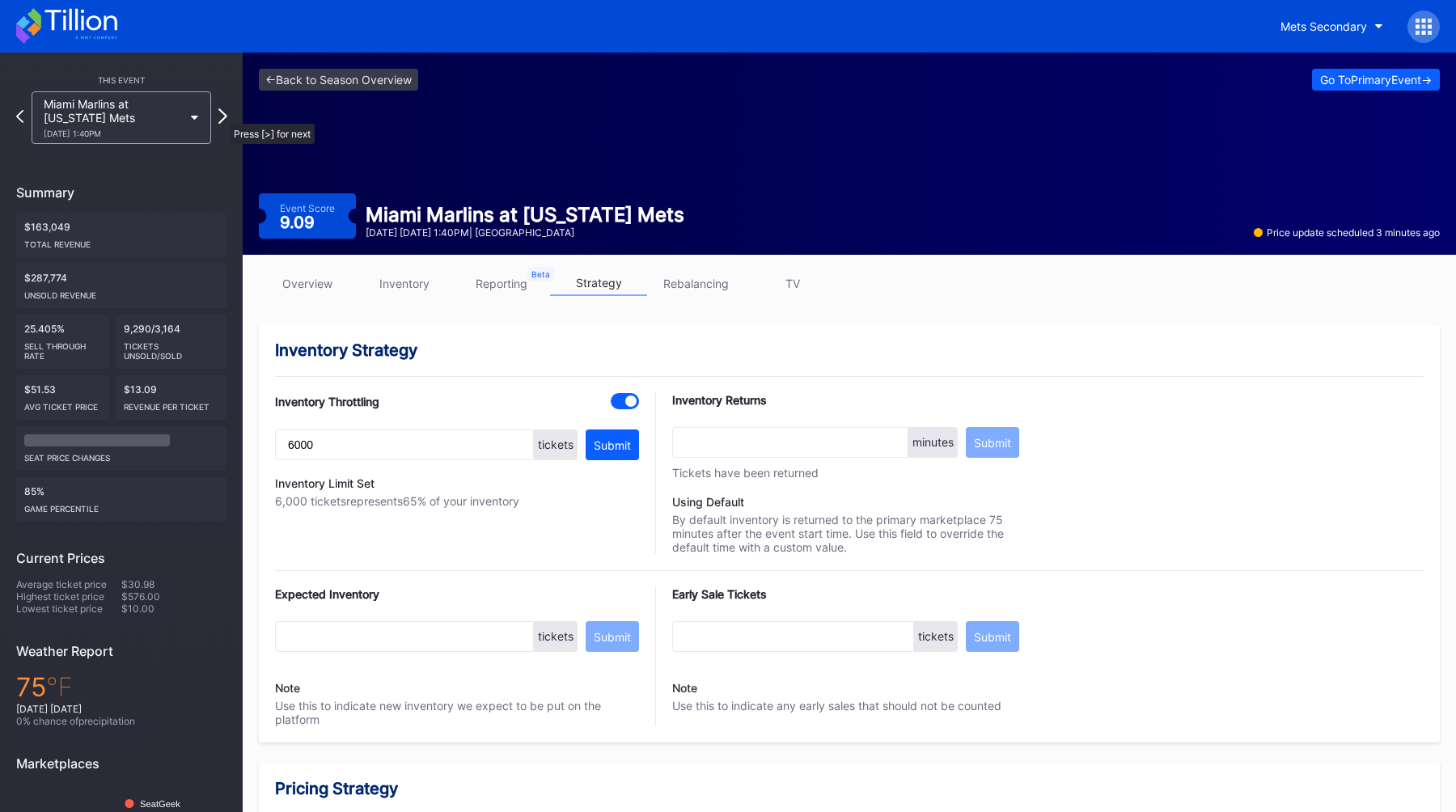
click at [222, 116] on icon at bounding box center [223, 116] width 9 height 15
click at [218, 119] on div "Texas Rangers at New York Mets 9/12 Friday 7:10PM" at bounding box center [121, 118] width 196 height 53
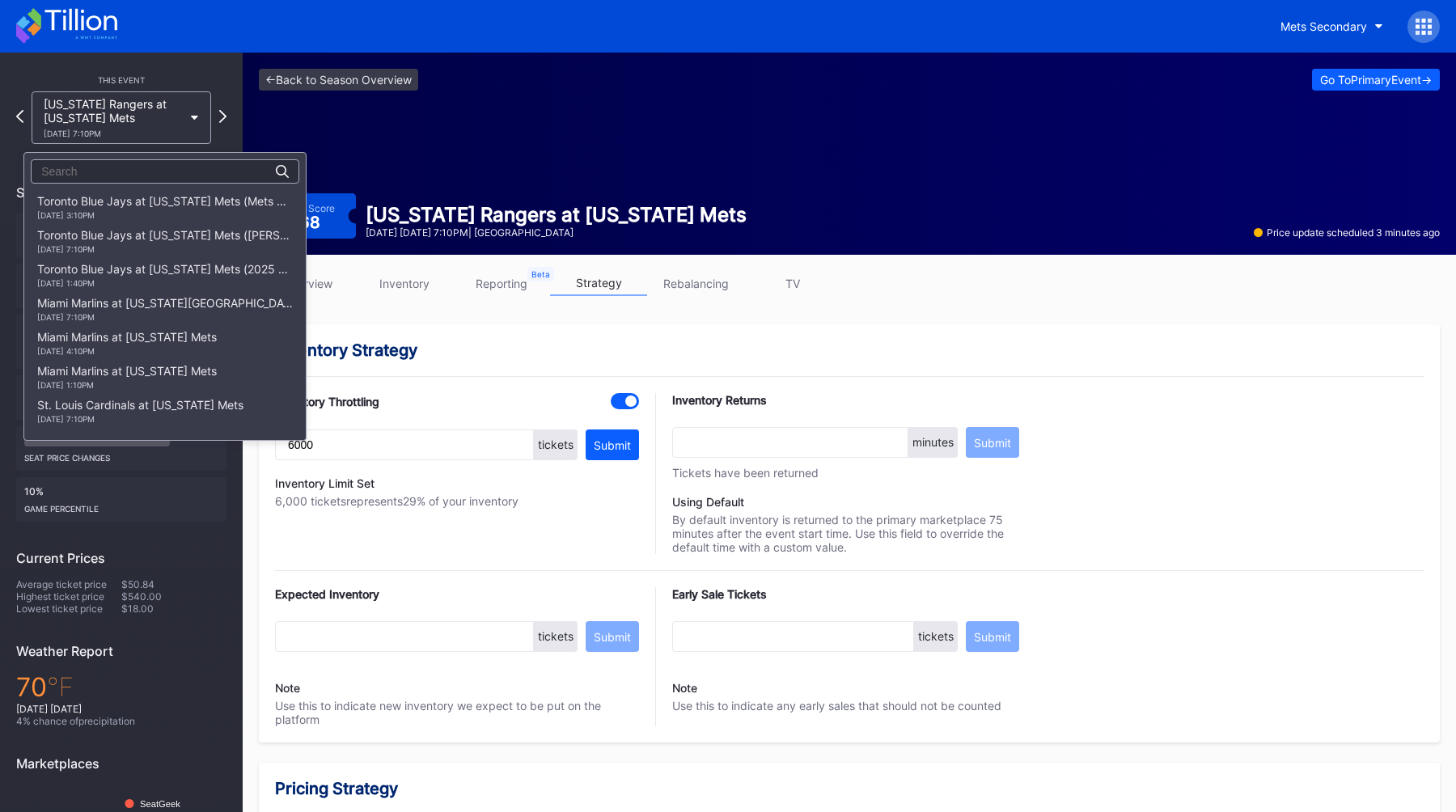
scroll to position [2411, 0]
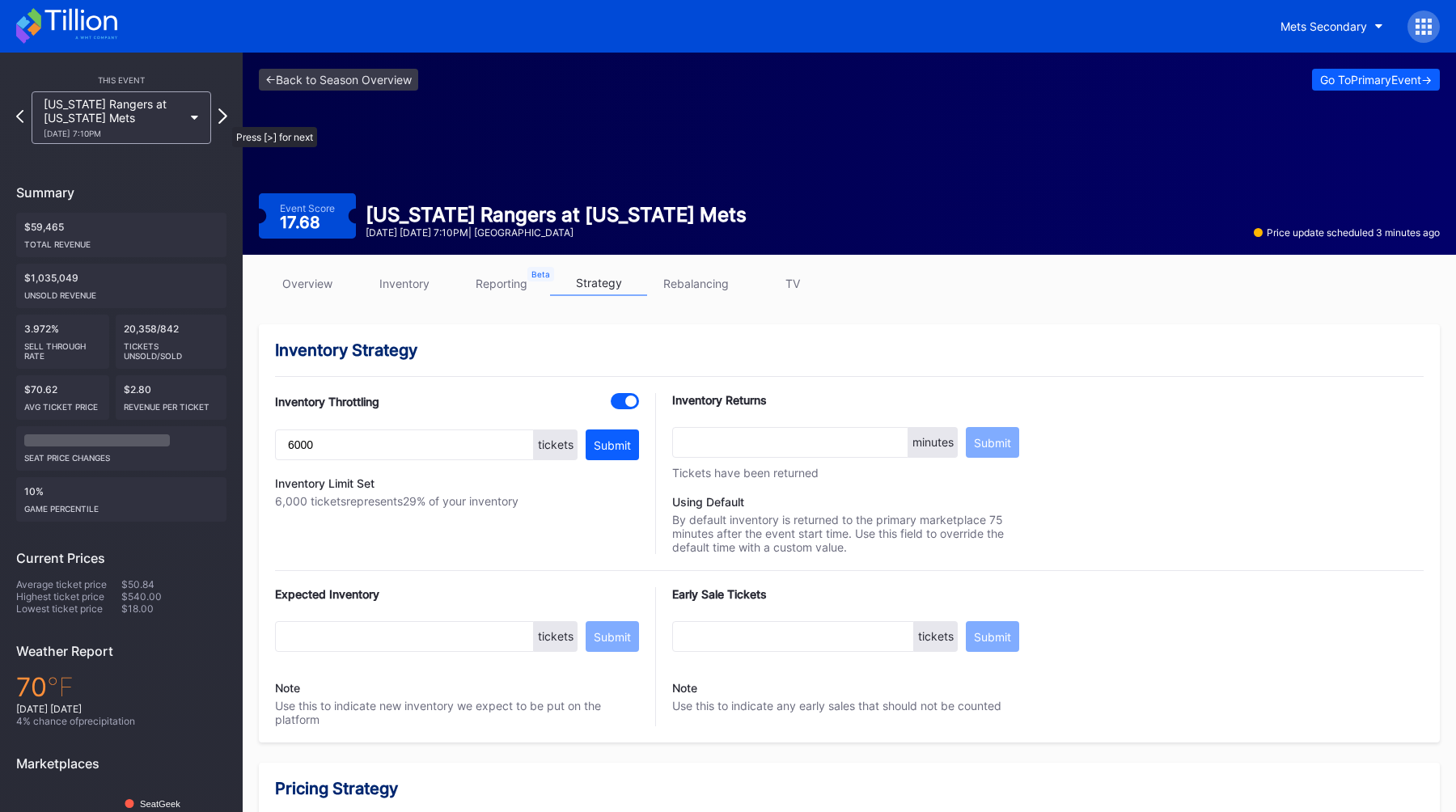
click at [224, 119] on icon at bounding box center [223, 116] width 9 height 15
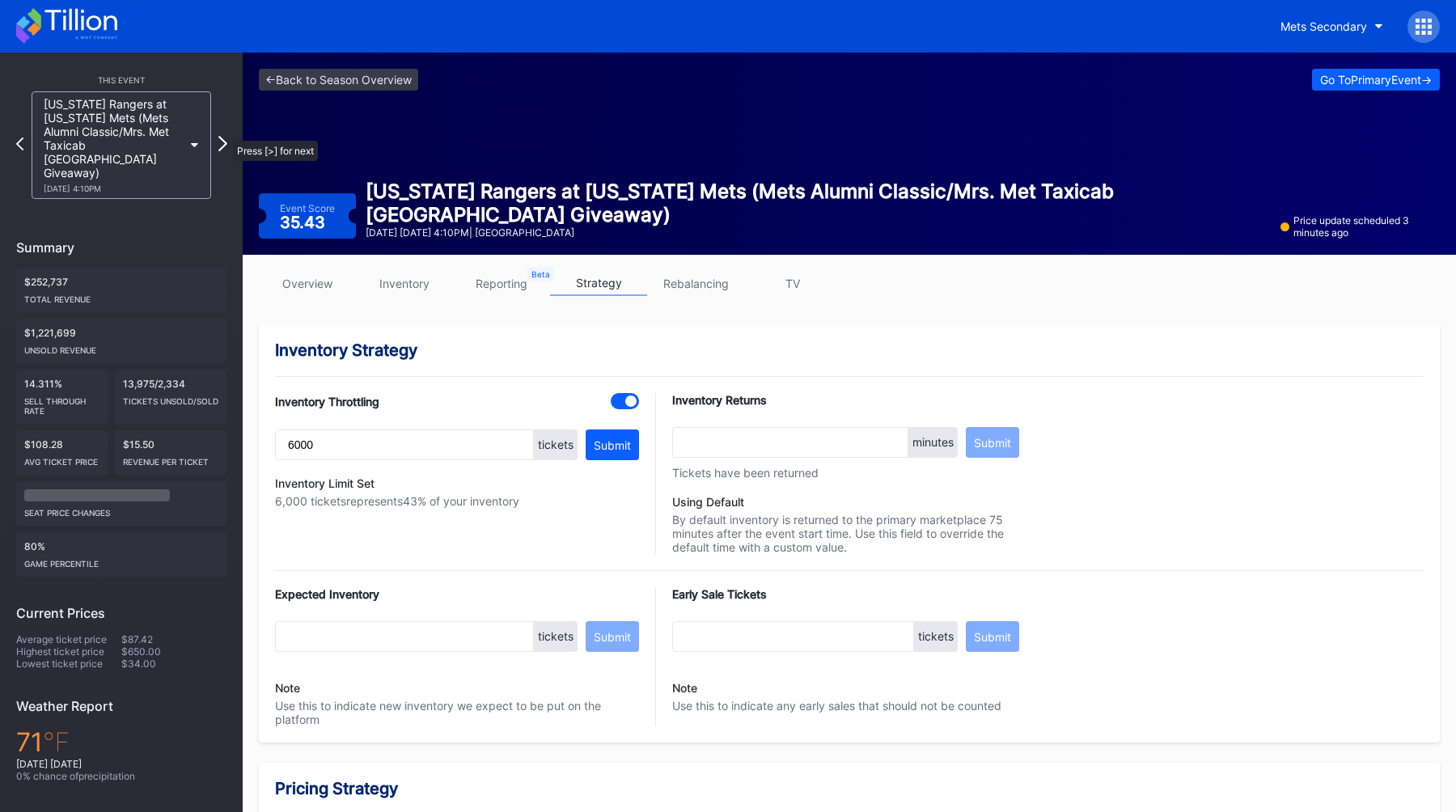
click at [225, 136] on icon at bounding box center [223, 143] width 9 height 15
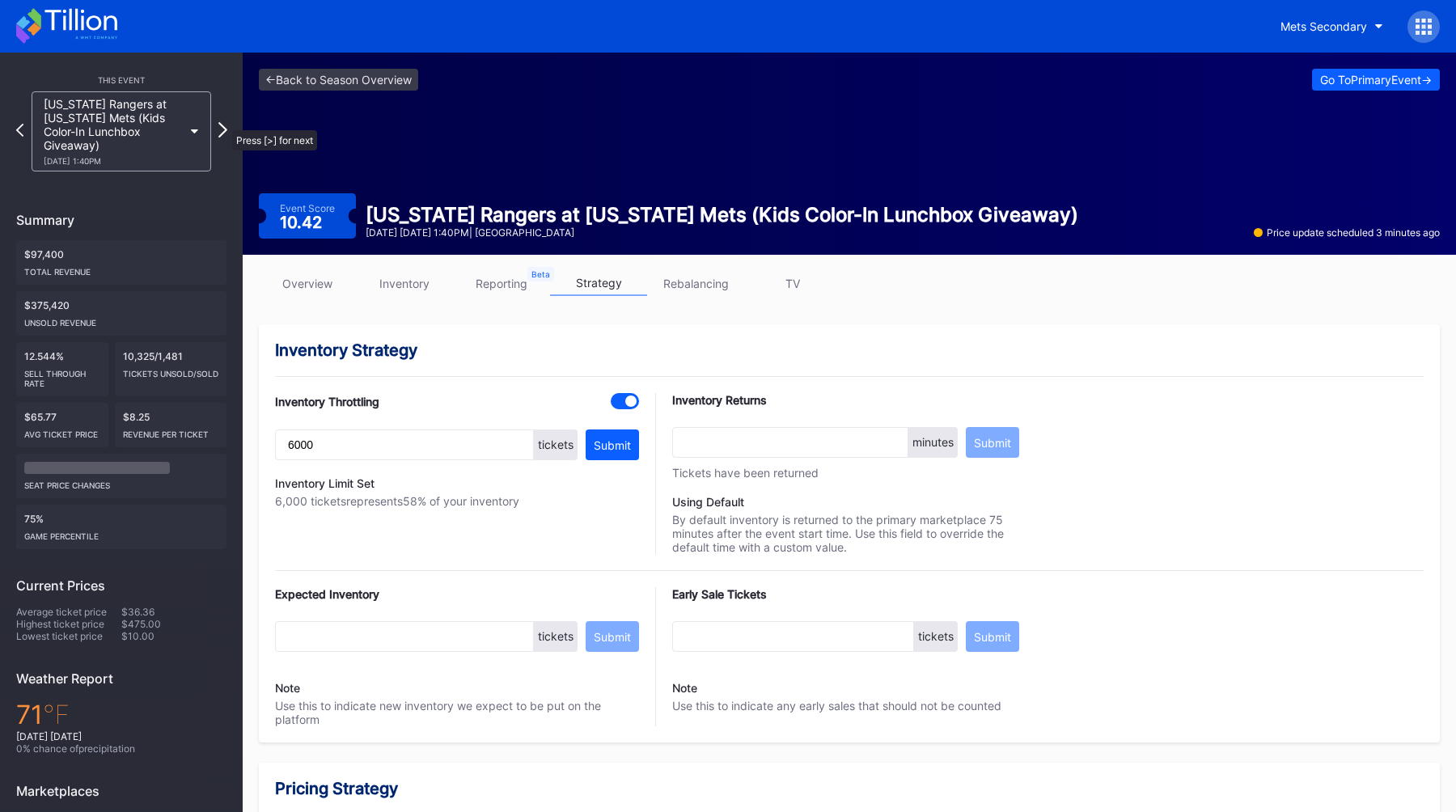
click at [224, 122] on icon at bounding box center [223, 129] width 9 height 15
